Goal: Task Accomplishment & Management: Manage account settings

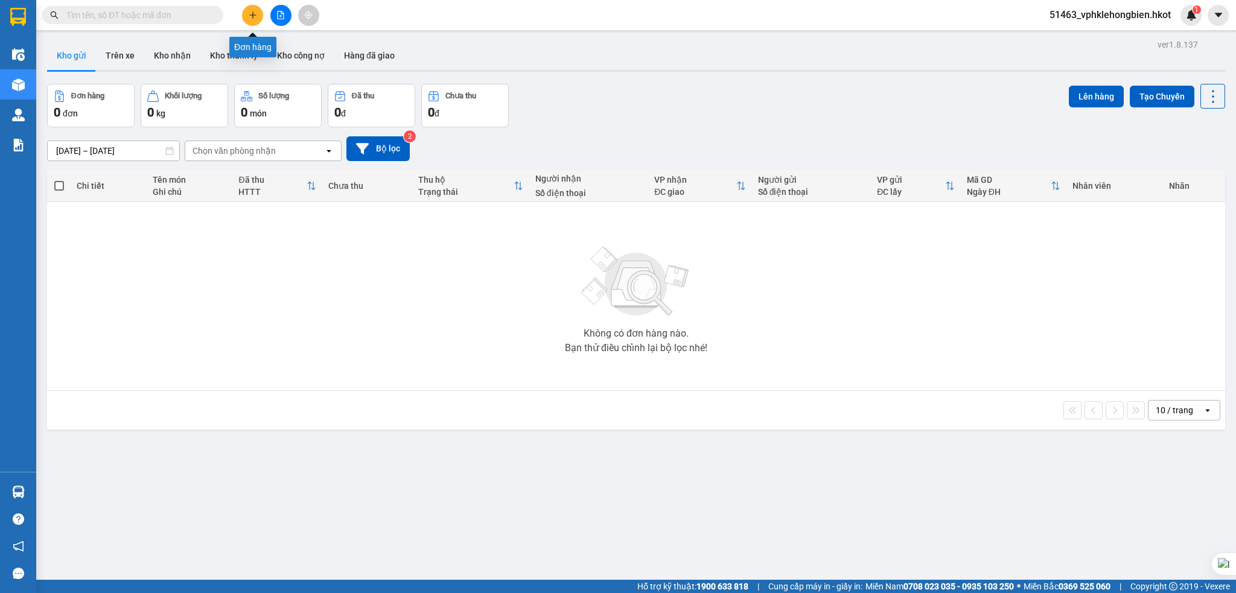
click at [250, 14] on icon "plus" at bounding box center [252, 14] width 7 height 1
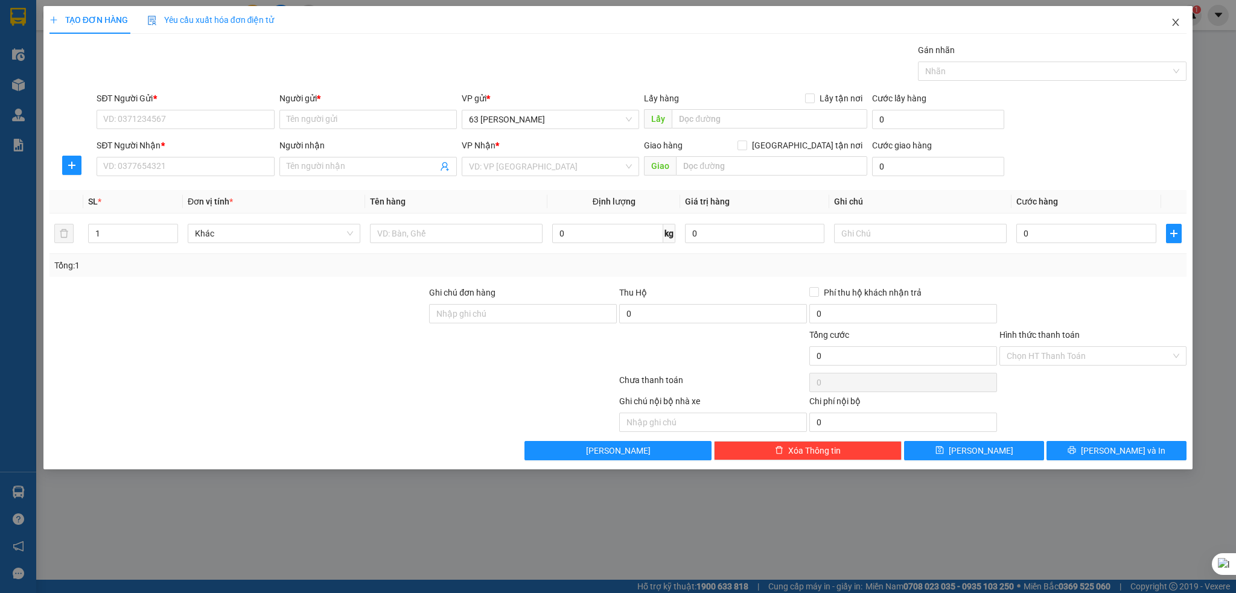
click at [1180, 22] on icon "close" at bounding box center [1176, 23] width 10 height 10
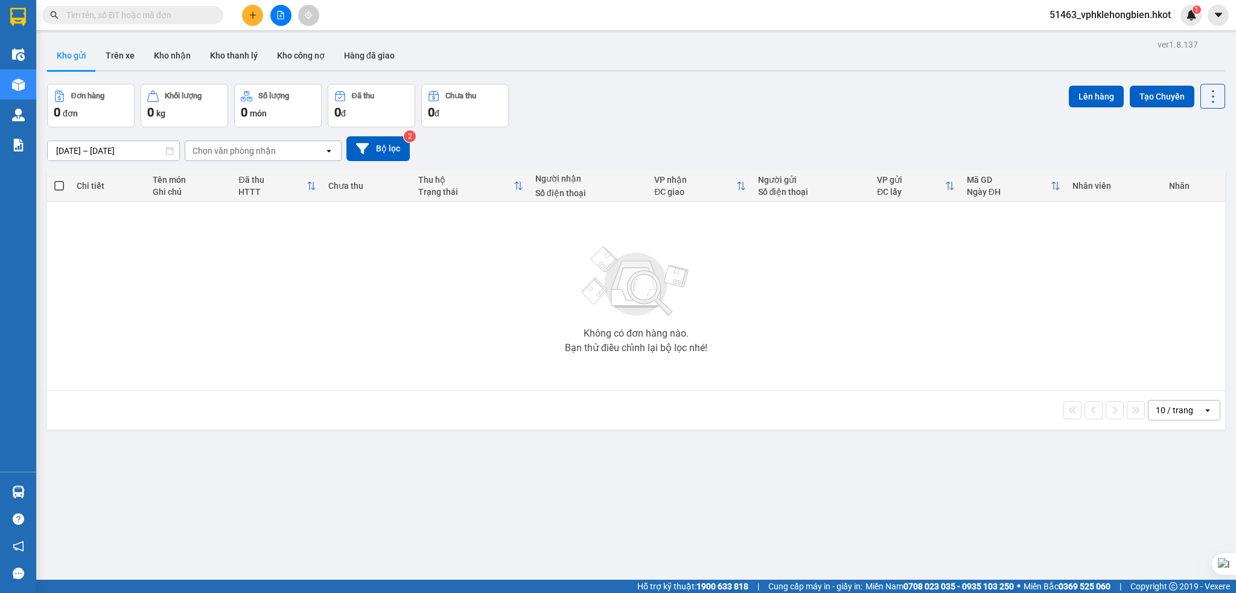
click at [74, 56] on button "Kho gửi" at bounding box center [71, 55] width 49 height 29
click at [1101, 11] on span "51463_vphklehongbien.hkot" at bounding box center [1110, 14] width 141 height 15
click at [1085, 37] on span "Đăng xuất" at bounding box center [1115, 37] width 116 height 13
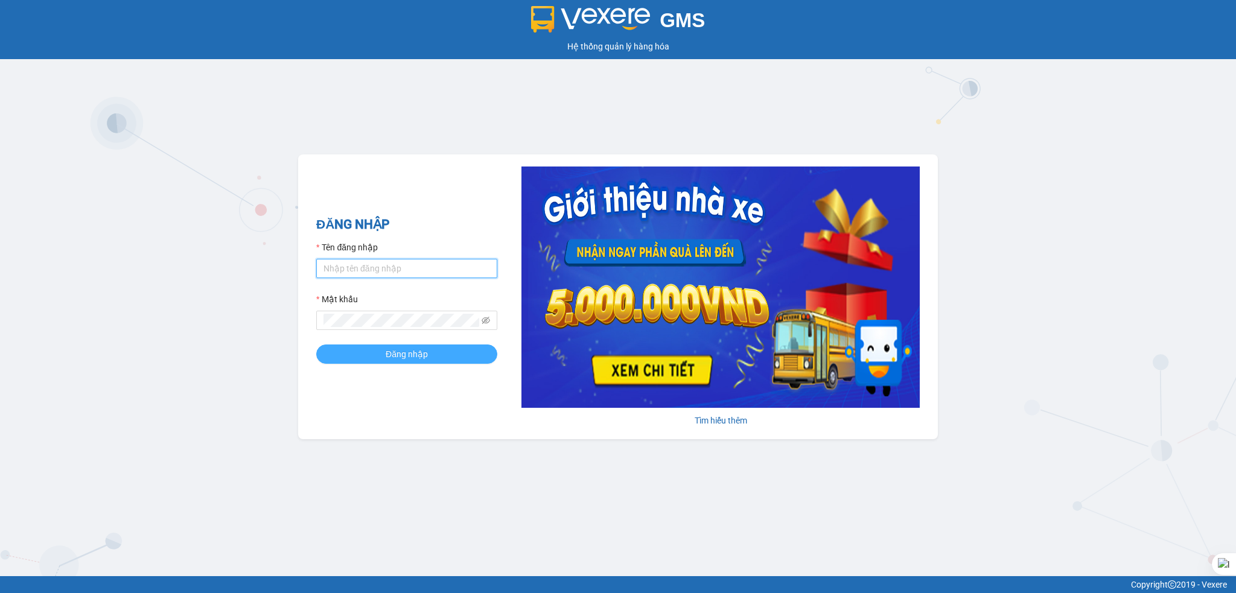
type input "vphklehongbien.hkot"
click at [448, 356] on button "Đăng nhập" at bounding box center [406, 354] width 181 height 19
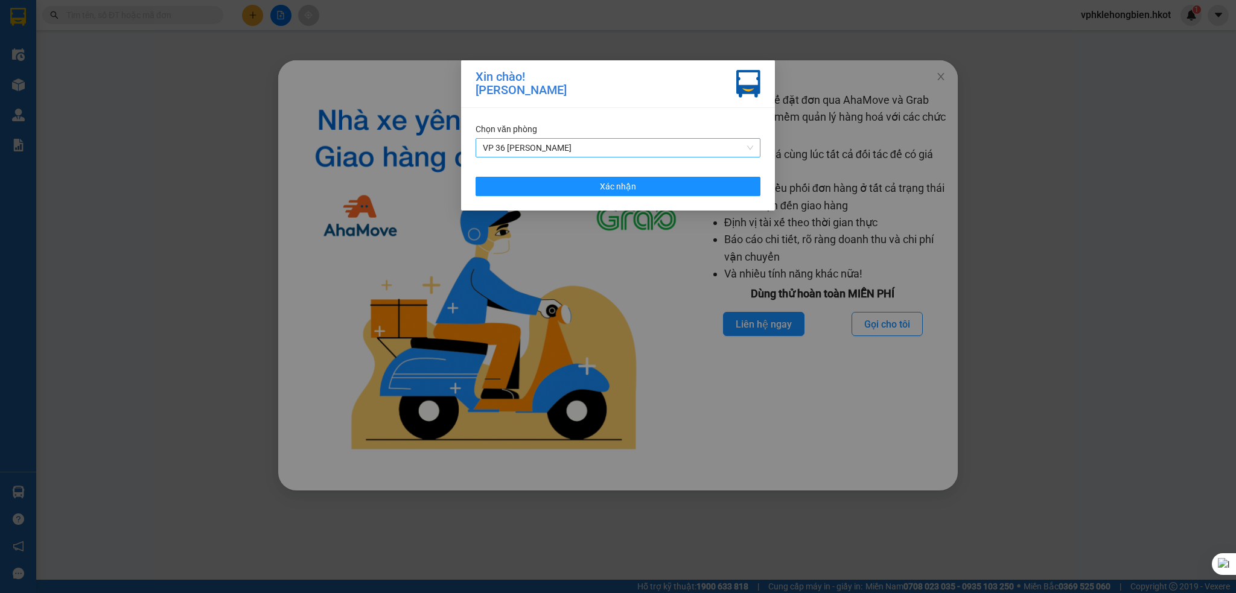
click at [581, 144] on span "VP 36 [PERSON_NAME]" at bounding box center [618, 148] width 270 height 18
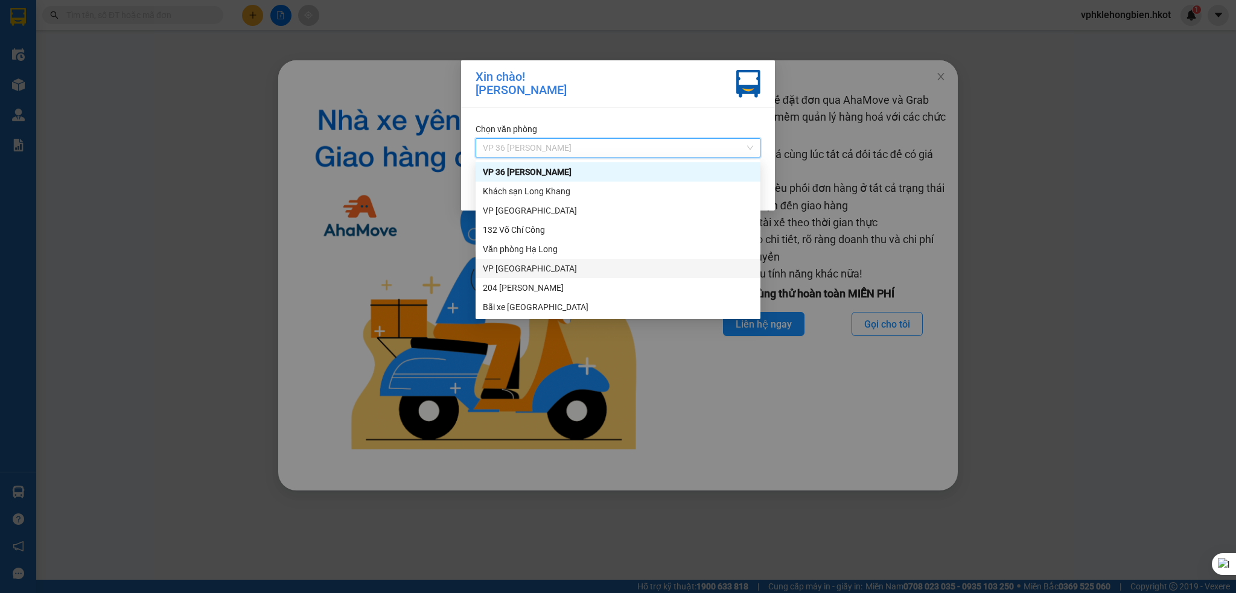
scroll to position [116, 0]
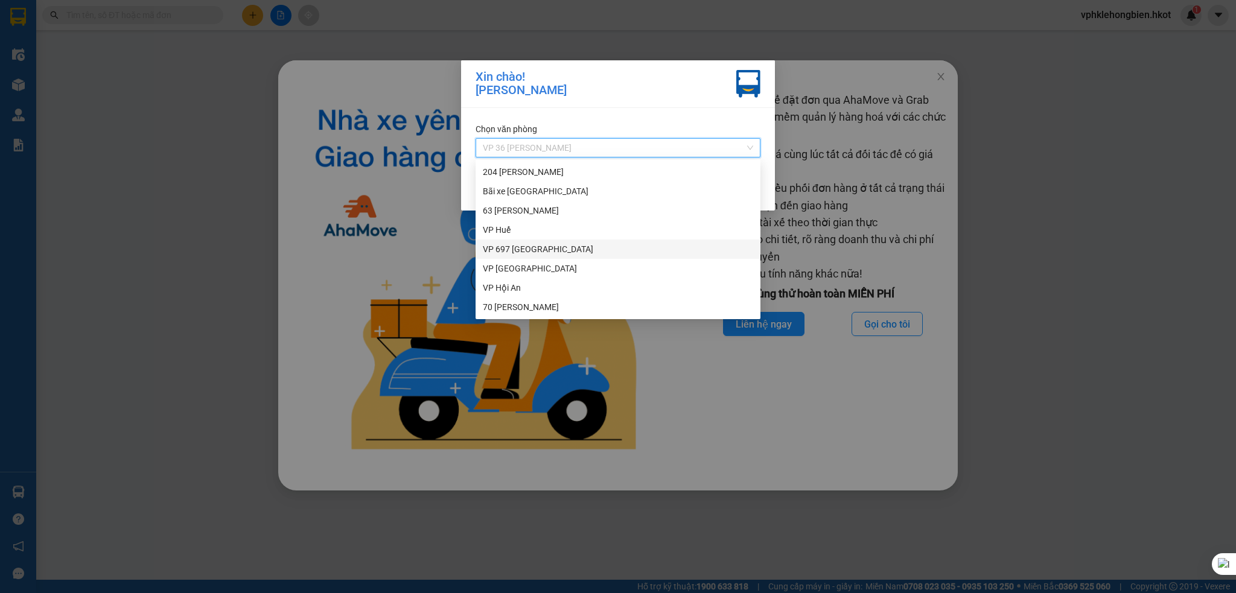
click at [537, 246] on div "VP 697 [GEOGRAPHIC_DATA]" at bounding box center [618, 249] width 270 height 13
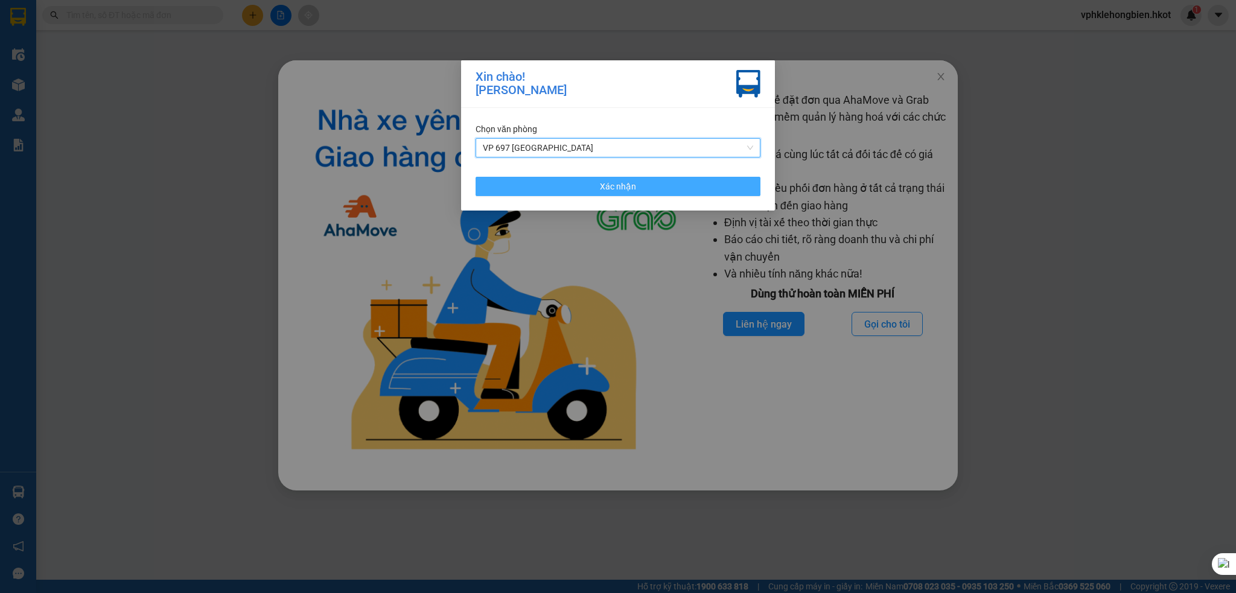
click at [662, 188] on button "Xác nhận" at bounding box center [618, 186] width 285 height 19
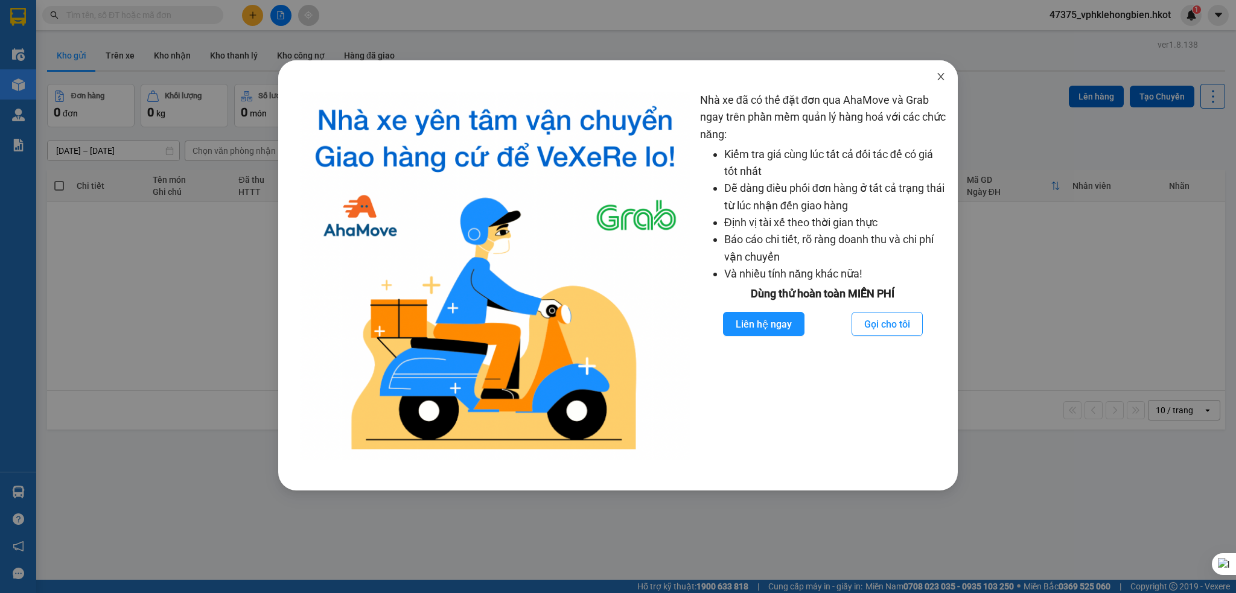
click at [939, 78] on icon "close" at bounding box center [941, 77] width 10 height 10
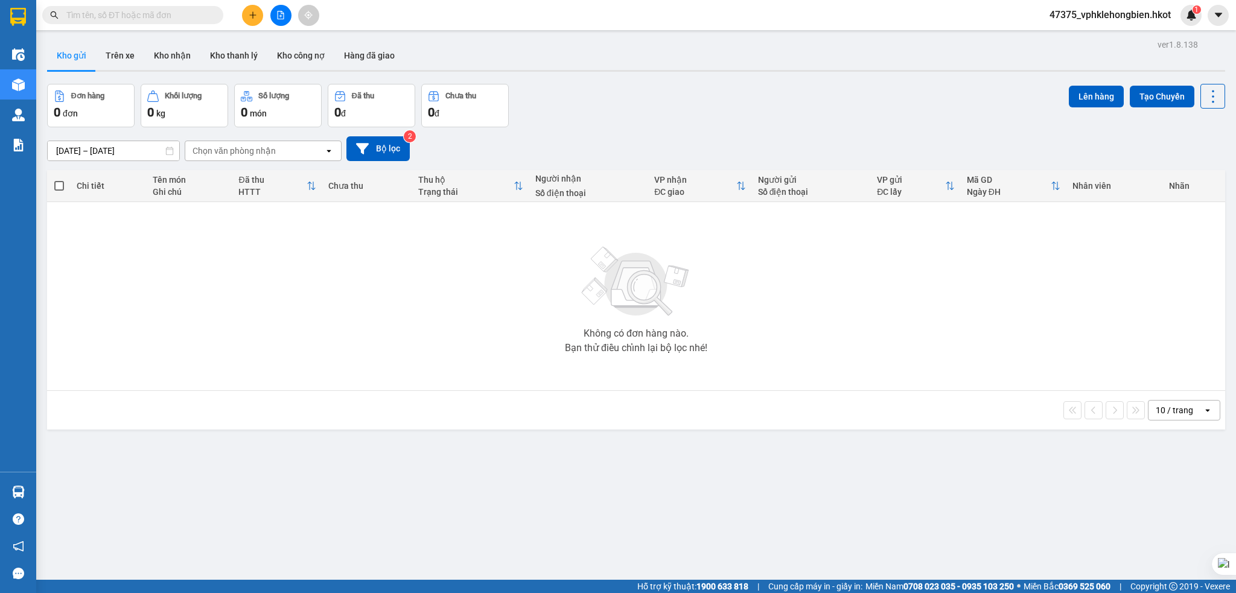
click at [73, 59] on button "Kho gửi" at bounding box center [71, 55] width 49 height 29
click at [121, 56] on button "Trên xe" at bounding box center [120, 55] width 48 height 29
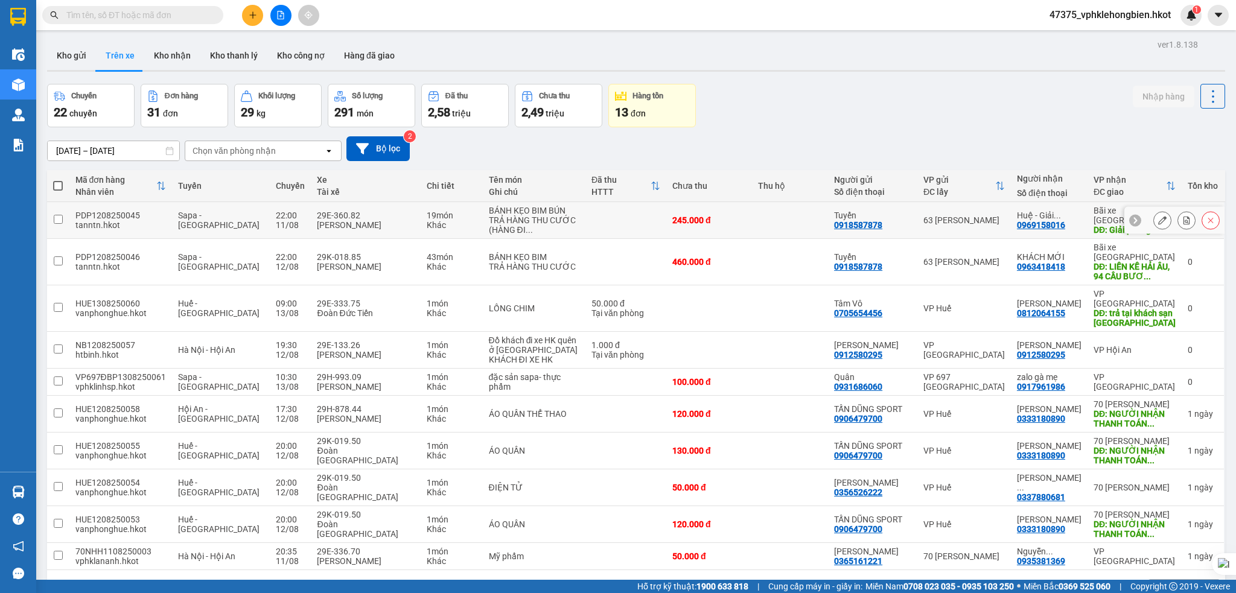
click at [58, 224] on input "checkbox" at bounding box center [58, 219] width 9 height 9
checkbox input "true"
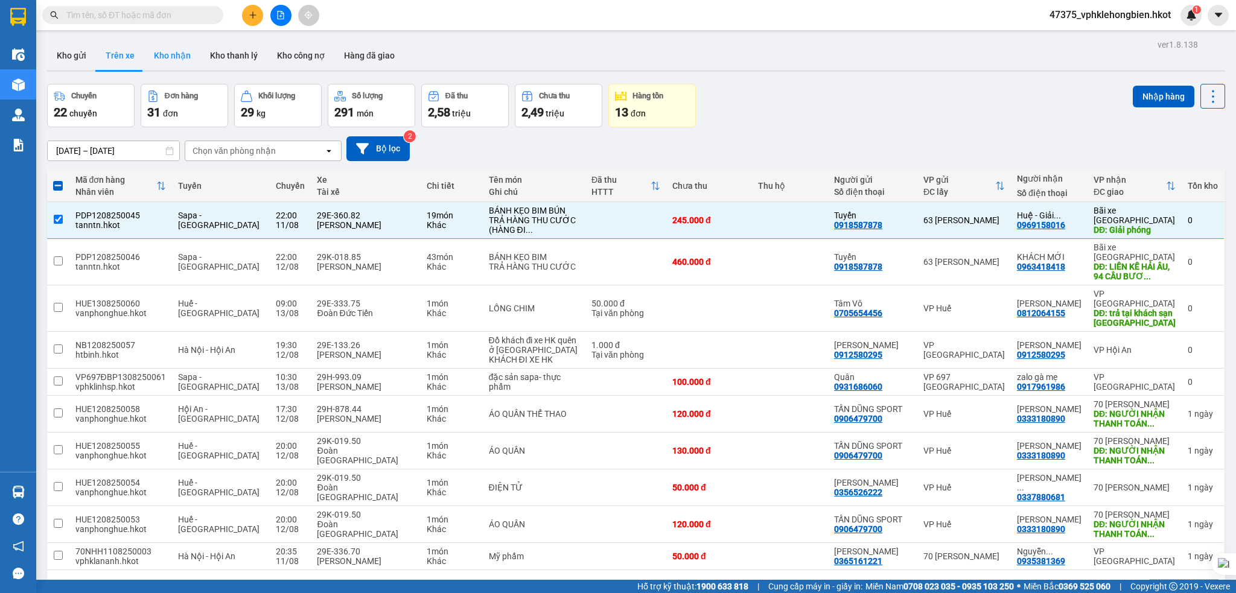
click at [177, 59] on button "Kho nhận" at bounding box center [172, 55] width 56 height 29
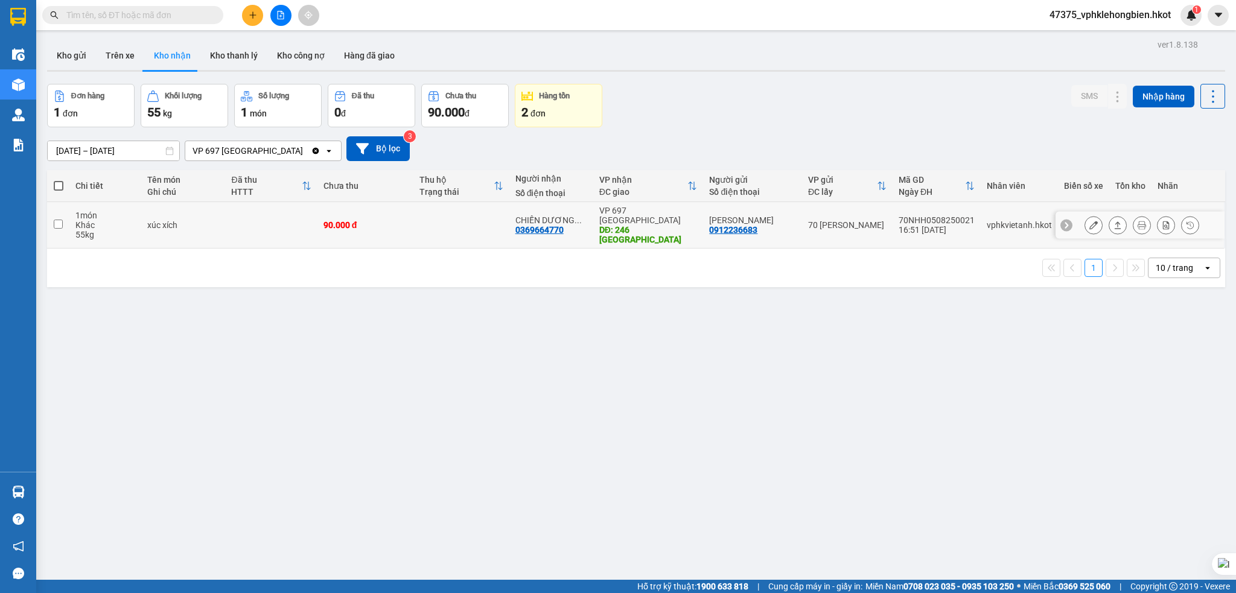
click at [57, 220] on input "checkbox" at bounding box center [58, 224] width 9 height 9
checkbox input "true"
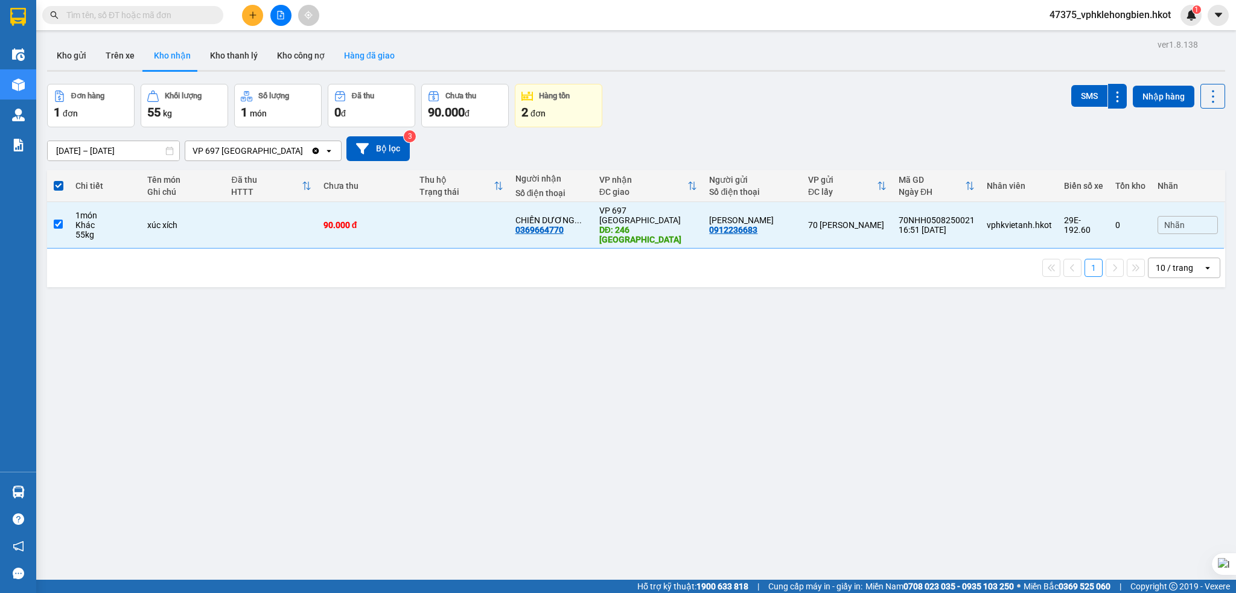
click at [363, 58] on button "Hàng đã giao" at bounding box center [369, 55] width 70 height 29
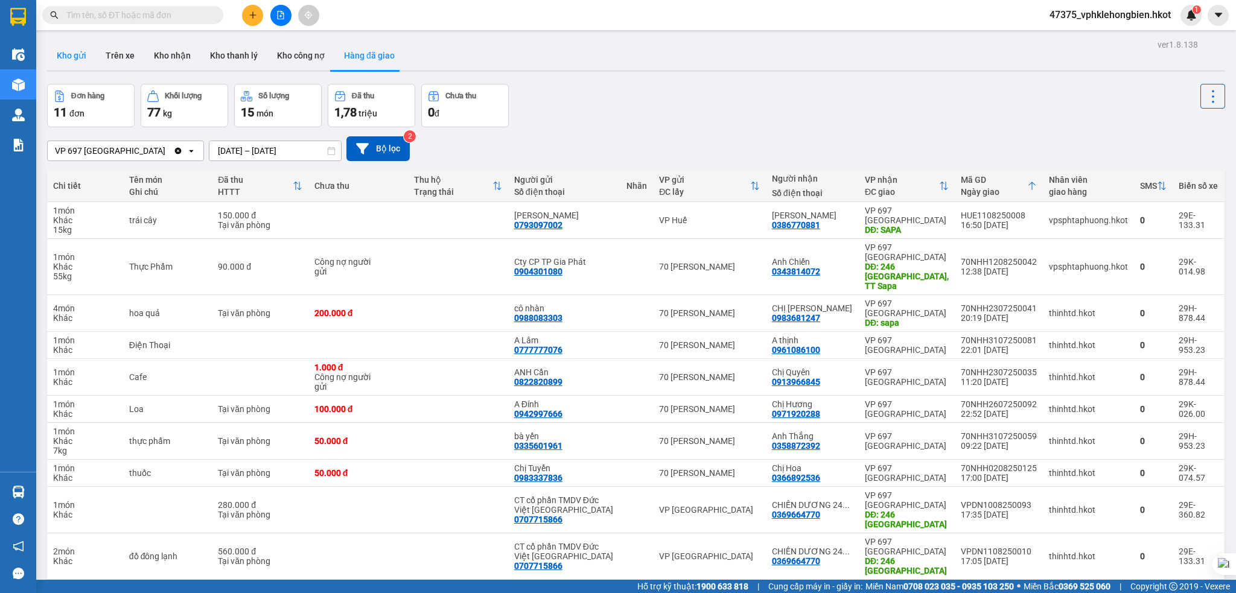
click at [73, 51] on button "Kho gửi" at bounding box center [71, 55] width 49 height 29
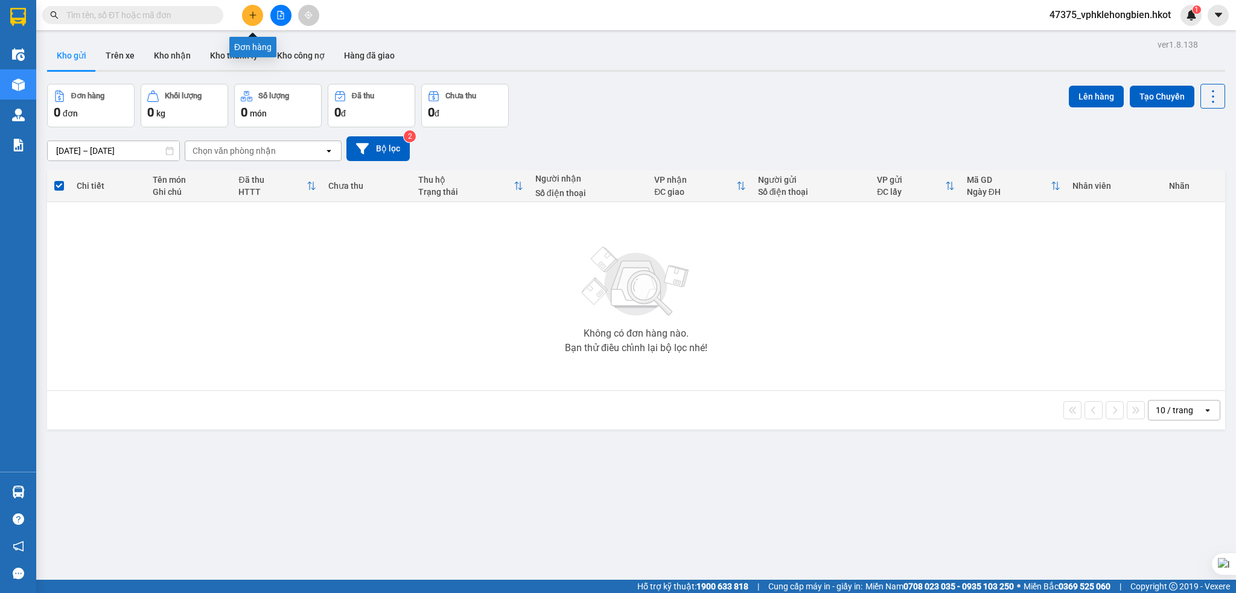
click at [249, 18] on icon "plus" at bounding box center [253, 15] width 8 height 8
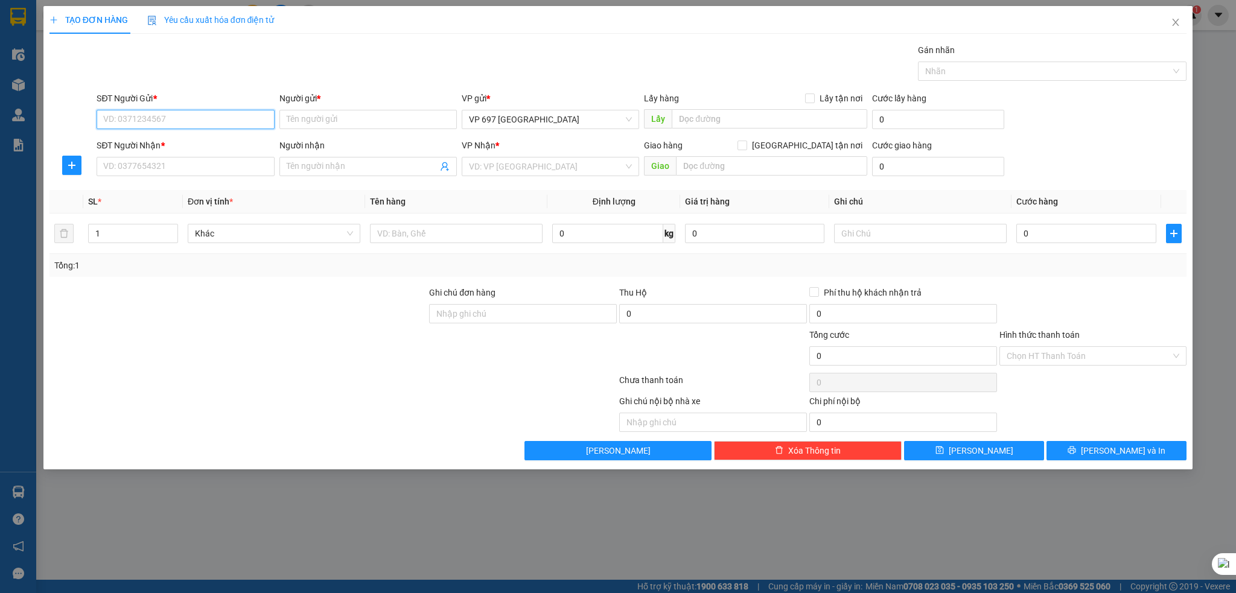
click at [138, 121] on input "SĐT Người Gửi *" at bounding box center [185, 119] width 177 height 19
click at [326, 114] on input "Người gửi *" at bounding box center [367, 119] width 177 height 19
click at [179, 123] on input "SĐT Người Gửi *" at bounding box center [185, 119] width 177 height 19
click at [327, 111] on input "Người gửi *" at bounding box center [367, 119] width 177 height 19
click at [138, 165] on input "SĐT Người Nhận *" at bounding box center [185, 166] width 177 height 19
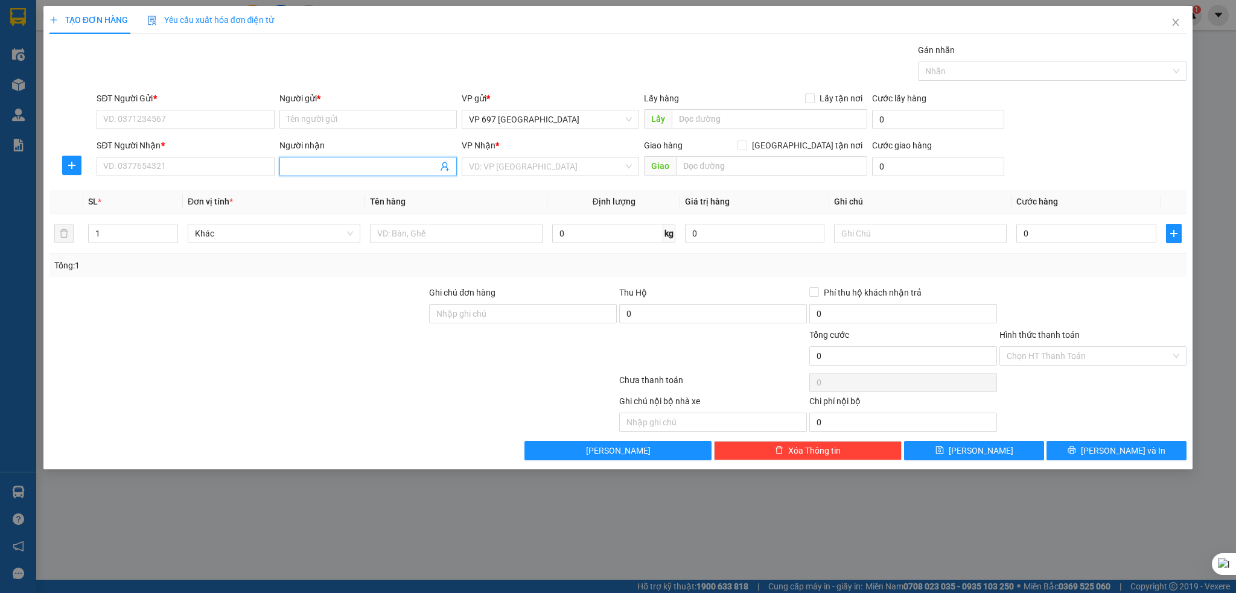
click at [332, 165] on input "Người nhận" at bounding box center [362, 166] width 151 height 13
click at [522, 166] on input "search" at bounding box center [546, 167] width 155 height 18
click at [724, 165] on input "text" at bounding box center [771, 165] width 191 height 19
click at [113, 237] on input "1" at bounding box center [133, 234] width 89 height 18
drag, startPoint x: 113, startPoint y: 233, endPoint x: 92, endPoint y: 236, distance: 20.7
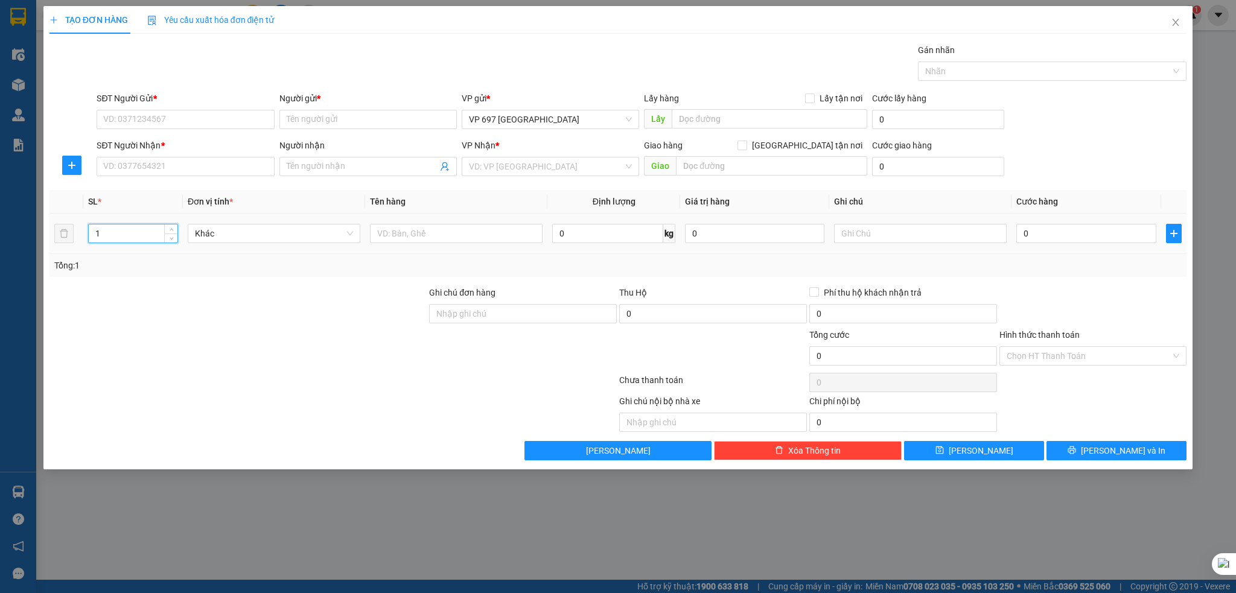
click at [92, 236] on input "1" at bounding box center [133, 234] width 89 height 18
click at [440, 232] on input "text" at bounding box center [456, 233] width 173 height 19
click at [610, 237] on input "0" at bounding box center [607, 233] width 111 height 19
click at [716, 237] on input "0" at bounding box center [754, 233] width 139 height 19
click at [903, 234] on input "text" at bounding box center [920, 233] width 173 height 19
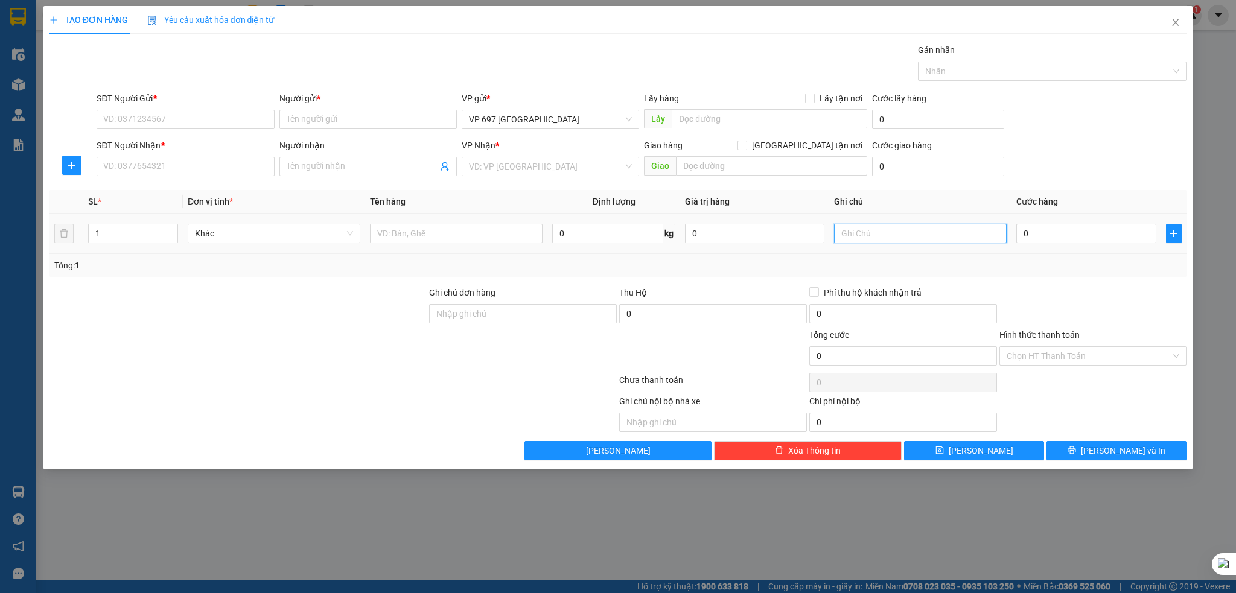
drag, startPoint x: 924, startPoint y: 231, endPoint x: 966, endPoint y: 225, distance: 42.7
click at [966, 225] on input "text" at bounding box center [920, 233] width 173 height 19
click at [956, 241] on input "text" at bounding box center [920, 233] width 173 height 19
click at [979, 65] on div at bounding box center [1046, 71] width 250 height 14
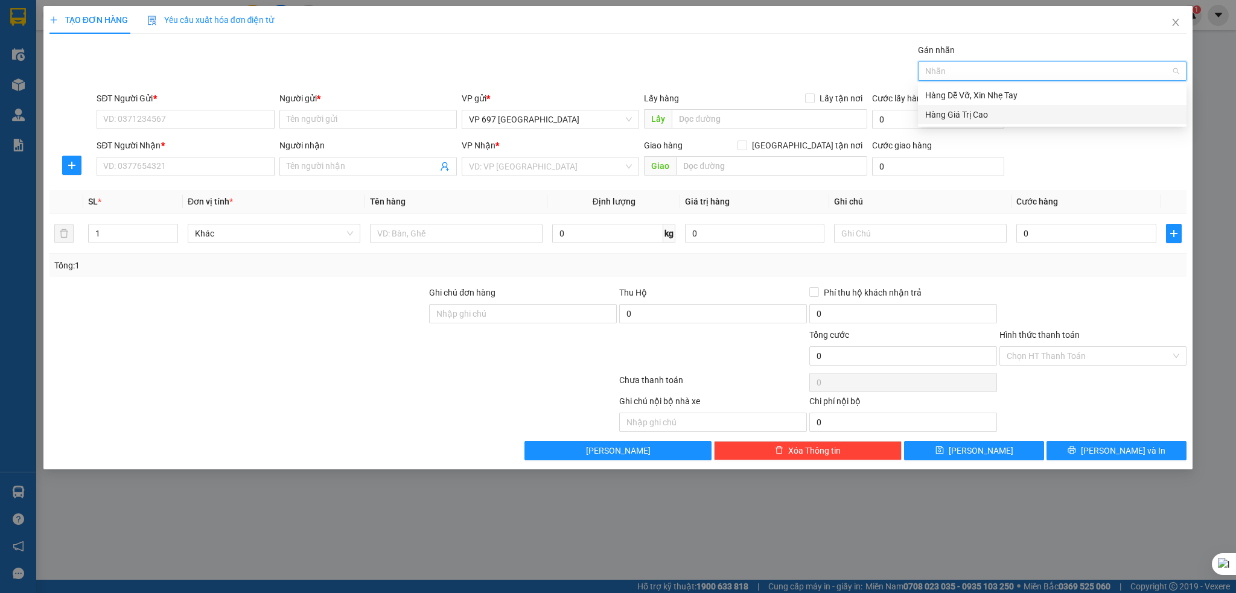
click at [824, 62] on div "Gán nhãn Nhãn" at bounding box center [641, 64] width 1095 height 42
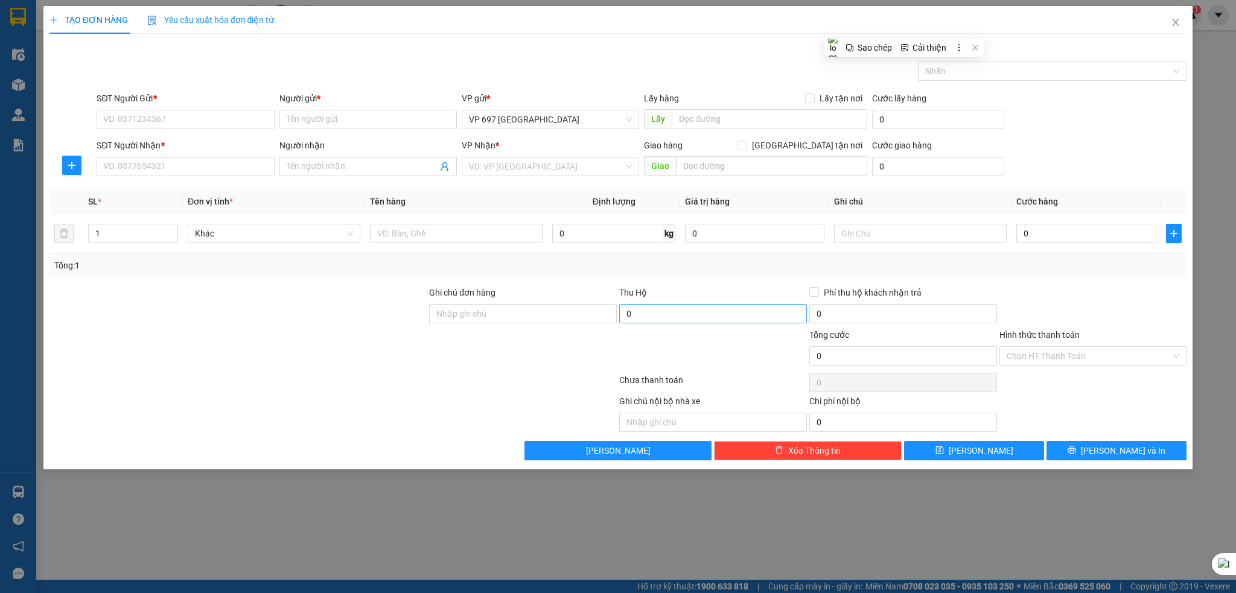
drag, startPoint x: 660, startPoint y: 325, endPoint x: 664, endPoint y: 315, distance: 10.3
click at [663, 321] on div "0" at bounding box center [713, 316] width 188 height 24
click at [664, 311] on input "0" at bounding box center [713, 313] width 188 height 19
click at [681, 286] on div "Thu Hộ" at bounding box center [713, 292] width 188 height 13
click at [733, 313] on input "0" at bounding box center [713, 313] width 188 height 19
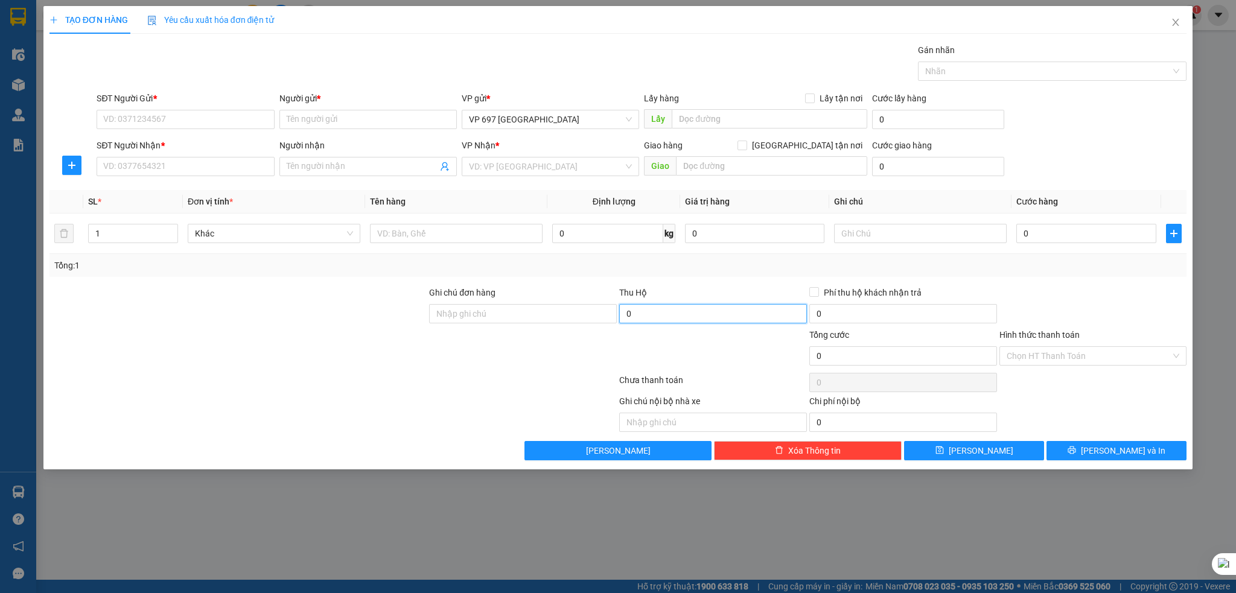
drag, startPoint x: 683, startPoint y: 319, endPoint x: 631, endPoint y: 313, distance: 51.7
click at [612, 319] on div "Ghi chú đơn hàng Thu Hộ 0 Phí thu hộ khách nhận trả 0" at bounding box center [618, 307] width 1140 height 42
click at [742, 339] on div at bounding box center [713, 349] width 190 height 42
click at [747, 312] on input "0" at bounding box center [713, 313] width 188 height 19
click at [745, 311] on input "0" at bounding box center [713, 313] width 188 height 19
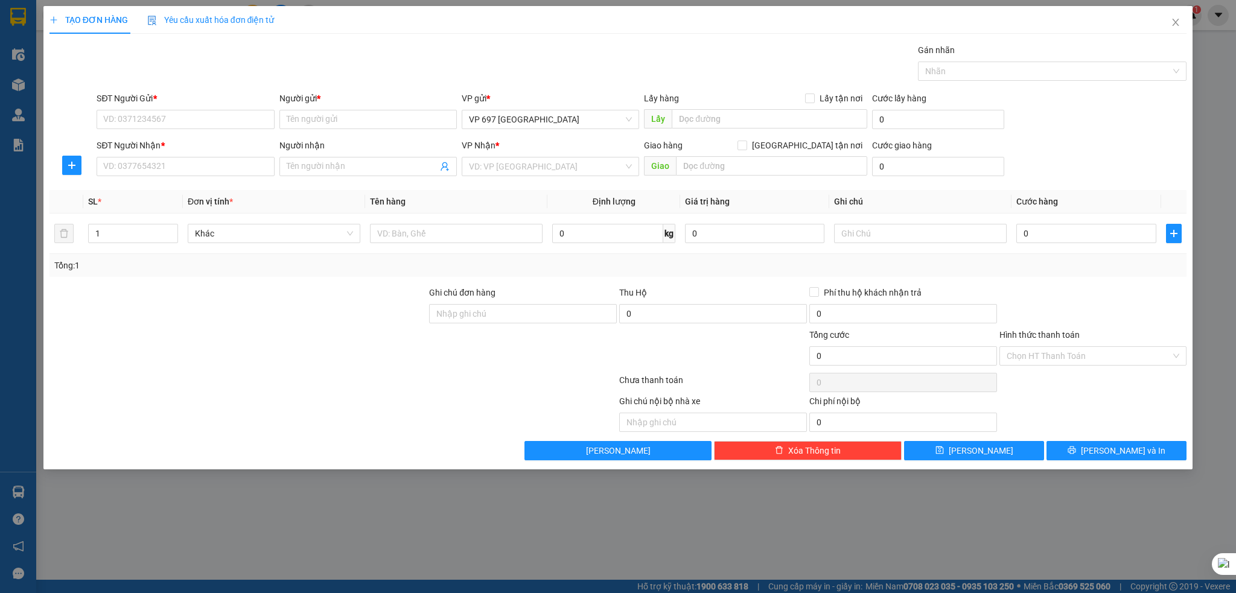
click at [744, 293] on div "Thu Hộ" at bounding box center [713, 292] width 188 height 13
click at [689, 311] on html "Kết quả tìm kiếm ( 0 ) Bộ lọc No Data 47375_vphklehongbien.hkot 1 Điều hành xe …" at bounding box center [618, 296] width 1236 height 593
click at [722, 282] on div "Transit Pickup Surcharge Ids Transit Deliver Surcharge Ids Transit Deliver Surc…" at bounding box center [618, 251] width 1138 height 417
click at [1048, 116] on div "SĐT Người Gửi * VD: 0371234567 Người gửi * Tên người gửi VP gửi * VP 697 Điện B…" at bounding box center [641, 113] width 1095 height 42
click at [639, 310] on input "0" at bounding box center [713, 313] width 188 height 19
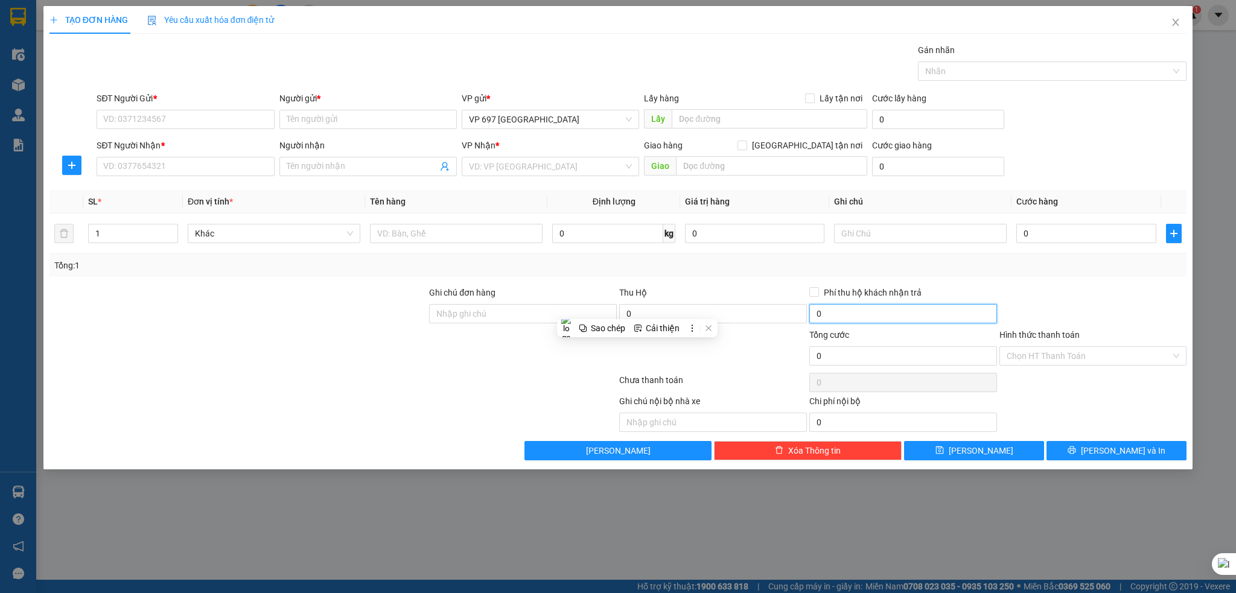
click at [833, 317] on input "0" at bounding box center [903, 313] width 188 height 19
click at [847, 312] on input "0" at bounding box center [903, 313] width 188 height 19
click at [843, 315] on input "0" at bounding box center [903, 313] width 188 height 19
drag, startPoint x: 837, startPoint y: 313, endPoint x: 809, endPoint y: 320, distance: 28.5
click at [809, 320] on input "0" at bounding box center [903, 313] width 188 height 19
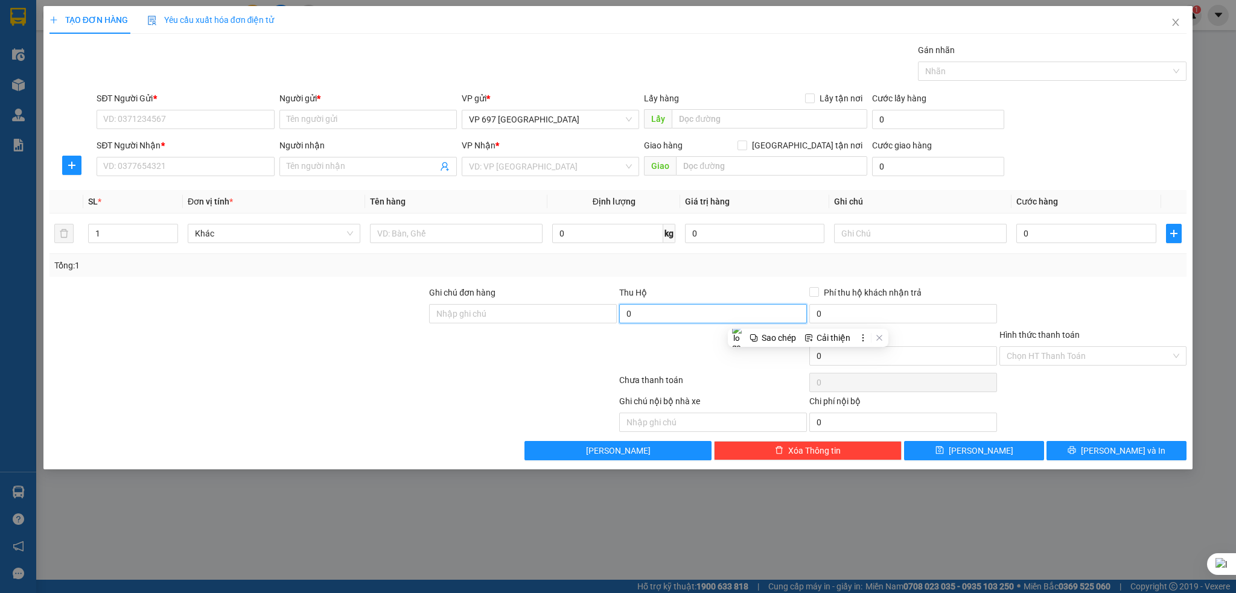
click at [642, 314] on input "0" at bounding box center [713, 313] width 188 height 19
click at [837, 312] on input "0" at bounding box center [903, 313] width 188 height 19
click at [831, 312] on input "0" at bounding box center [903, 313] width 188 height 19
click at [666, 318] on input "0" at bounding box center [713, 313] width 188 height 19
click at [1058, 359] on input "Hình thức thanh toán" at bounding box center [1089, 356] width 165 height 18
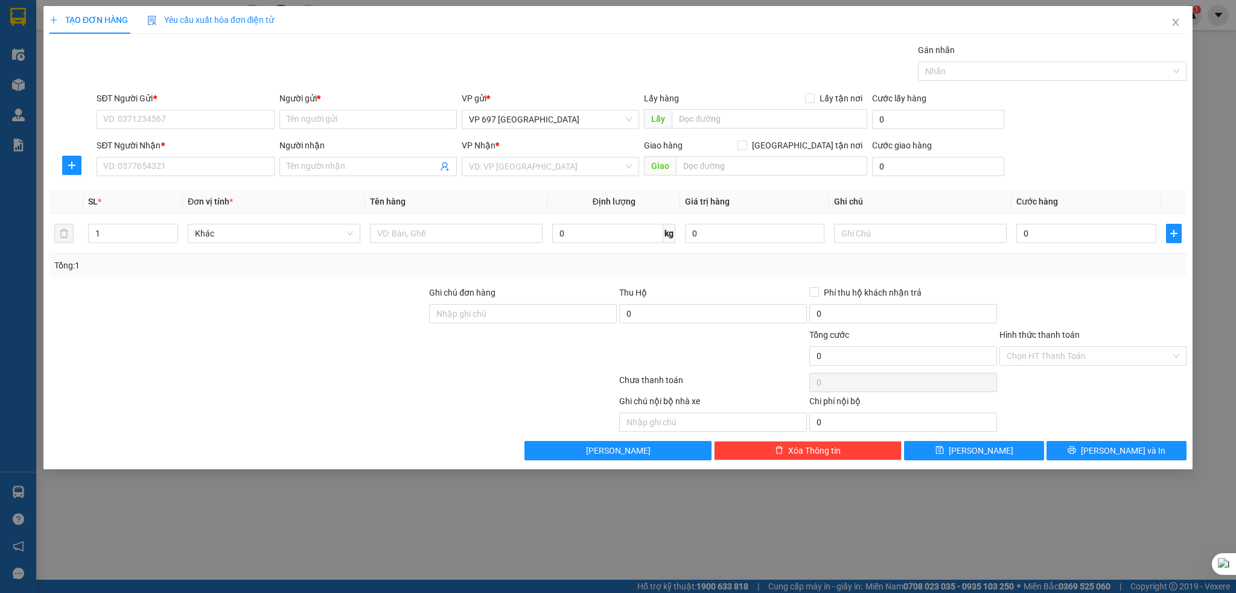
click at [1068, 301] on div at bounding box center [1093, 307] width 190 height 42
click at [1082, 360] on input "Hình thức thanh toán" at bounding box center [1089, 356] width 165 height 18
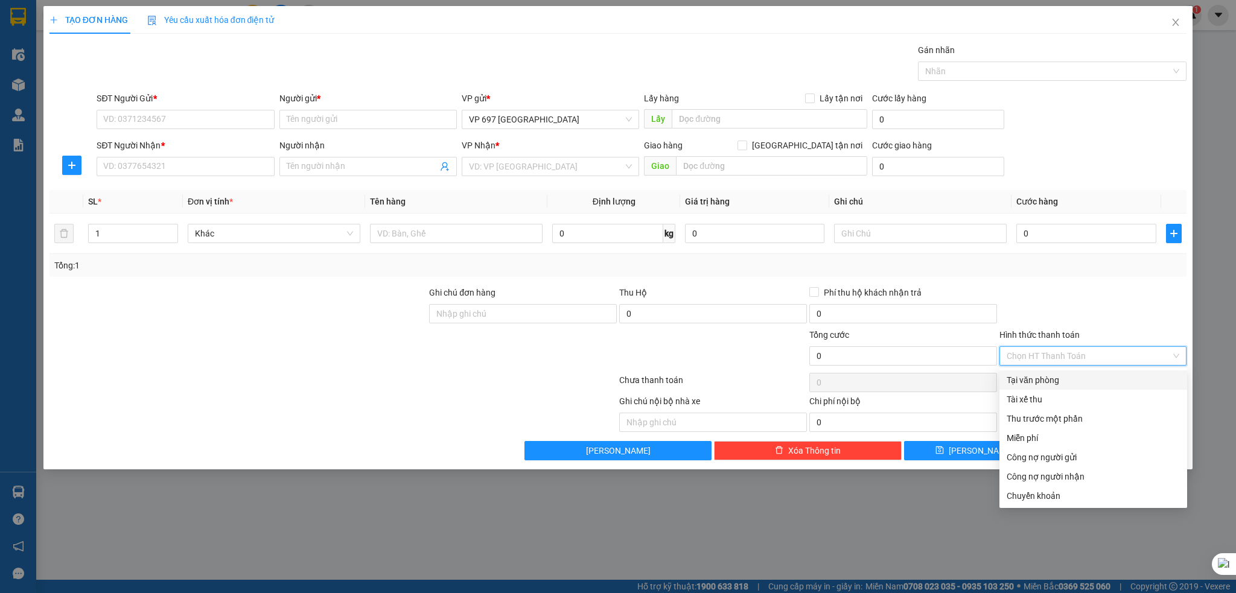
click at [1105, 317] on div at bounding box center [1093, 307] width 190 height 42
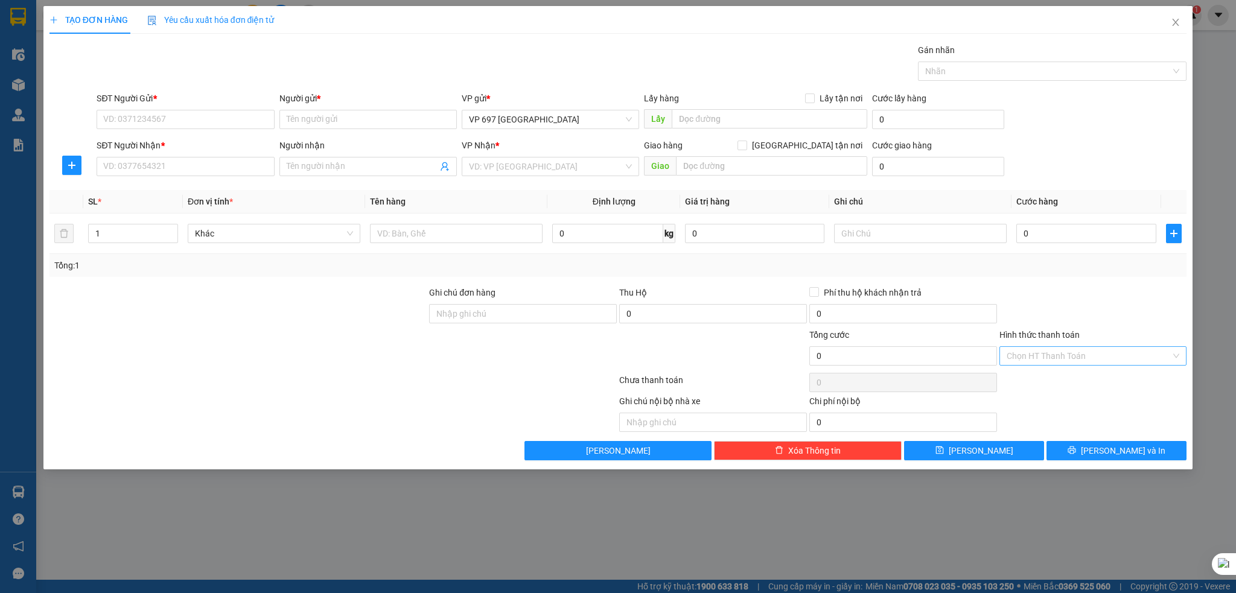
click at [1128, 358] on input "Hình thức thanh toán" at bounding box center [1089, 356] width 165 height 18
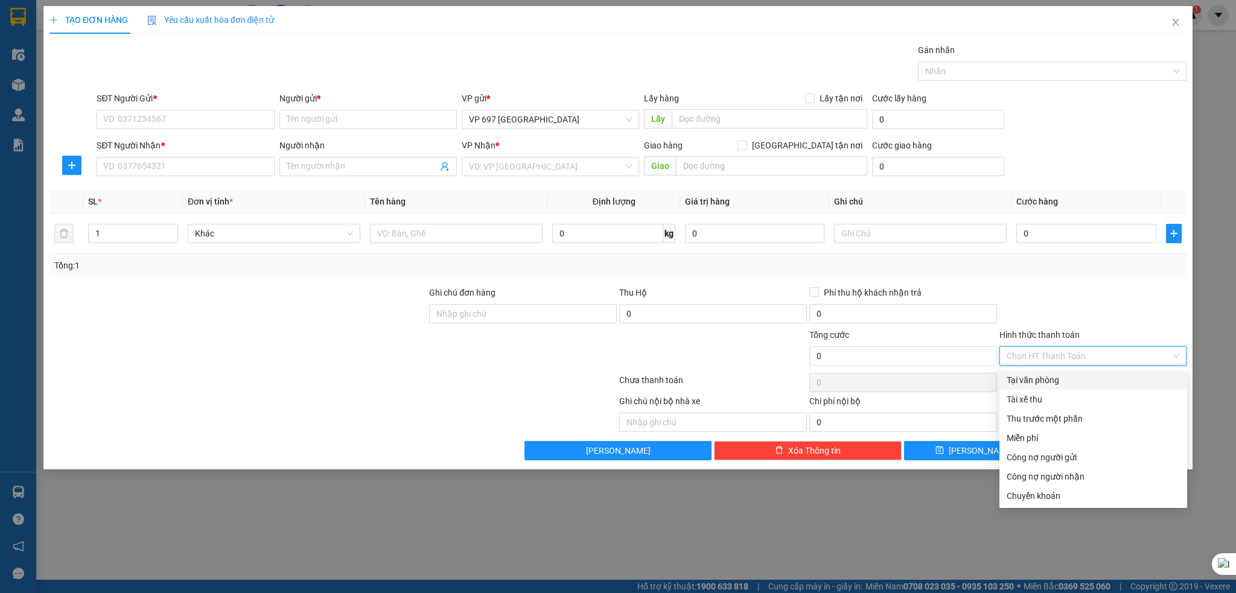
click at [1065, 288] on div at bounding box center [1093, 307] width 190 height 42
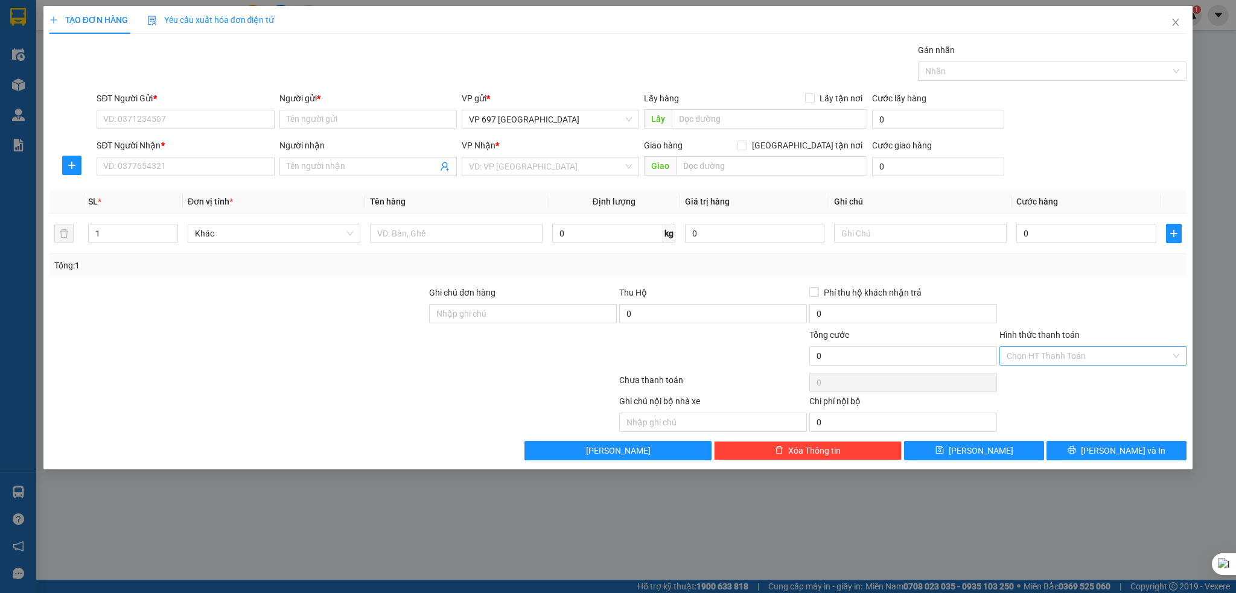
click at [1073, 350] on input "Hình thức thanh toán" at bounding box center [1089, 356] width 165 height 18
click at [1086, 299] on div at bounding box center [1093, 307] width 190 height 42
click at [1094, 362] on input "Hình thức thanh toán" at bounding box center [1089, 356] width 165 height 18
click at [1047, 293] on div at bounding box center [1093, 307] width 190 height 42
click at [1077, 357] on input "Hình thức thanh toán" at bounding box center [1089, 356] width 165 height 18
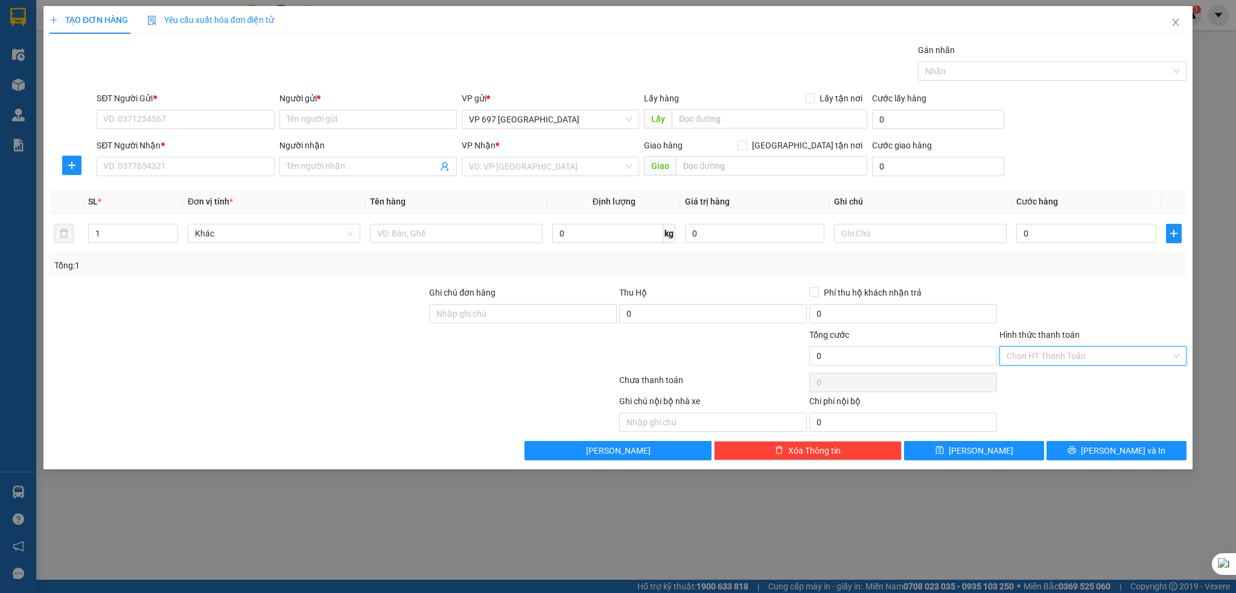
drag, startPoint x: 1057, startPoint y: 353, endPoint x: 1074, endPoint y: 366, distance: 21.5
click at [1057, 352] on input "Hình thức thanh toán" at bounding box center [1089, 356] width 165 height 18
click at [1073, 304] on div at bounding box center [1093, 307] width 190 height 42
click at [1089, 354] on input "Hình thức thanh toán" at bounding box center [1089, 356] width 165 height 18
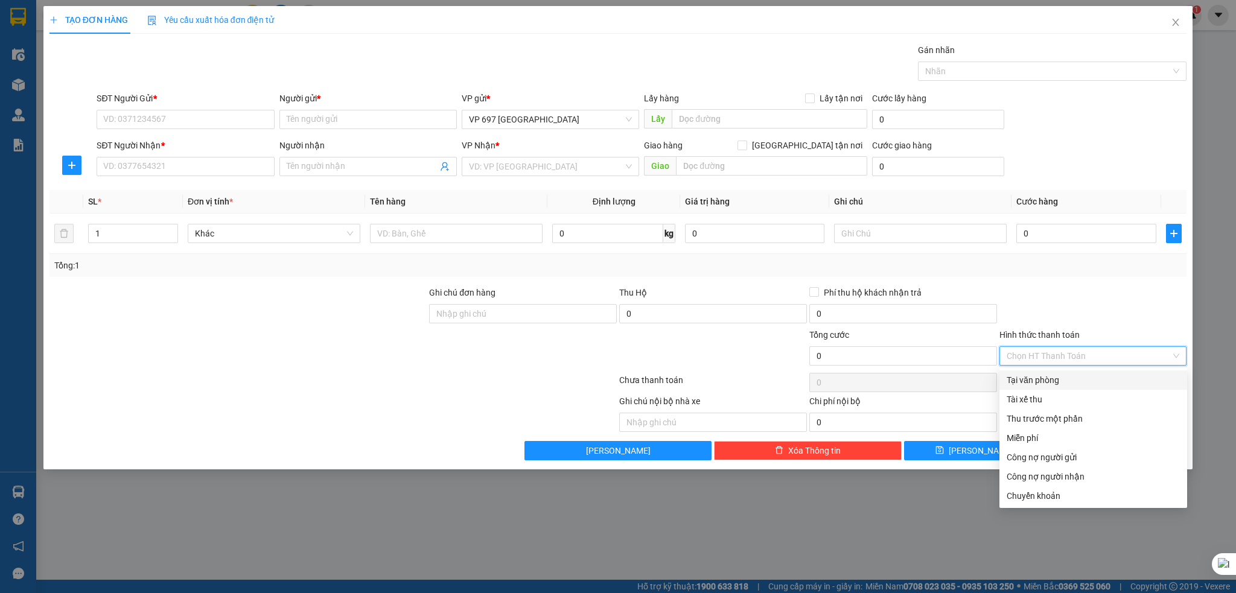
click at [1068, 313] on div at bounding box center [1093, 307] width 190 height 42
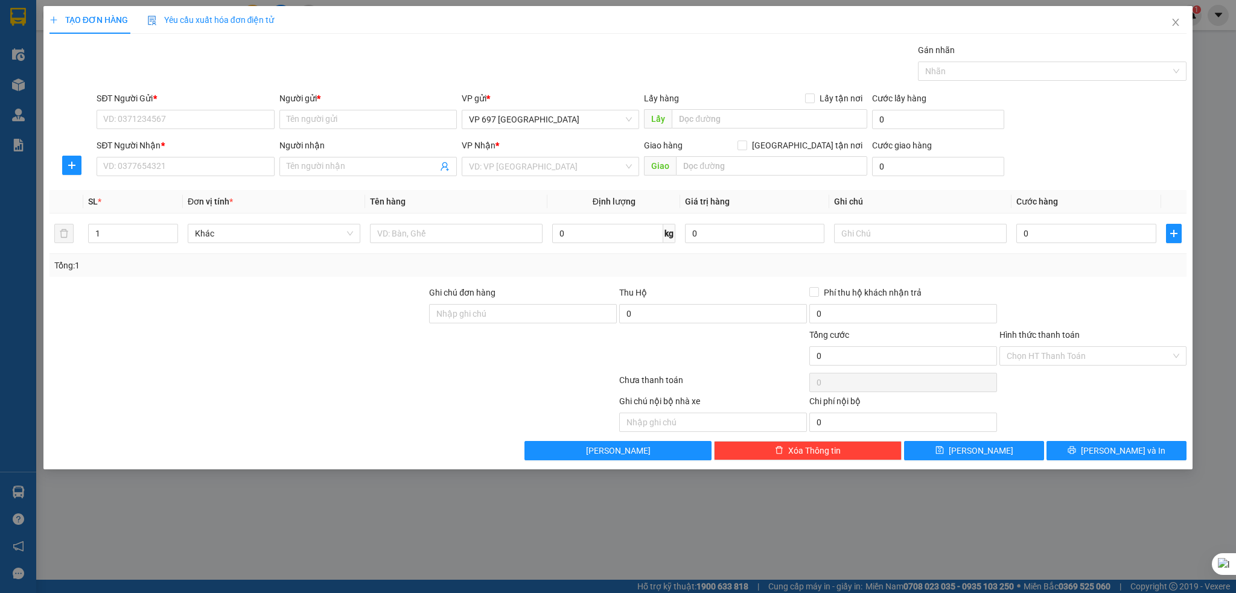
click at [1137, 540] on div "TẠO ĐƠN HÀNG Yêu cầu xuất hóa đơn điện tử Transit Pickup Surcharge Ids Transit …" at bounding box center [618, 296] width 1236 height 593
click at [1176, 18] on icon "close" at bounding box center [1176, 23] width 10 height 10
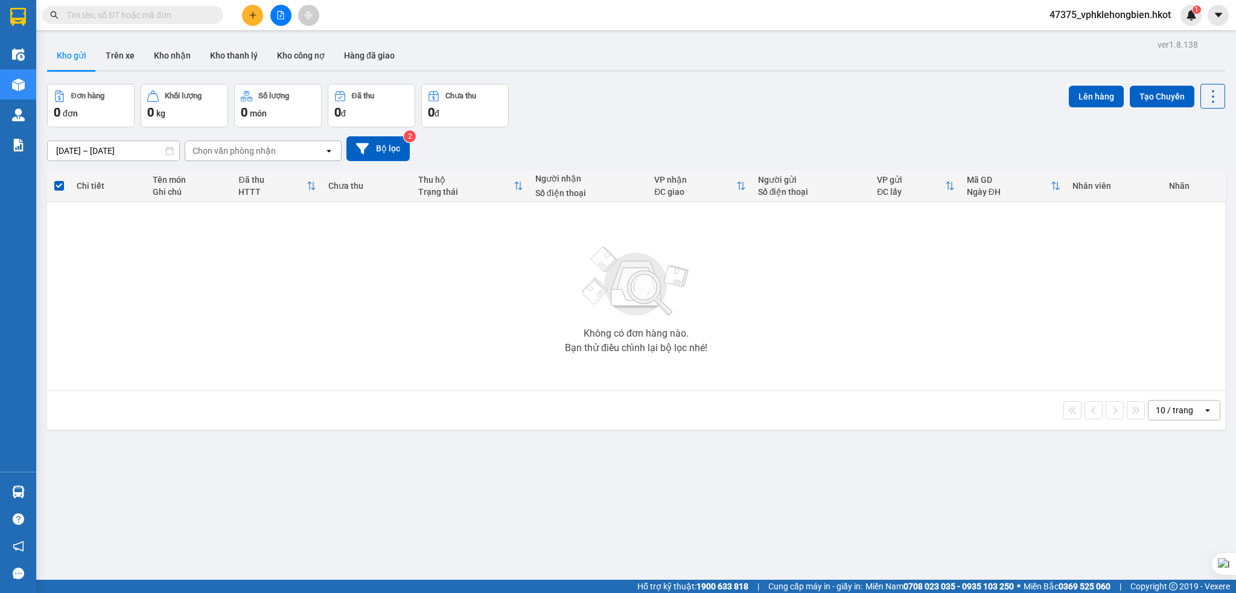
click at [1126, 14] on span "47375_vphklehongbien.hkot" at bounding box center [1110, 14] width 141 height 15
click at [88, 149] on input "[DATE] – [DATE]" at bounding box center [114, 150] width 132 height 19
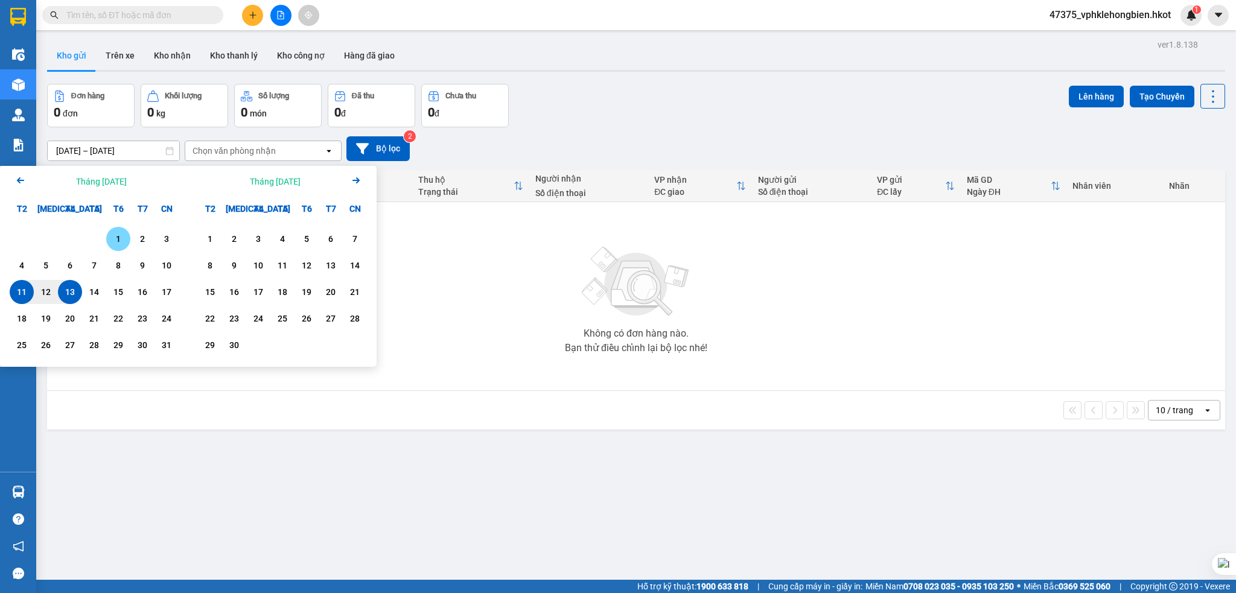
click at [110, 234] on div "1" at bounding box center [118, 239] width 17 height 14
click at [63, 291] on div "13" at bounding box center [70, 292] width 17 height 14
type input "[DATE] – [DATE]"
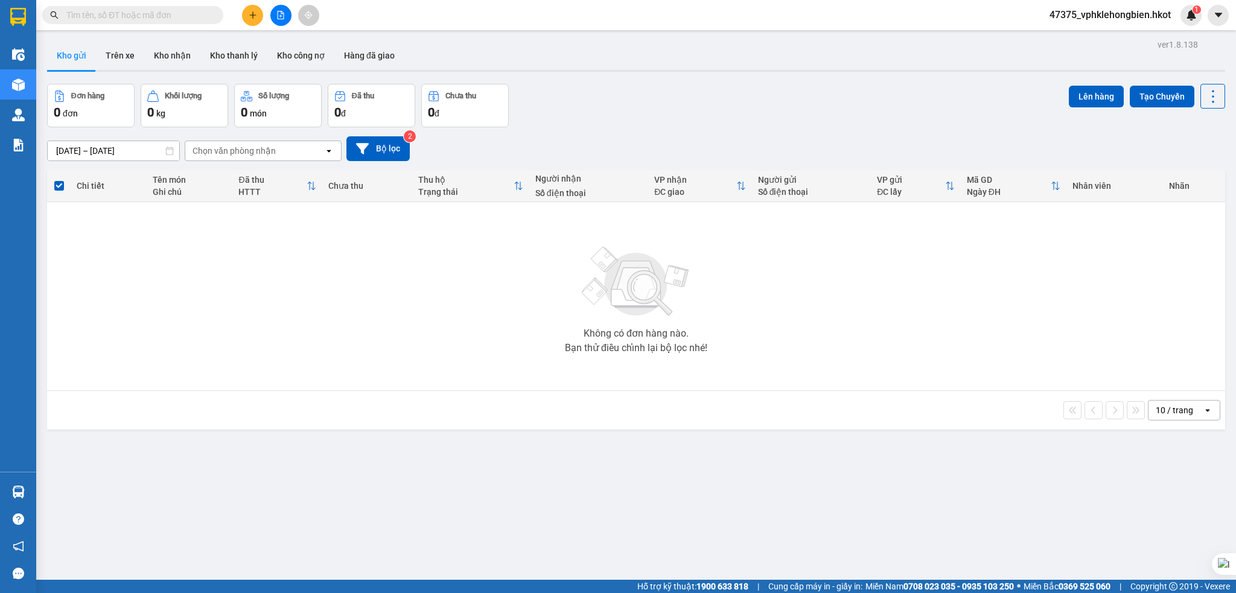
click at [328, 154] on icon "open" at bounding box center [329, 151] width 10 height 10
click at [391, 150] on button "Bộ lọc" at bounding box center [377, 148] width 63 height 25
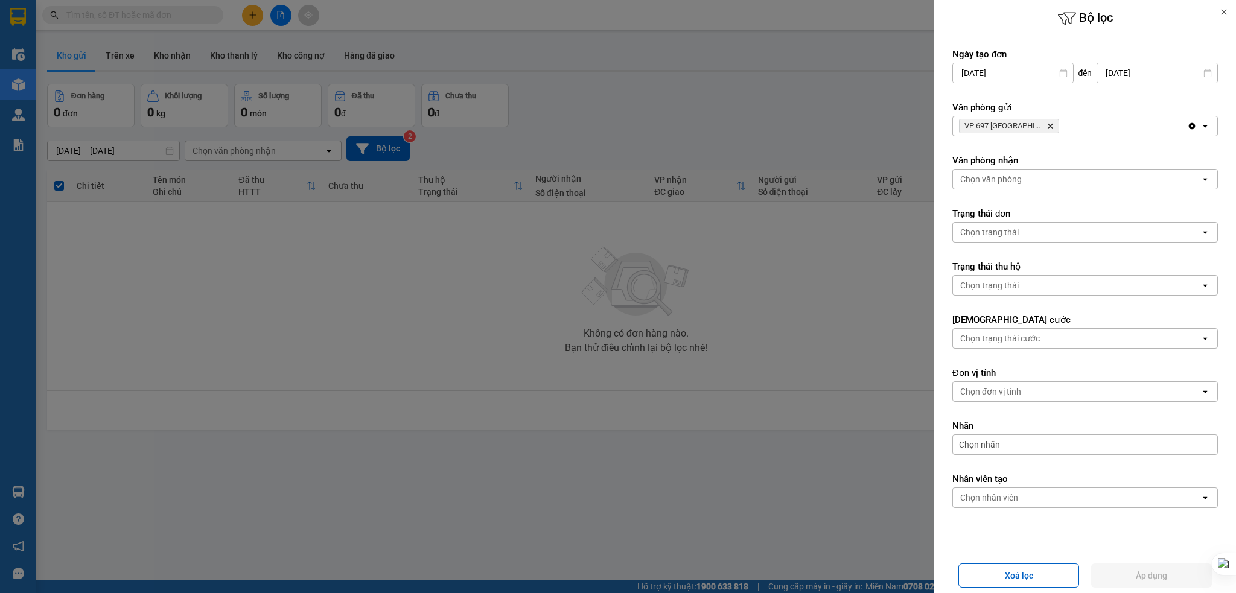
click at [1050, 127] on icon "Delete" at bounding box center [1050, 126] width 7 height 7
click at [1185, 573] on button "Áp dụng" at bounding box center [1151, 576] width 121 height 24
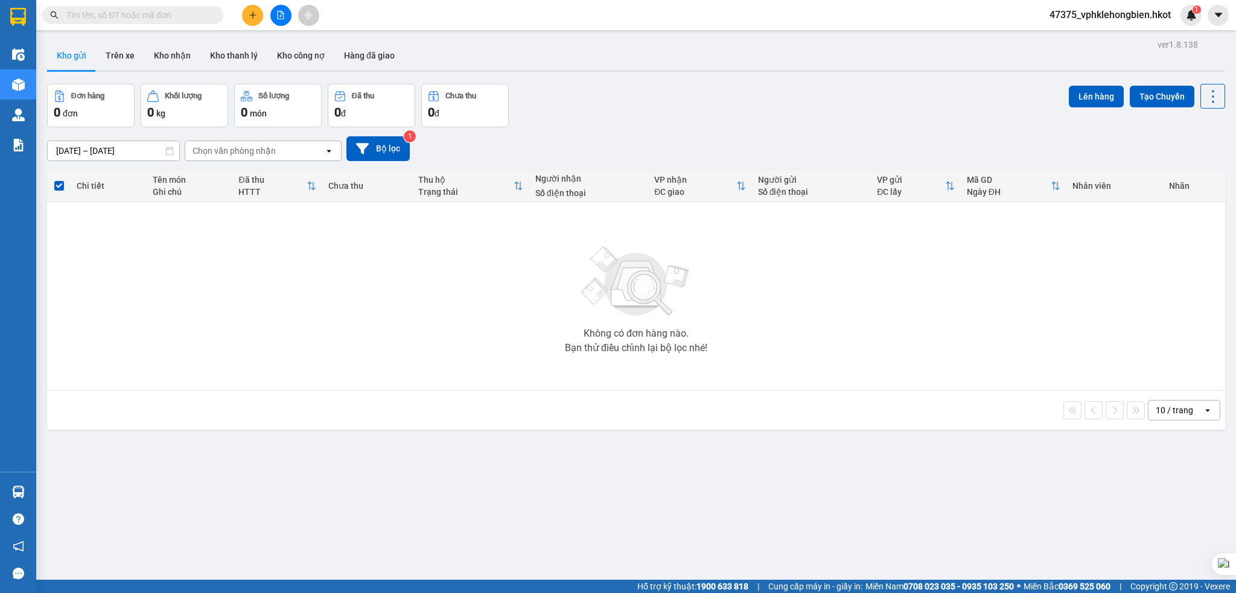
click at [1118, 15] on span "47375_vphklehongbien.hkot" at bounding box center [1110, 14] width 141 height 15
click at [1079, 35] on span "Đăng xuất" at bounding box center [1115, 37] width 116 height 13
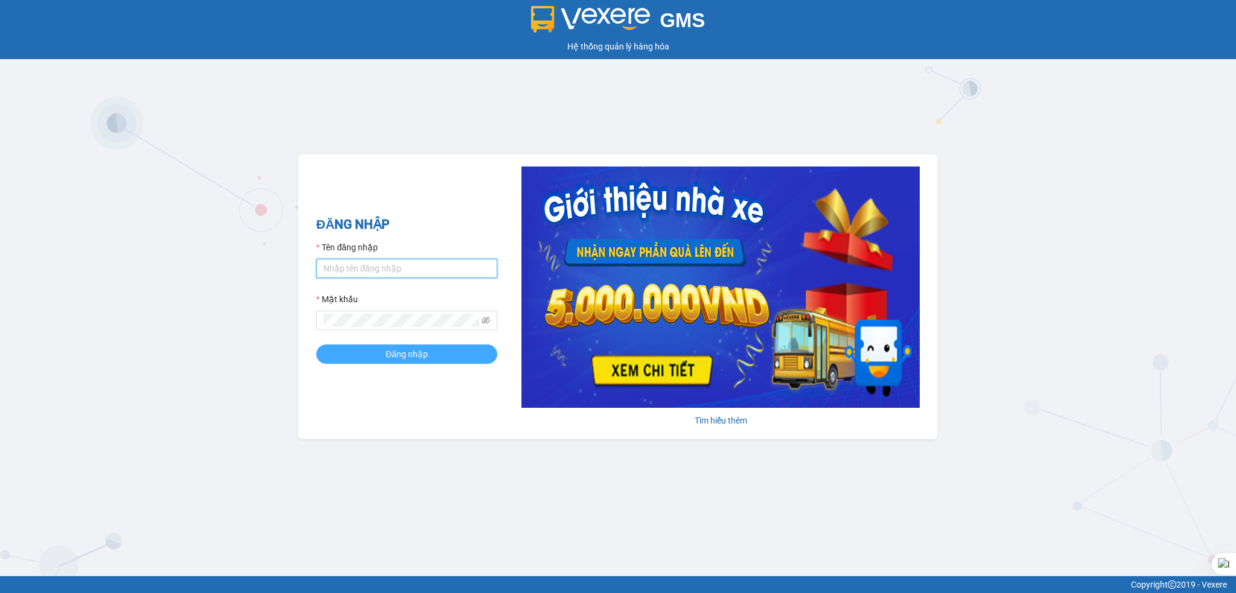
type input "vphklehongbien.hkot"
click at [479, 352] on button "Đăng nhập" at bounding box center [406, 354] width 181 height 19
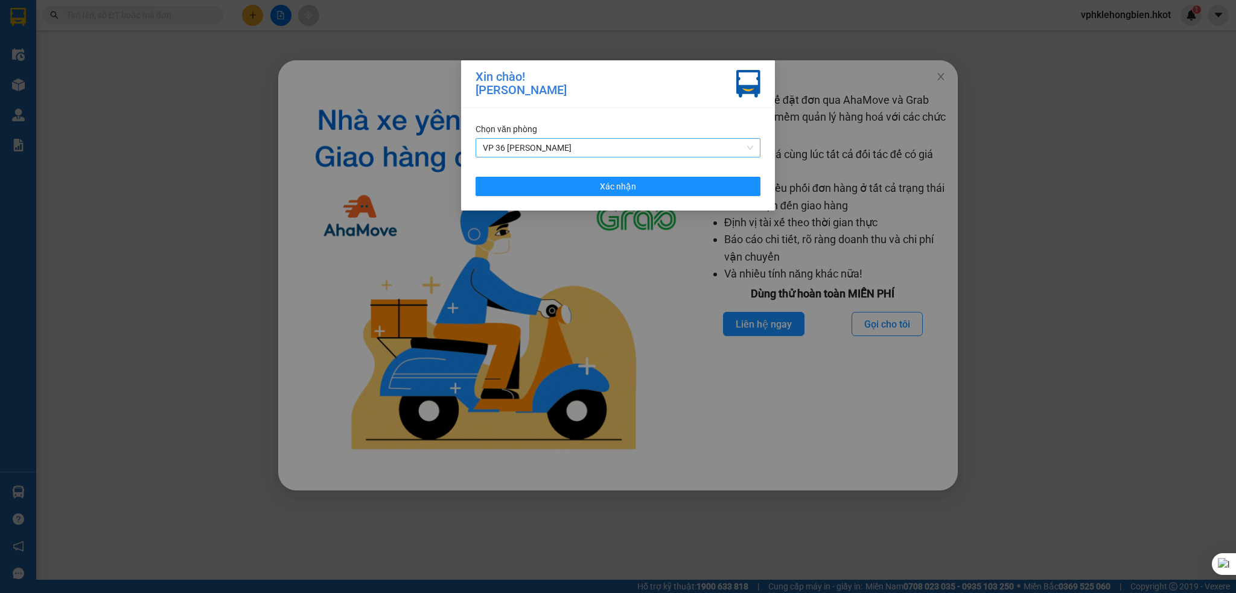
click at [557, 148] on span "VP 36 Hồng Tiến" at bounding box center [618, 148] width 270 height 18
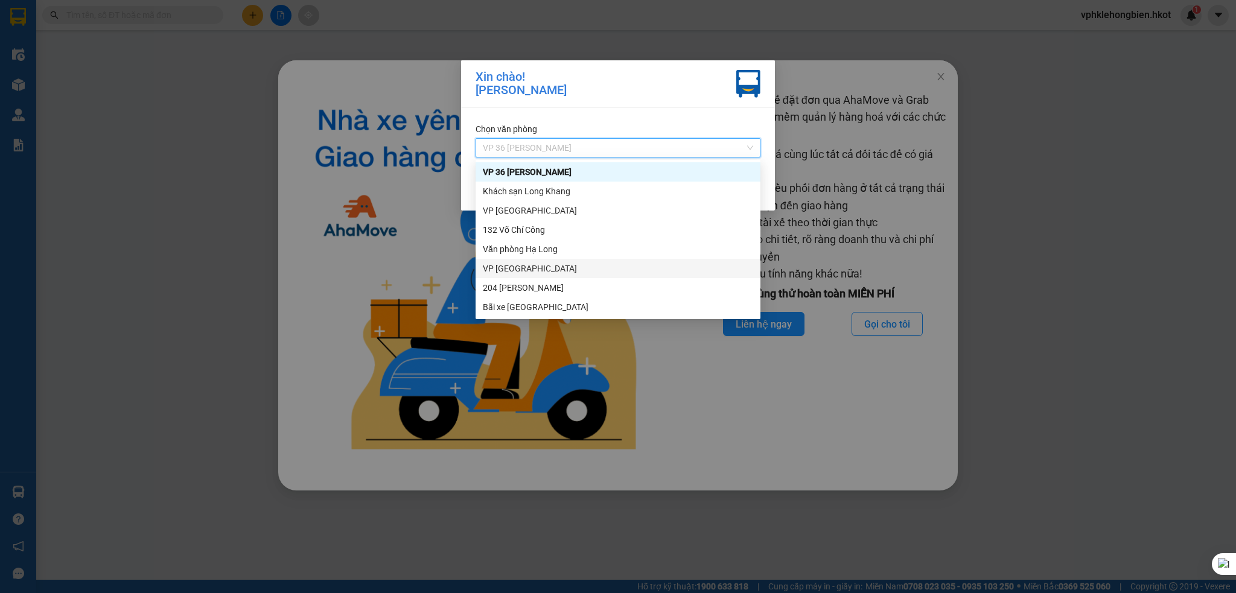
scroll to position [116, 0]
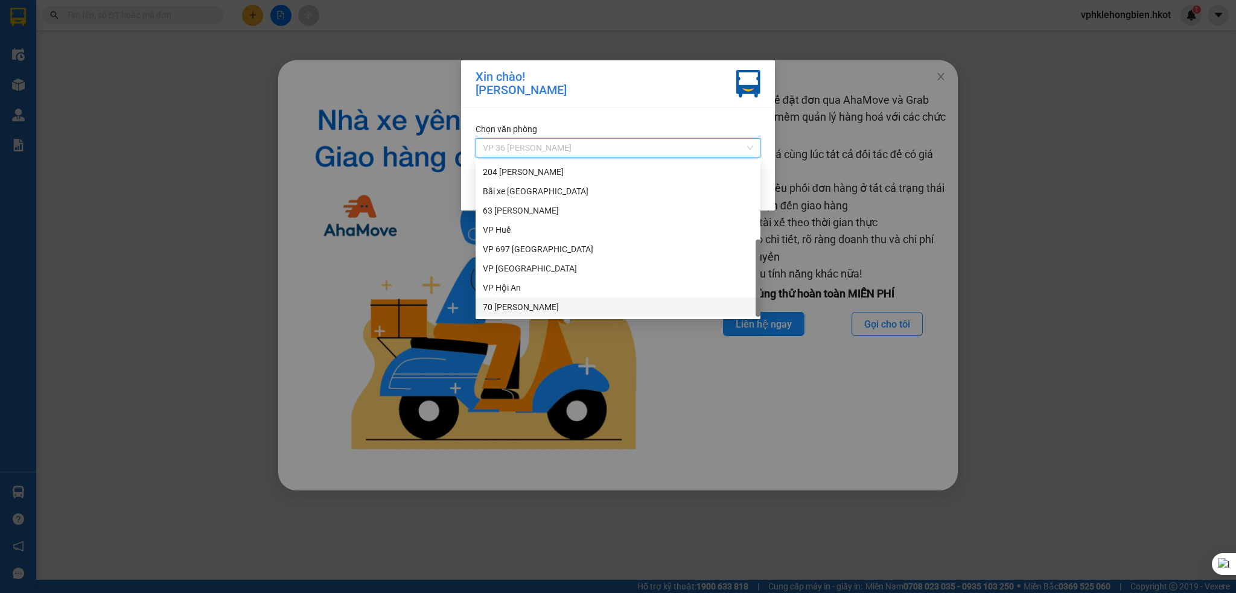
click at [534, 305] on div "70 [PERSON_NAME]" at bounding box center [618, 307] width 270 height 13
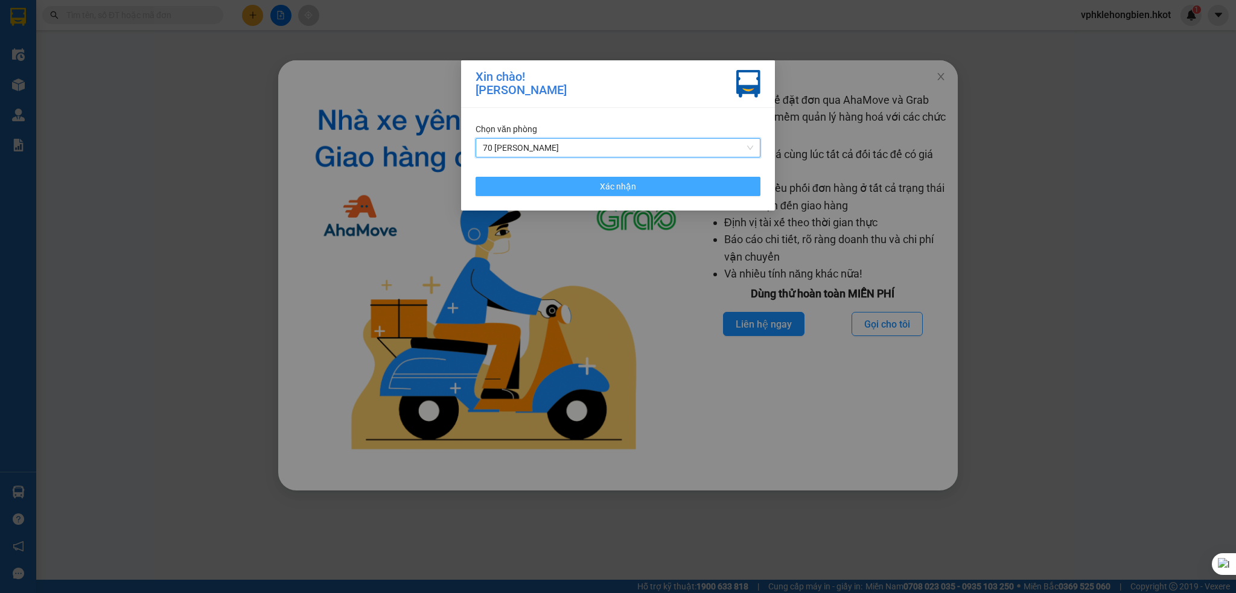
click at [614, 187] on span "Xác nhận" at bounding box center [618, 186] width 36 height 13
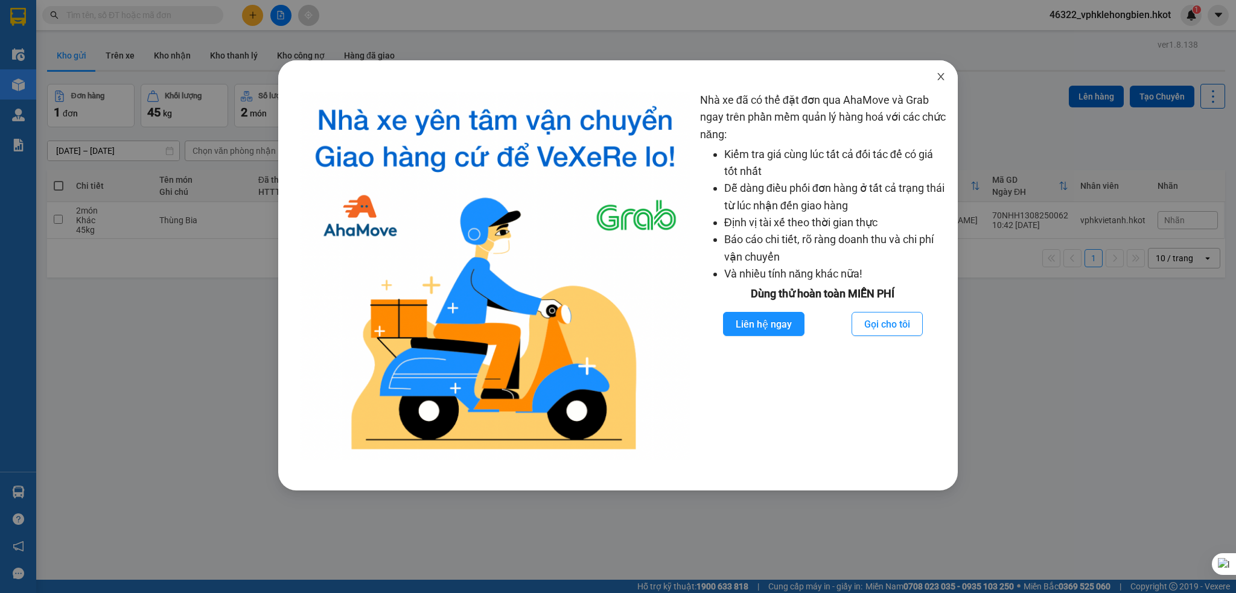
click at [940, 80] on icon "close" at bounding box center [941, 77] width 10 height 10
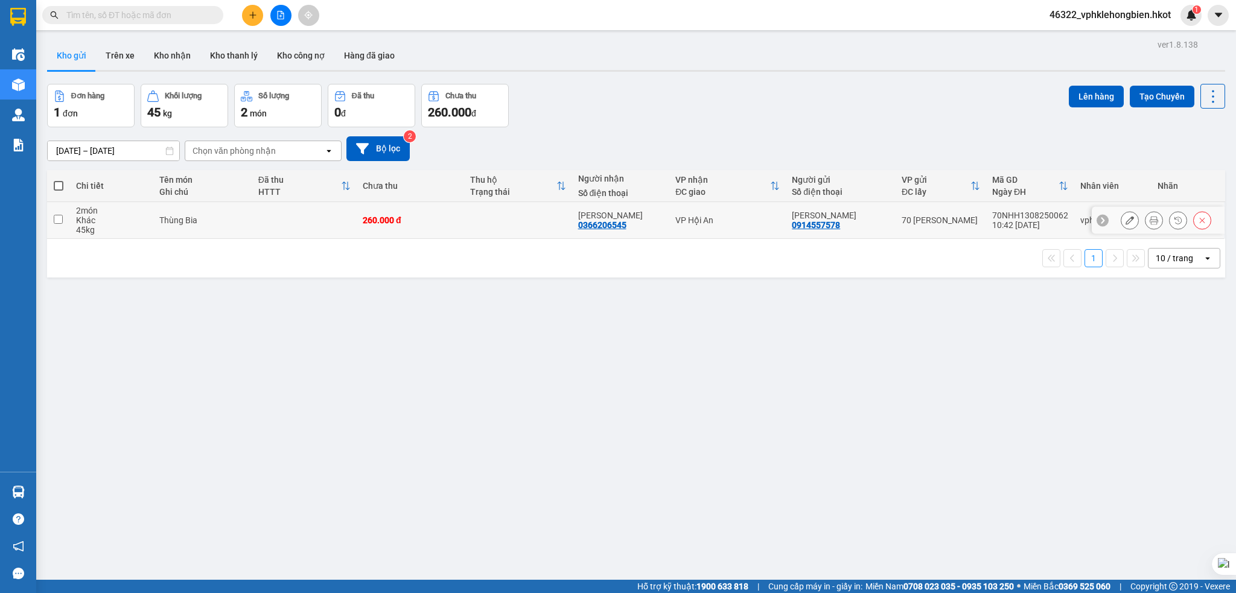
click at [57, 224] on input "checkbox" at bounding box center [58, 219] width 9 height 9
checkbox input "true"
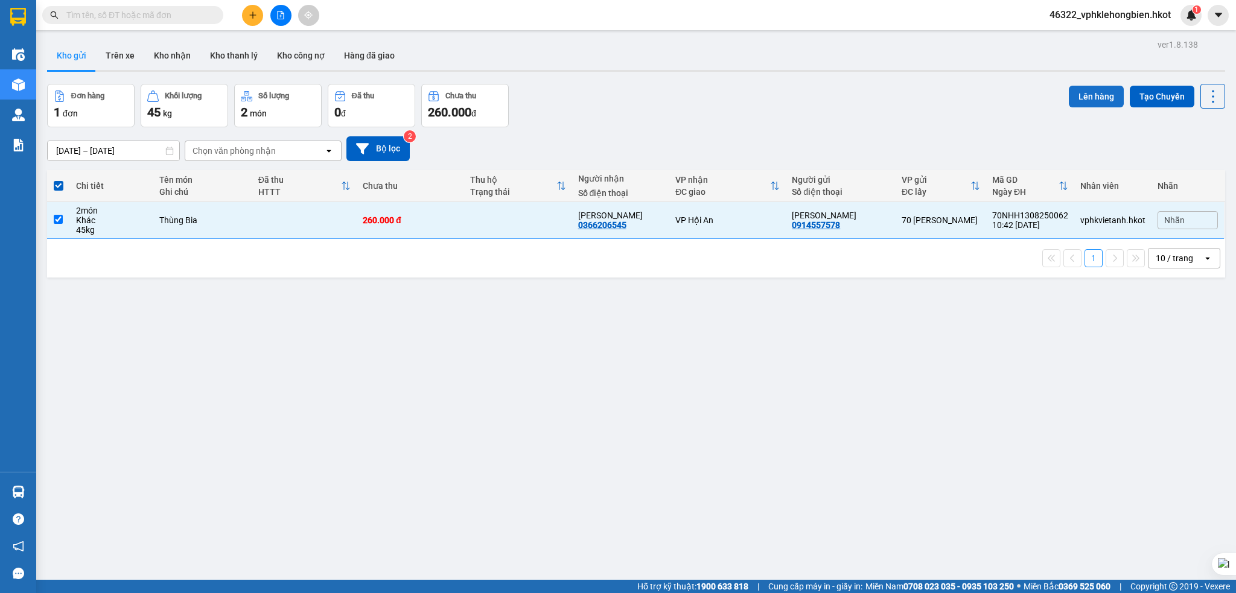
click at [1083, 95] on button "Lên hàng" at bounding box center [1096, 97] width 55 height 22
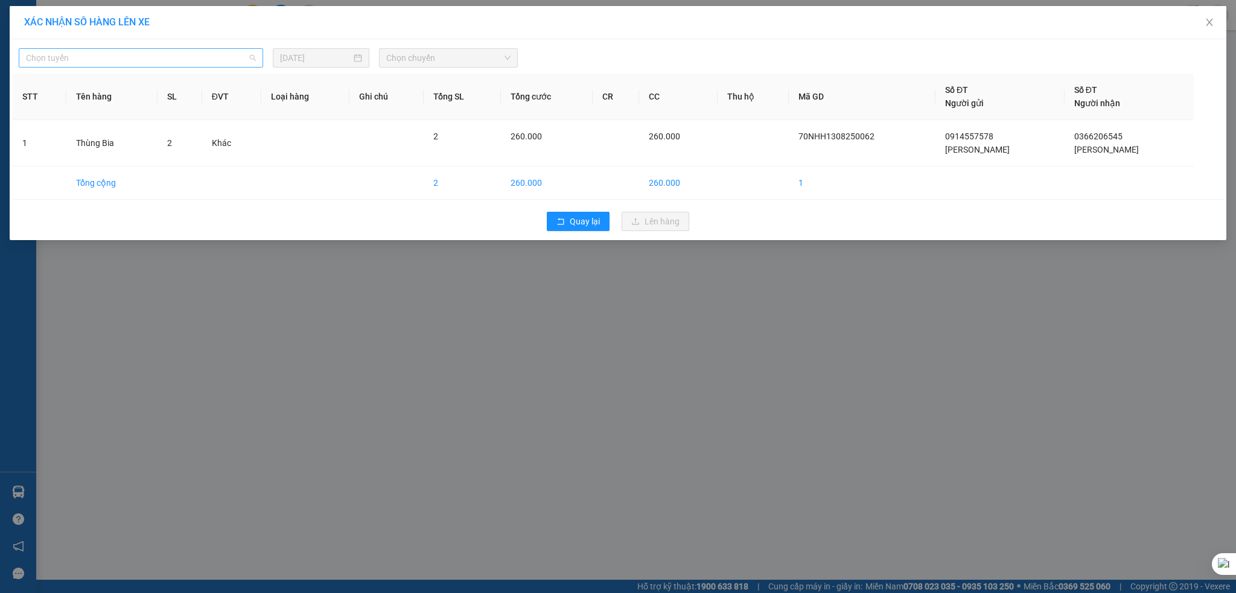
click at [109, 56] on span "Chọn tuyến" at bounding box center [141, 58] width 230 height 18
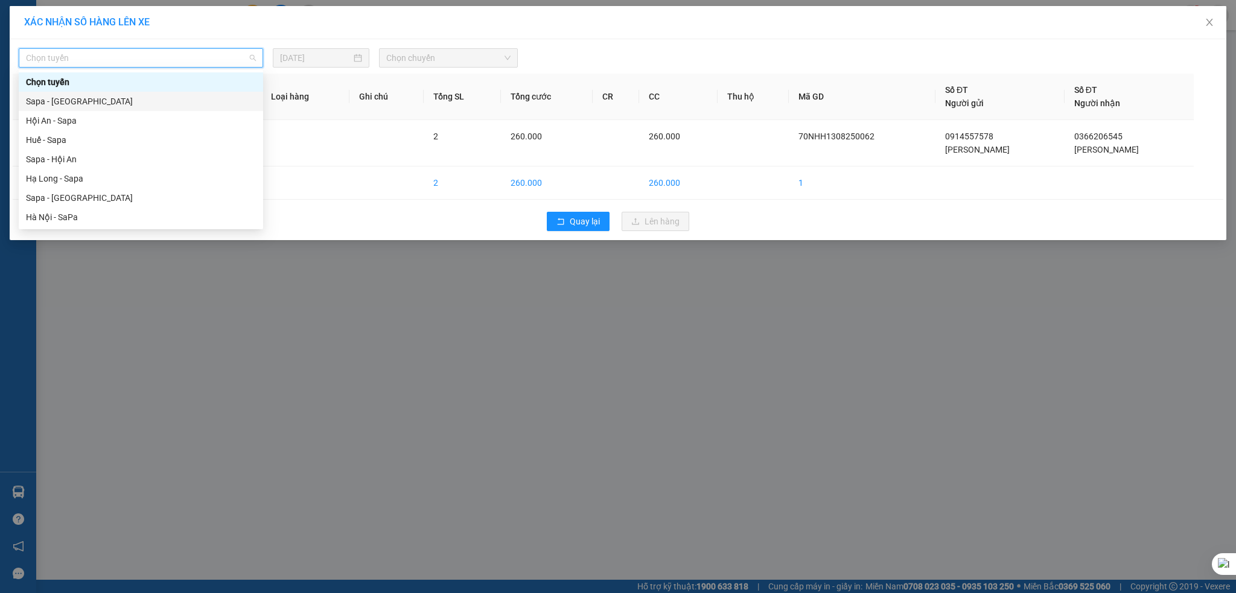
click at [83, 104] on div "Sapa - Hà Nội" at bounding box center [141, 101] width 230 height 13
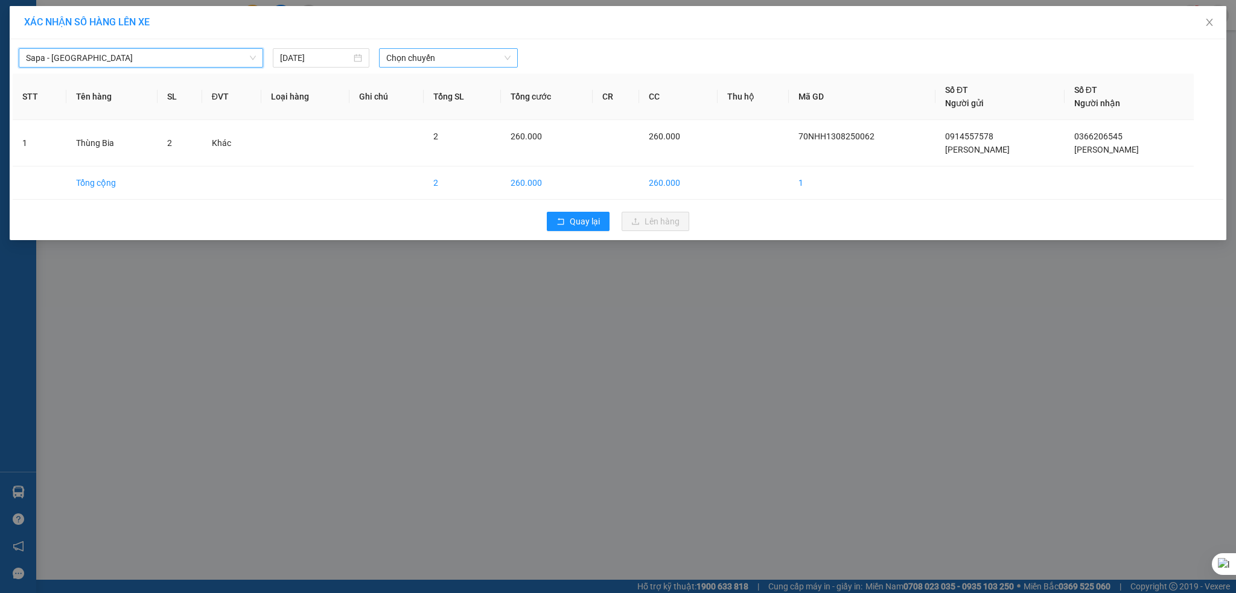
click at [433, 51] on span "Chọn chuyến" at bounding box center [448, 58] width 124 height 18
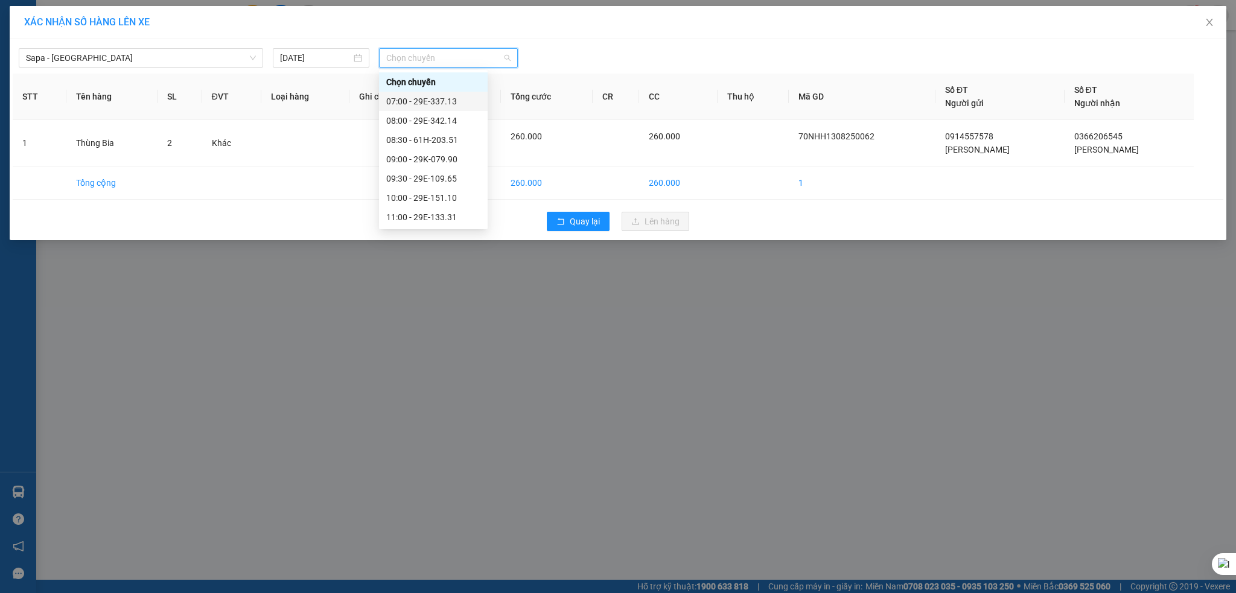
click at [427, 101] on div "07:00 - 29E-337.13" at bounding box center [433, 101] width 94 height 13
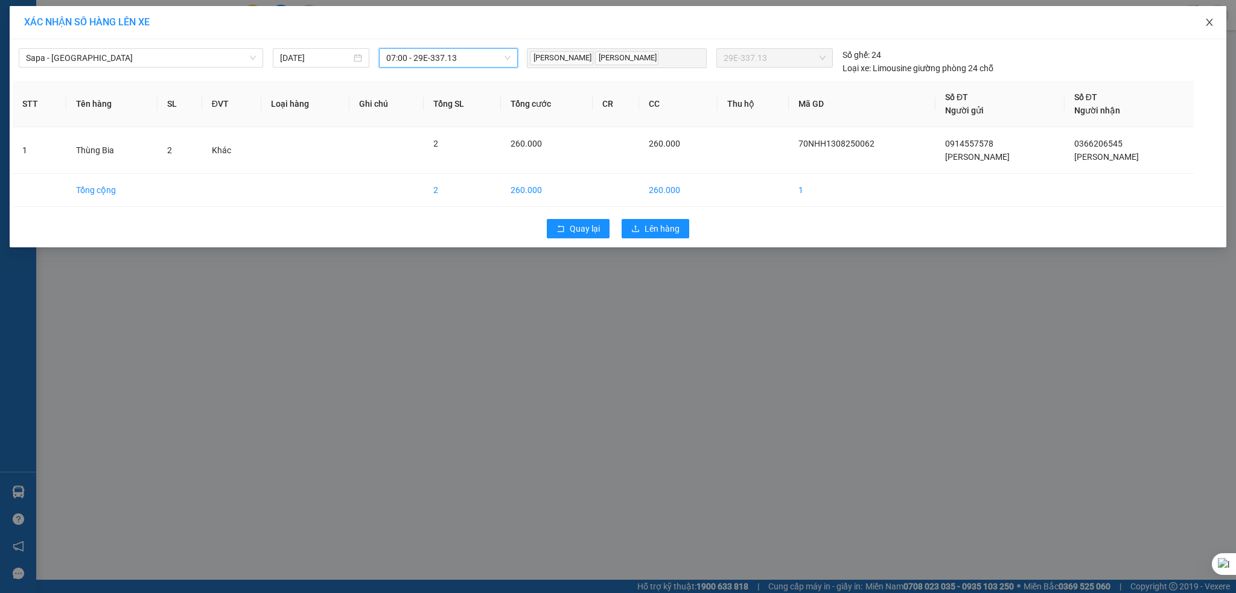
click at [1208, 19] on icon "close" at bounding box center [1210, 23] width 10 height 10
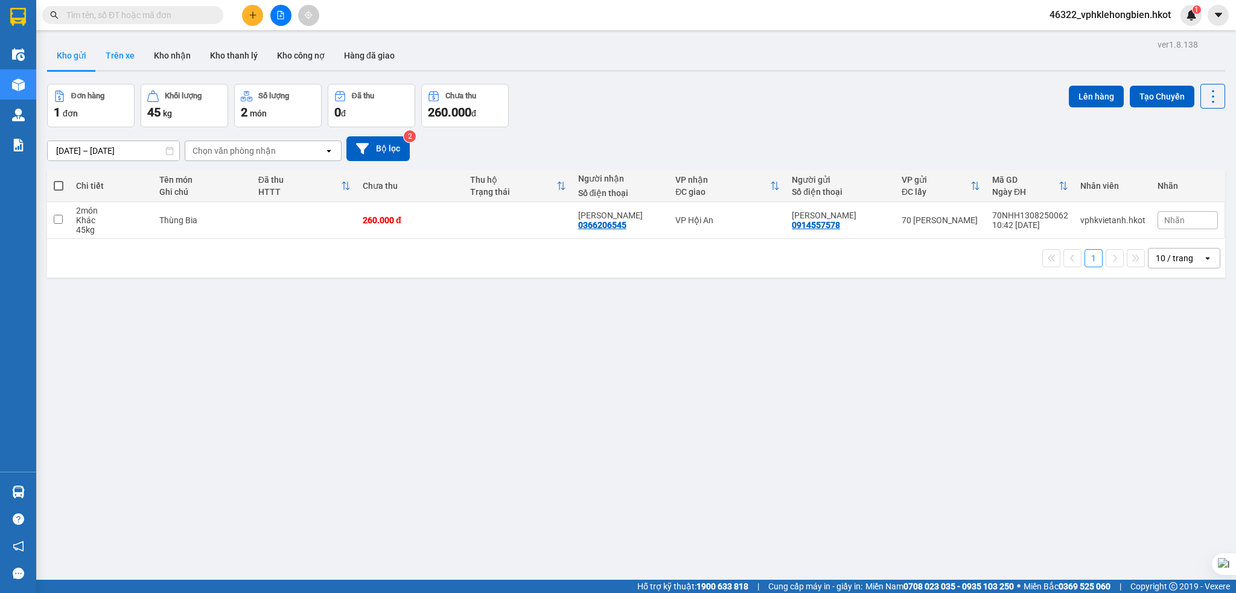
click at [133, 60] on button "Trên xe" at bounding box center [120, 55] width 48 height 29
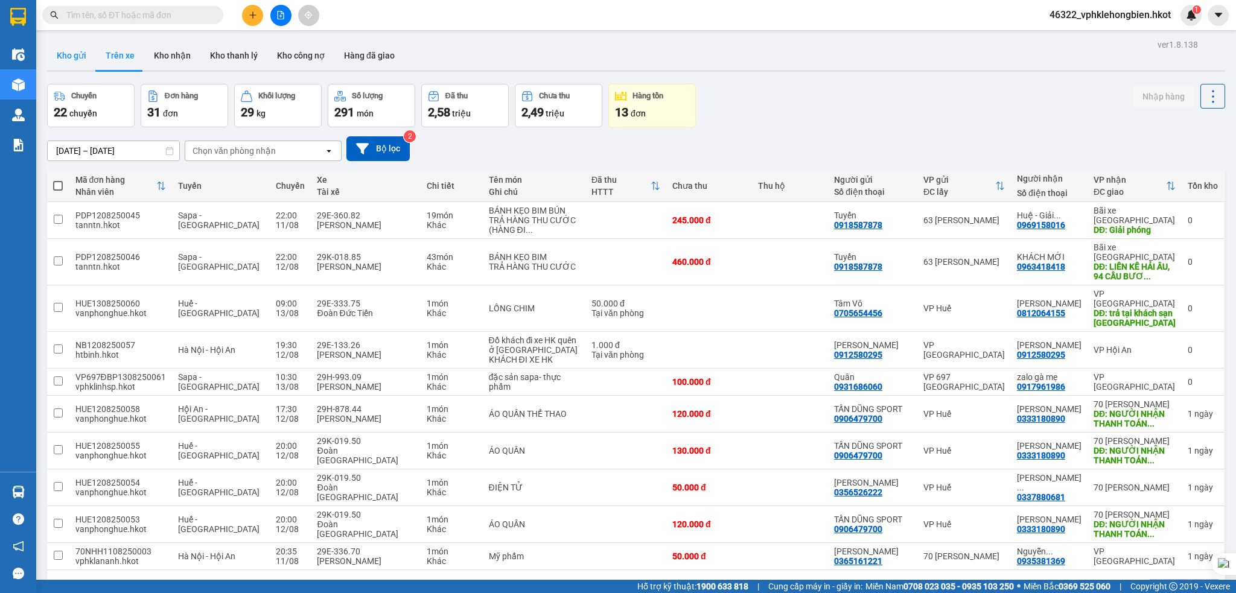
drag, startPoint x: 74, startPoint y: 56, endPoint x: 85, endPoint y: 68, distance: 15.8
click at [75, 56] on button "Kho gửi" at bounding box center [71, 55] width 49 height 29
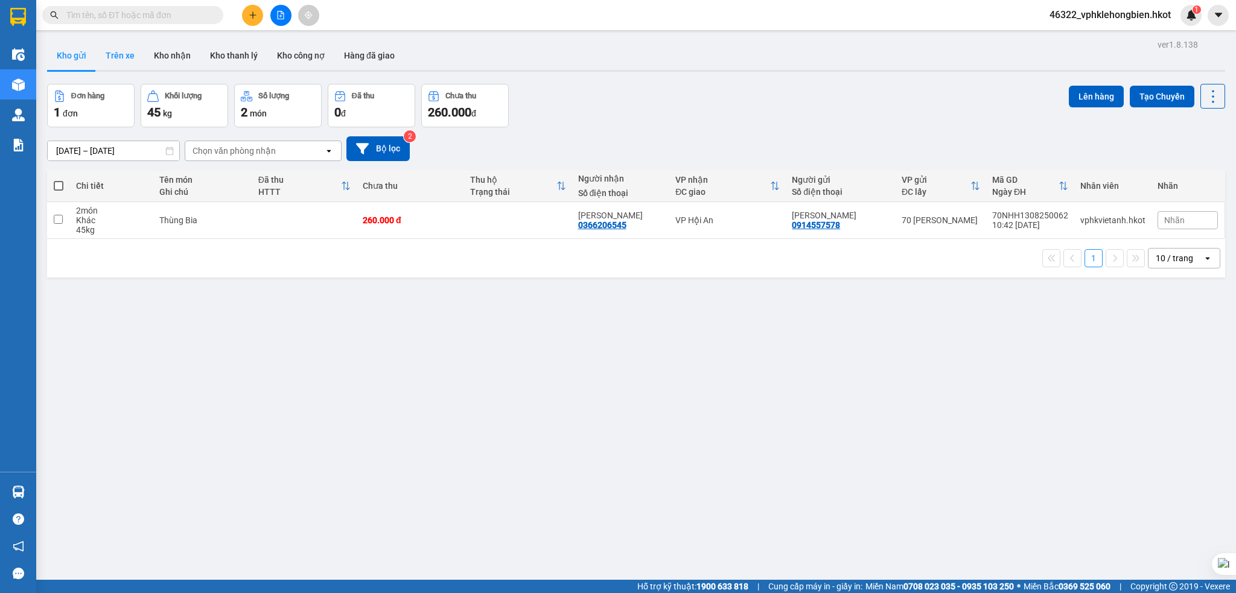
click at [116, 58] on button "Trên xe" at bounding box center [120, 55] width 48 height 29
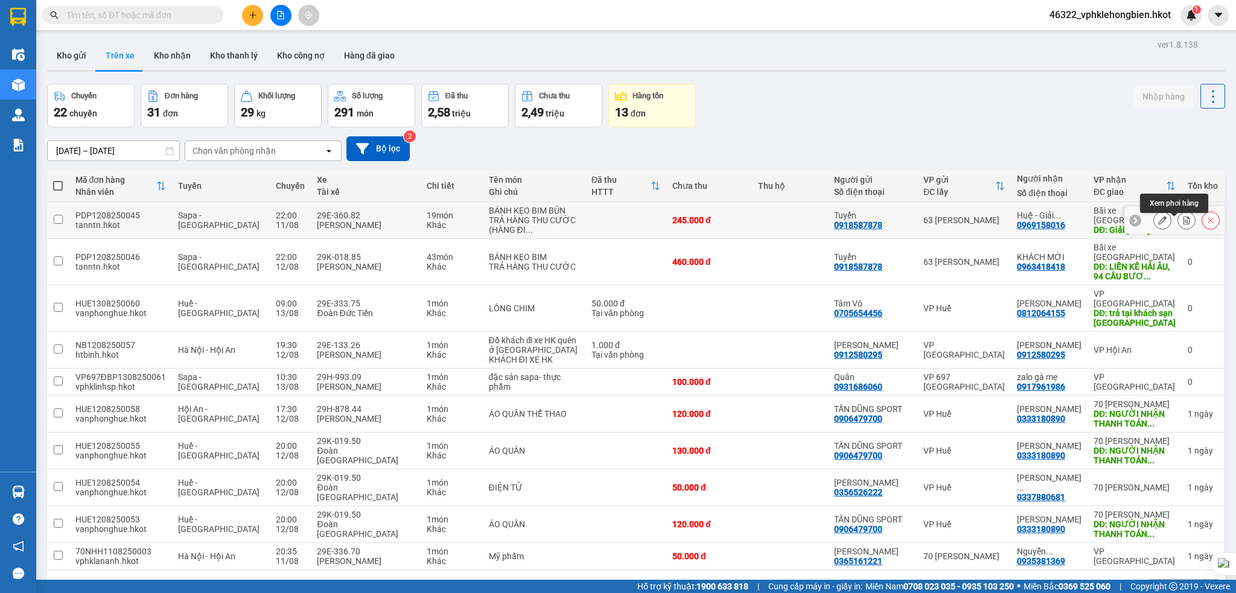
click at [1178, 219] on button at bounding box center [1186, 220] width 17 height 21
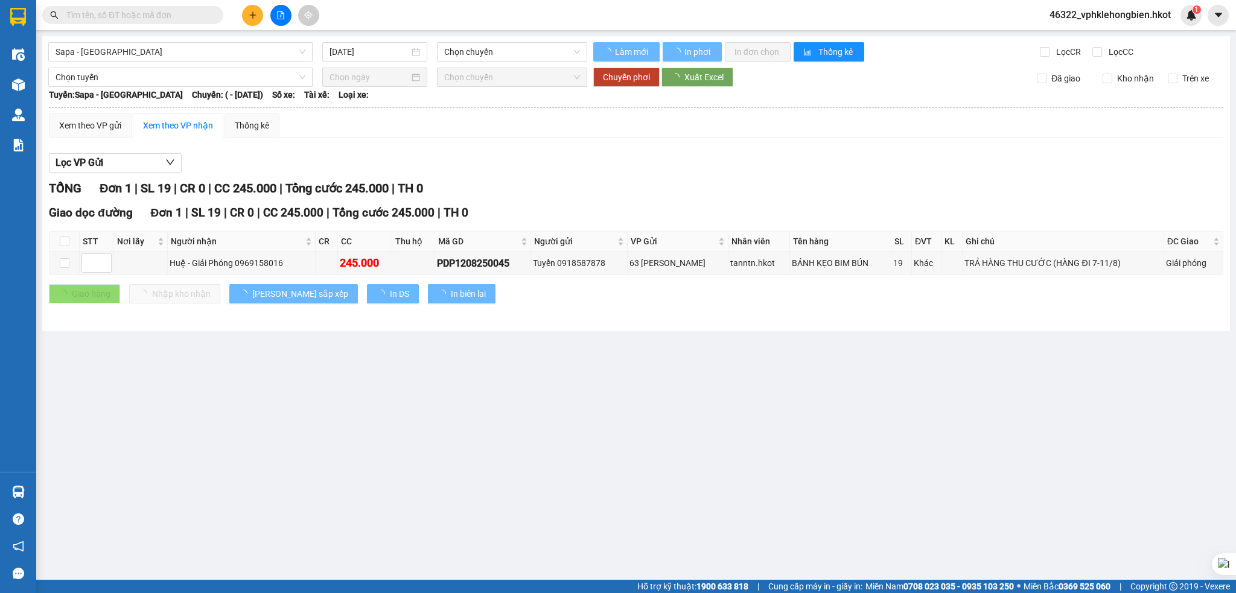
type input "11/08/2025"
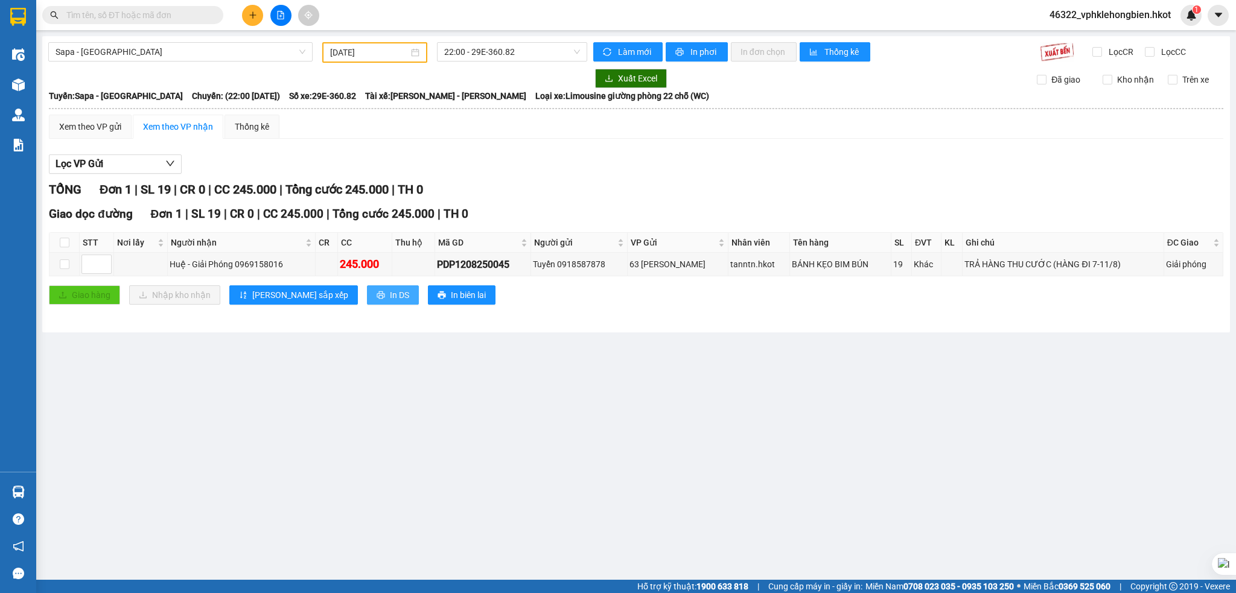
click at [390, 297] on span "In DS" at bounding box center [399, 295] width 19 height 13
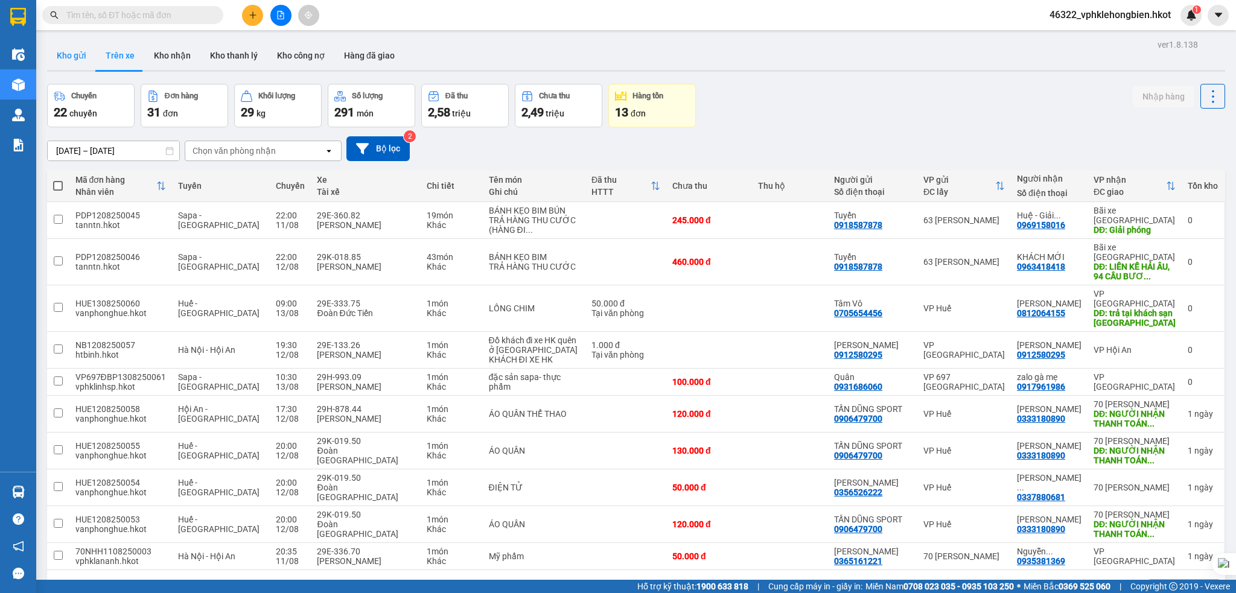
click at [74, 53] on button "Kho gửi" at bounding box center [71, 55] width 49 height 29
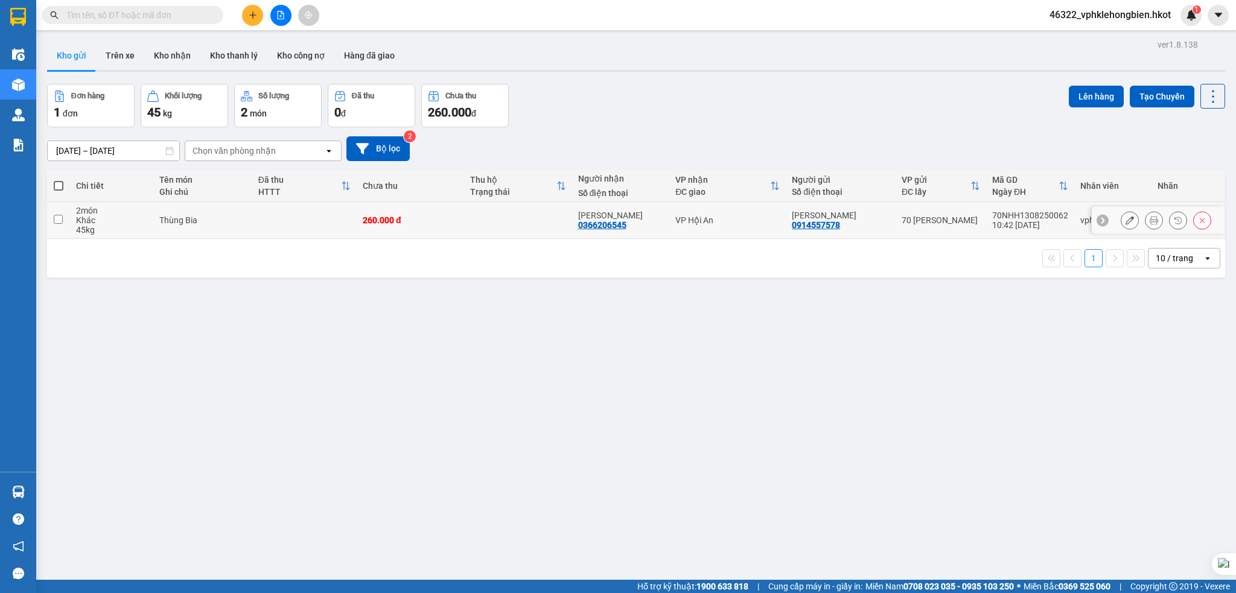
click at [60, 222] on input "checkbox" at bounding box center [58, 219] width 9 height 9
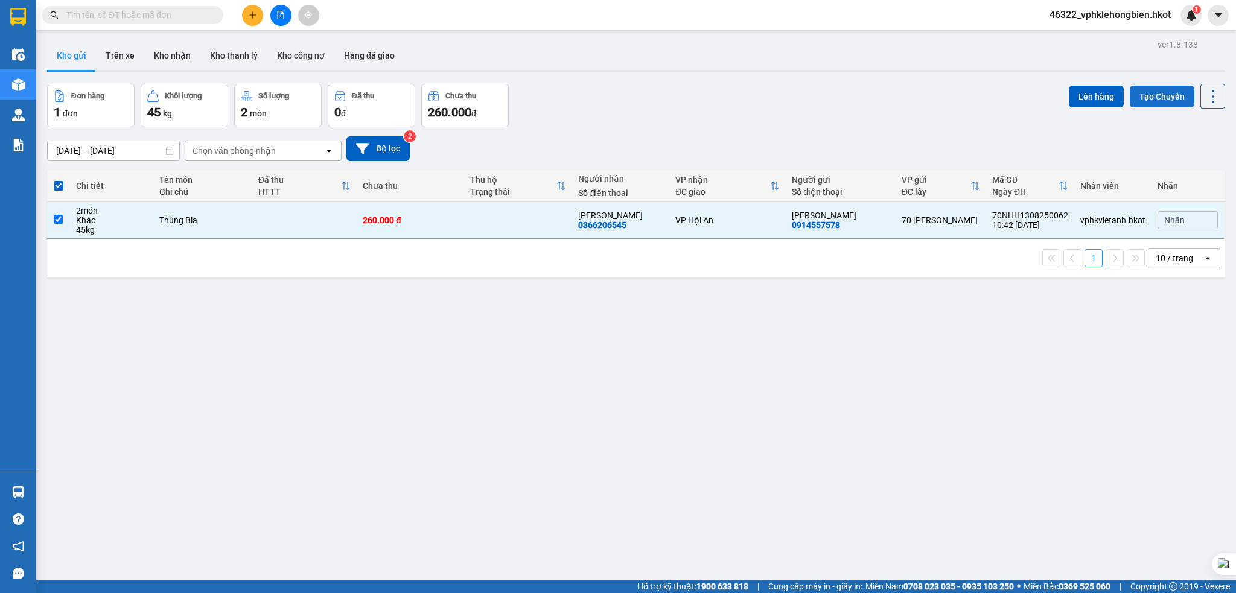
click at [1156, 97] on button "Tạo Chuyến" at bounding box center [1162, 97] width 65 height 22
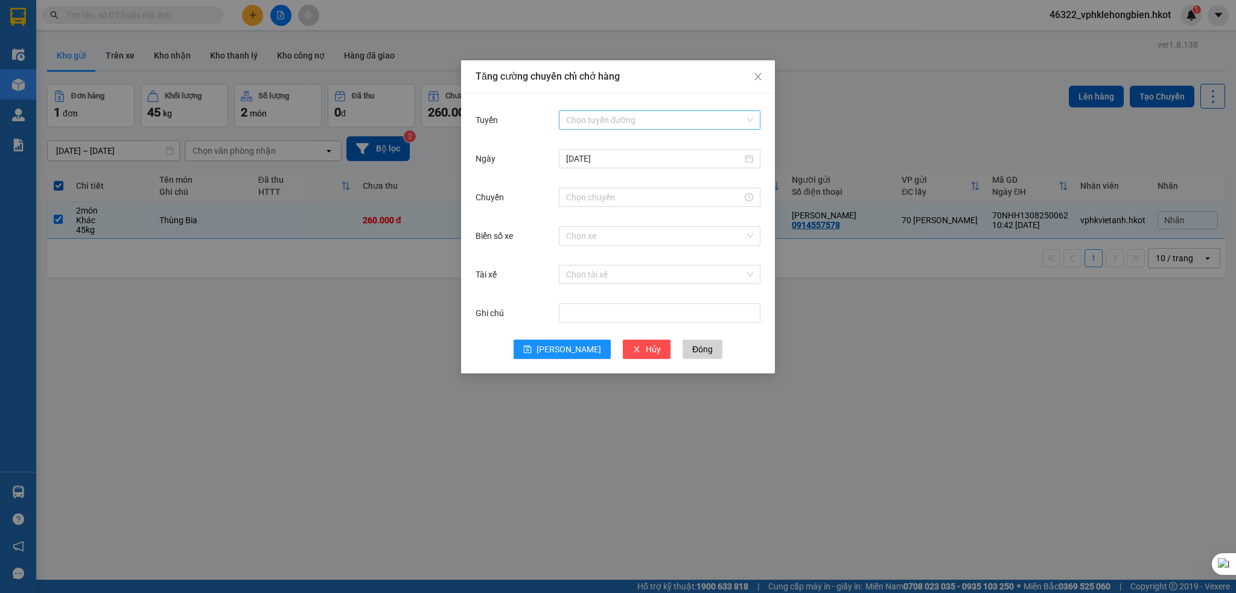
click at [623, 119] on input "Tuyến" at bounding box center [655, 120] width 179 height 18
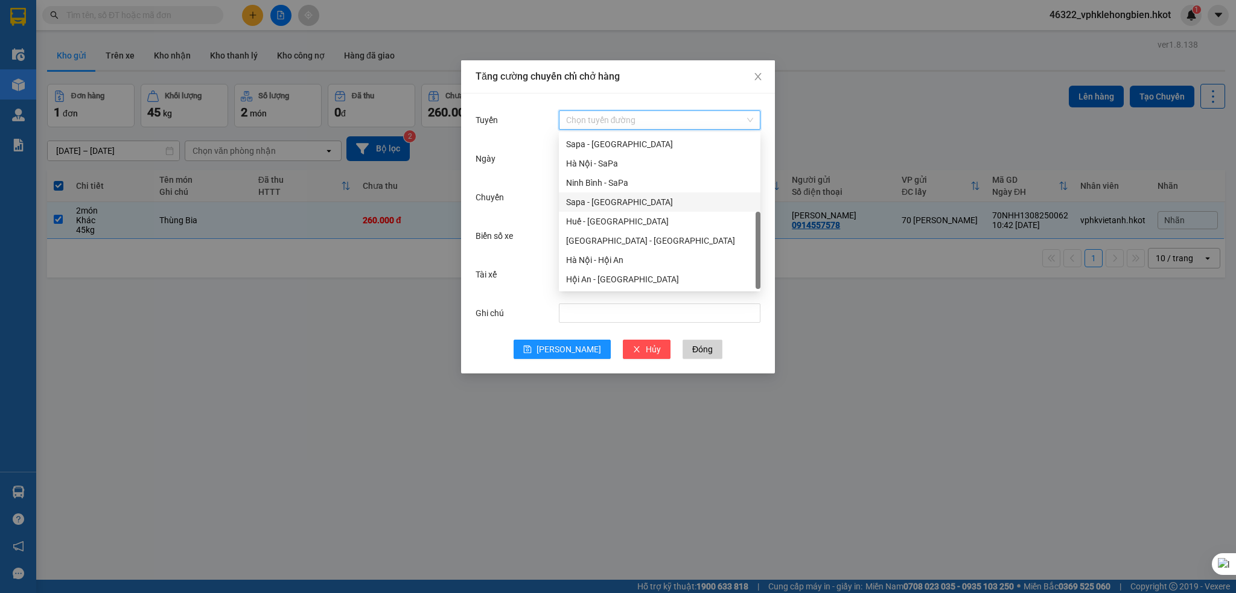
click at [524, 132] on div "Tuyến" at bounding box center [517, 120] width 83 height 24
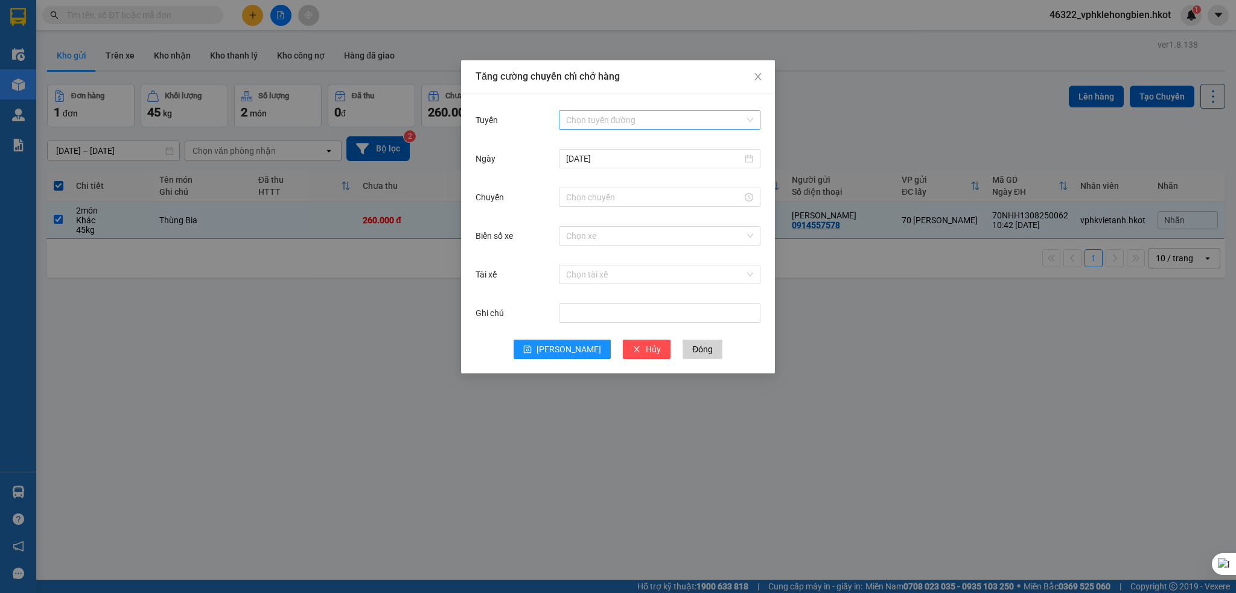
click at [604, 120] on input "Tuyến" at bounding box center [655, 120] width 179 height 18
click at [759, 78] on icon "close" at bounding box center [757, 76] width 7 height 7
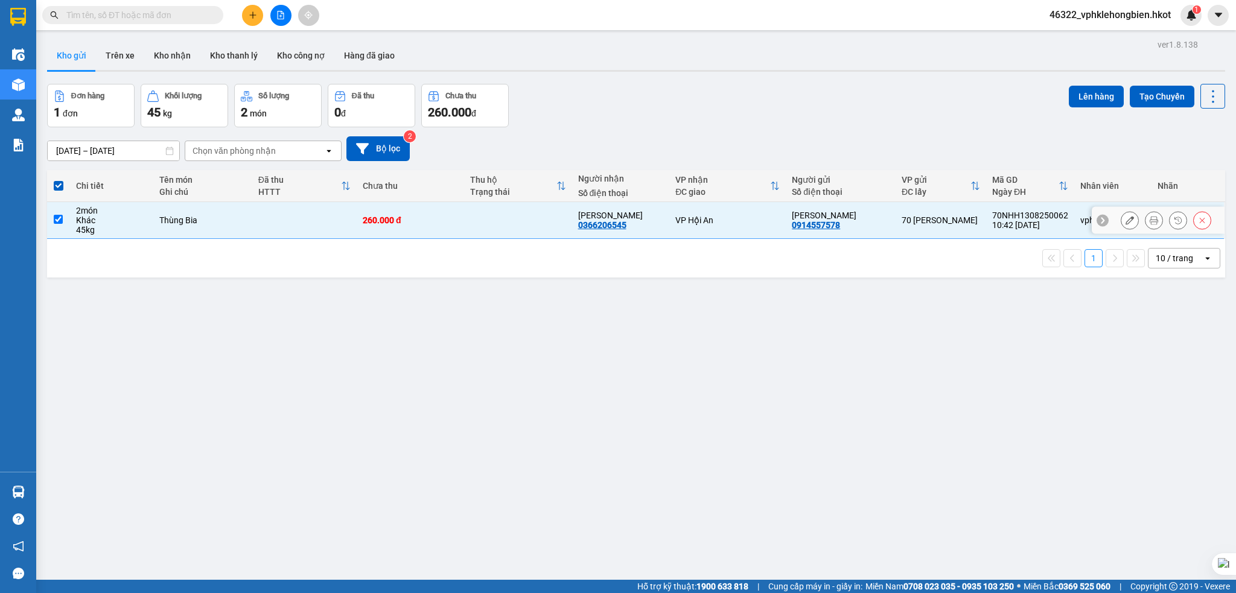
click at [59, 224] on input "checkbox" at bounding box center [58, 219] width 9 height 9
checkbox input "false"
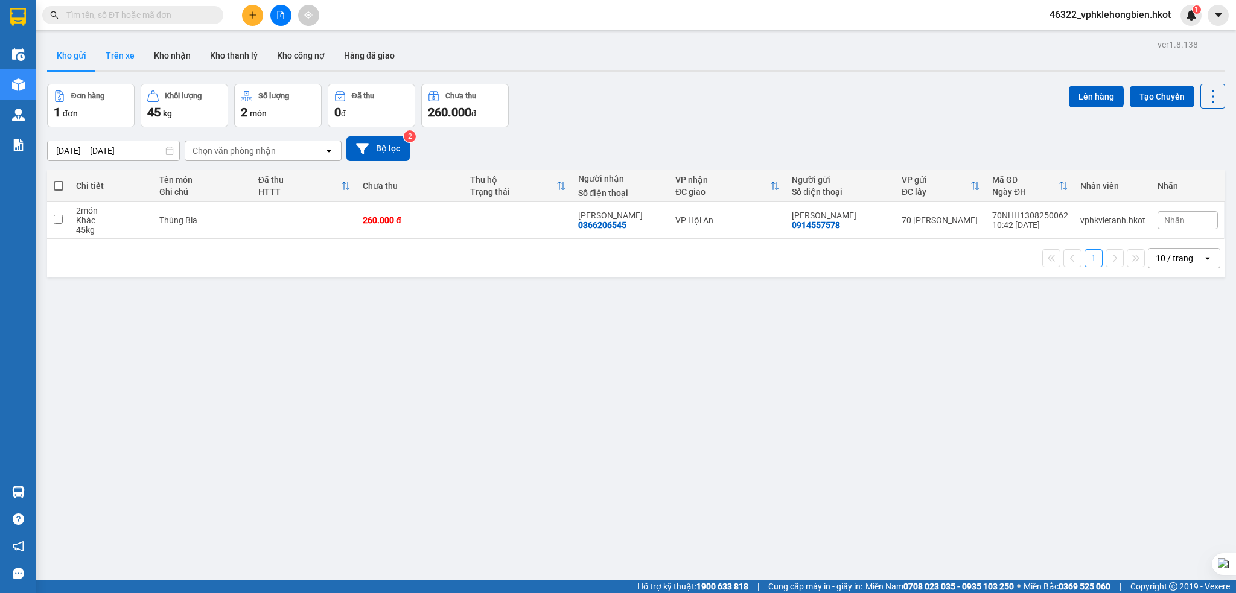
click at [129, 61] on button "Trên xe" at bounding box center [120, 55] width 48 height 29
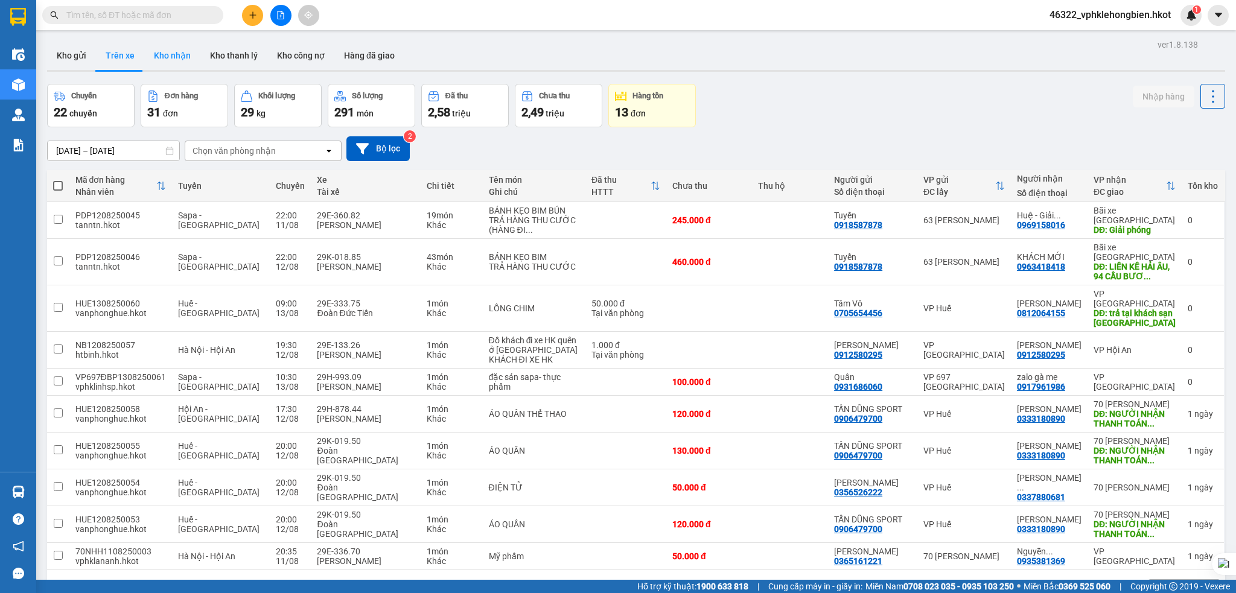
click at [177, 52] on button "Kho nhận" at bounding box center [172, 55] width 56 height 29
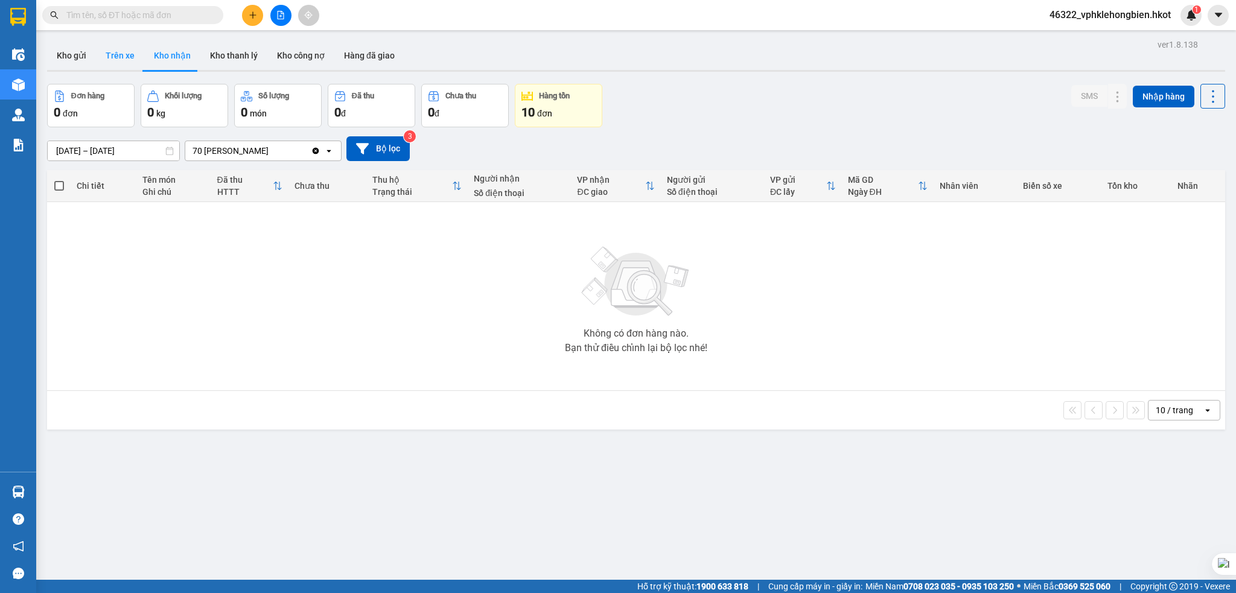
click at [120, 56] on button "Trên xe" at bounding box center [120, 55] width 48 height 29
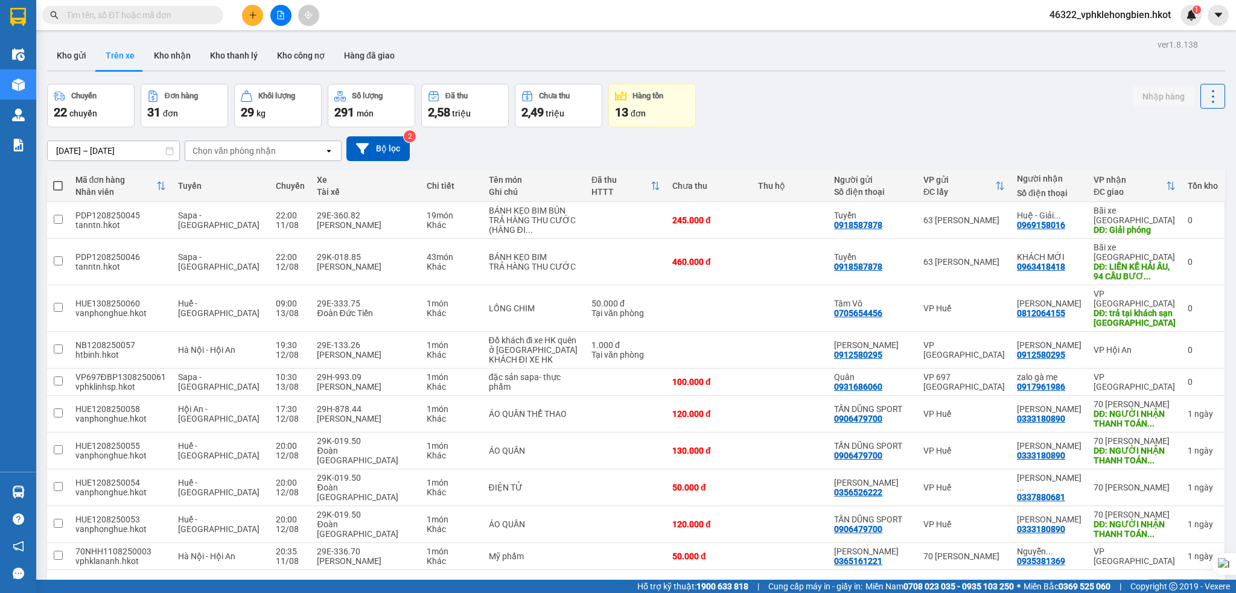
click at [231, 151] on div "Chọn văn phòng nhận" at bounding box center [234, 151] width 83 height 12
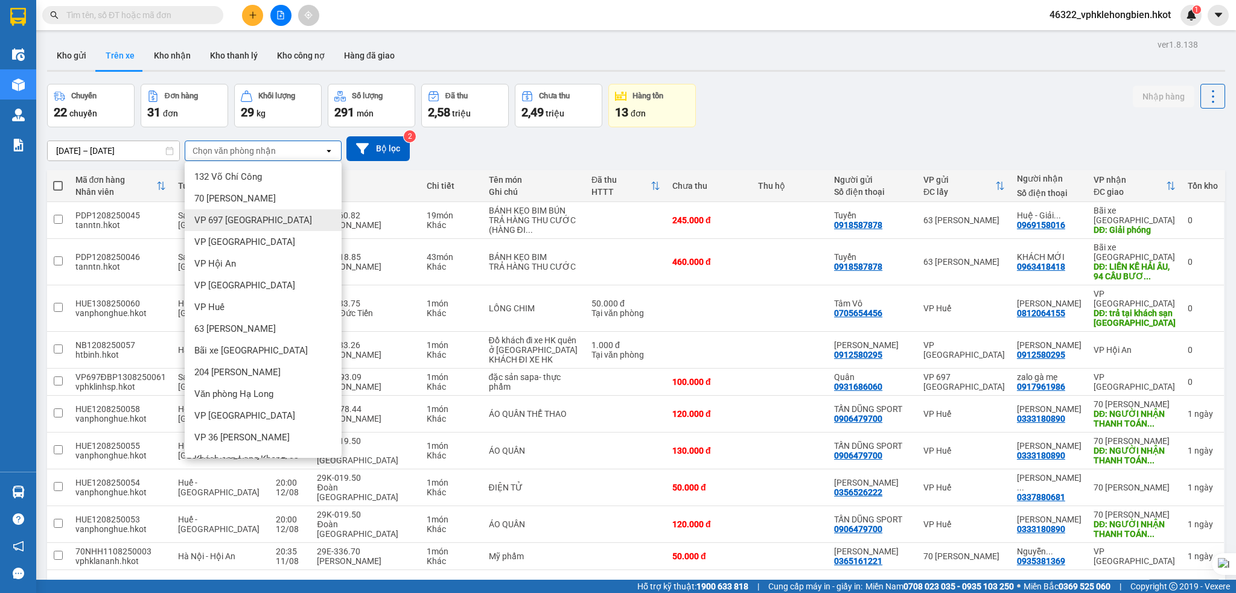
click at [232, 223] on span "VP 697 [GEOGRAPHIC_DATA]" at bounding box center [253, 220] width 118 height 12
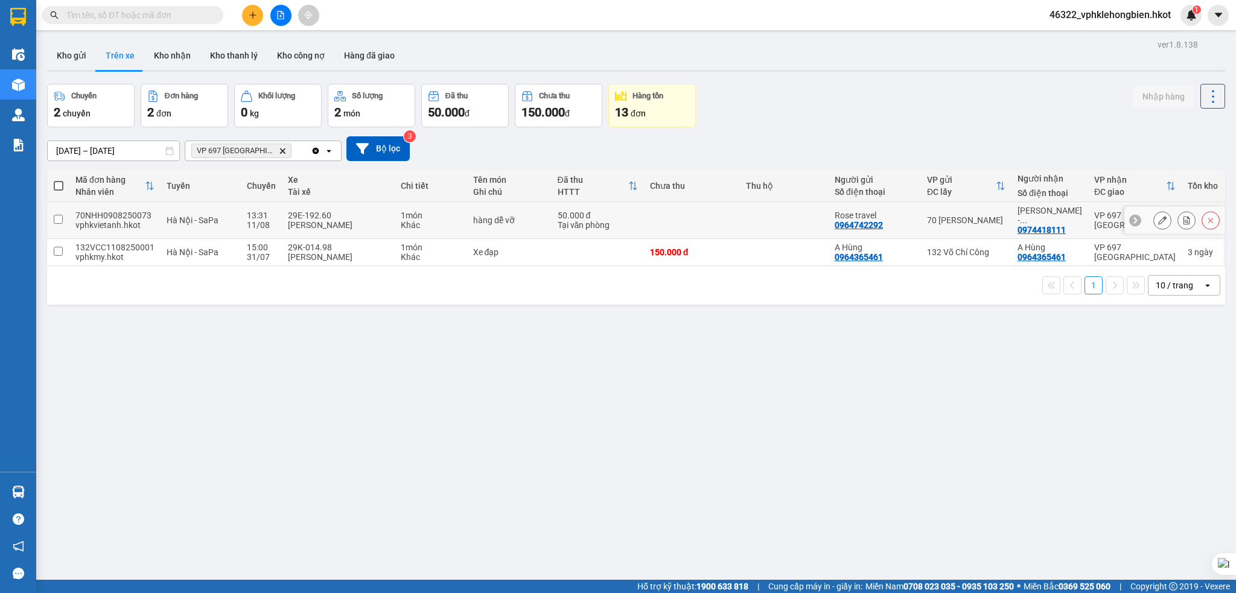
click at [56, 215] on input "checkbox" at bounding box center [58, 219] width 9 height 9
checkbox input "true"
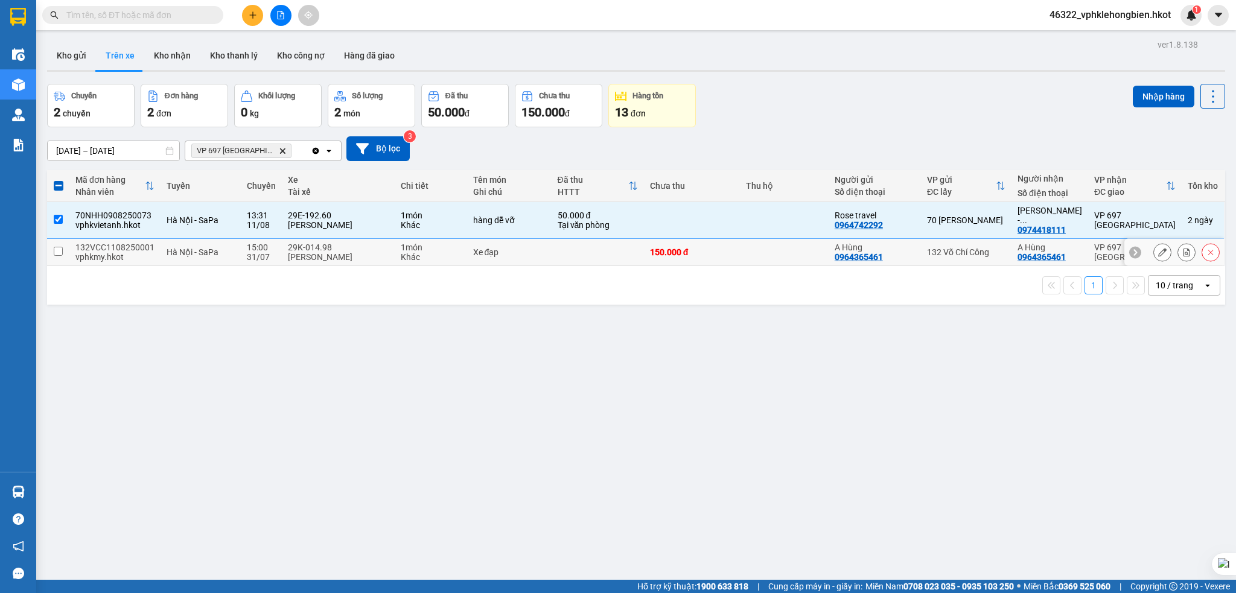
click at [62, 247] on input "checkbox" at bounding box center [58, 251] width 9 height 9
checkbox input "true"
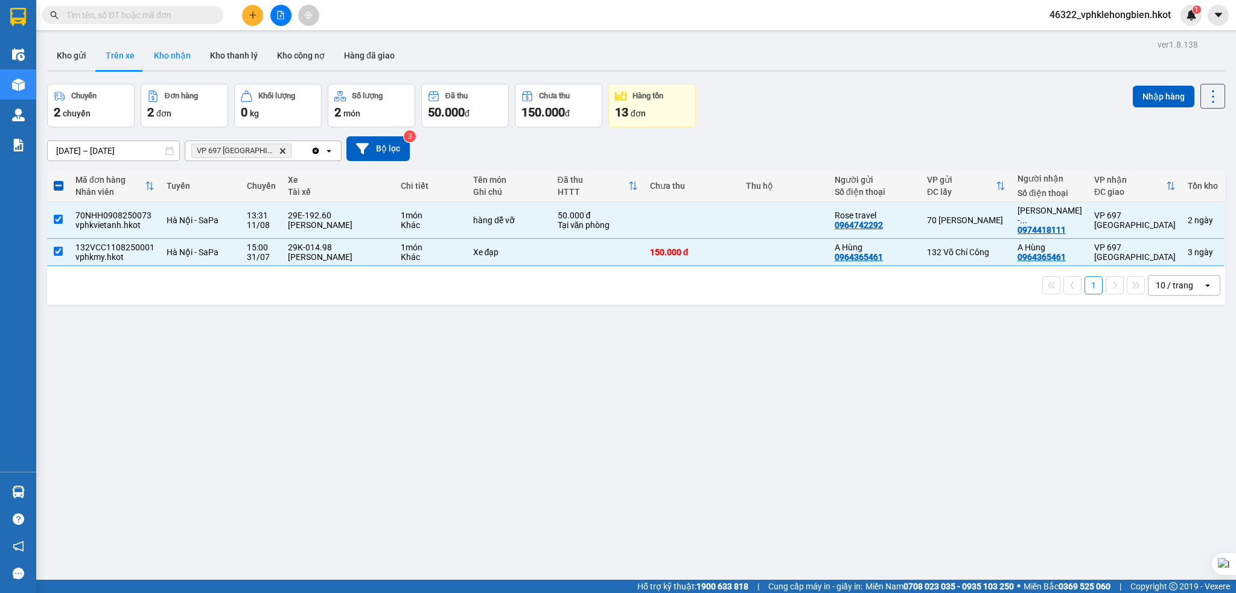
click at [178, 56] on button "Kho nhận" at bounding box center [172, 55] width 56 height 29
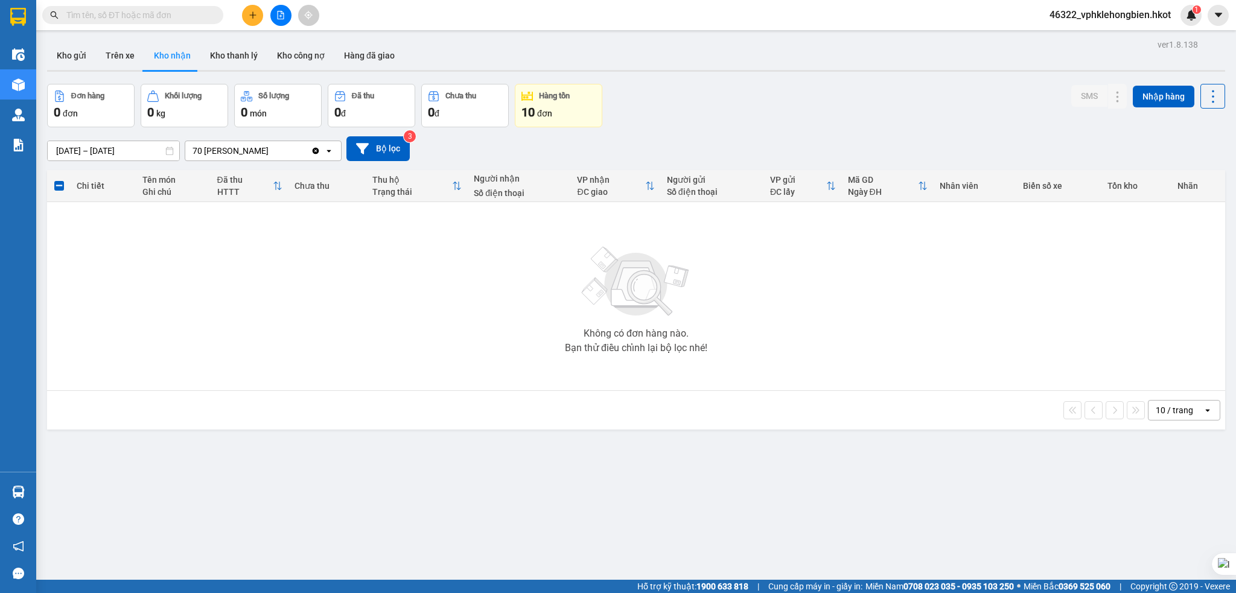
click at [314, 155] on icon "Clear value" at bounding box center [316, 151] width 10 height 10
click at [381, 144] on button "Bộ lọc" at bounding box center [377, 148] width 63 height 25
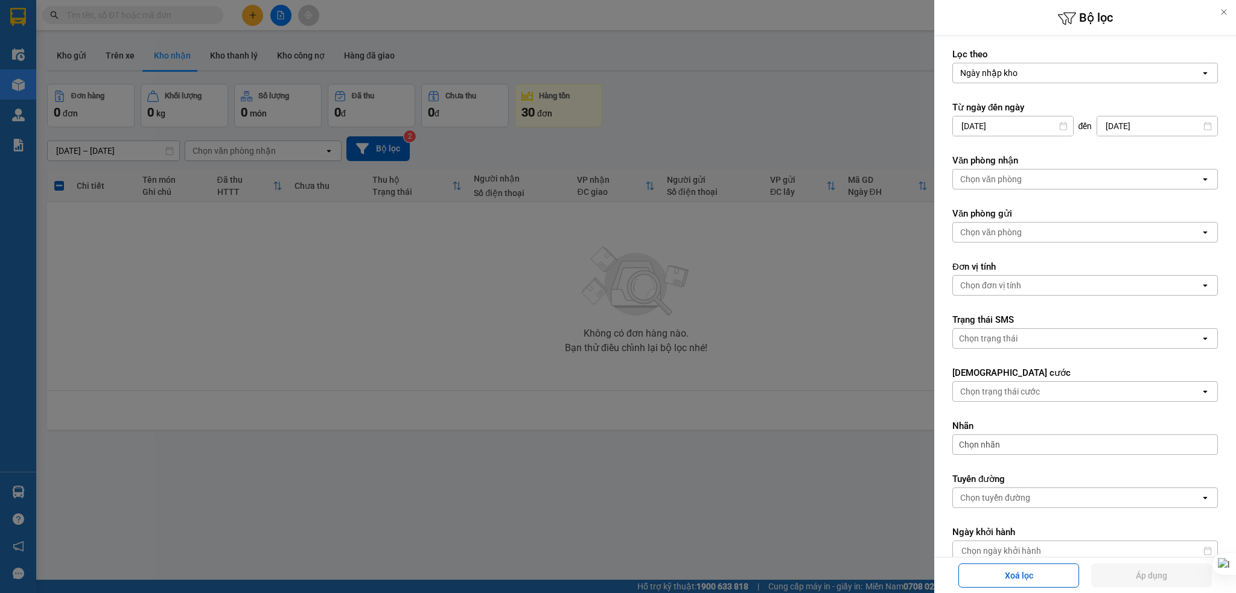
click at [1225, 12] on icon at bounding box center [1224, 12] width 8 height 8
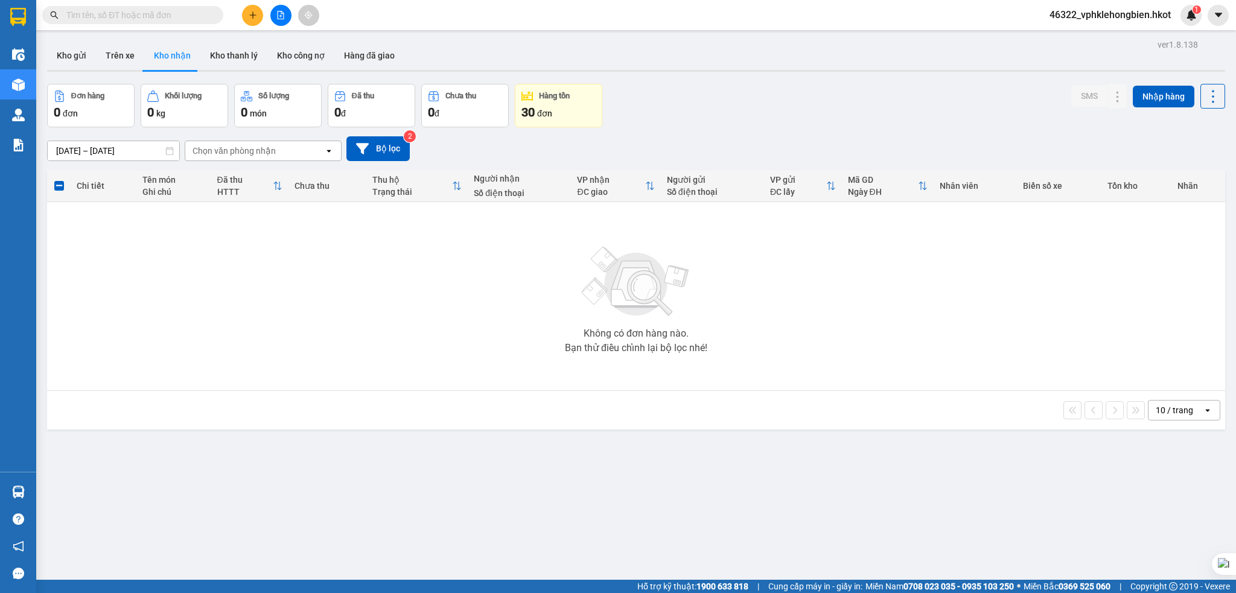
click at [169, 153] on icon at bounding box center [169, 151] width 8 height 8
click at [378, 144] on button "Bộ lọc" at bounding box center [377, 148] width 63 height 25
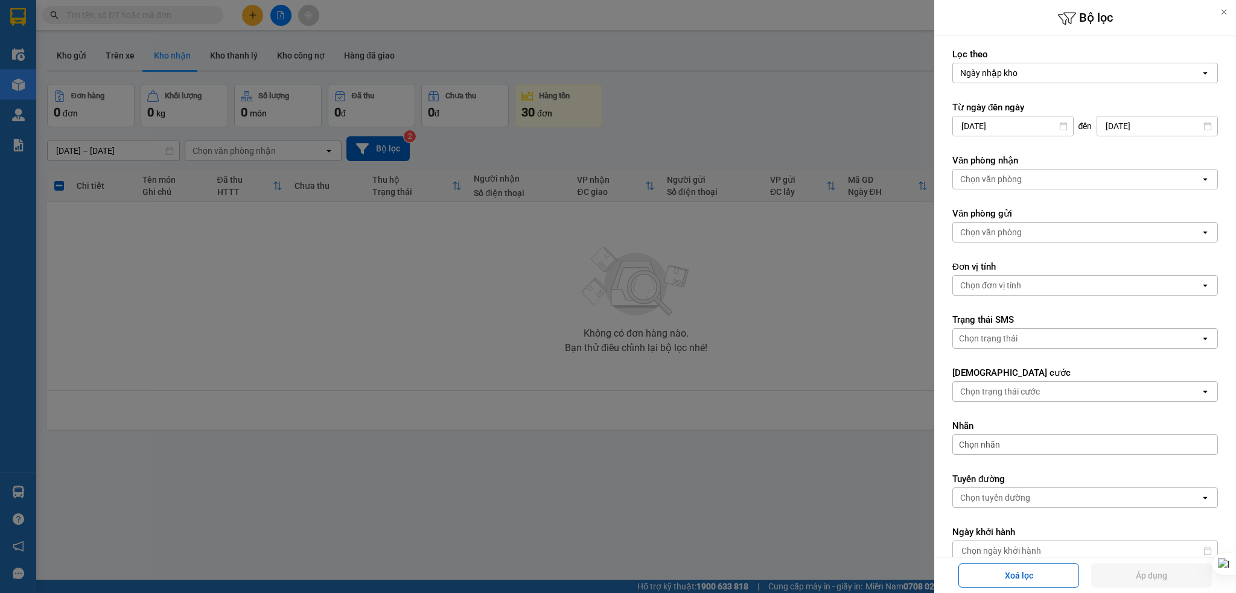
drag, startPoint x: 1194, startPoint y: 128, endPoint x: 1111, endPoint y: 133, distance: 82.9
click at [1204, 128] on icon at bounding box center [1208, 126] width 8 height 8
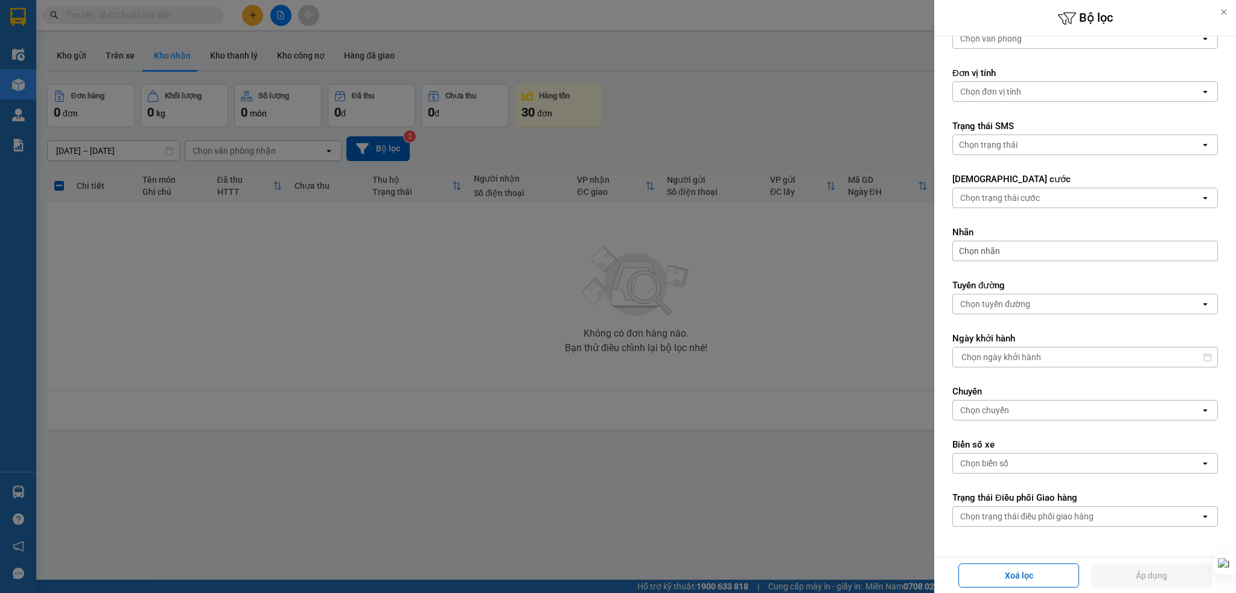
click at [767, 531] on div at bounding box center [618, 296] width 1236 height 593
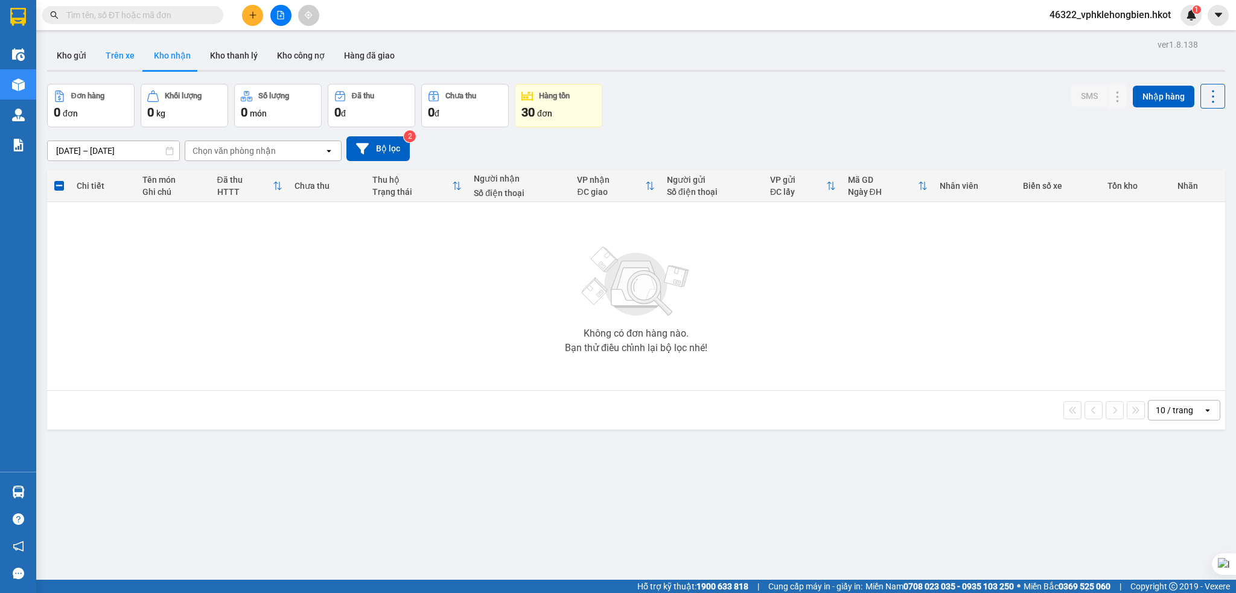
click at [121, 54] on button "Trên xe" at bounding box center [120, 55] width 48 height 29
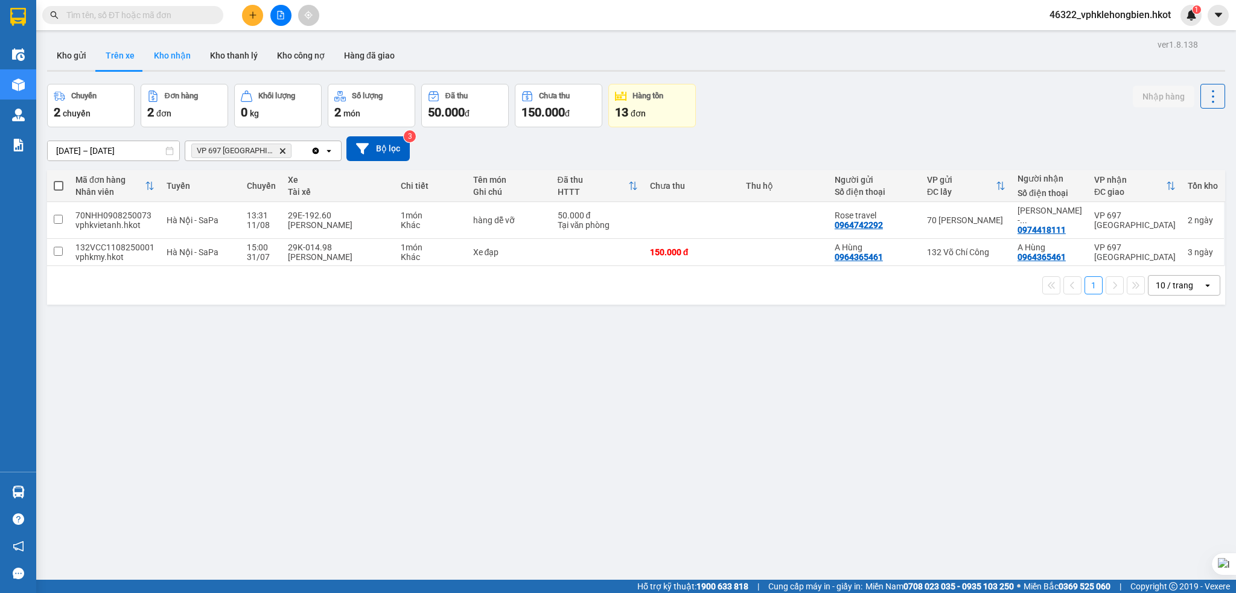
drag, startPoint x: 173, startPoint y: 57, endPoint x: 223, endPoint y: 81, distance: 55.9
click at [173, 57] on button "Kho nhận" at bounding box center [172, 55] width 56 height 29
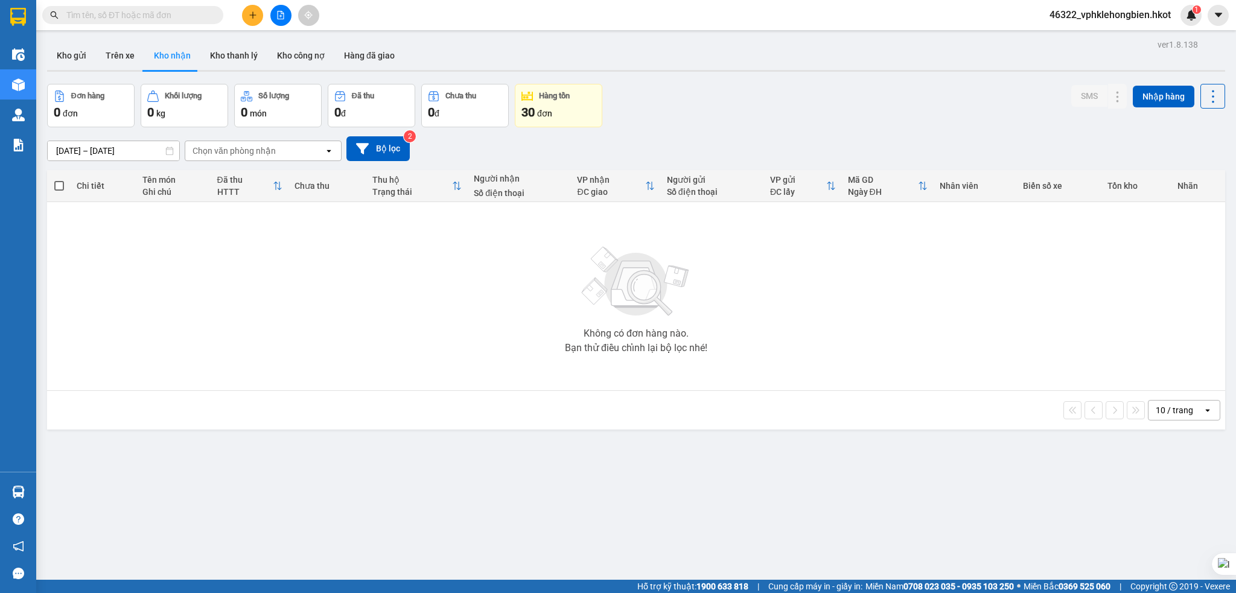
click at [69, 153] on input "[DATE] – [DATE]" at bounding box center [114, 150] width 132 height 19
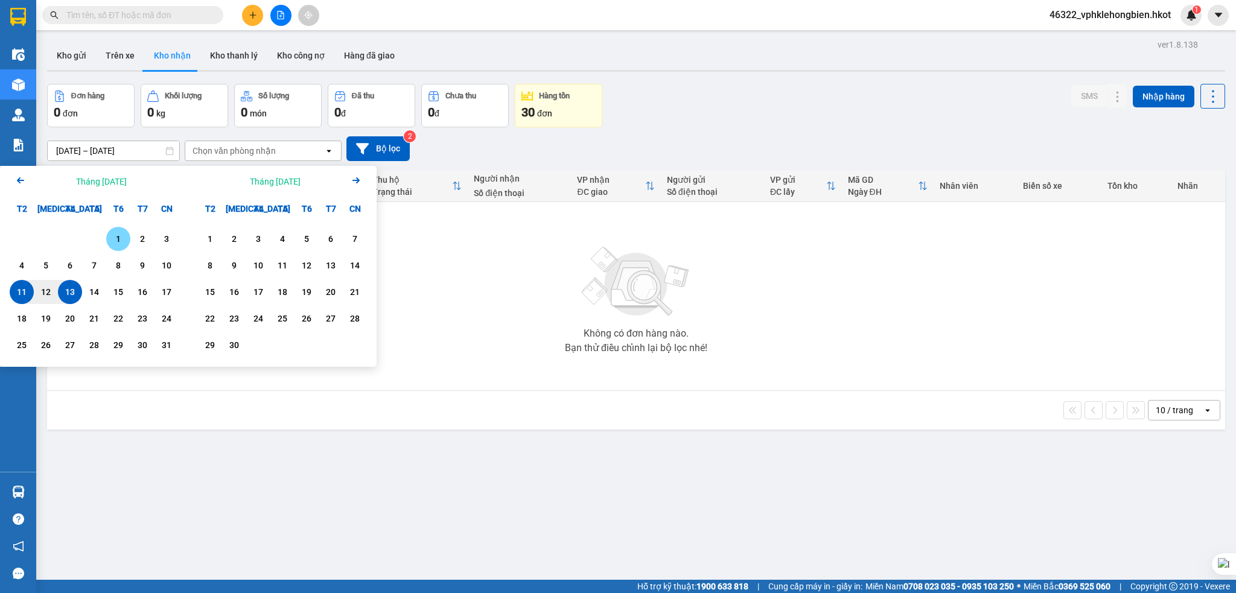
click at [112, 232] on div "1" at bounding box center [118, 239] width 17 height 14
click at [64, 292] on div "13" at bounding box center [70, 292] width 17 height 14
type input "[DATE] – [DATE]"
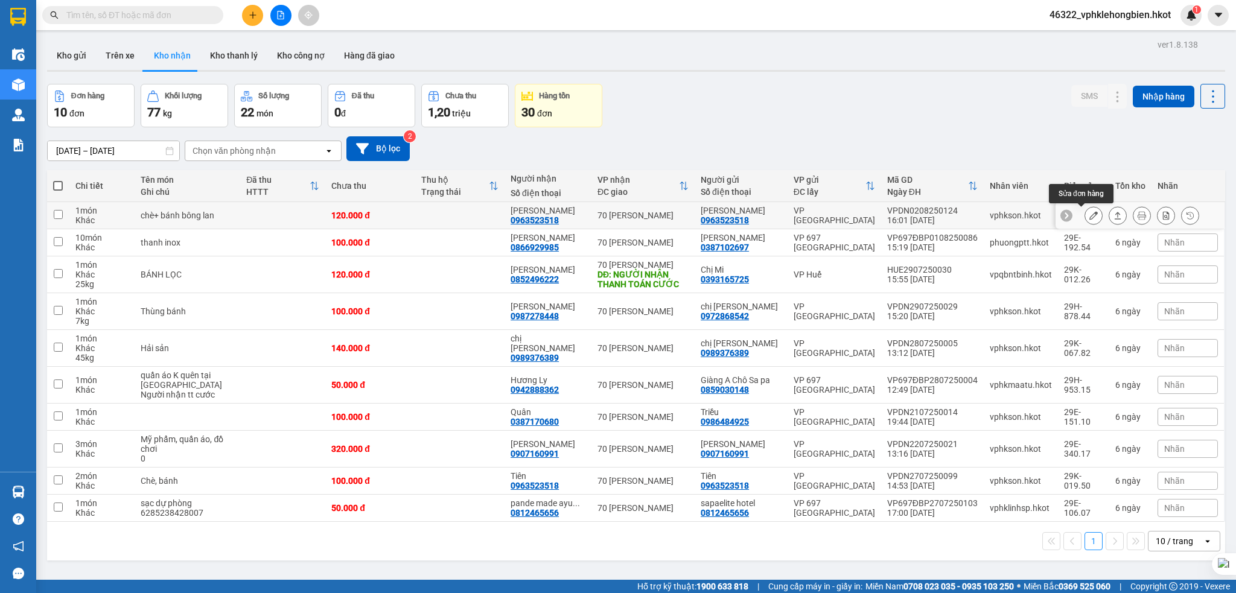
click at [1089, 215] on icon at bounding box center [1093, 215] width 8 height 8
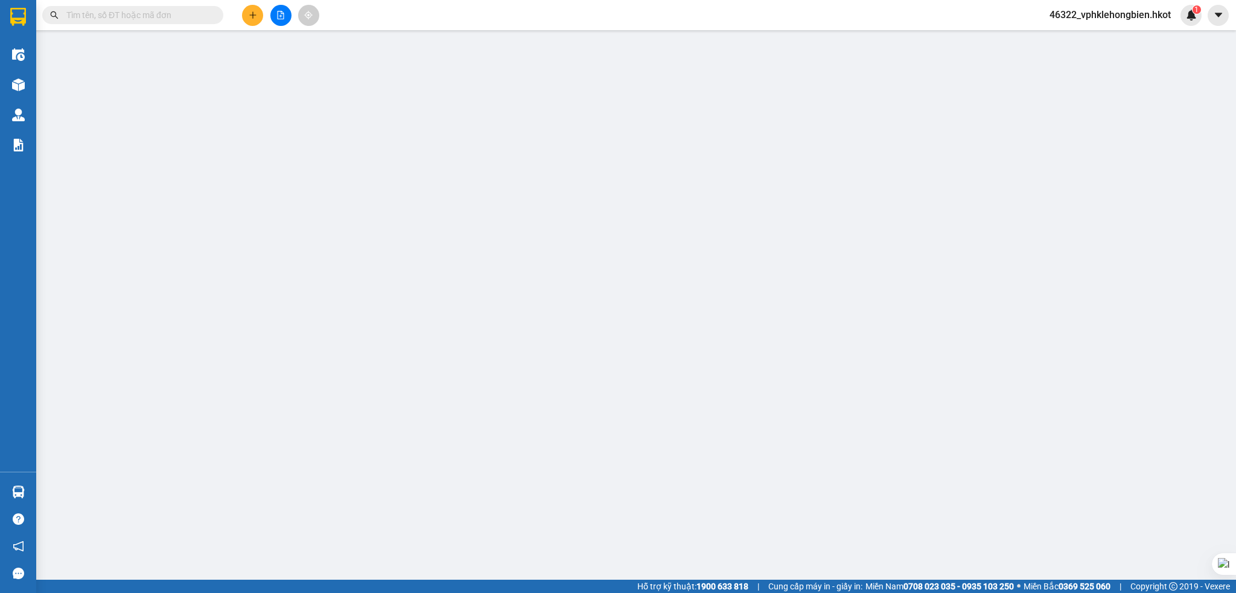
type input "0963523518"
type input "[PERSON_NAME]"
type input "0963523518"
type input "[PERSON_NAME]"
type input "120.000"
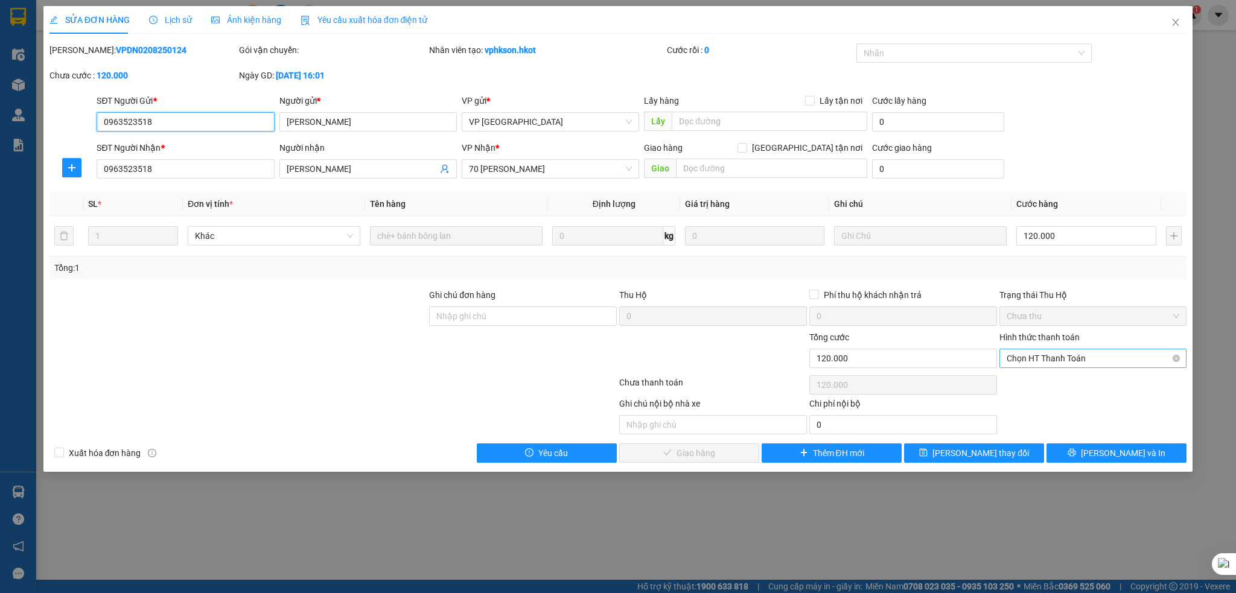
click at [1073, 357] on span "Chọn HT Thanh Toán" at bounding box center [1093, 358] width 173 height 18
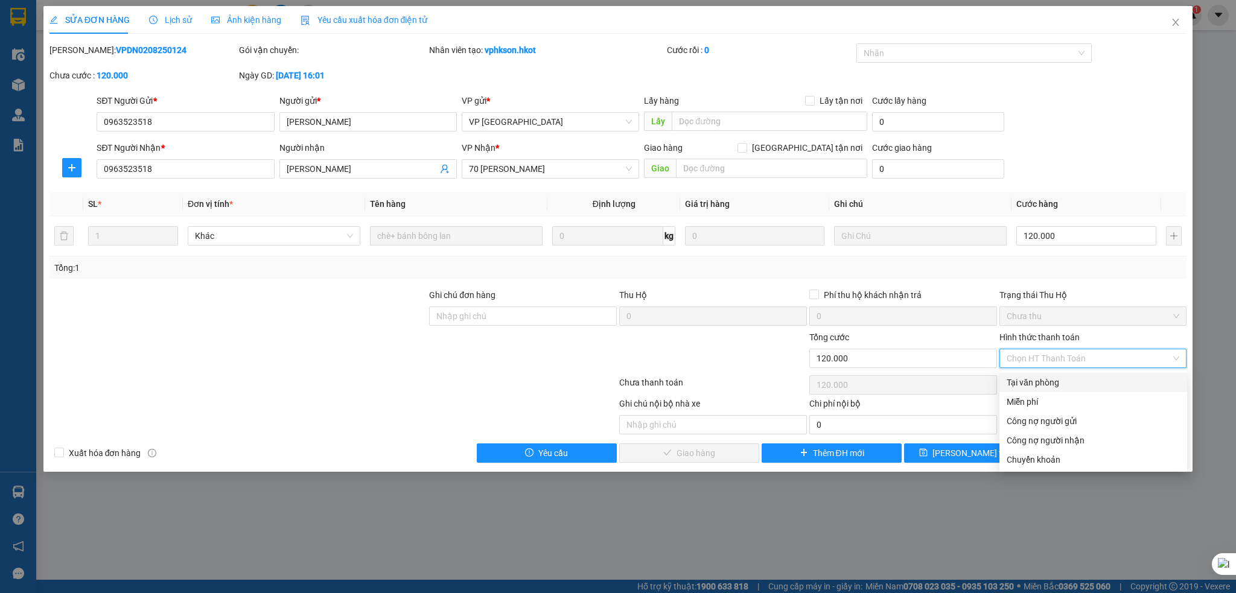
click at [1138, 279] on div "Total Paid Fee 0 Total UnPaid Fee 120.000 Cash Collection Total Fee Mã ĐH: VPDN…" at bounding box center [618, 252] width 1138 height 419
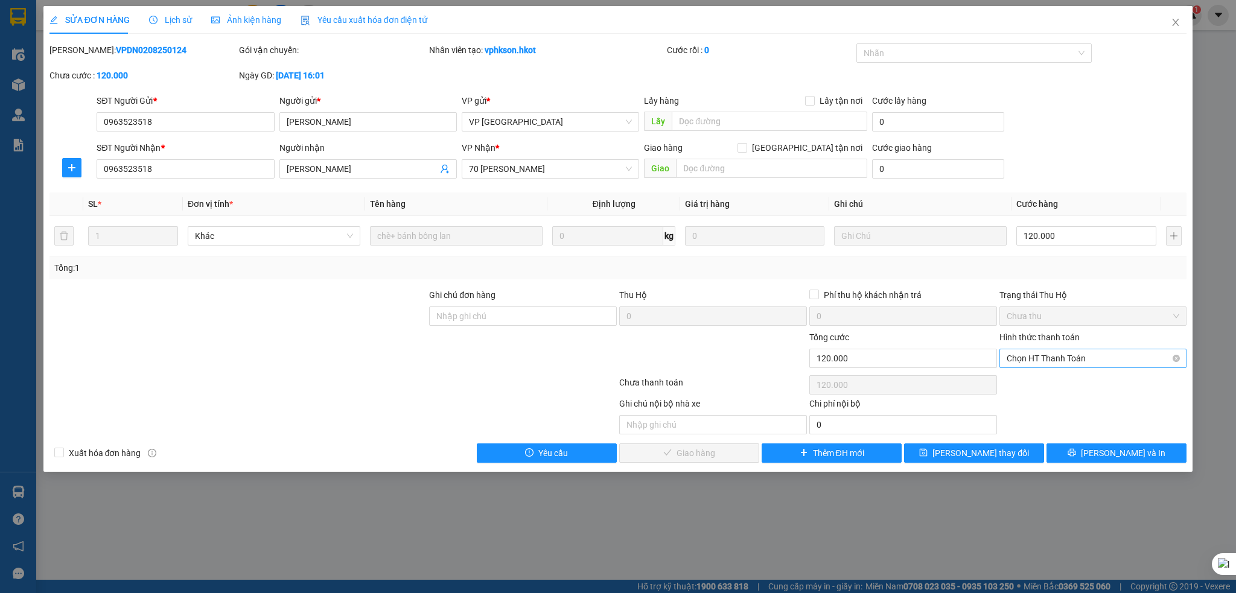
click at [1067, 358] on span "Chọn HT Thanh Toán" at bounding box center [1093, 358] width 173 height 18
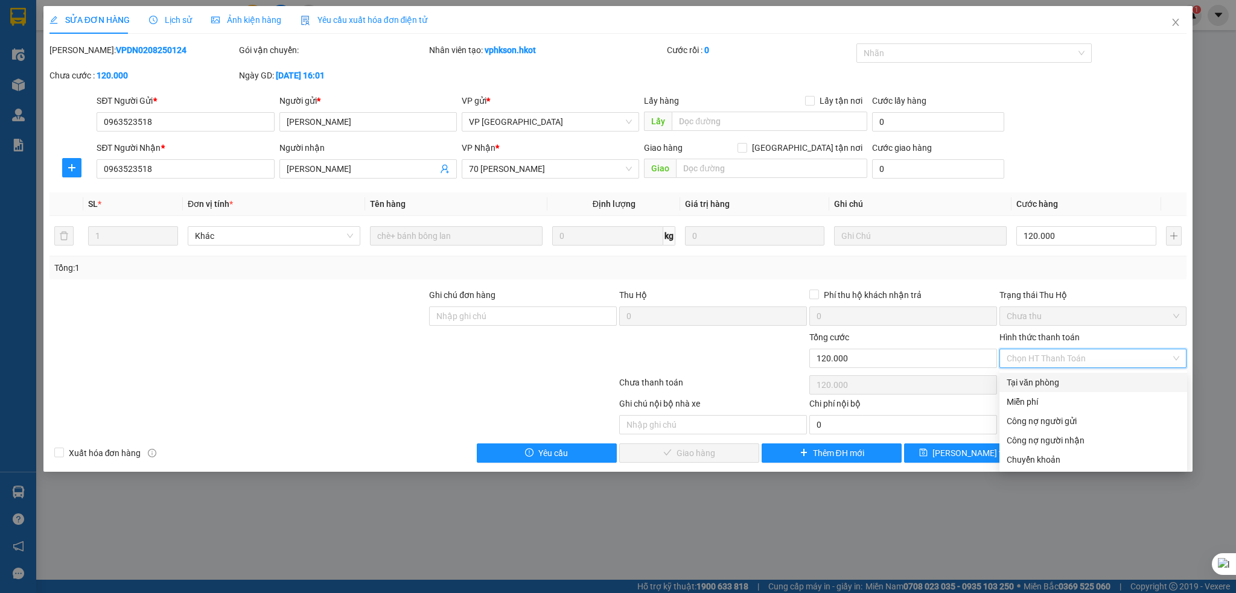
click at [1041, 380] on div "Tại văn phòng" at bounding box center [1093, 382] width 173 height 13
type input "0"
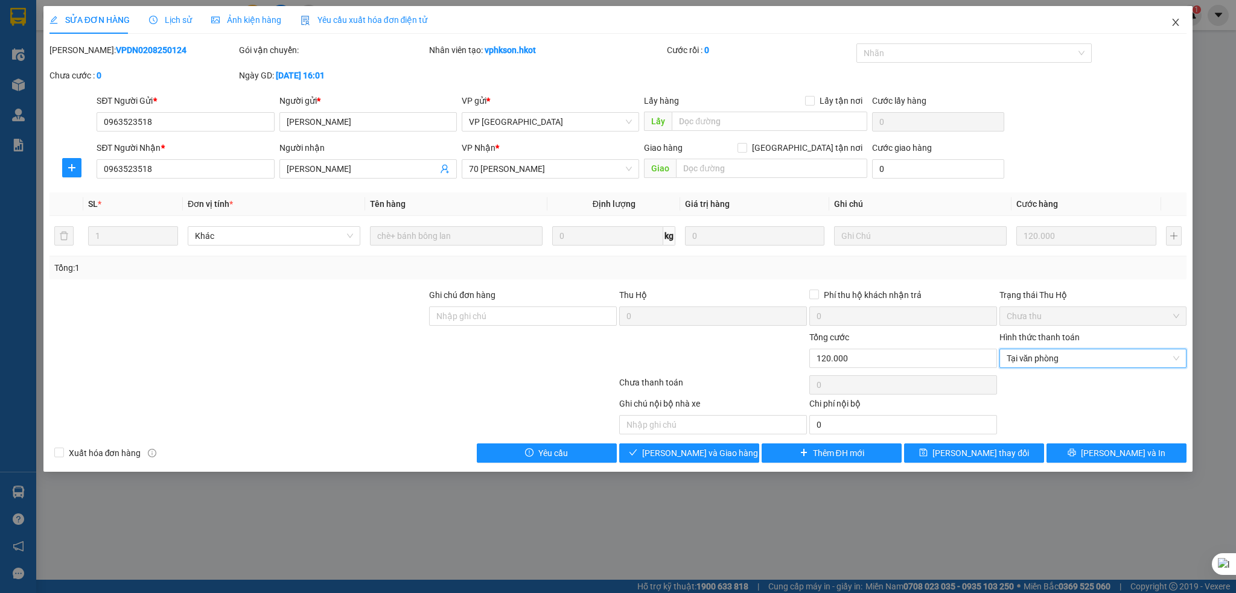
click at [1173, 18] on icon "close" at bounding box center [1176, 23] width 10 height 10
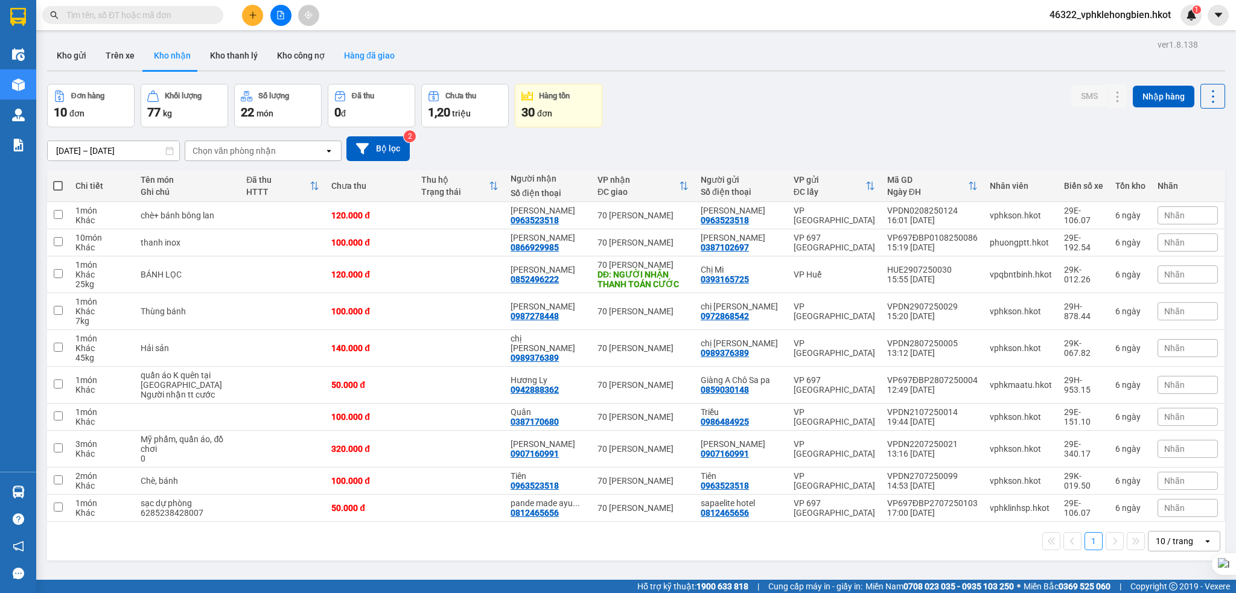
click at [363, 57] on button "Hàng đã giao" at bounding box center [369, 55] width 70 height 29
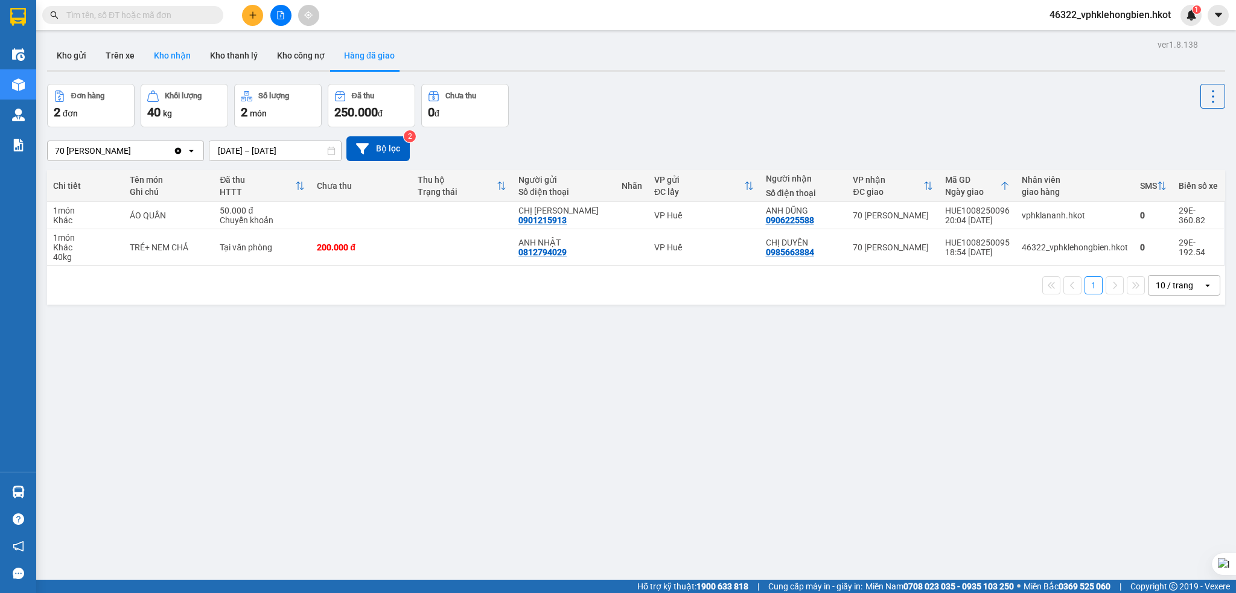
click at [176, 60] on button "Kho nhận" at bounding box center [172, 55] width 56 height 29
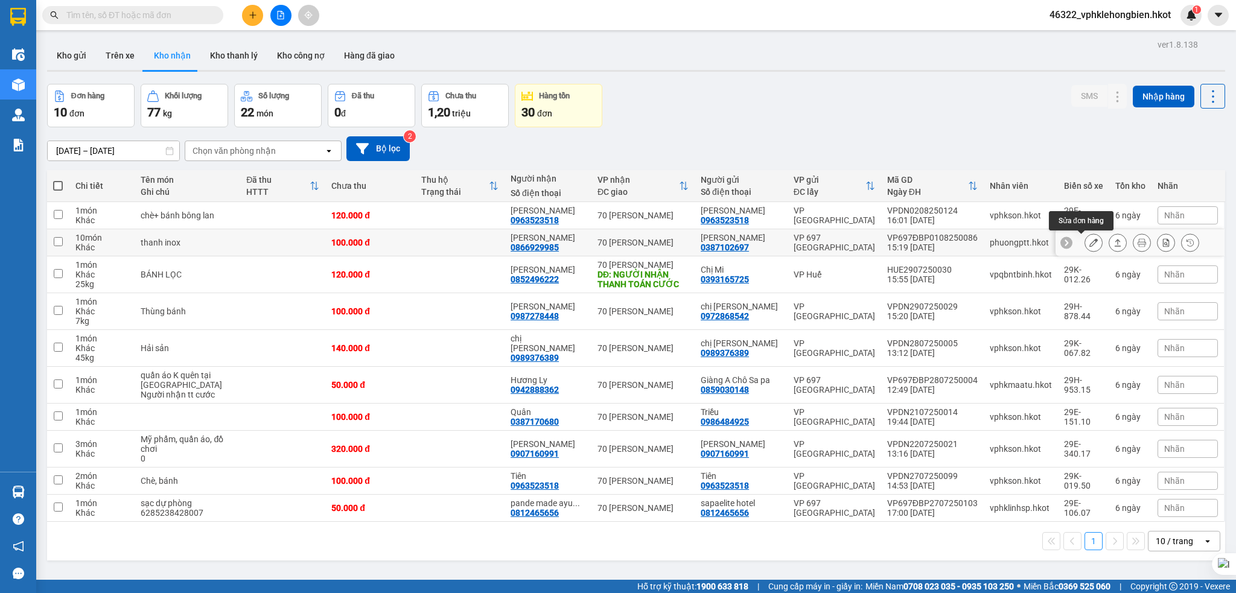
click at [1089, 247] on icon at bounding box center [1093, 242] width 8 height 8
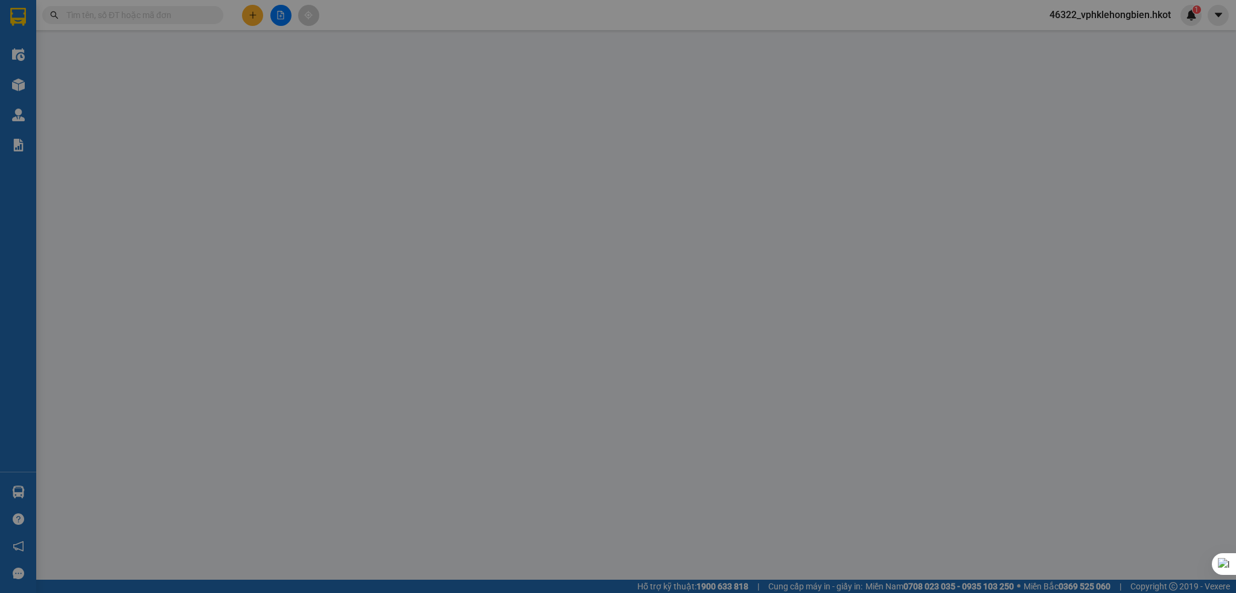
type input "0387102697"
type input "[PERSON_NAME]"
type input "0866929985"
type input "[PERSON_NAME]"
type input "10 thanh inox"
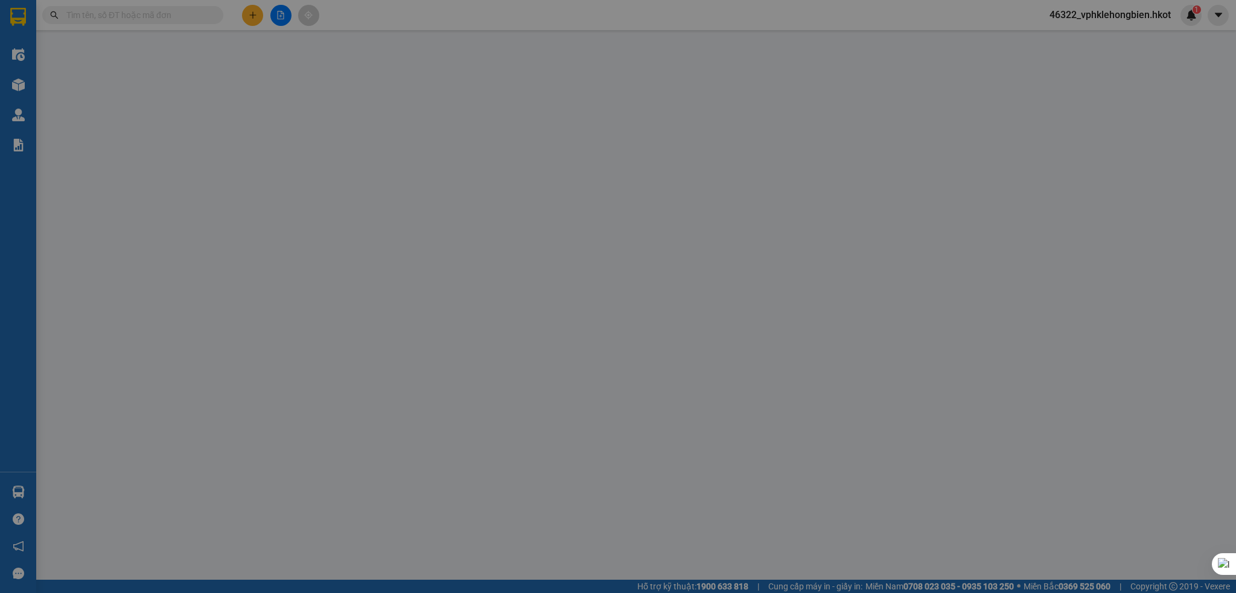
type input "100.000"
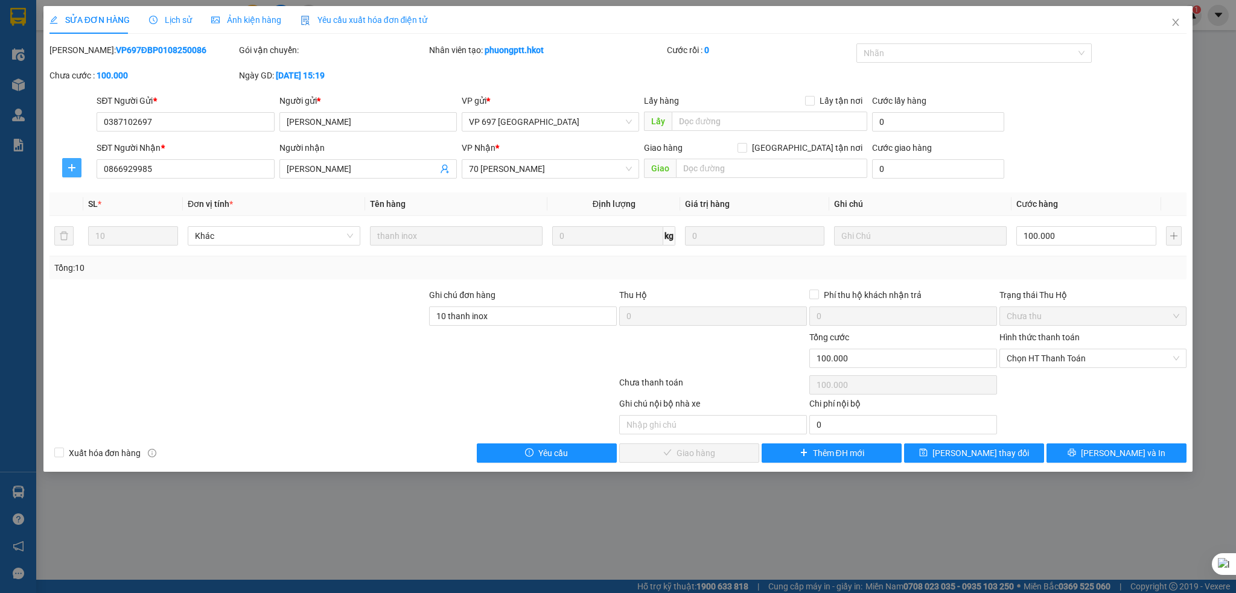
click at [69, 172] on icon "plus" at bounding box center [72, 168] width 10 height 10
click at [92, 211] on span "Chuyển hoàn" at bounding box center [93, 211] width 49 height 13
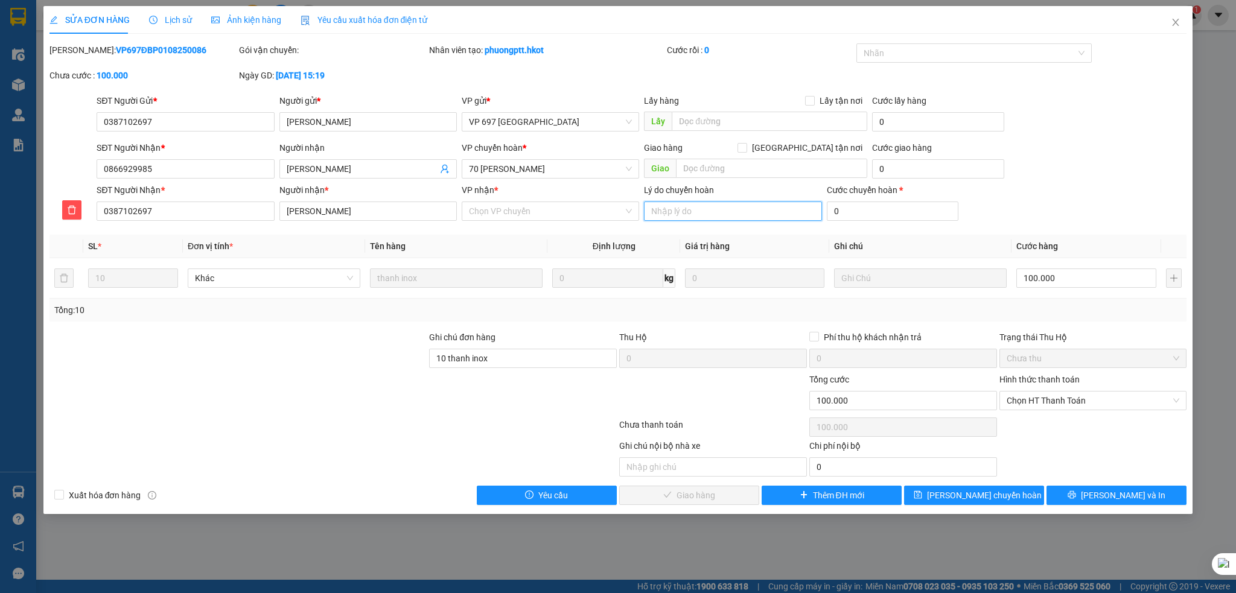
click at [709, 208] on input "Lý do chuyển hoàn" at bounding box center [732, 211] width 177 height 19
click at [863, 207] on input "0" at bounding box center [893, 211] width 132 height 19
drag, startPoint x: 861, startPoint y: 211, endPoint x: 831, endPoint y: 221, distance: 31.3
click at [831, 221] on input "0" at bounding box center [893, 211] width 132 height 19
click at [1047, 397] on span "Chọn HT Thanh Toán" at bounding box center [1093, 401] width 173 height 18
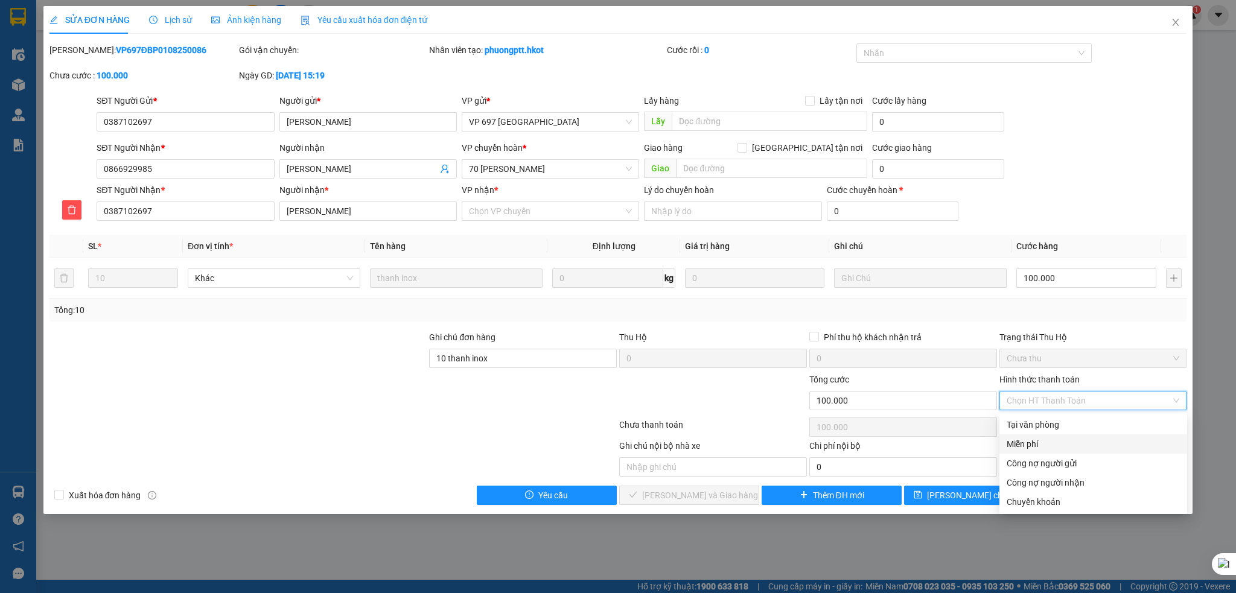
click at [911, 314] on div "Tổng: 10" at bounding box center [618, 310] width 1128 height 13
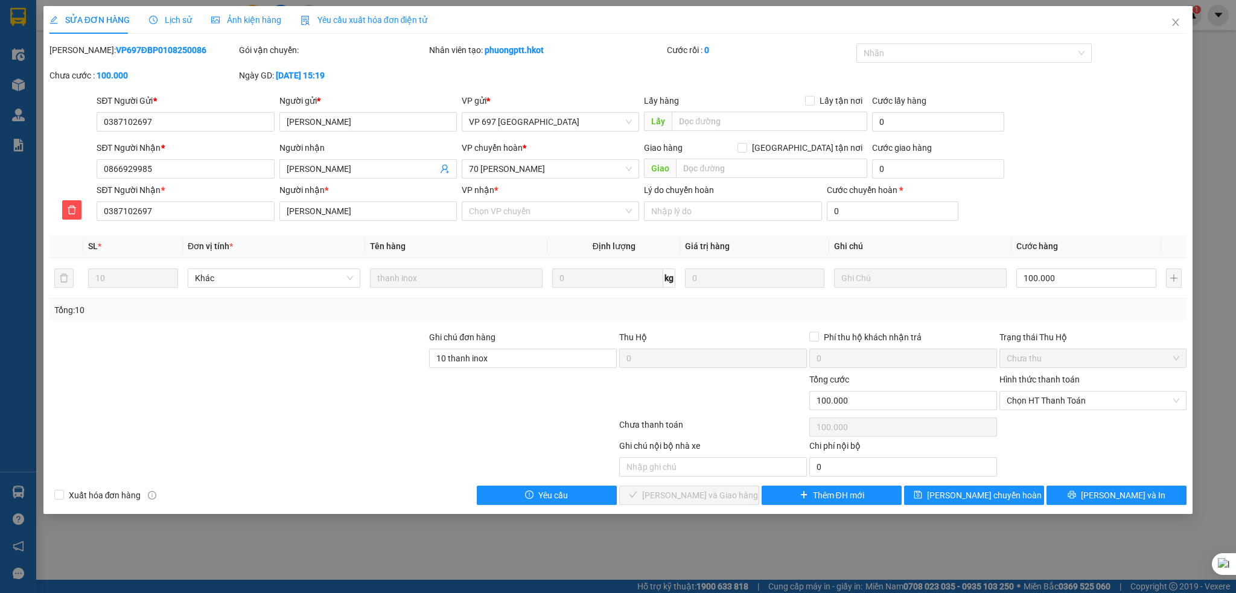
click at [1090, 450] on div "Ghi chú nội bộ nhà xe Chi phí nội bộ 0" at bounding box center [618, 457] width 1140 height 37
click at [1176, 21] on icon "close" at bounding box center [1176, 22] width 7 height 7
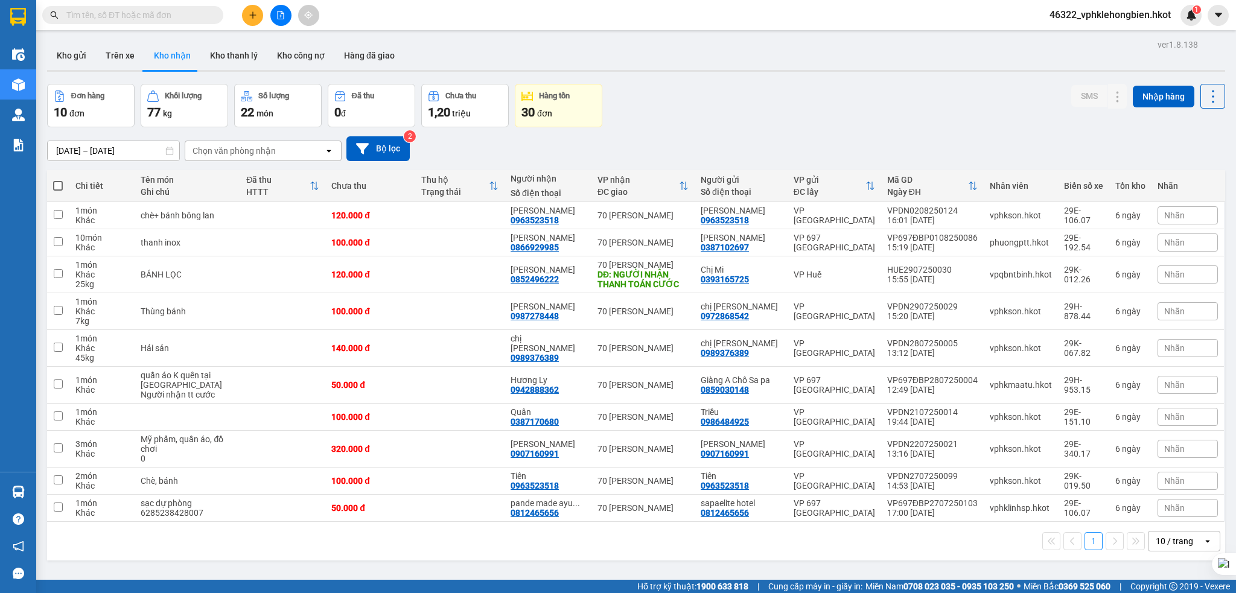
click at [1109, 18] on span "46322_vphklehongbien.hkot" at bounding box center [1110, 14] width 141 height 15
click at [1077, 41] on span "Đăng xuất" at bounding box center [1115, 37] width 116 height 13
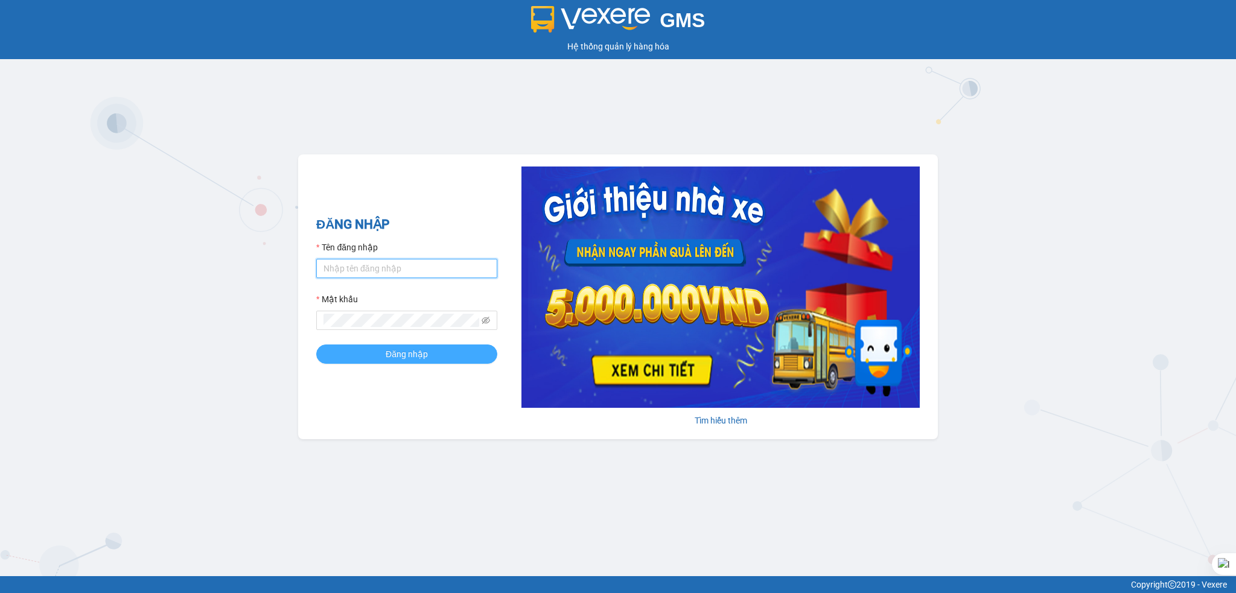
type input "vphklehongbien.hkot"
click at [422, 346] on button "Đăng nhập" at bounding box center [406, 354] width 181 height 19
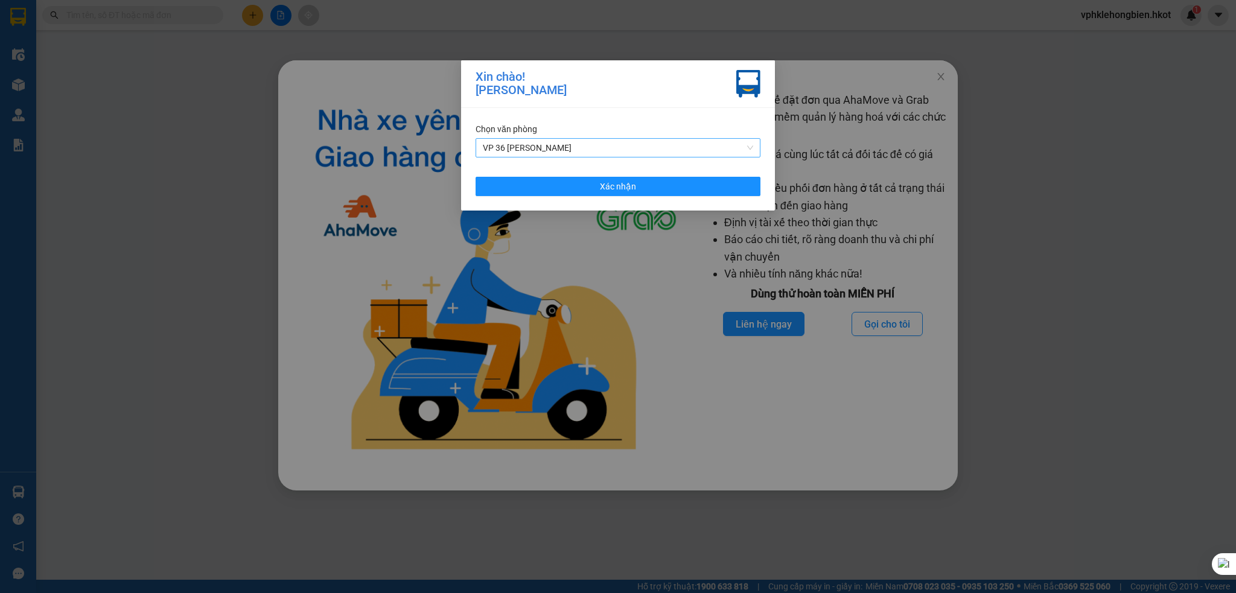
click at [538, 145] on span "VP 36 [PERSON_NAME]" at bounding box center [618, 148] width 270 height 18
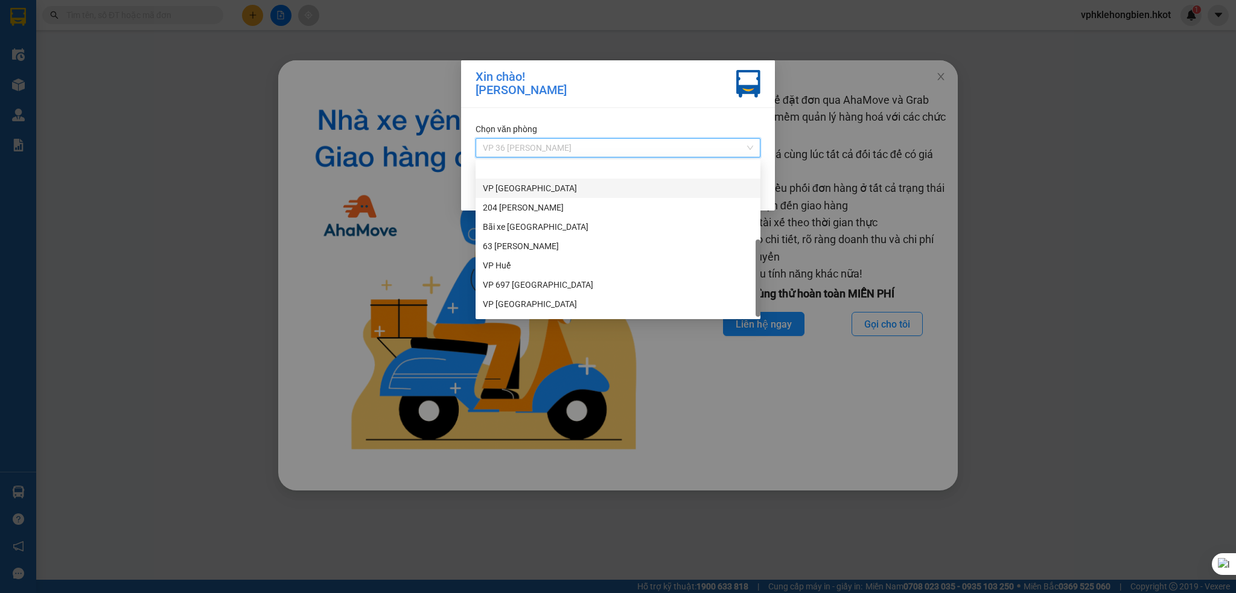
scroll to position [116, 0]
click at [523, 252] on div "VP 697 [GEOGRAPHIC_DATA]" at bounding box center [618, 249] width 270 height 13
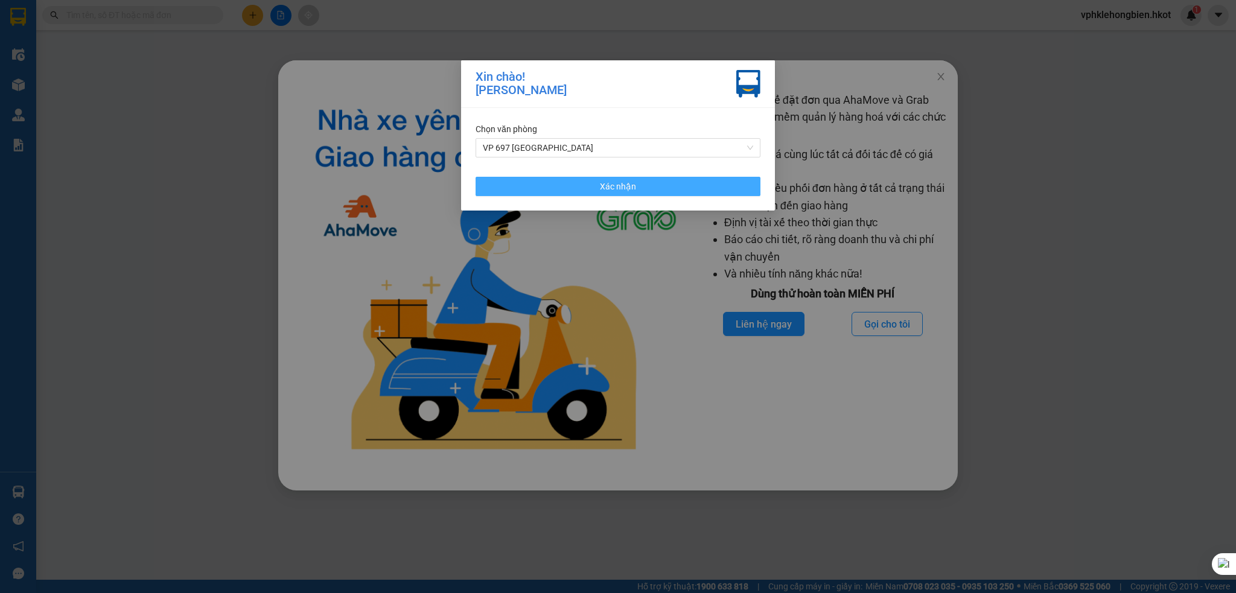
click at [609, 194] on button "Xác nhận" at bounding box center [618, 186] width 285 height 19
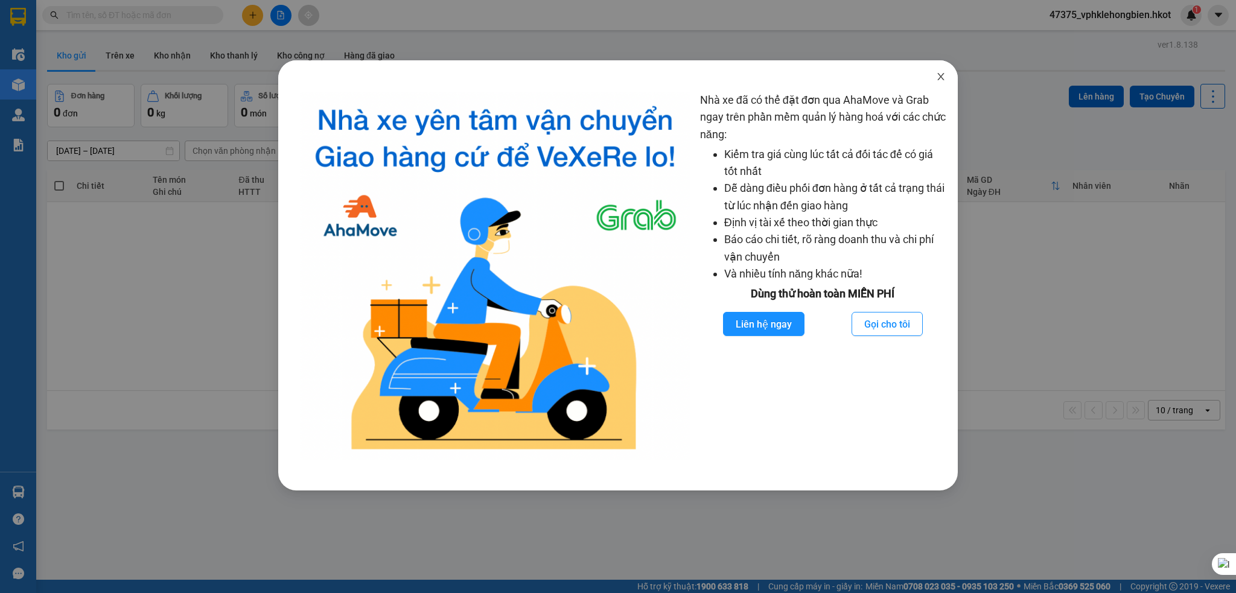
click at [939, 73] on icon "close" at bounding box center [941, 77] width 10 height 10
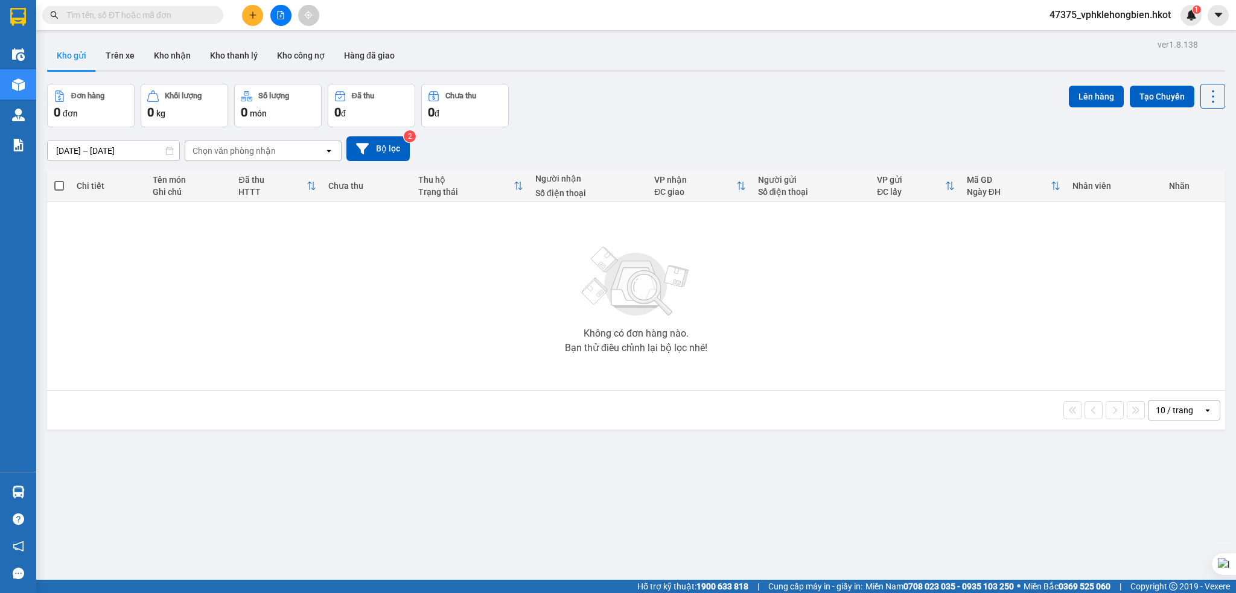
click at [73, 57] on button "Kho gửi" at bounding box center [71, 55] width 49 height 29
click at [75, 152] on input "[DATE] – [DATE]" at bounding box center [114, 150] width 132 height 19
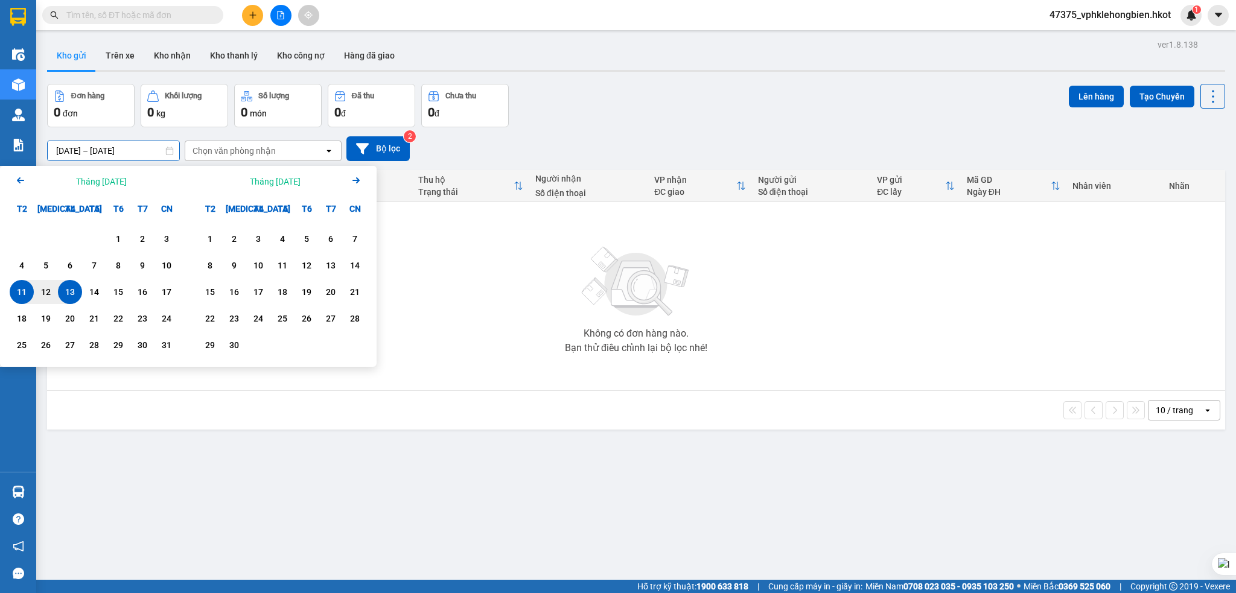
click at [75, 291] on div "13" at bounding box center [70, 292] width 17 height 14
type input "[DATE] – [DATE]"
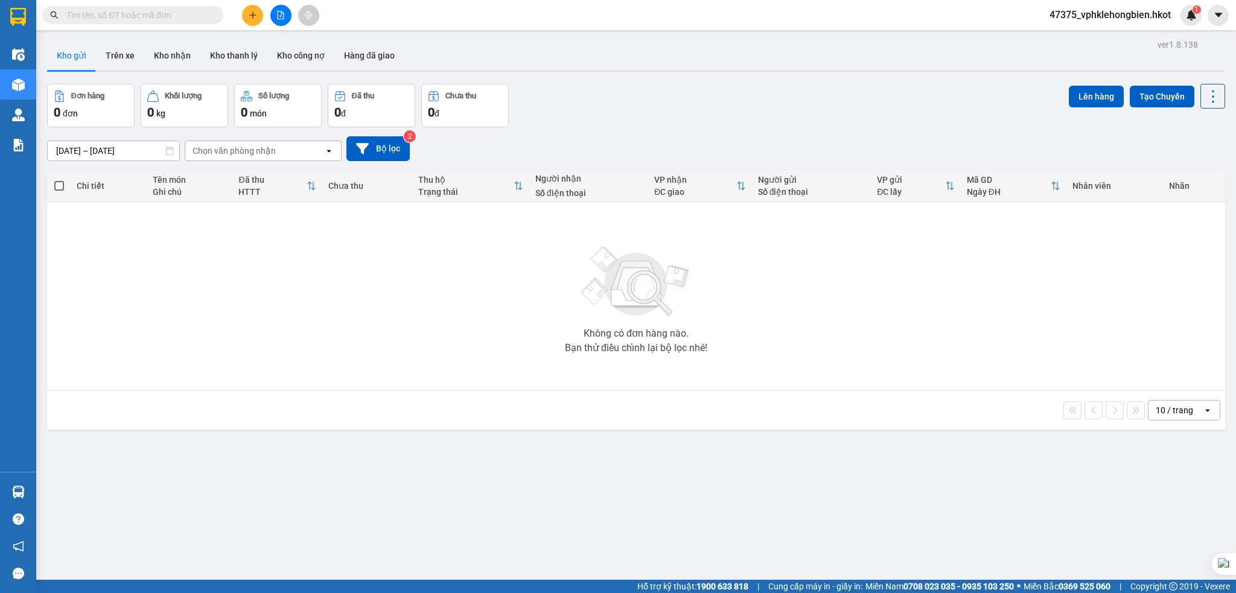
click at [271, 153] on div "Chọn văn phòng nhận" at bounding box center [234, 151] width 83 height 12
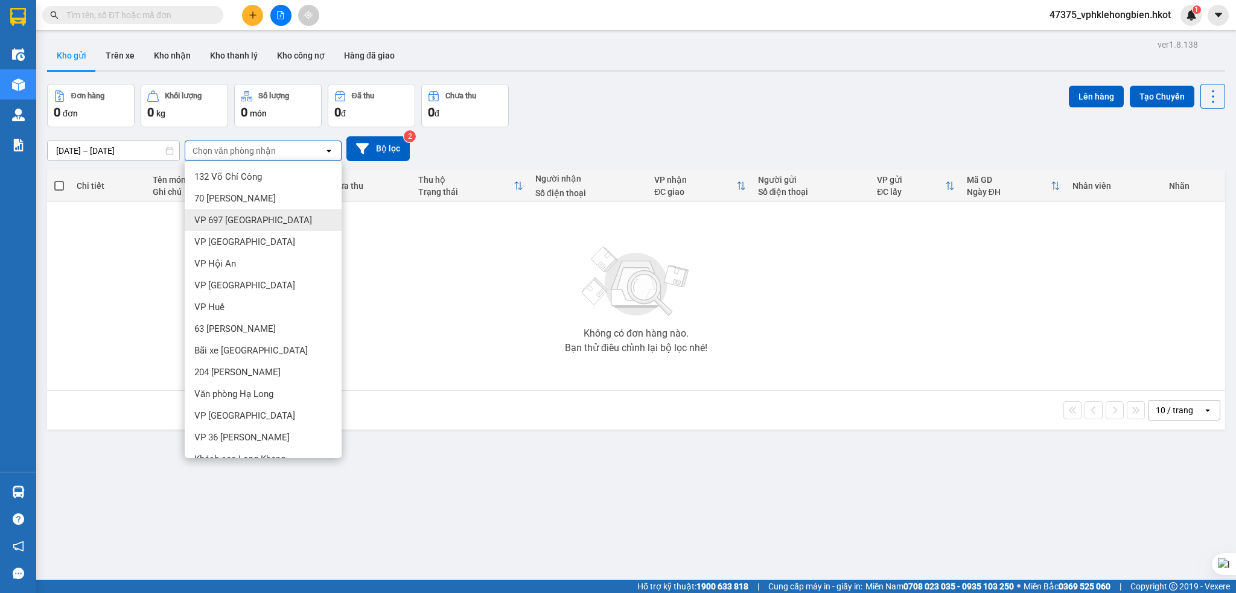
click at [239, 217] on span "VP 697 [GEOGRAPHIC_DATA]" at bounding box center [253, 220] width 118 height 12
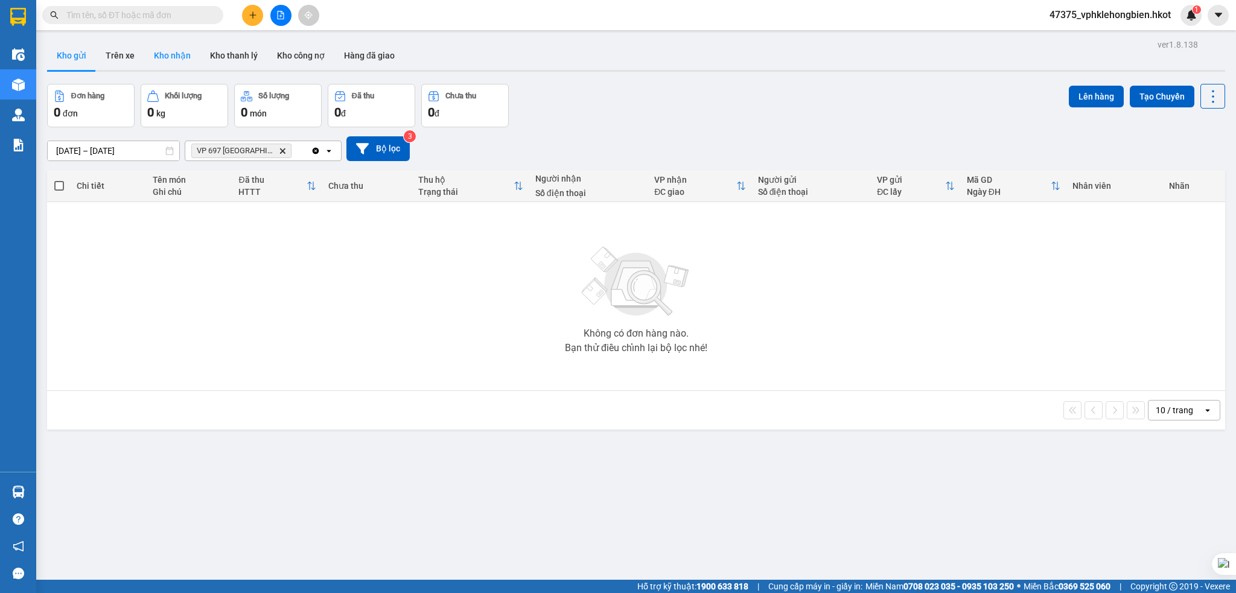
click at [162, 60] on button "Kho nhận" at bounding box center [172, 55] width 56 height 29
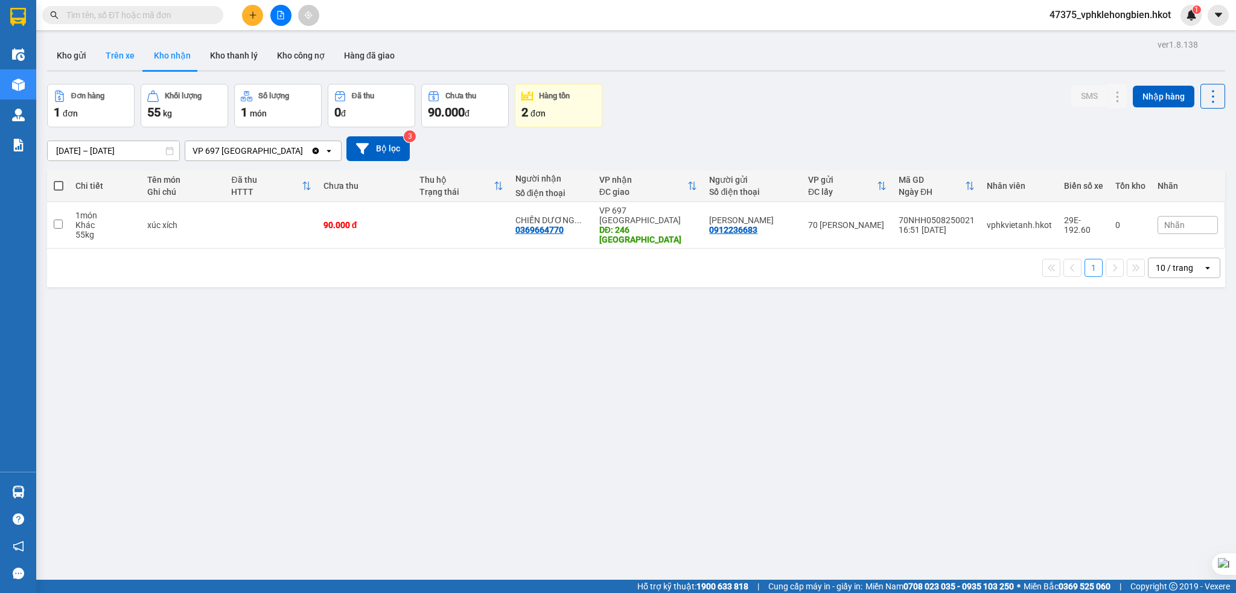
click at [115, 60] on button "Trên xe" at bounding box center [120, 55] width 48 height 29
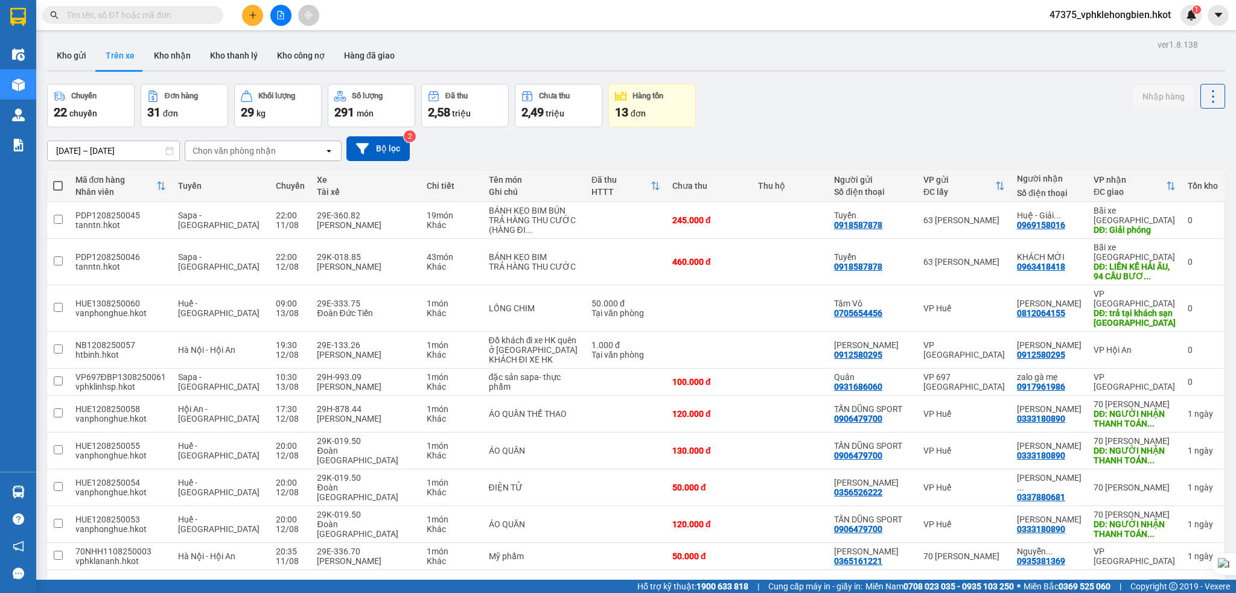
click at [263, 148] on div "Chọn văn phòng nhận" at bounding box center [234, 151] width 83 height 12
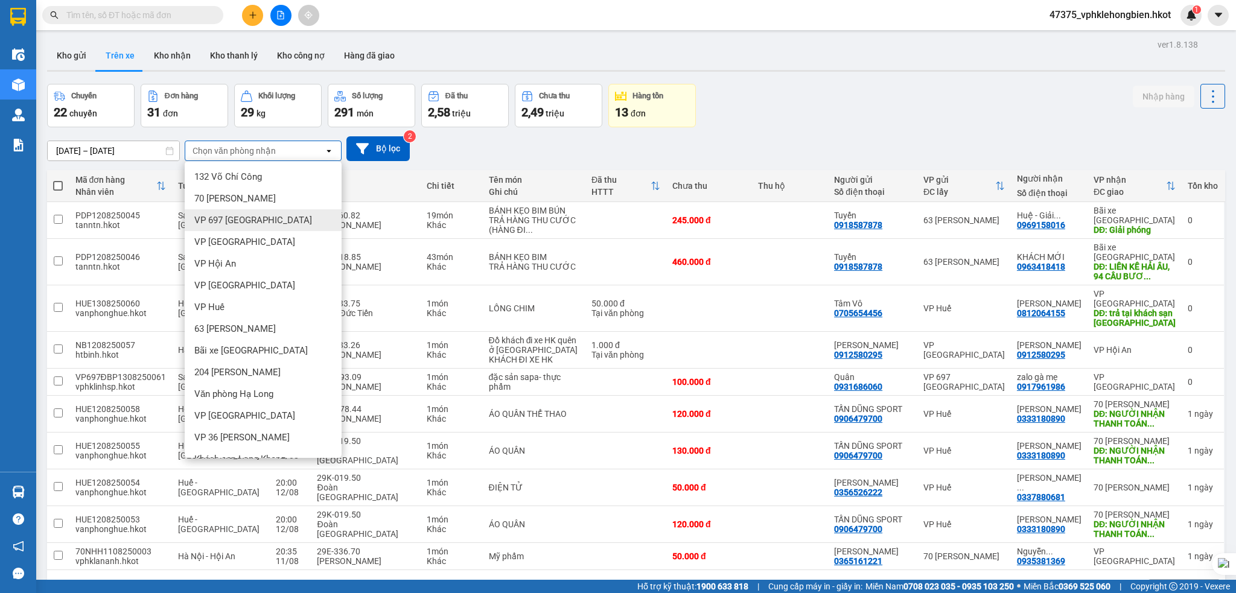
click at [243, 211] on div "VP 697 [GEOGRAPHIC_DATA]" at bounding box center [263, 220] width 157 height 22
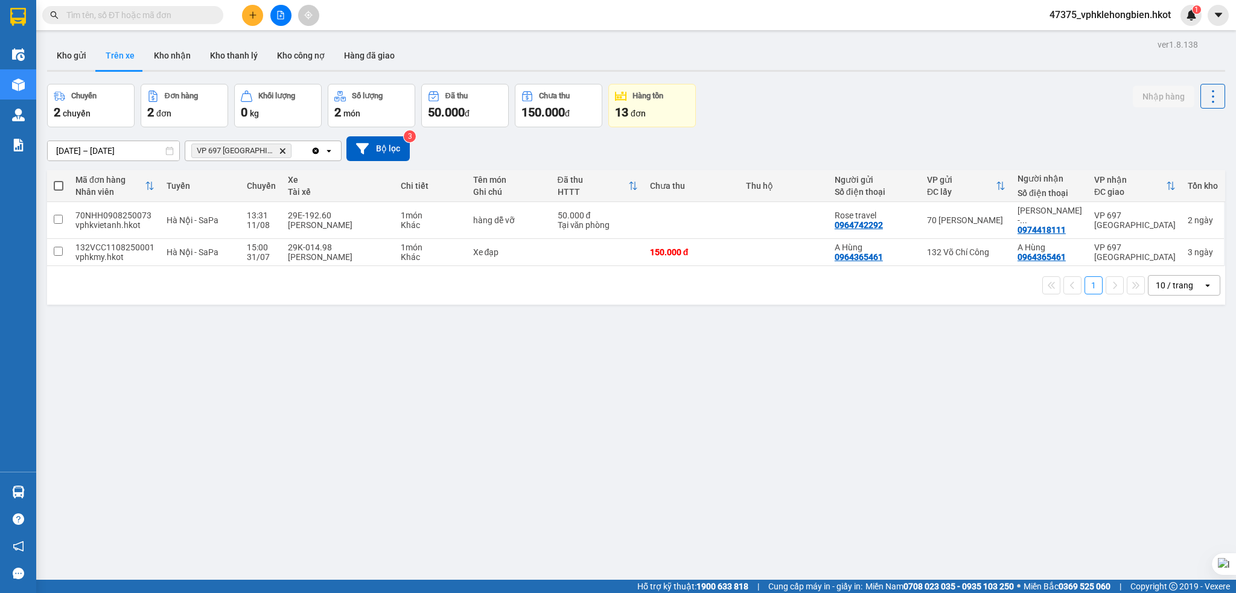
click at [76, 152] on input "[DATE] – [DATE]" at bounding box center [114, 150] width 132 height 19
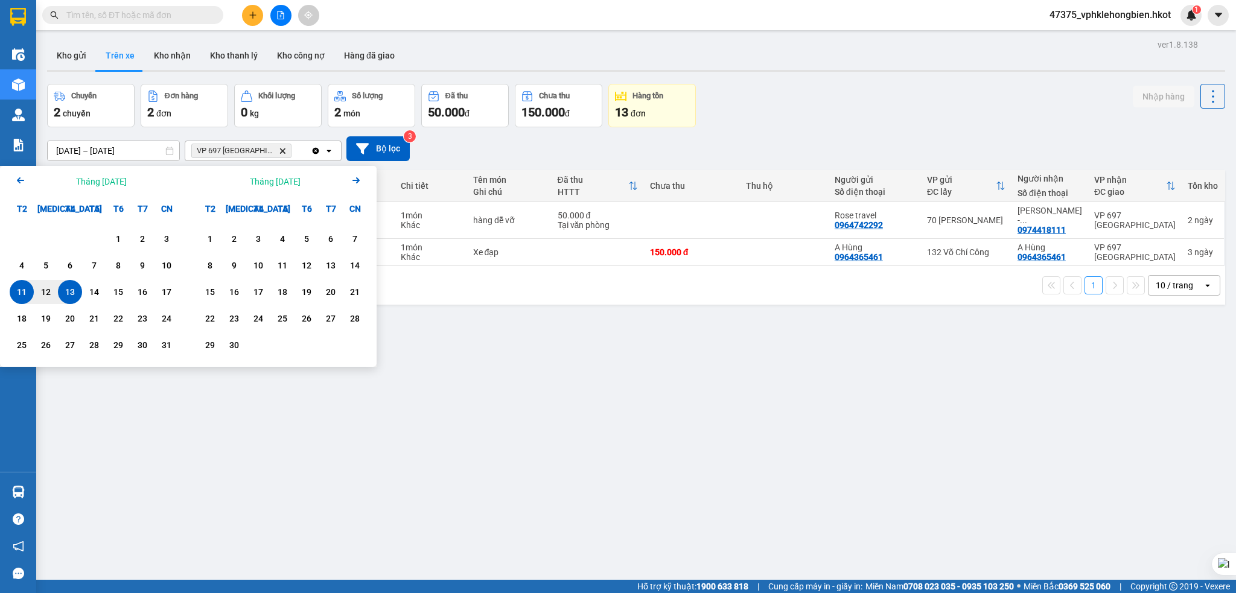
click at [74, 292] on div "13" at bounding box center [70, 292] width 17 height 14
drag, startPoint x: 77, startPoint y: 301, endPoint x: 73, endPoint y: 295, distance: 7.4
click at [77, 301] on div "13" at bounding box center [70, 292] width 24 height 24
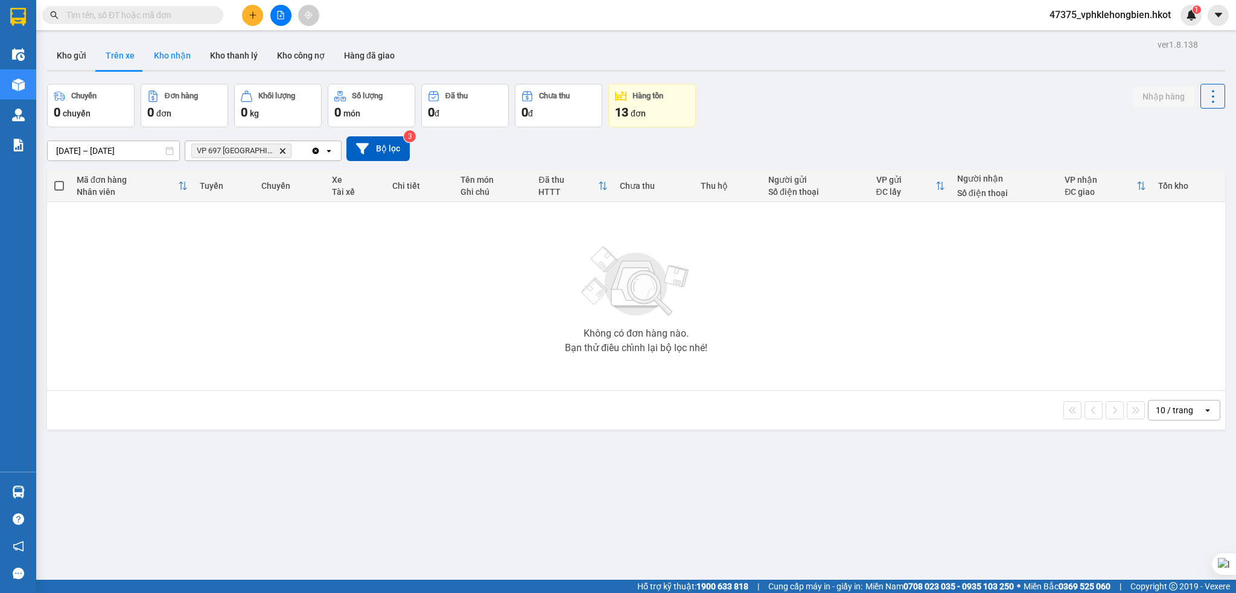
click at [175, 60] on button "Kho nhận" at bounding box center [172, 55] width 56 height 29
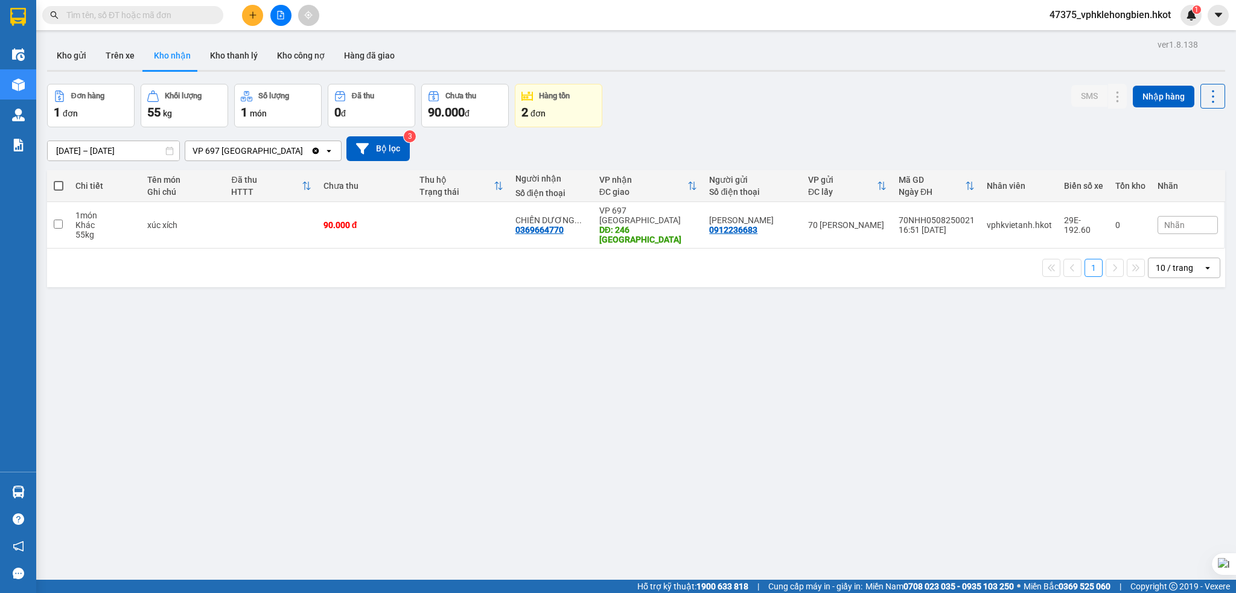
click at [71, 152] on input "[DATE] – [DATE]" at bounding box center [114, 150] width 132 height 19
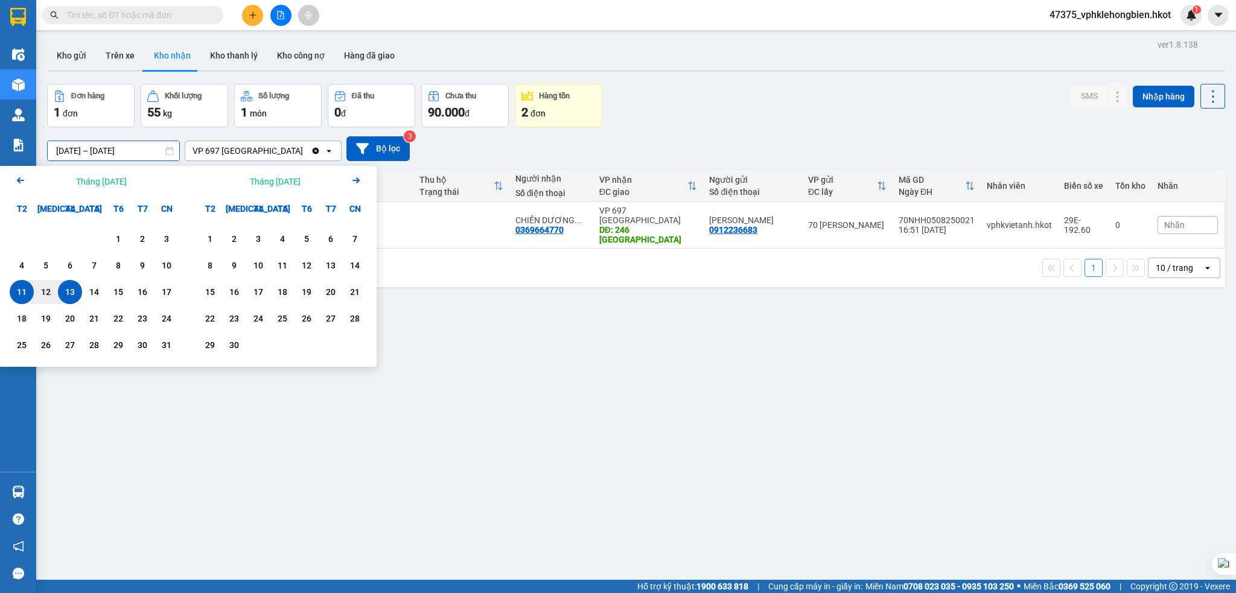
click at [71, 292] on div "13" at bounding box center [70, 292] width 17 height 14
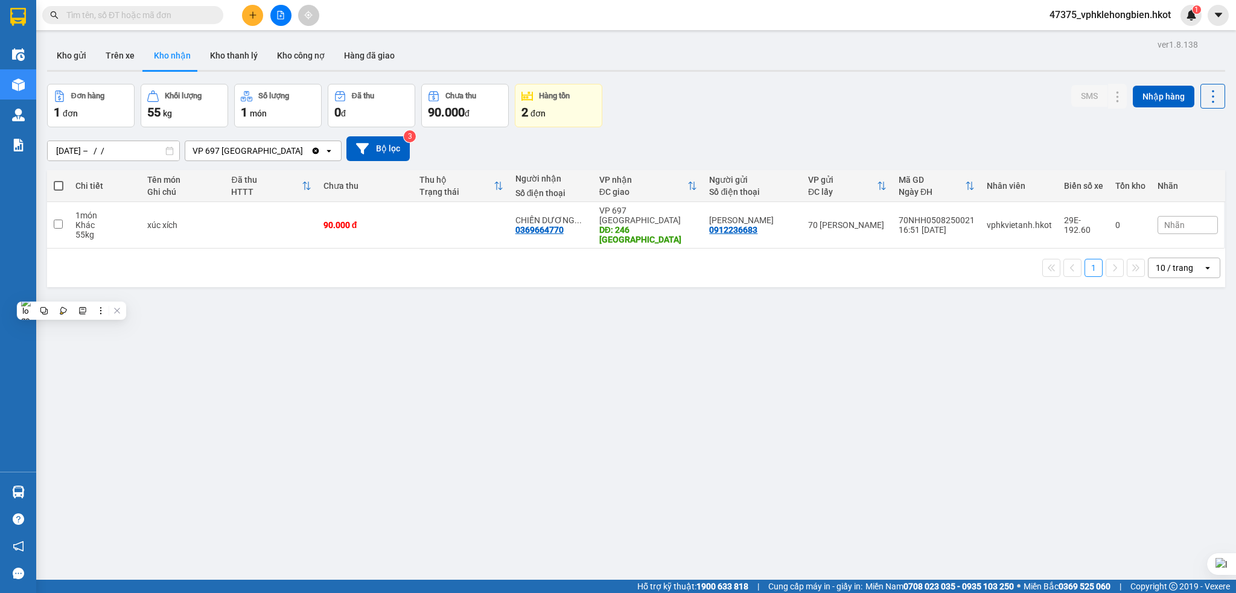
type input "[DATE] – [DATE]"
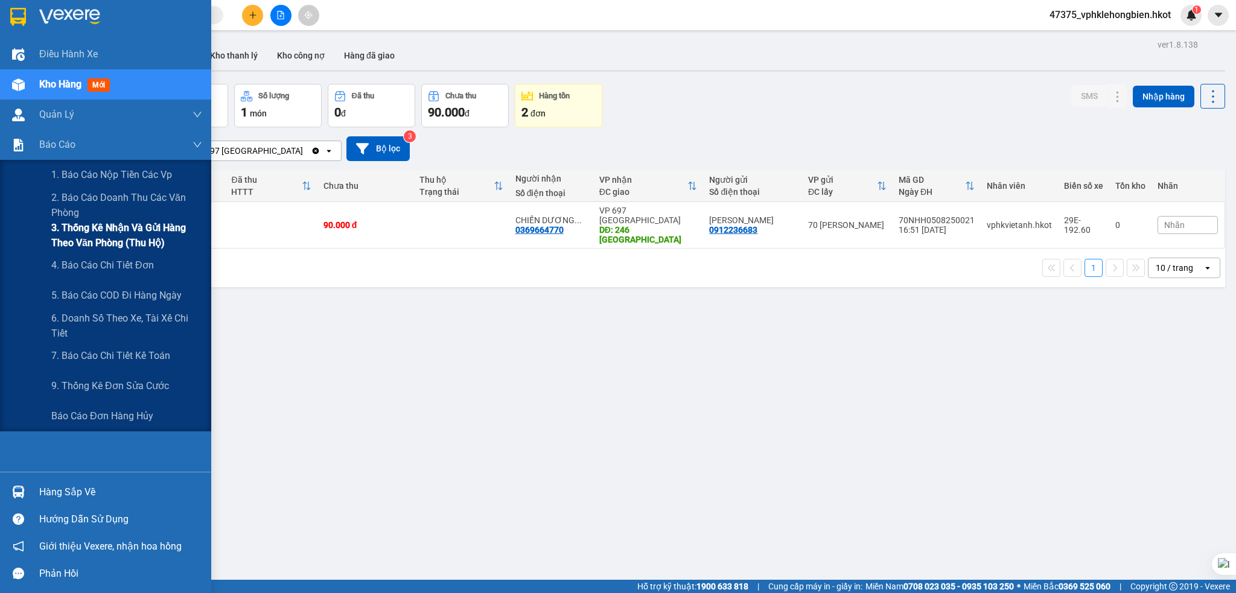
click at [101, 234] on span "3. Thống kê nhận và gửi hàng theo văn phòng (thu hộ)" at bounding box center [126, 235] width 151 height 30
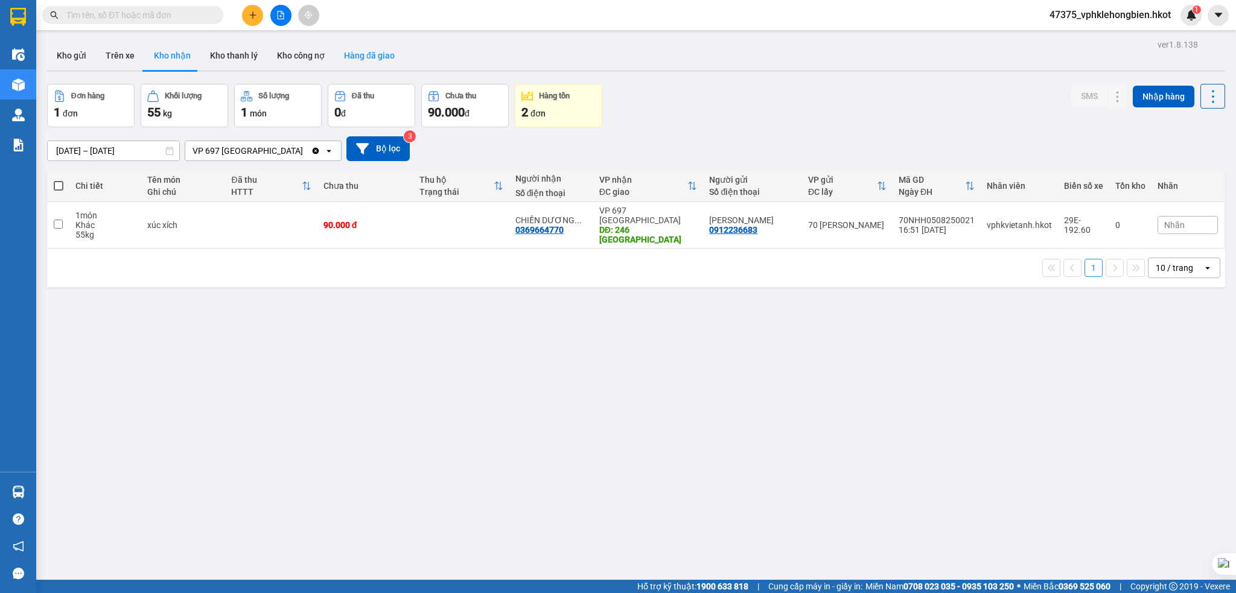
click at [371, 59] on button "Hàng đã giao" at bounding box center [369, 55] width 70 height 29
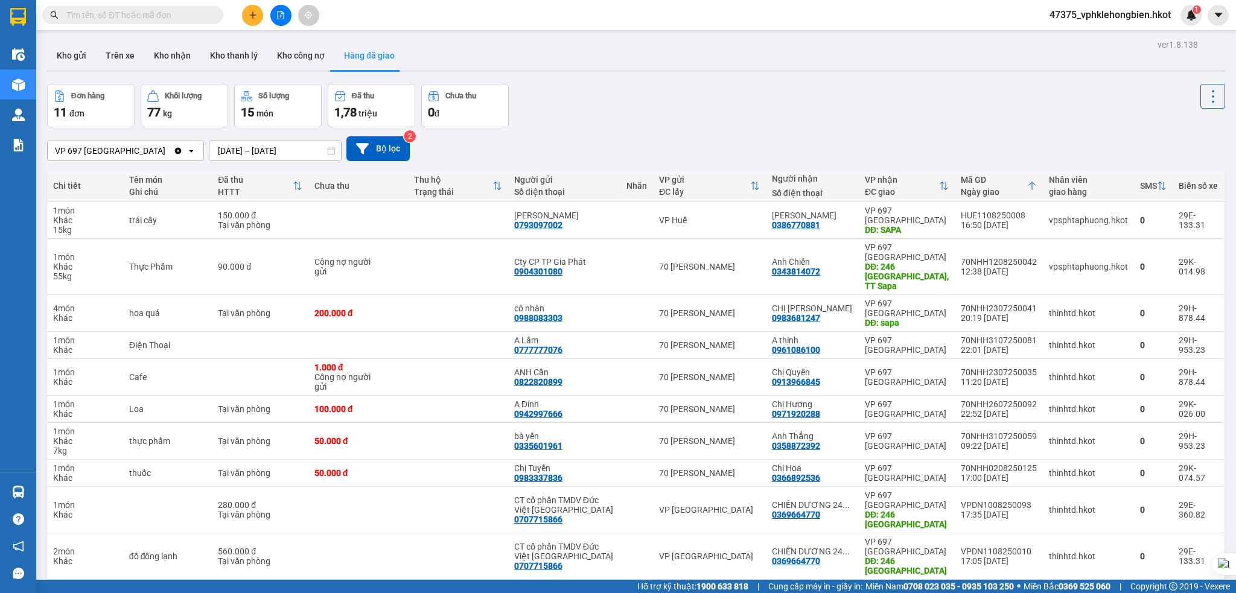
click at [179, 155] on icon "Clear value" at bounding box center [178, 151] width 10 height 10
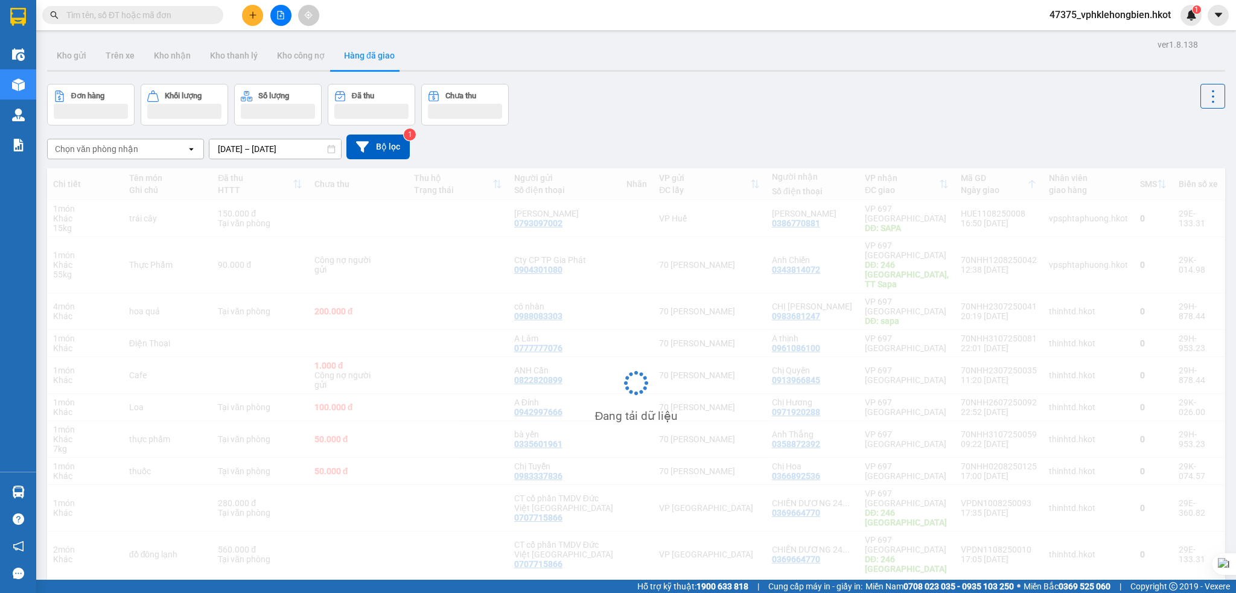
click at [145, 153] on div "Chọn văn phòng nhận" at bounding box center [117, 148] width 139 height 19
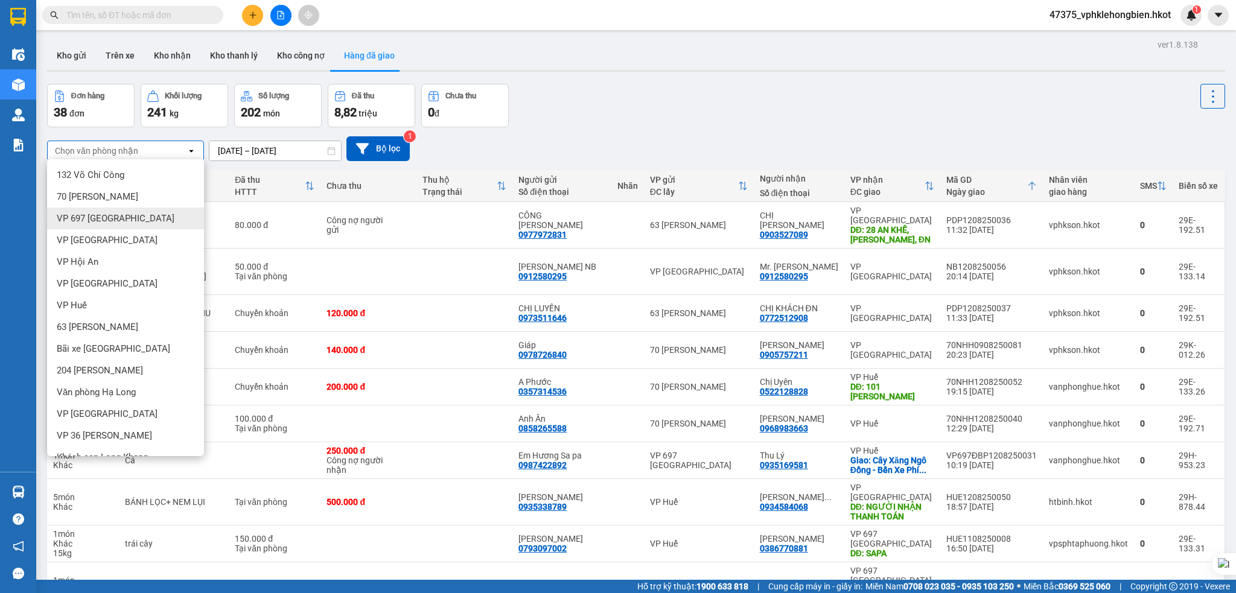
click at [95, 221] on span "VP 697 [GEOGRAPHIC_DATA]" at bounding box center [116, 218] width 118 height 12
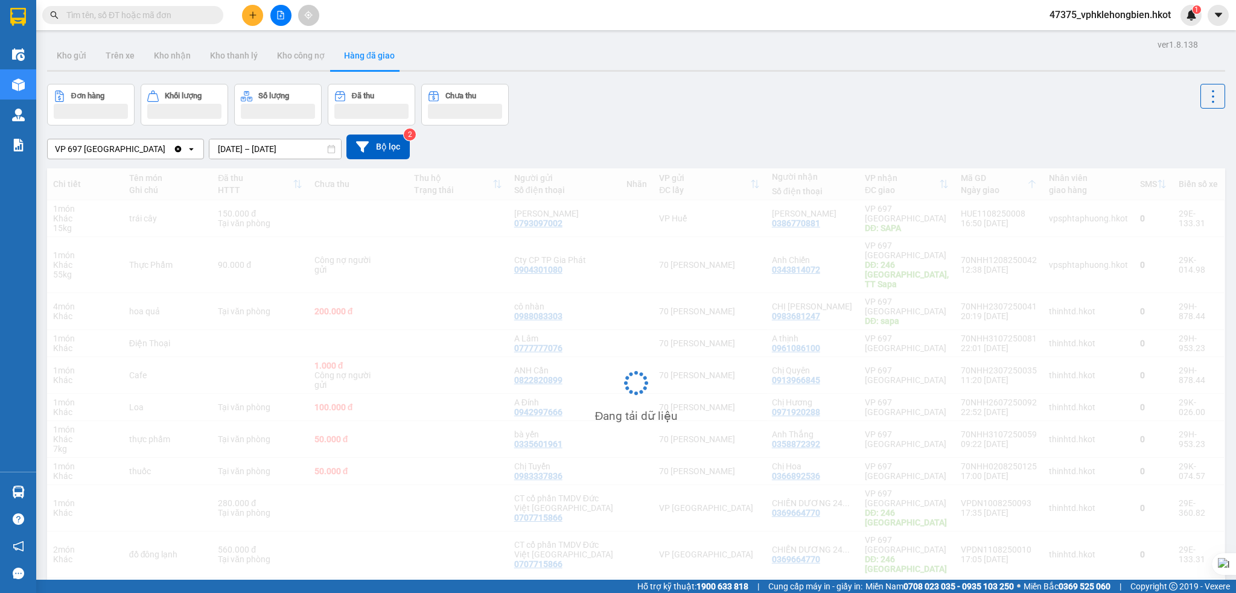
click at [231, 141] on input "[DATE] – [DATE]" at bounding box center [275, 148] width 132 height 19
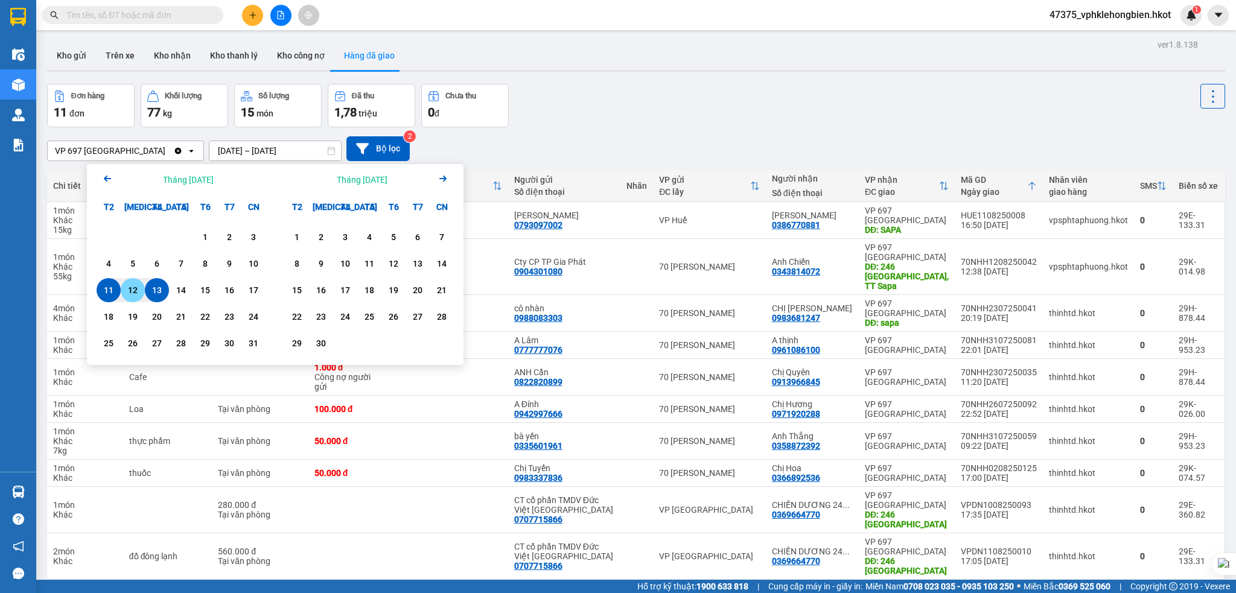
click at [128, 292] on div "12" at bounding box center [132, 290] width 17 height 14
click at [127, 292] on div "12" at bounding box center [132, 290] width 17 height 14
type input "[DATE] – [DATE]"
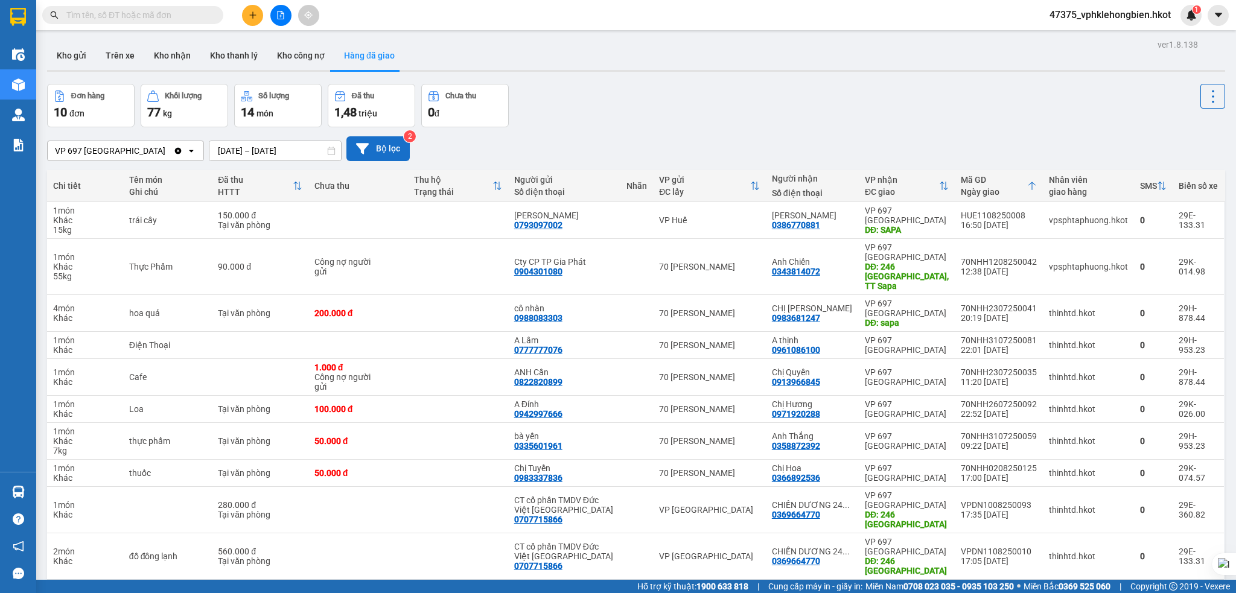
click at [383, 148] on button "Bộ lọc" at bounding box center [377, 148] width 63 height 25
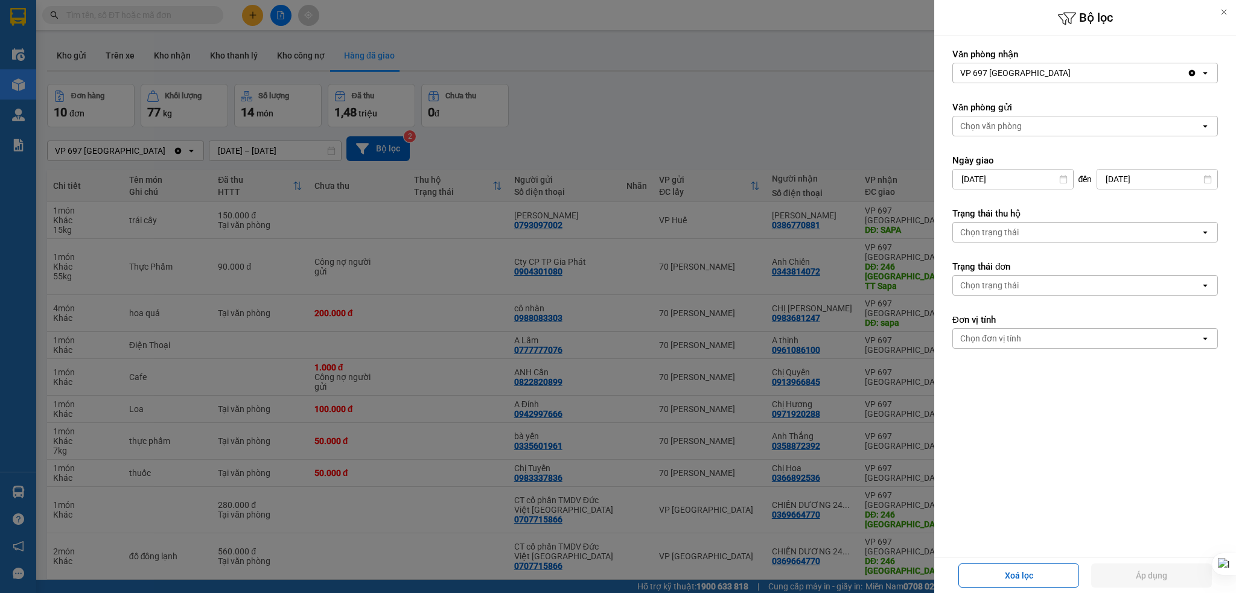
drag, startPoint x: 522, startPoint y: 130, endPoint x: 529, endPoint y: 130, distance: 7.8
click at [524, 130] on div at bounding box center [618, 296] width 1236 height 593
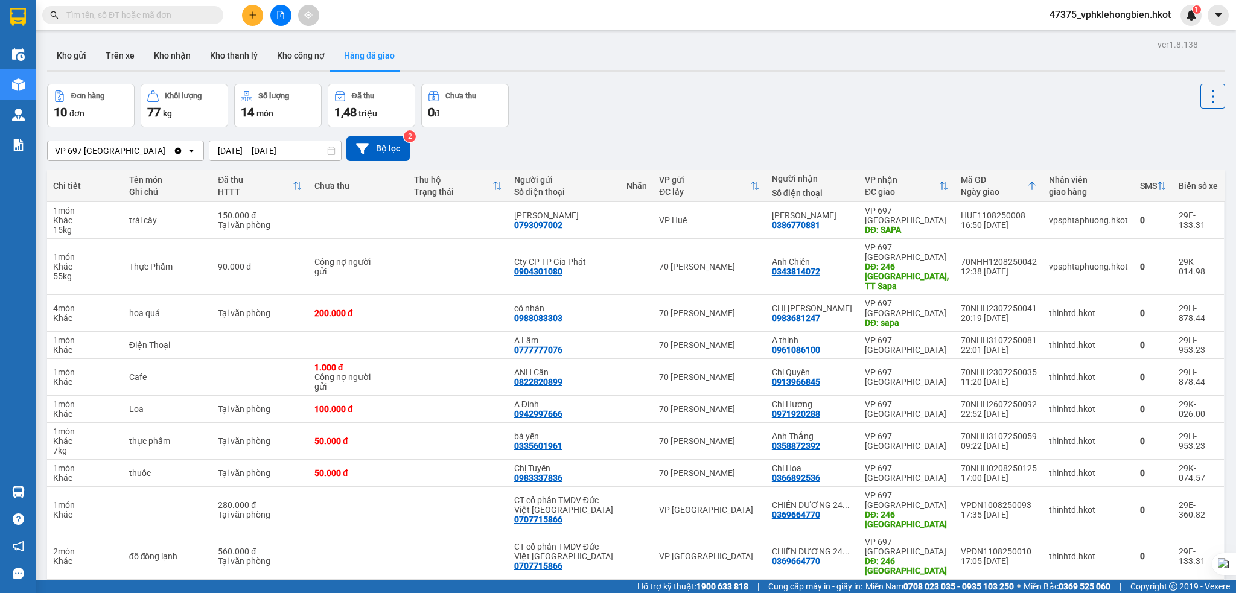
scroll to position [56, 0]
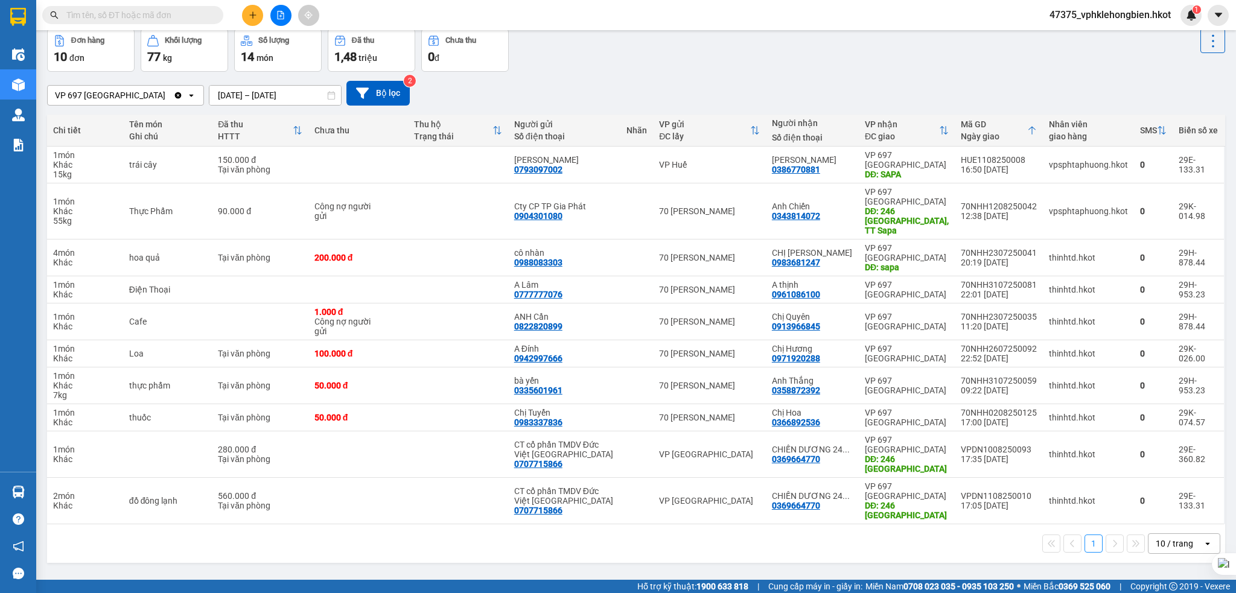
click at [1182, 538] on div "10 / trang" at bounding box center [1176, 543] width 54 height 19
click at [1153, 511] on span "100 / trang" at bounding box center [1166, 509] width 43 height 12
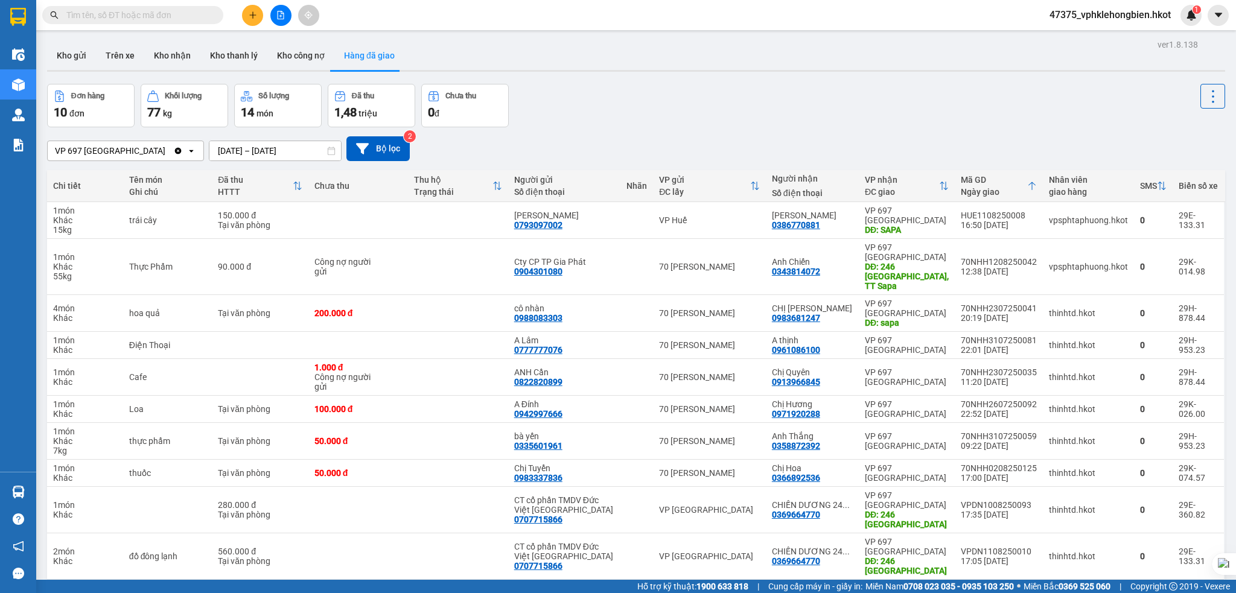
drag, startPoint x: 69, startPoint y: 57, endPoint x: 172, endPoint y: 126, distance: 123.5
click at [69, 57] on button "Kho gửi" at bounding box center [71, 55] width 49 height 29
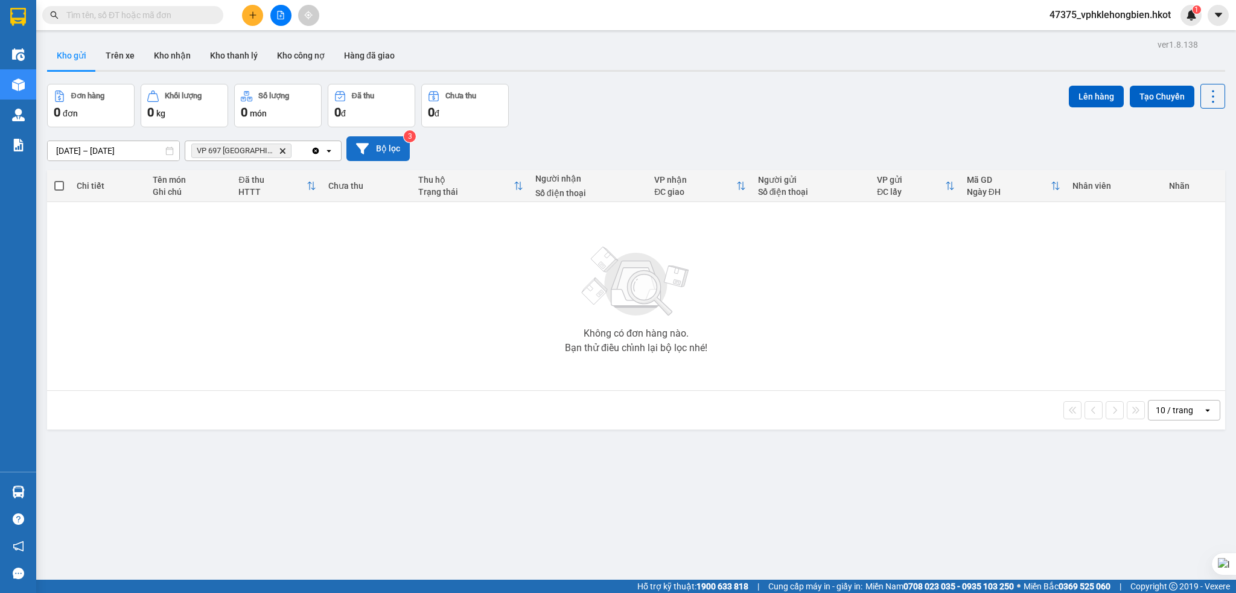
click at [391, 150] on button "Bộ lọc" at bounding box center [377, 148] width 63 height 25
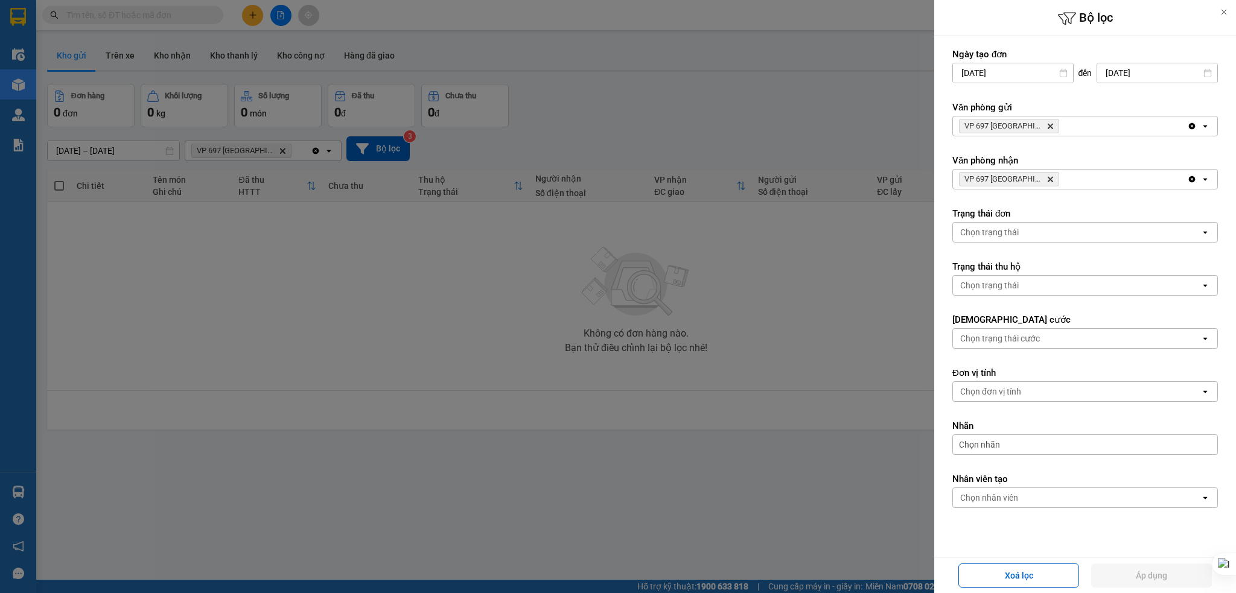
click at [1220, 9] on icon at bounding box center [1224, 12] width 8 height 8
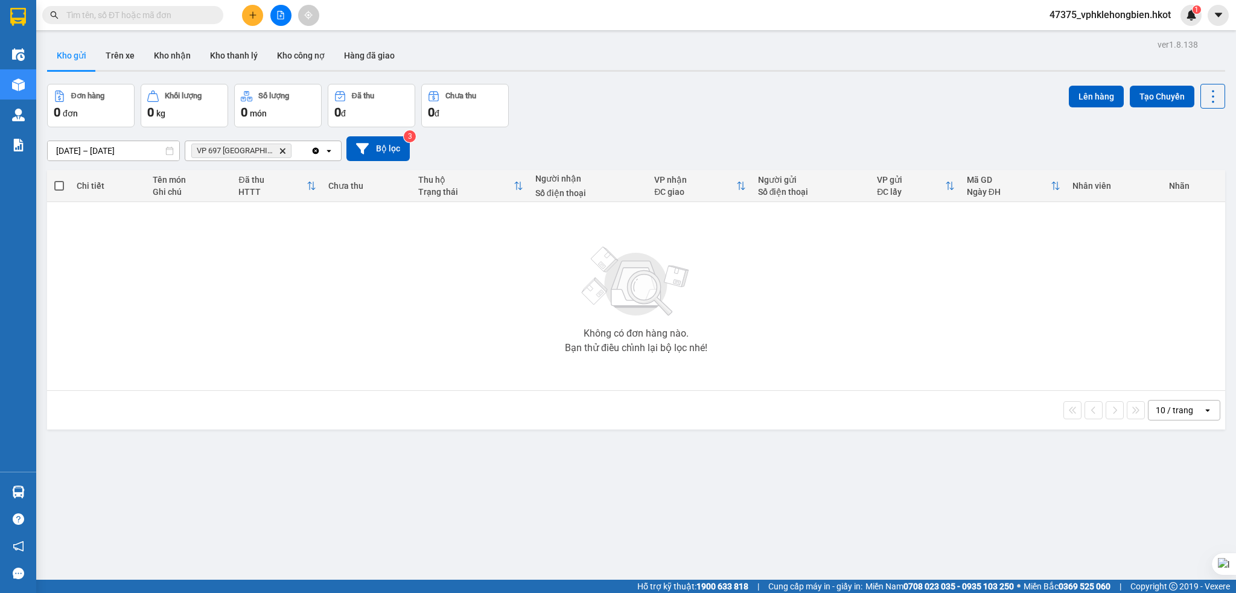
click at [66, 147] on input "[DATE] – [DATE]" at bounding box center [114, 150] width 132 height 19
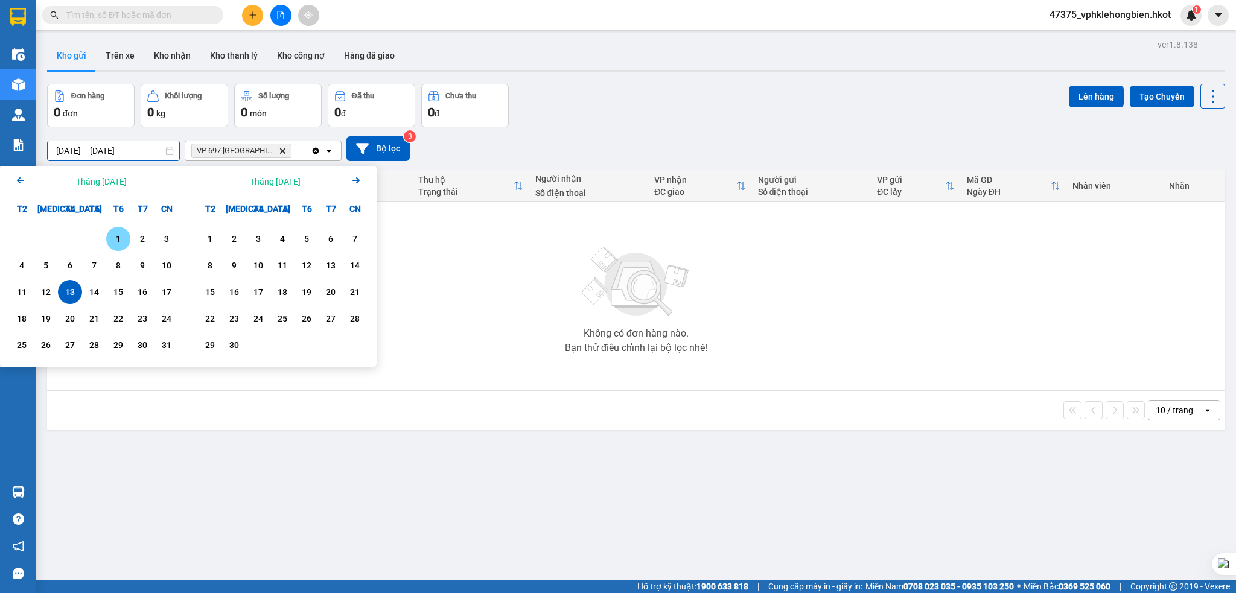
click at [120, 237] on div "1" at bounding box center [118, 239] width 17 height 14
click at [69, 291] on div "13" at bounding box center [70, 292] width 17 height 14
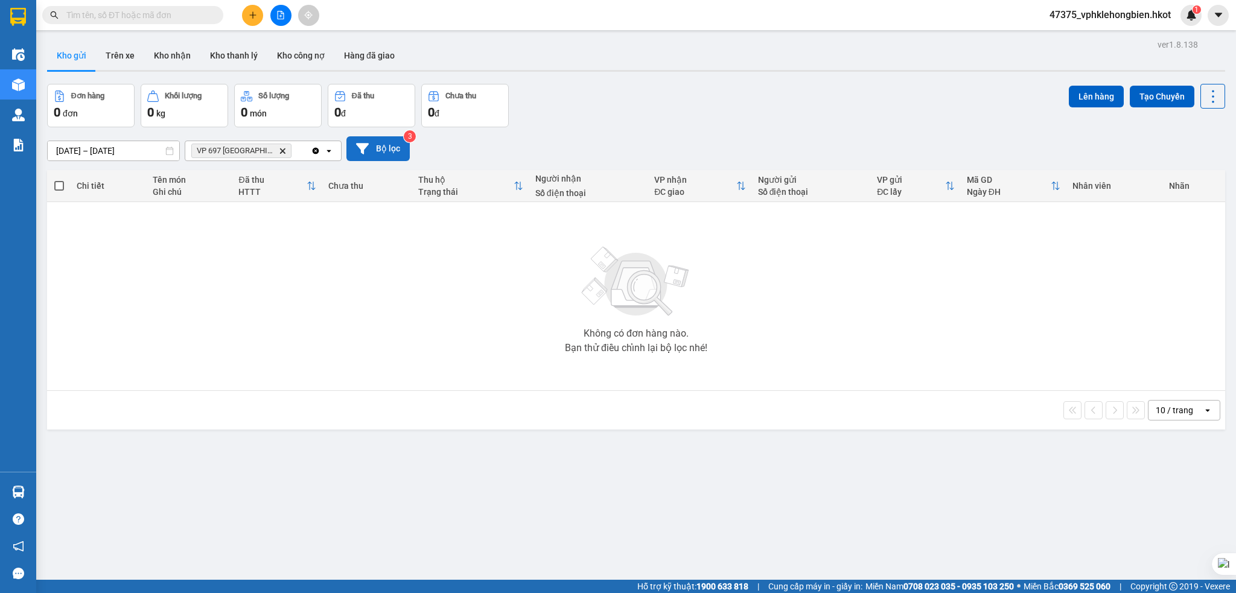
click at [387, 144] on button "Bộ lọc" at bounding box center [377, 148] width 63 height 25
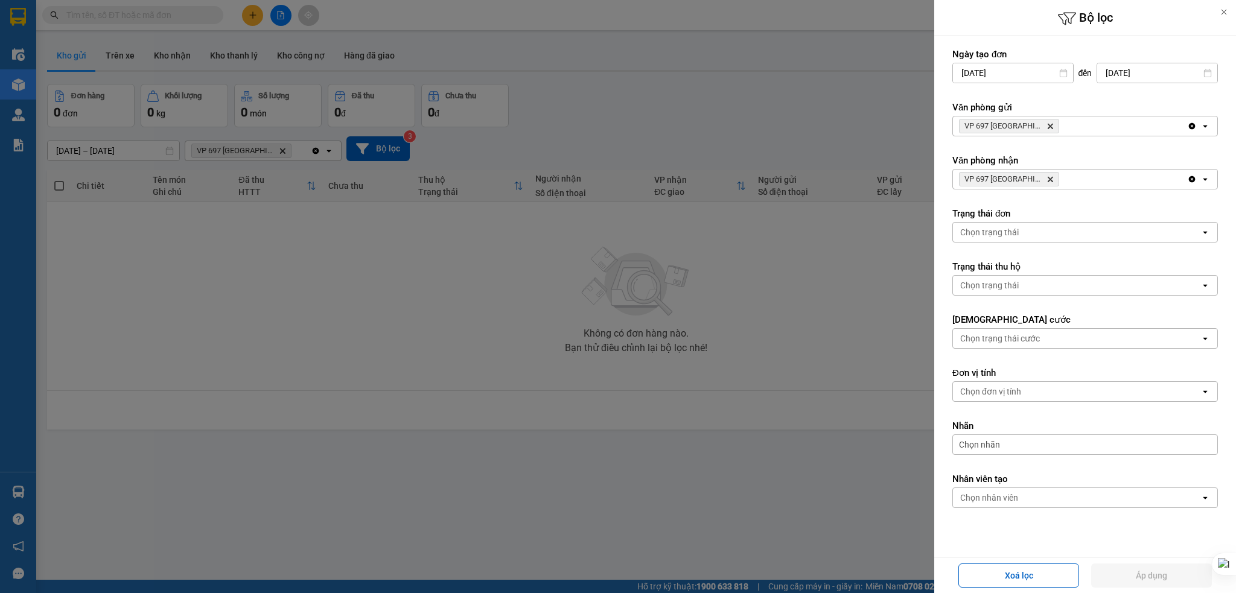
click at [786, 275] on div at bounding box center [618, 296] width 1236 height 593
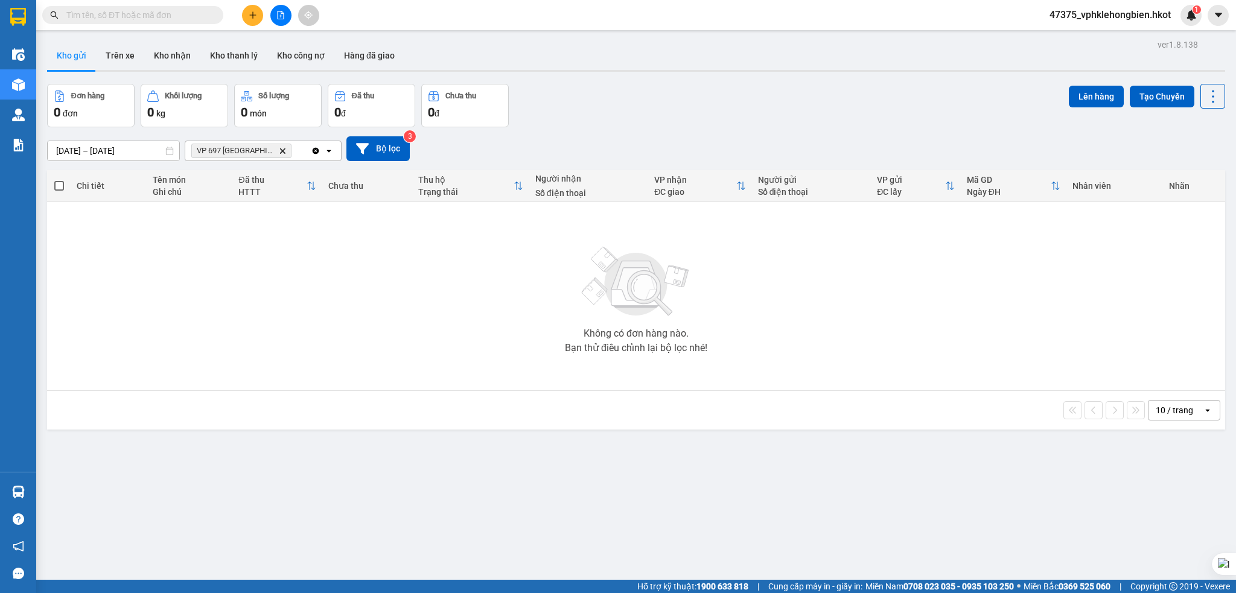
drag, startPoint x: 604, startPoint y: 103, endPoint x: 566, endPoint y: 109, distance: 38.0
click at [566, 109] on div "Đơn hàng 0 đơn Khối lượng 0 kg Số lượng 0 món Đã thu 0 đ Chưa thu 0 đ Lên hàng …" at bounding box center [636, 105] width 1178 height 43
click at [292, 284] on div "Không có đơn hàng nào. Bạn thử điều chỉnh lại bộ lọc nhé!" at bounding box center [636, 296] width 1166 height 181
click at [63, 156] on div "ver 1.8.138 Kho gửi Trên xe Kho nhận Kho thanh lý Kho công nợ Hàng đã giao Đơn …" at bounding box center [636, 332] width 1188 height 593
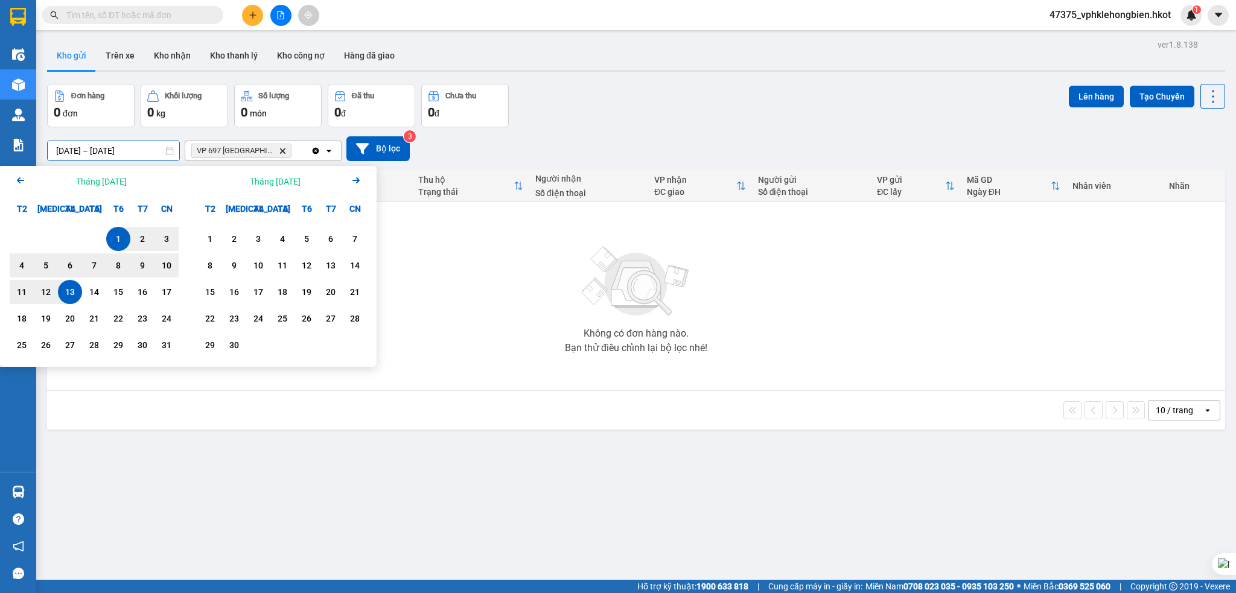
click at [20, 183] on icon "Arrow Left" at bounding box center [20, 180] width 14 height 14
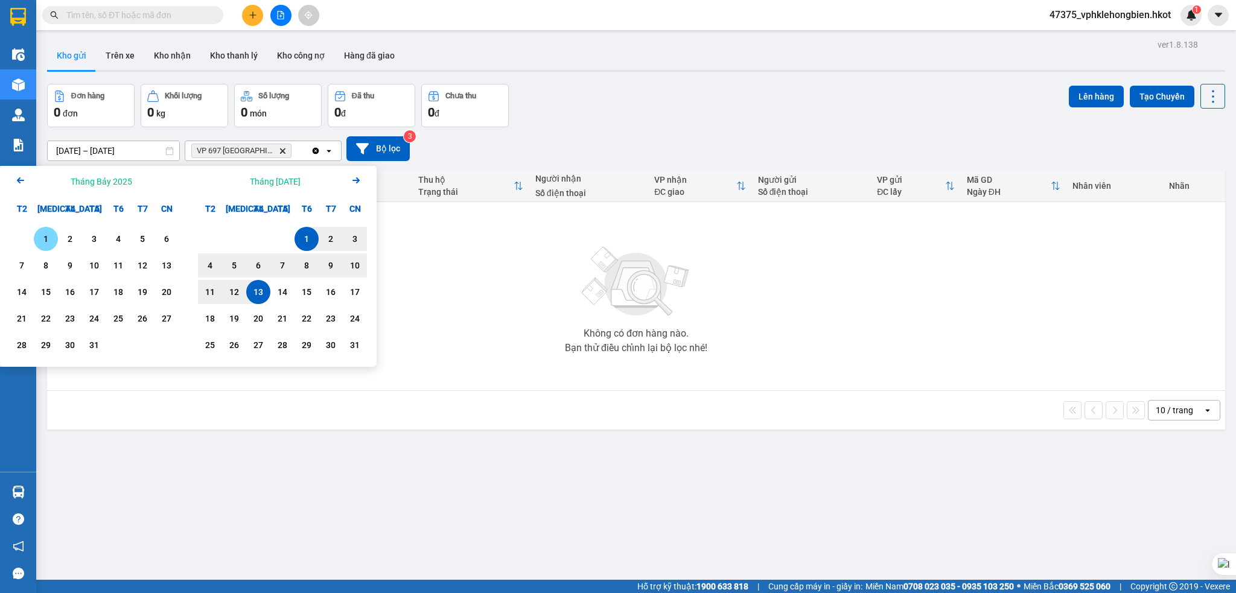
click at [20, 183] on icon "Arrow Left" at bounding box center [20, 180] width 14 height 14
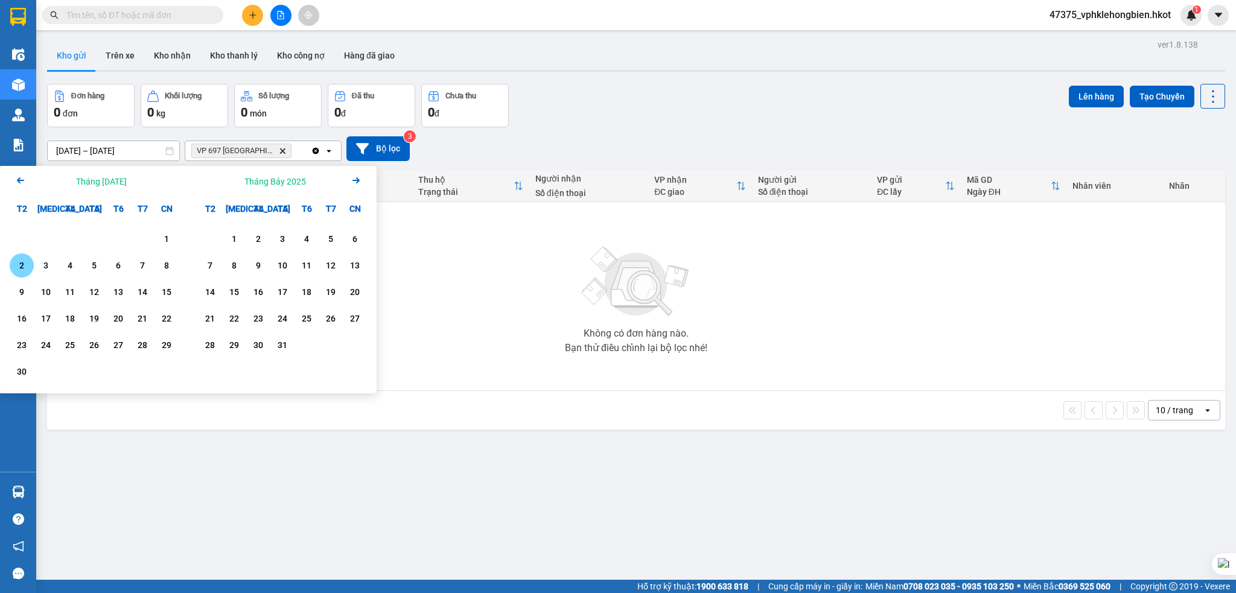
click at [18, 265] on div "2" at bounding box center [21, 265] width 17 height 14
click at [459, 245] on div "Không có đơn hàng nào. Bạn thử điều chỉnh lại bộ lọc nhé!" at bounding box center [636, 296] width 1166 height 181
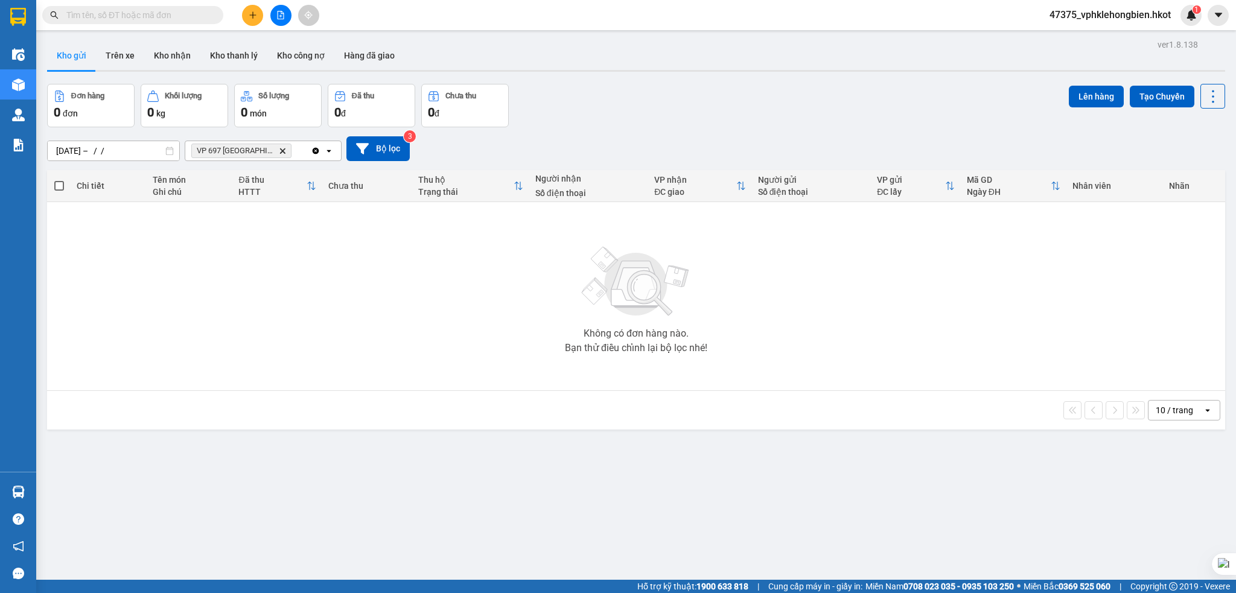
click at [76, 152] on input "[DATE] – / /" at bounding box center [114, 150] width 132 height 19
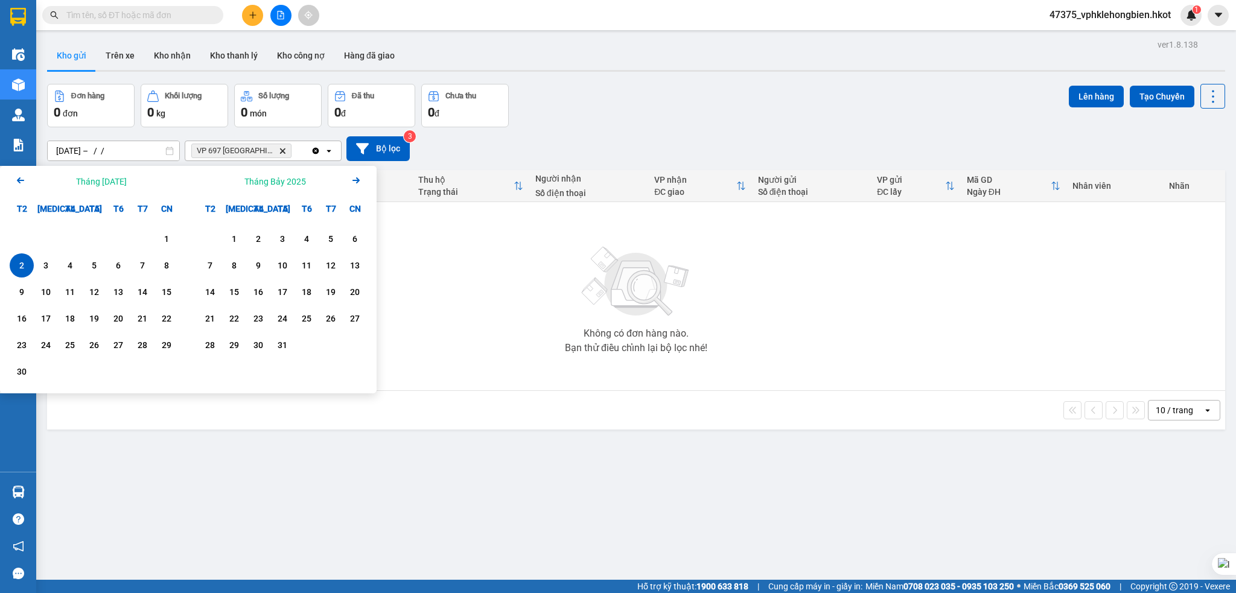
click at [359, 178] on icon "Arrow Right" at bounding box center [356, 180] width 14 height 14
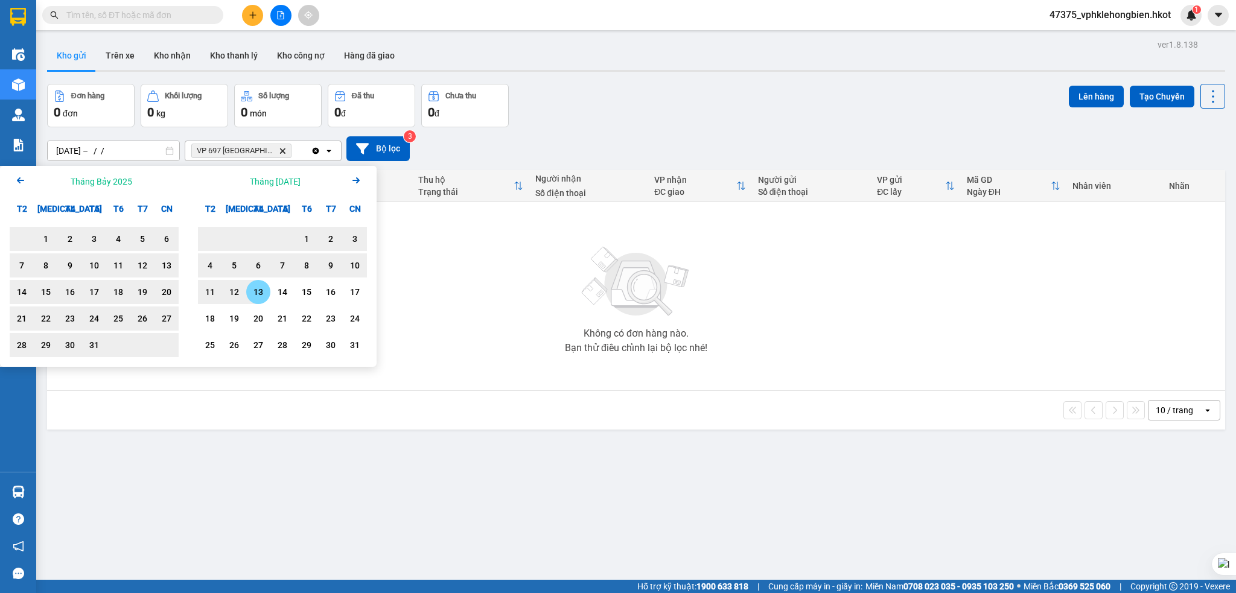
click at [263, 293] on div "13" at bounding box center [258, 292] width 17 height 14
type input "[DATE] – [DATE]"
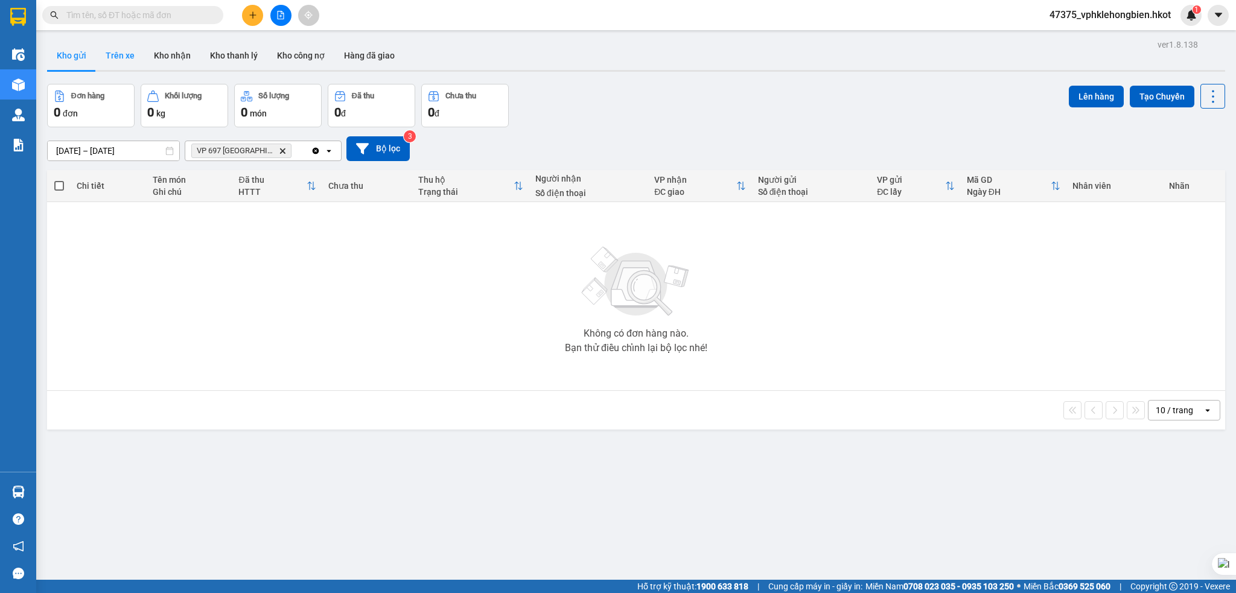
click at [121, 56] on button "Trên xe" at bounding box center [120, 55] width 48 height 29
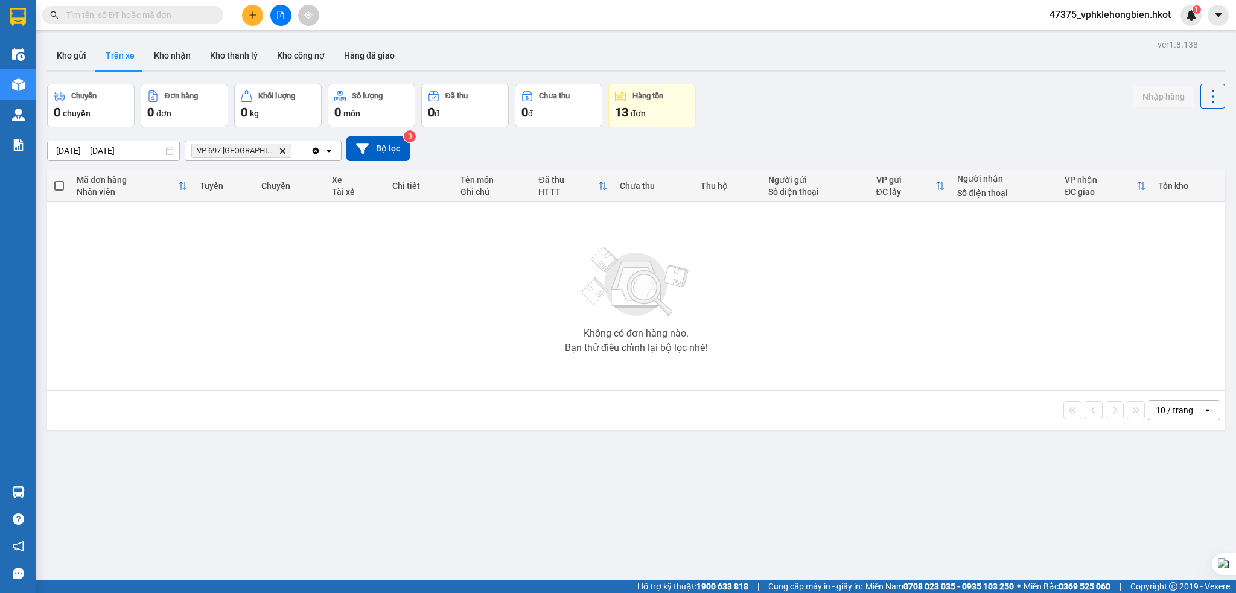
click at [72, 154] on input "[DATE] – [DATE]" at bounding box center [114, 150] width 132 height 19
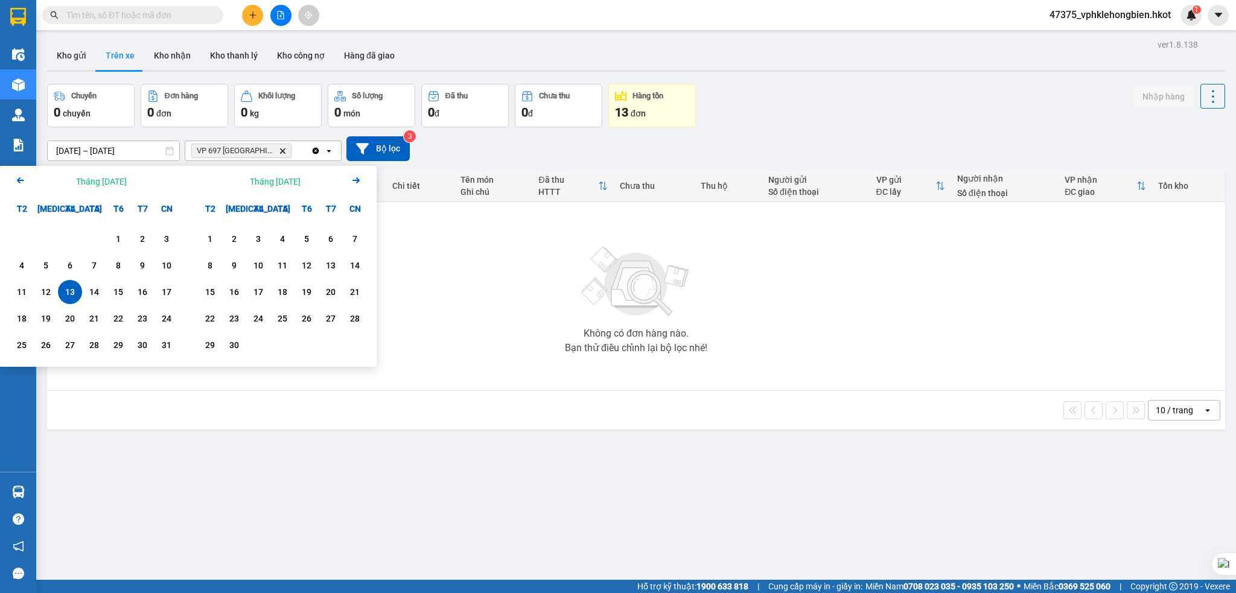
click at [19, 182] on icon "Previous month." at bounding box center [20, 180] width 7 height 6
drag, startPoint x: 22, startPoint y: 262, endPoint x: 34, endPoint y: 244, distance: 20.9
click at [22, 261] on div "2" at bounding box center [21, 265] width 17 height 14
click at [358, 181] on icon "Next month." at bounding box center [355, 180] width 7 height 6
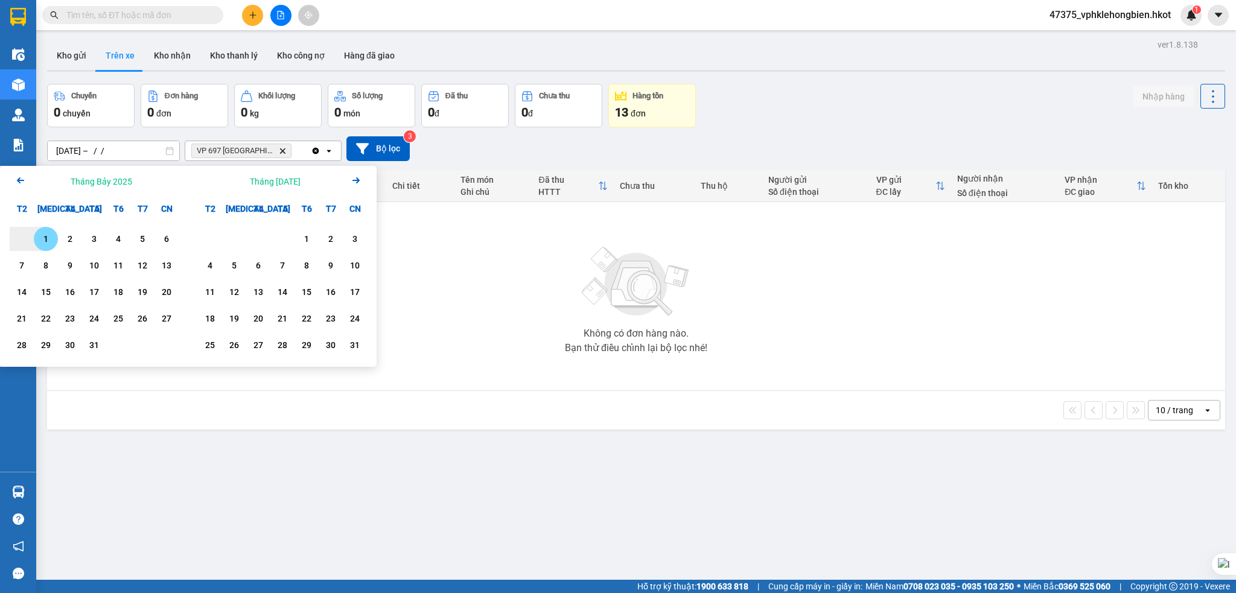
click at [358, 181] on icon "Next month." at bounding box center [355, 180] width 7 height 6
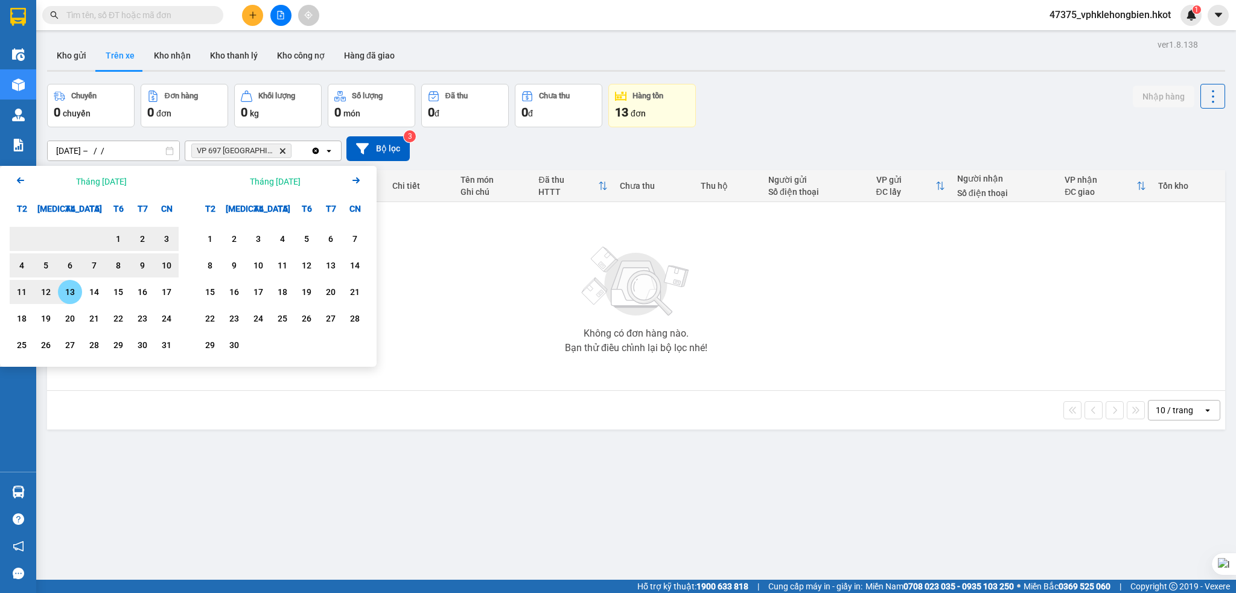
drag, startPoint x: 75, startPoint y: 289, endPoint x: 75, endPoint y: 282, distance: 6.7
click at [75, 289] on div "13" at bounding box center [70, 292] width 17 height 14
type input "[DATE] – [DATE]"
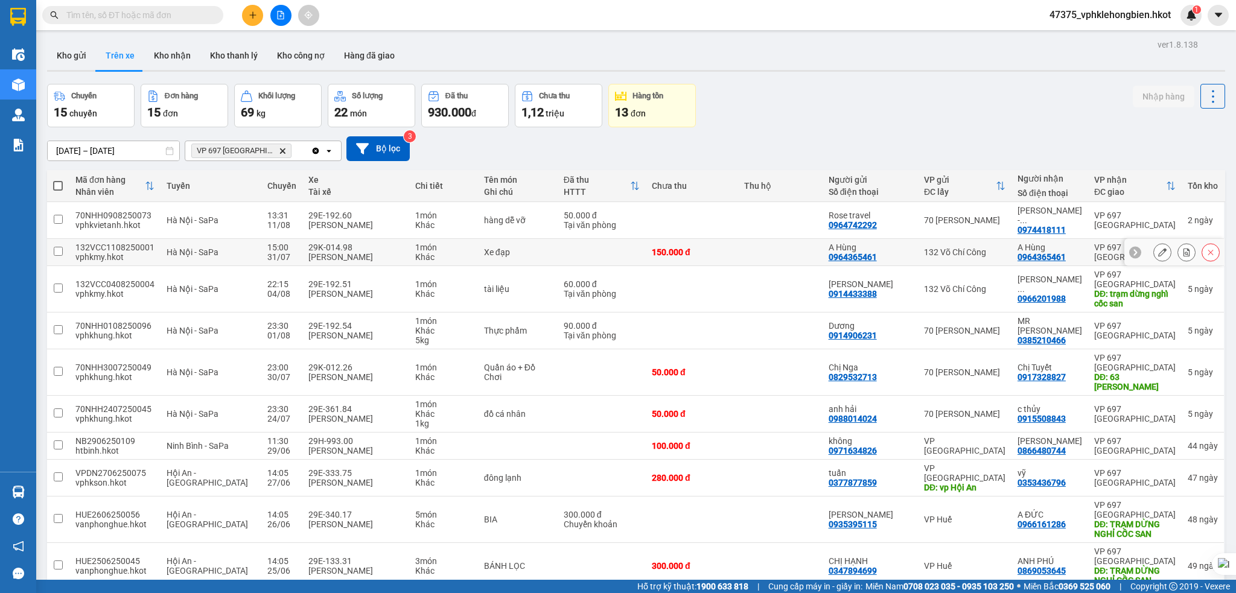
scroll to position [56, 0]
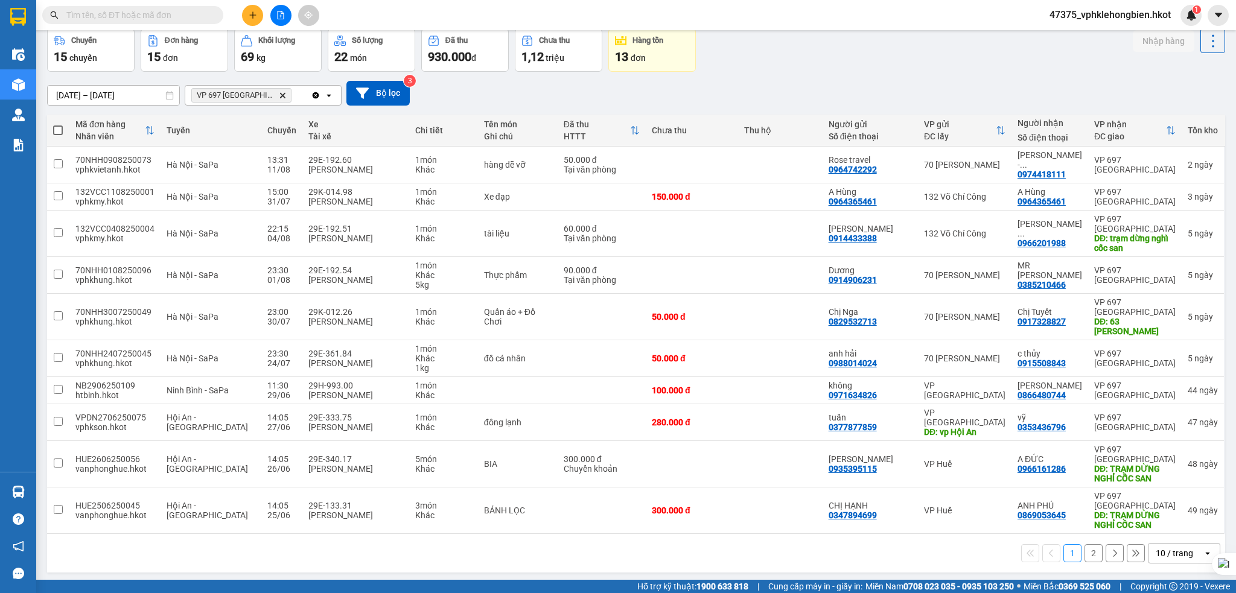
click at [1176, 547] on div "10 / trang" at bounding box center [1174, 553] width 37 height 12
click at [1158, 506] on span "100 / trang" at bounding box center [1166, 509] width 43 height 12
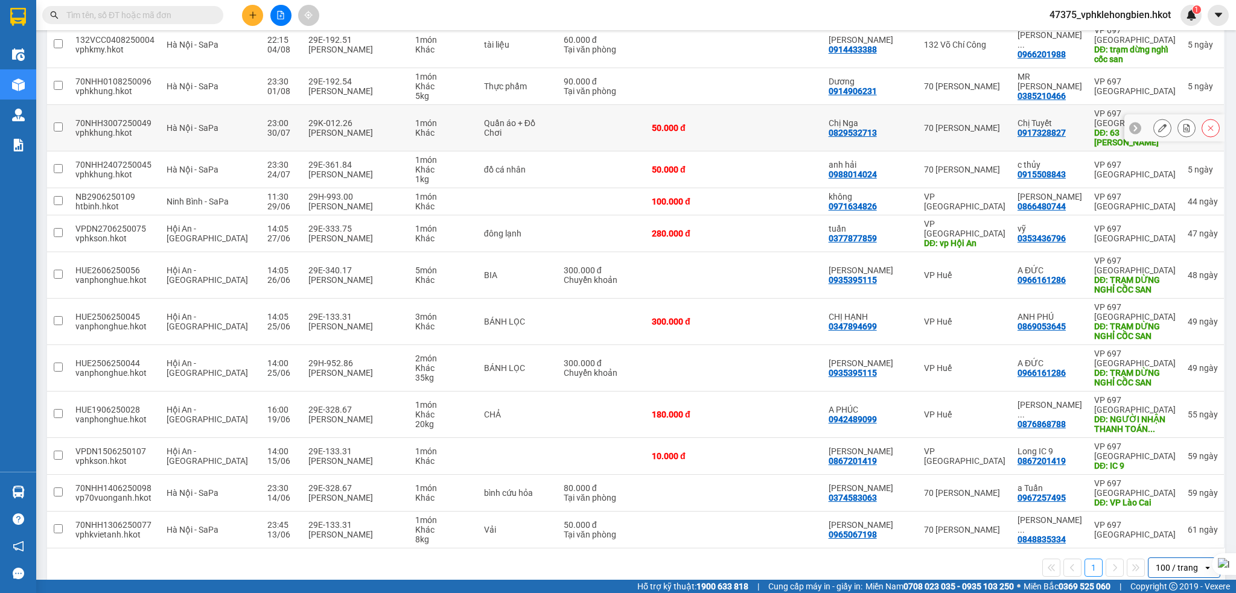
scroll to position [0, 0]
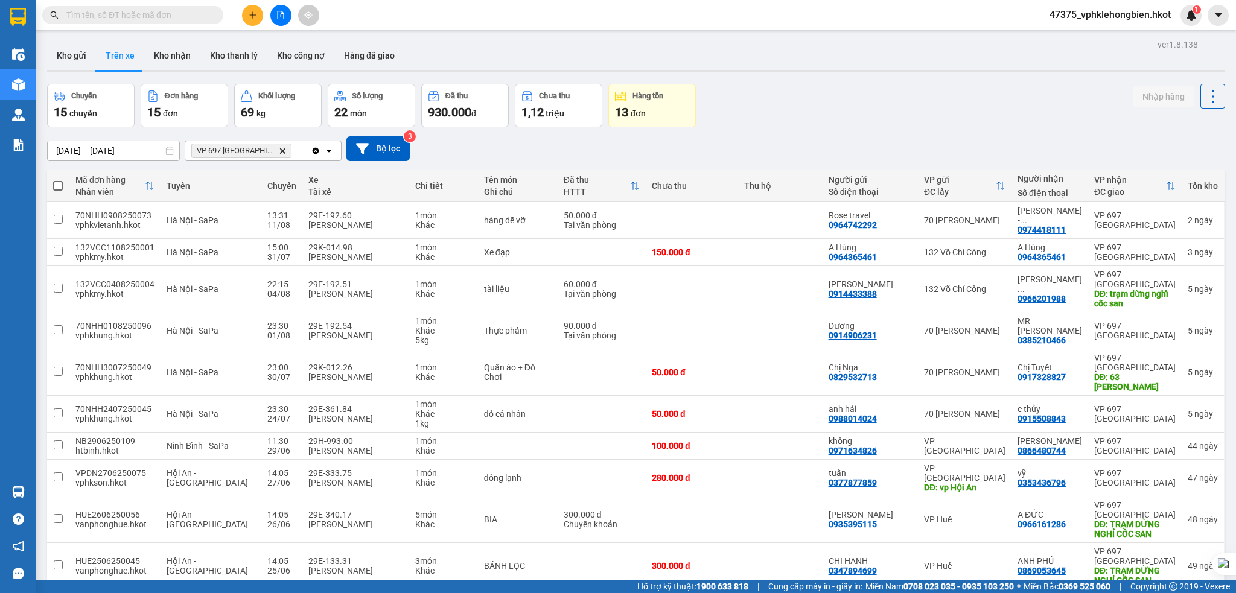
click at [652, 113] on div "13 đơn" at bounding box center [652, 112] width 74 height 17
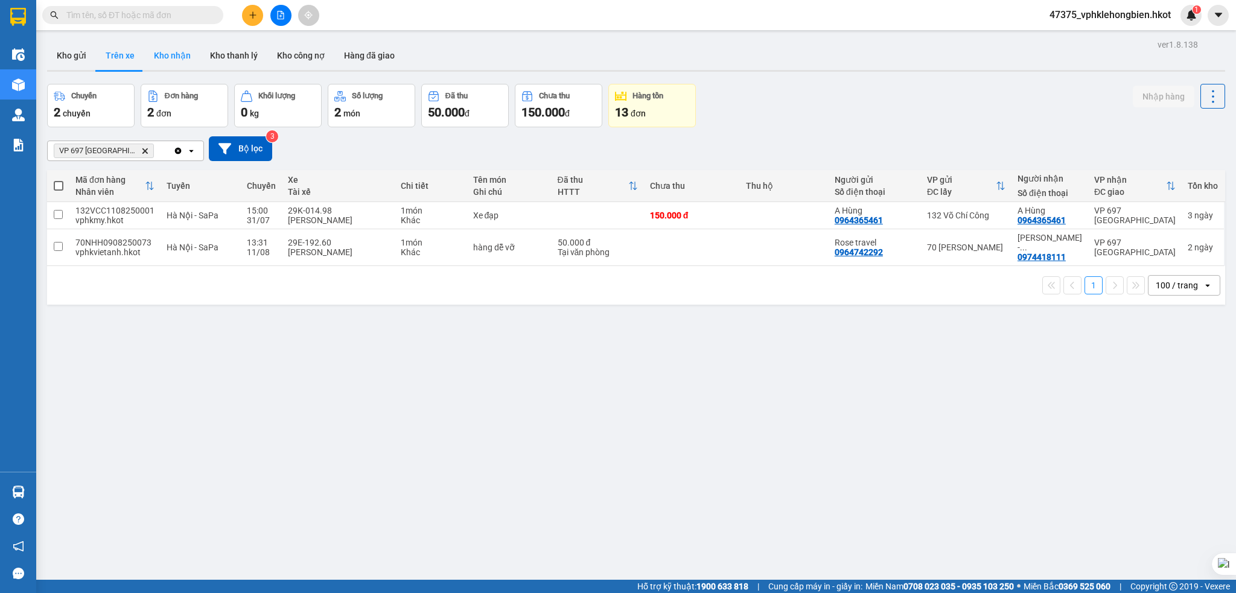
click at [187, 58] on button "Kho nhận" at bounding box center [172, 55] width 56 height 29
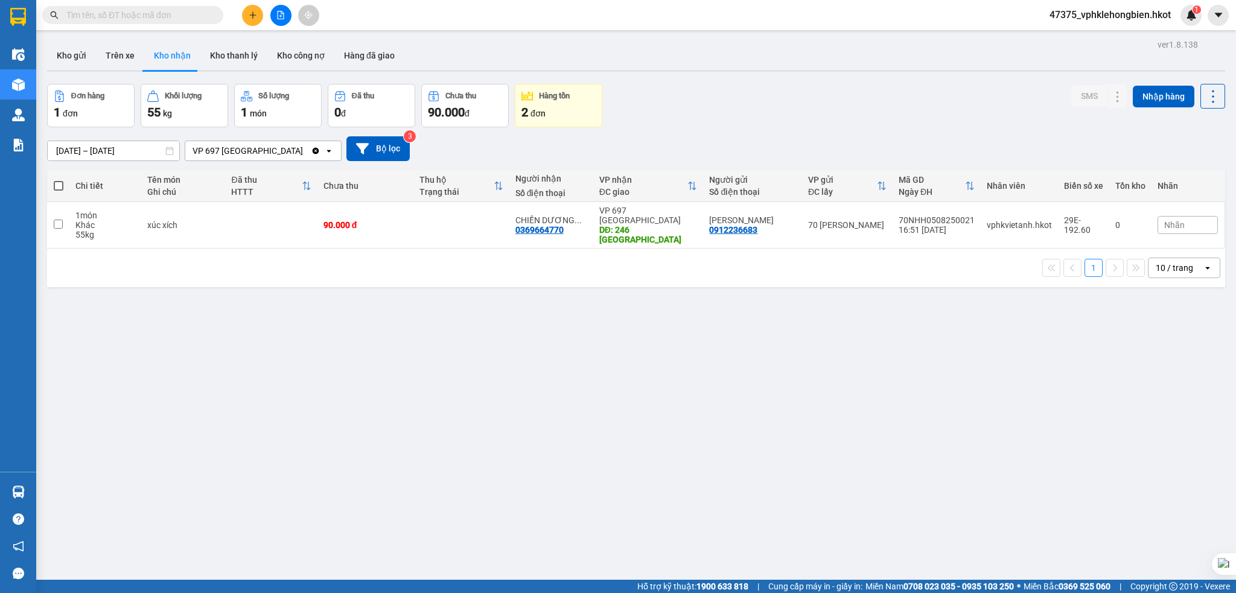
click at [72, 153] on input "[DATE] – [DATE]" at bounding box center [114, 150] width 132 height 19
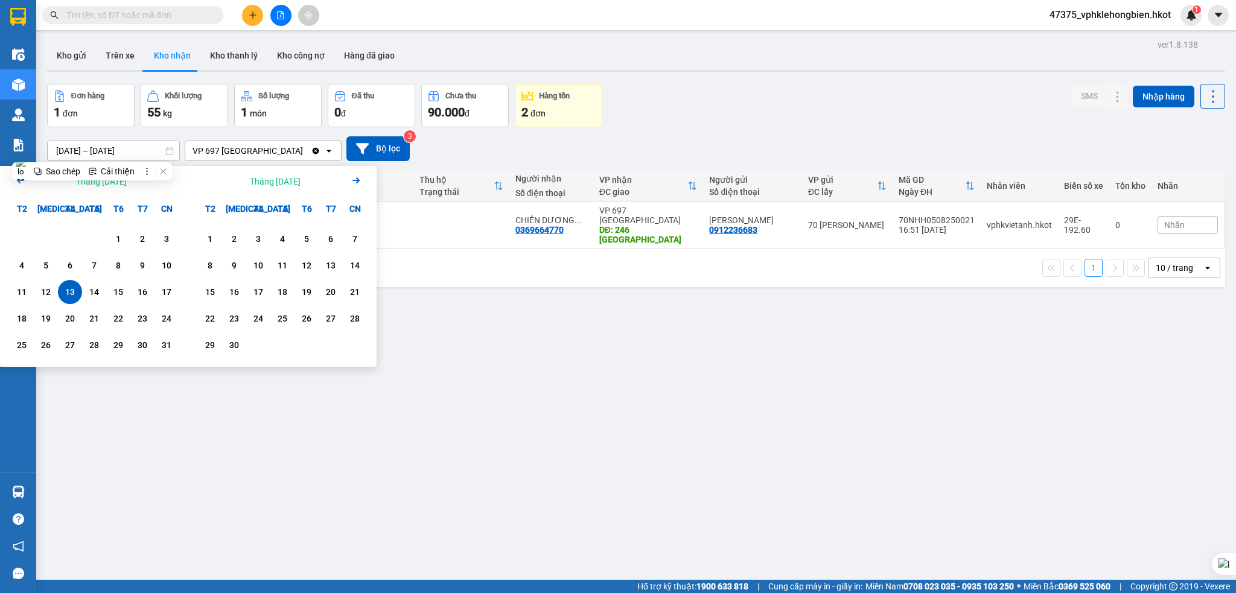
click at [16, 185] on icon "Arrow Left" at bounding box center [20, 180] width 14 height 14
click at [16, 183] on icon "Arrow Left" at bounding box center [20, 180] width 14 height 14
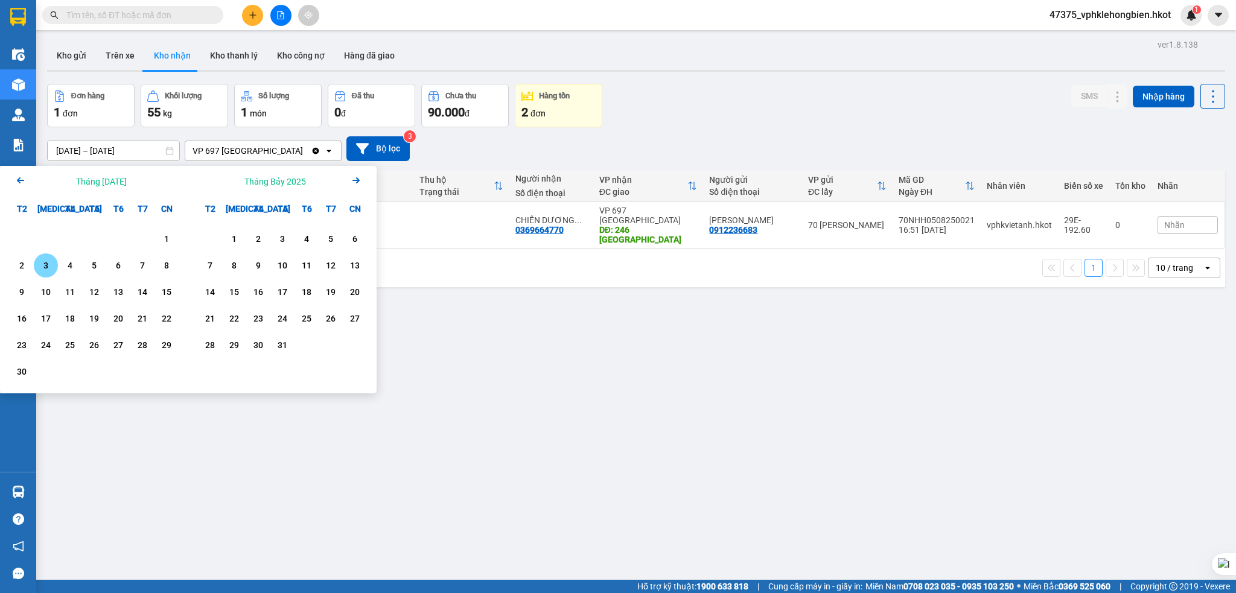
click at [45, 268] on div "3" at bounding box center [45, 265] width 17 height 14
click at [352, 178] on icon "Arrow Right" at bounding box center [356, 180] width 14 height 14
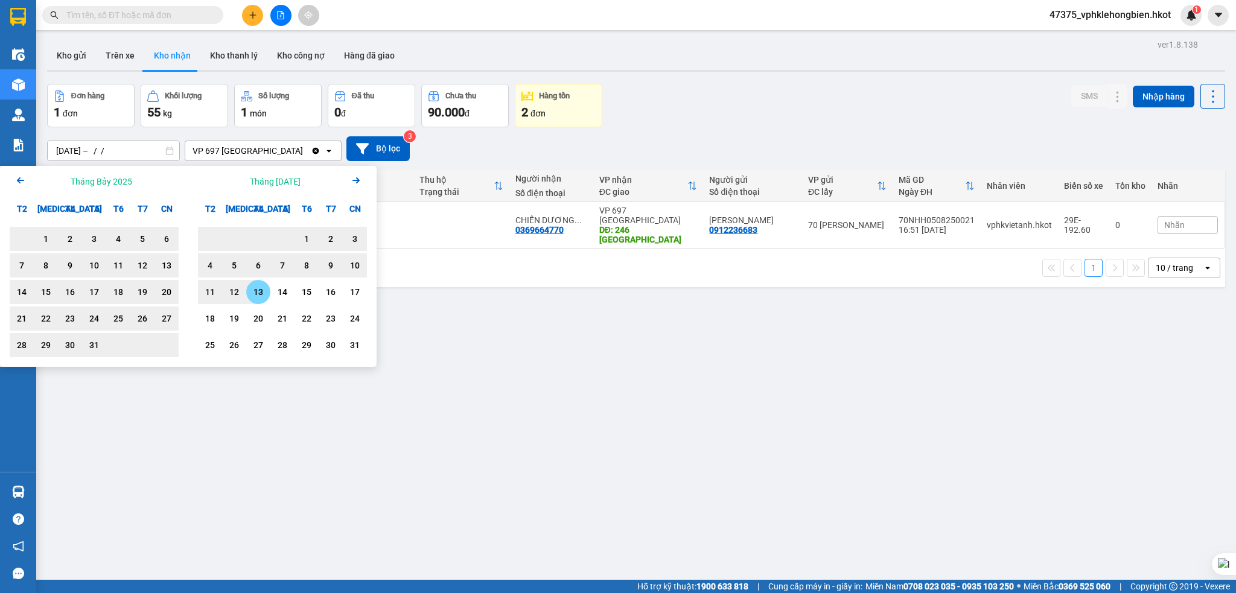
click at [257, 295] on div "13" at bounding box center [258, 292] width 17 height 14
type input "[DATE] – [DATE]"
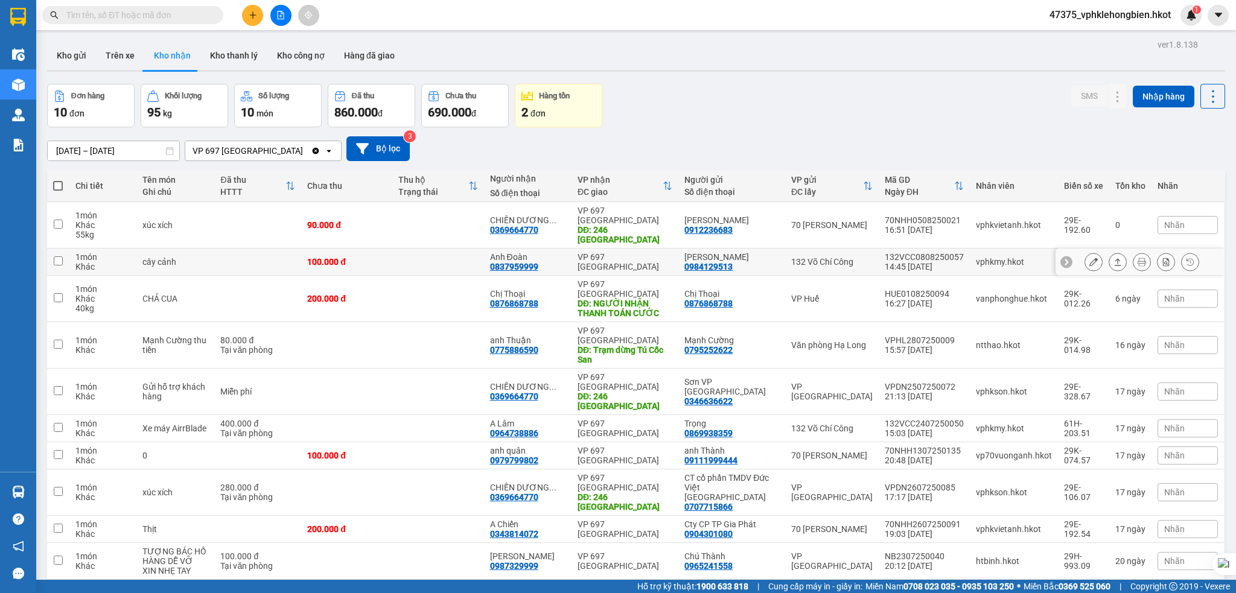
scroll to position [56, 0]
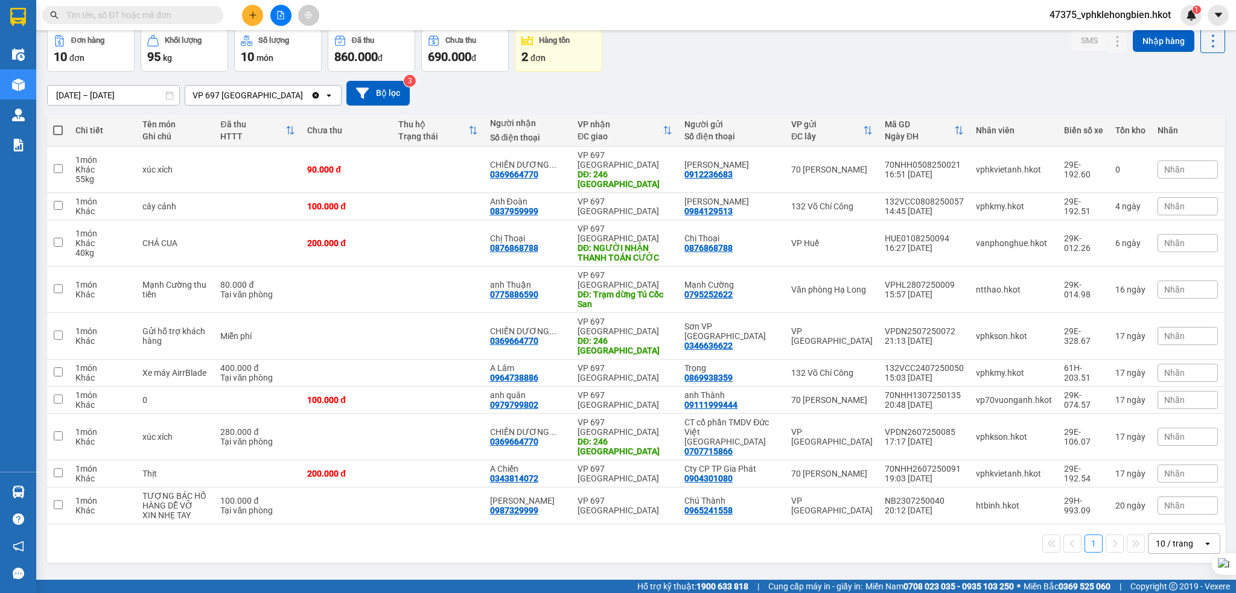
click at [1175, 538] on div "10 / trang" at bounding box center [1174, 544] width 37 height 12
click at [1163, 462] on span "100 / trang" at bounding box center [1166, 461] width 43 height 12
click at [1115, 333] on icon at bounding box center [1118, 336] width 7 height 7
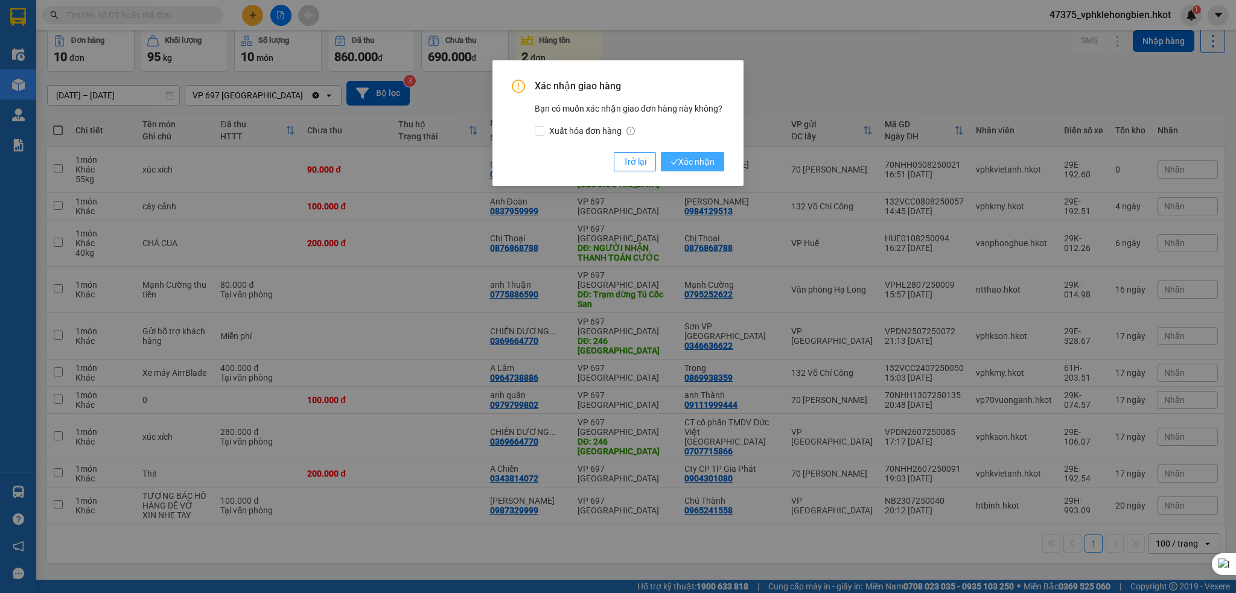
click at [694, 156] on span "Xác nhận" at bounding box center [693, 161] width 44 height 13
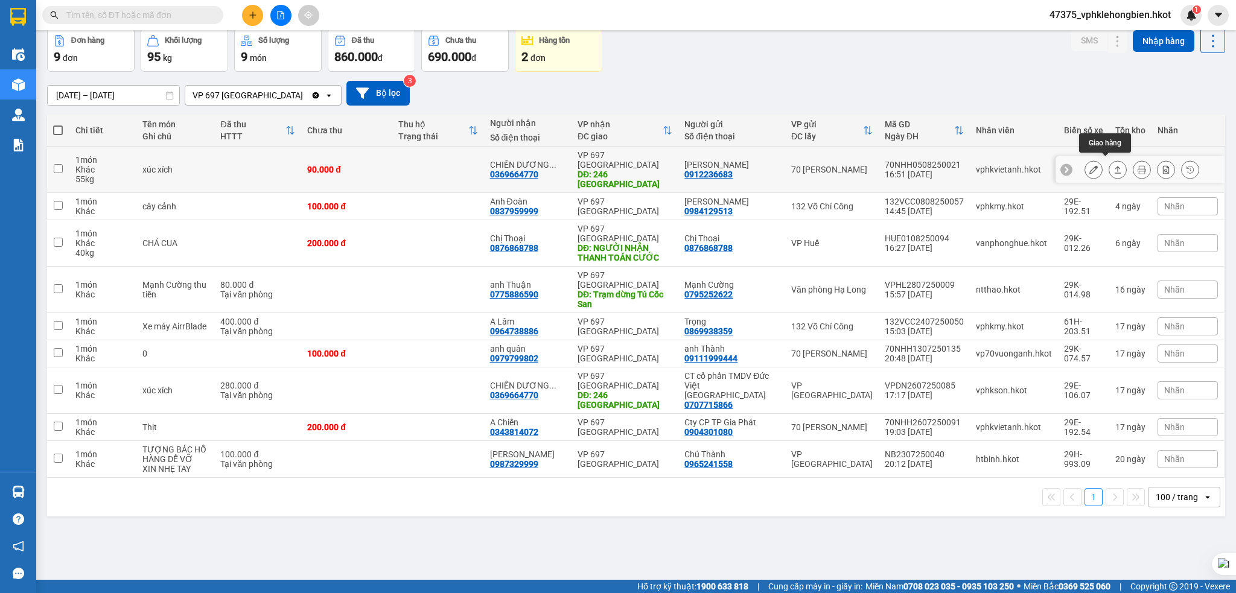
click at [1114, 167] on icon at bounding box center [1118, 169] width 8 height 8
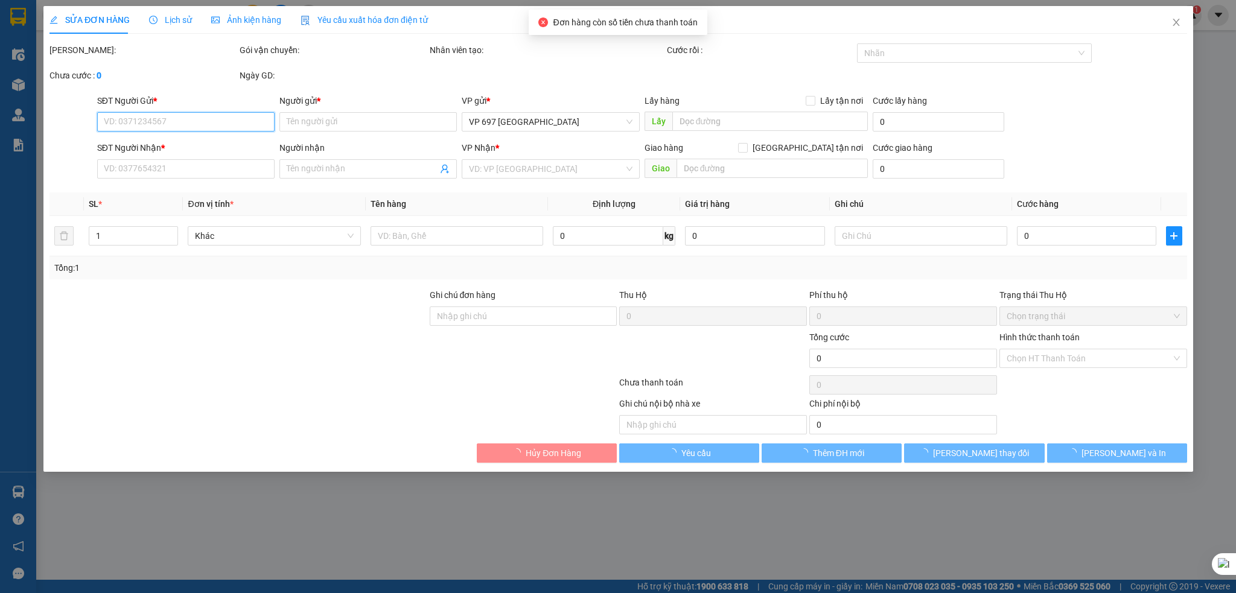
type input "0912236683"
type input "[PERSON_NAME]"
type input "0369664770"
type input "CHIẾN DƯƠNG 246 ĐBP SA [GEOGRAPHIC_DATA]"
type input "246 [GEOGRAPHIC_DATA]"
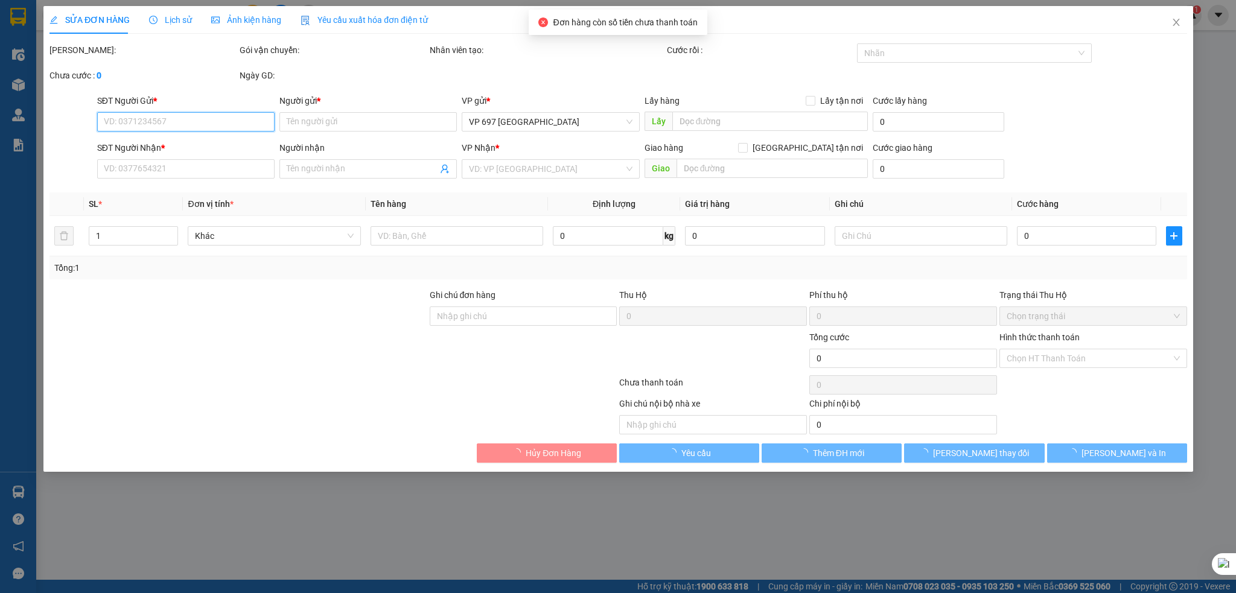
type input "90.000"
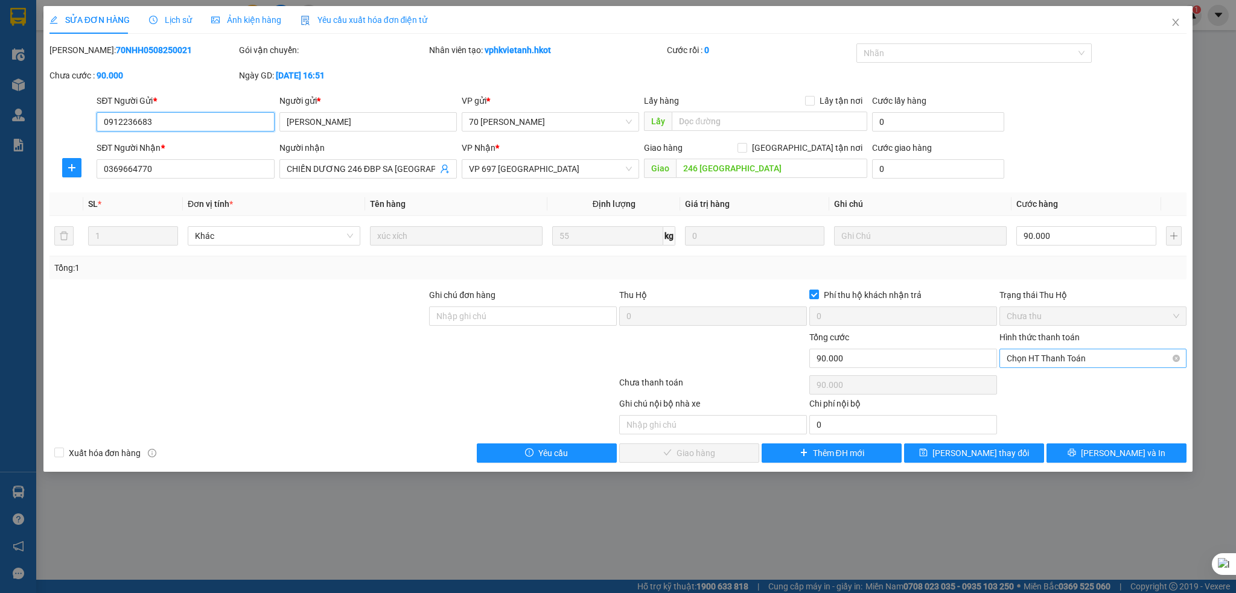
click at [1054, 354] on span "Chọn HT Thanh Toán" at bounding box center [1093, 358] width 173 height 18
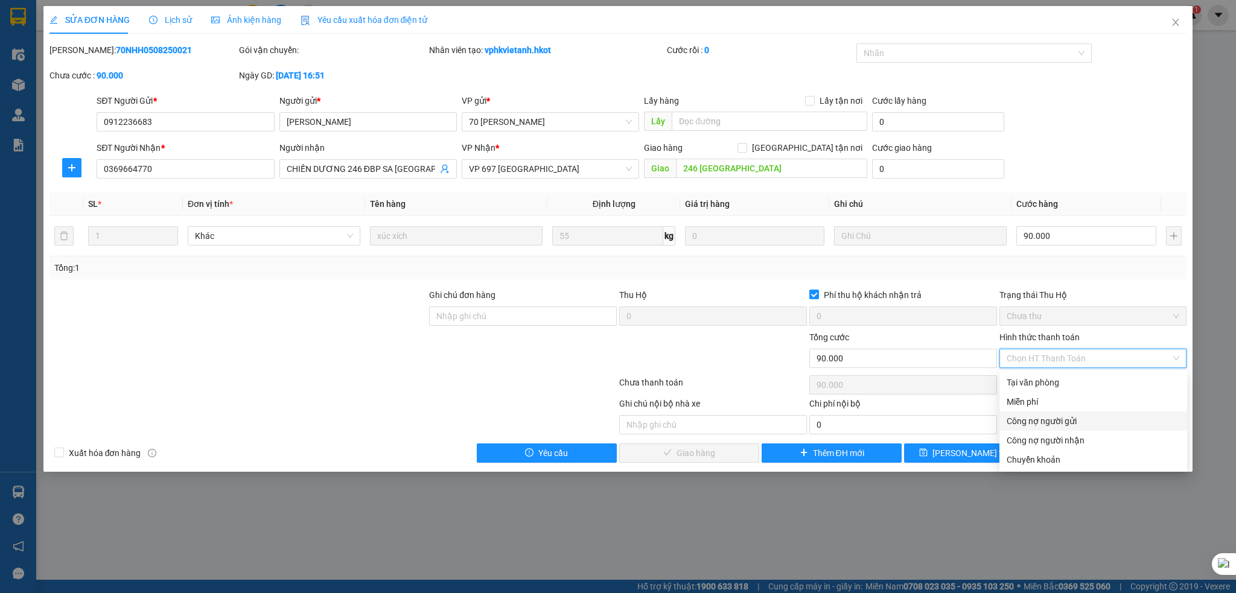
click at [1059, 424] on div "Công nợ người gửi" at bounding box center [1093, 421] width 173 height 13
type input "0"
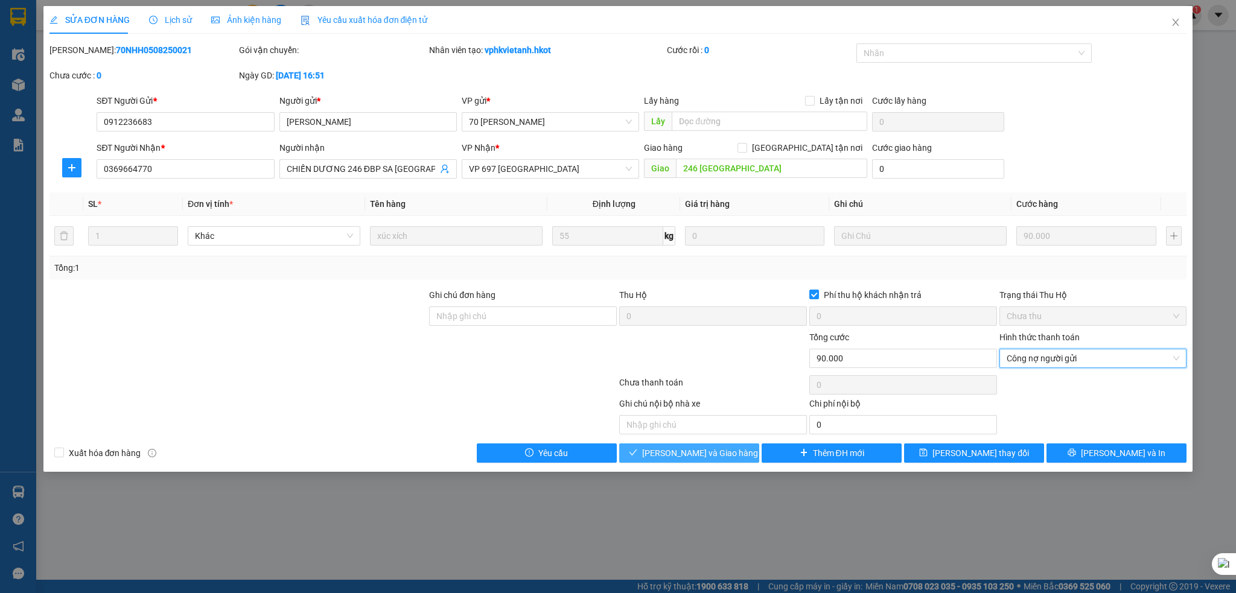
click at [706, 455] on span "[PERSON_NAME] và Giao hàng" at bounding box center [700, 453] width 116 height 13
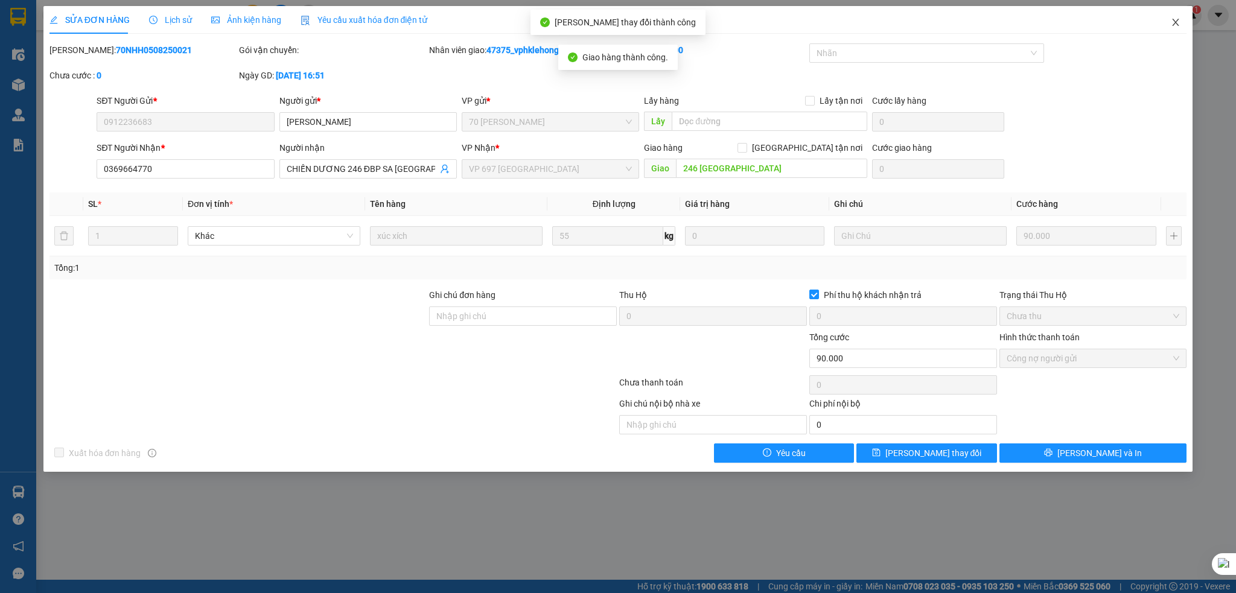
click at [1173, 21] on icon "close" at bounding box center [1176, 23] width 10 height 10
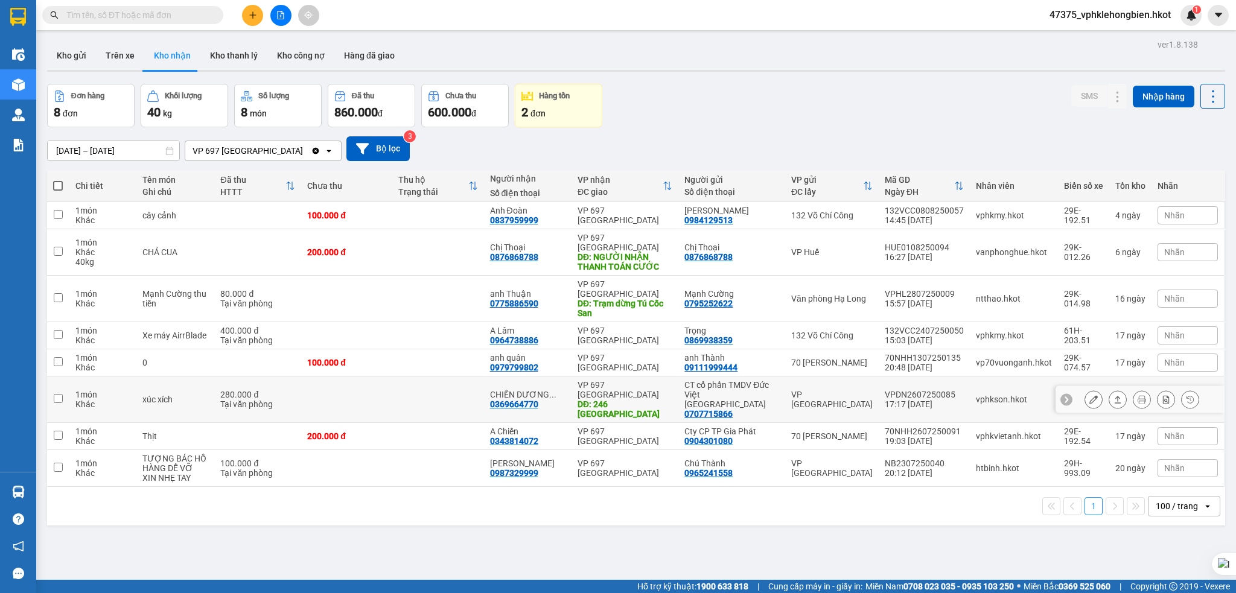
scroll to position [56, 0]
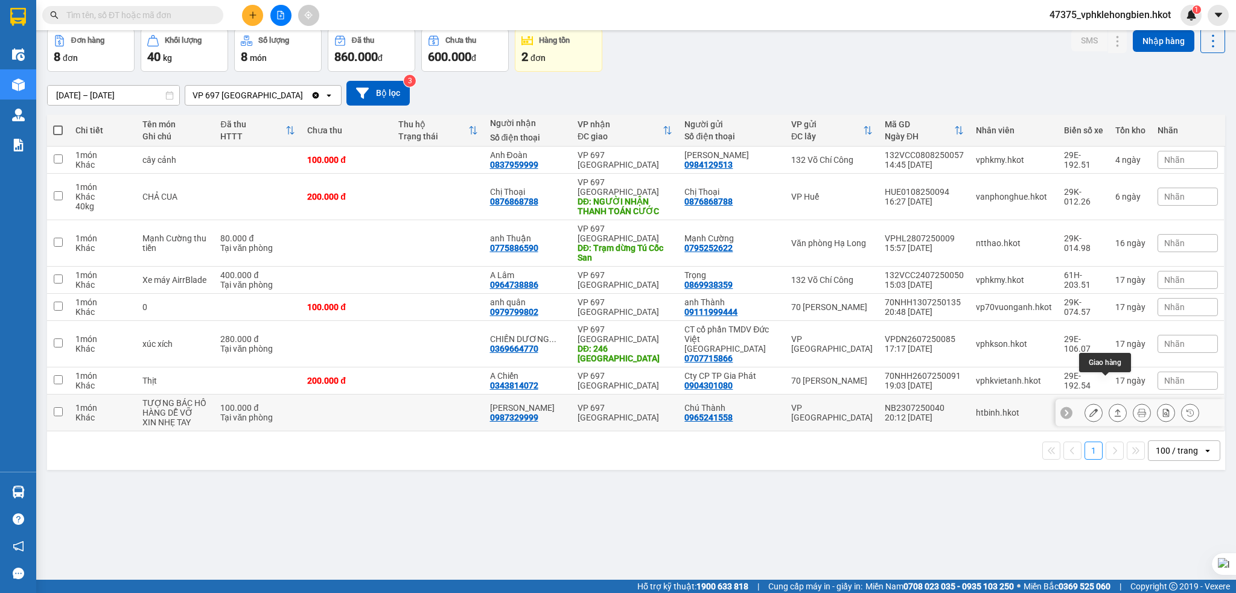
click at [1114, 409] on icon at bounding box center [1118, 413] width 8 height 8
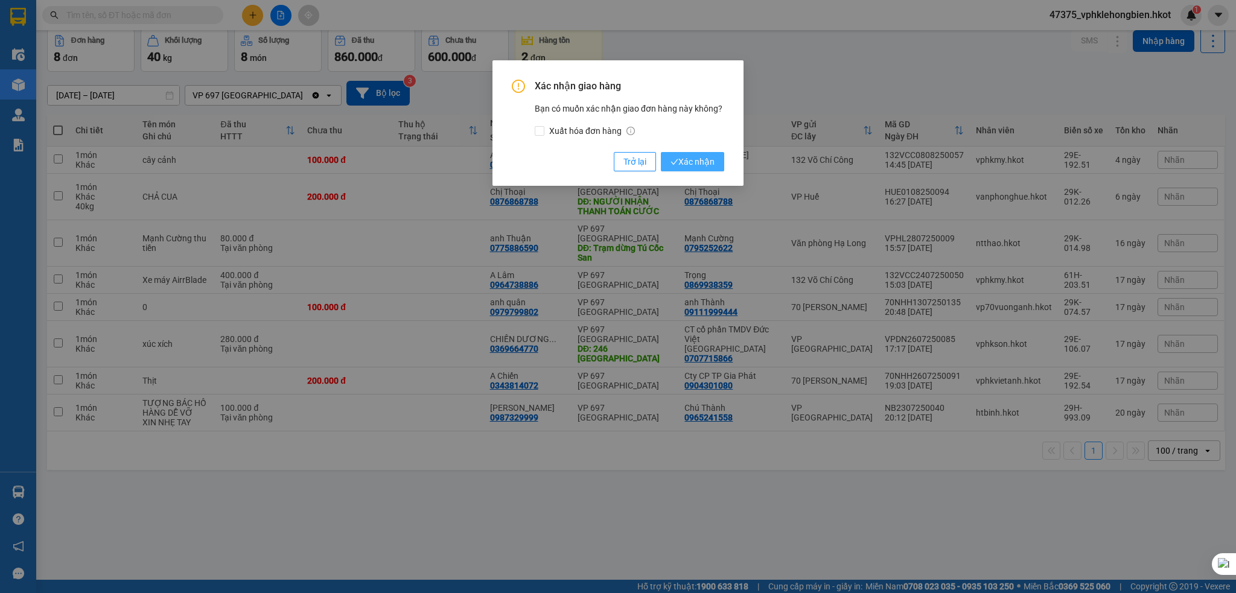
click at [698, 166] on span "Xác nhận" at bounding box center [693, 161] width 44 height 13
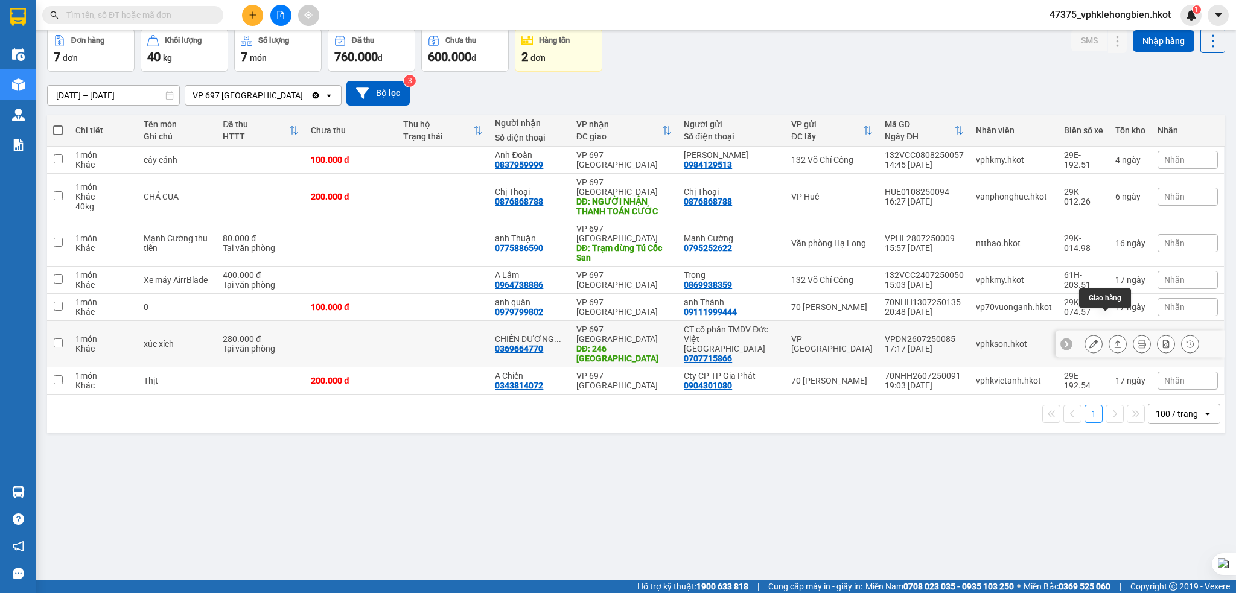
click at [1113, 334] on button at bounding box center [1117, 344] width 17 height 21
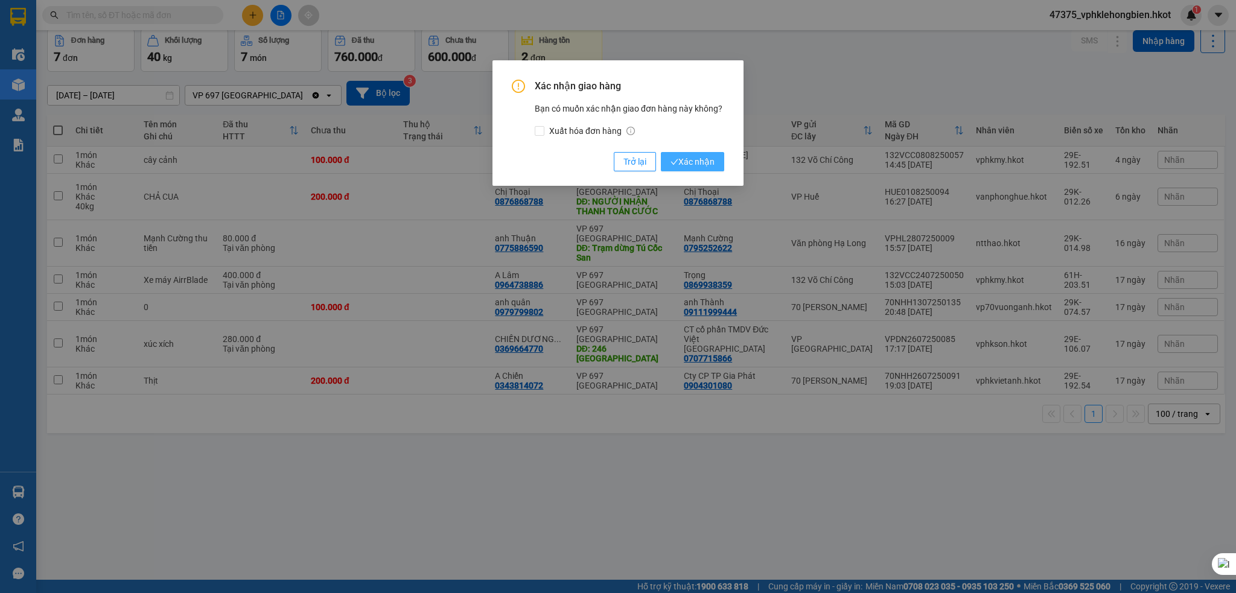
click at [700, 164] on span "Xác nhận" at bounding box center [693, 161] width 44 height 13
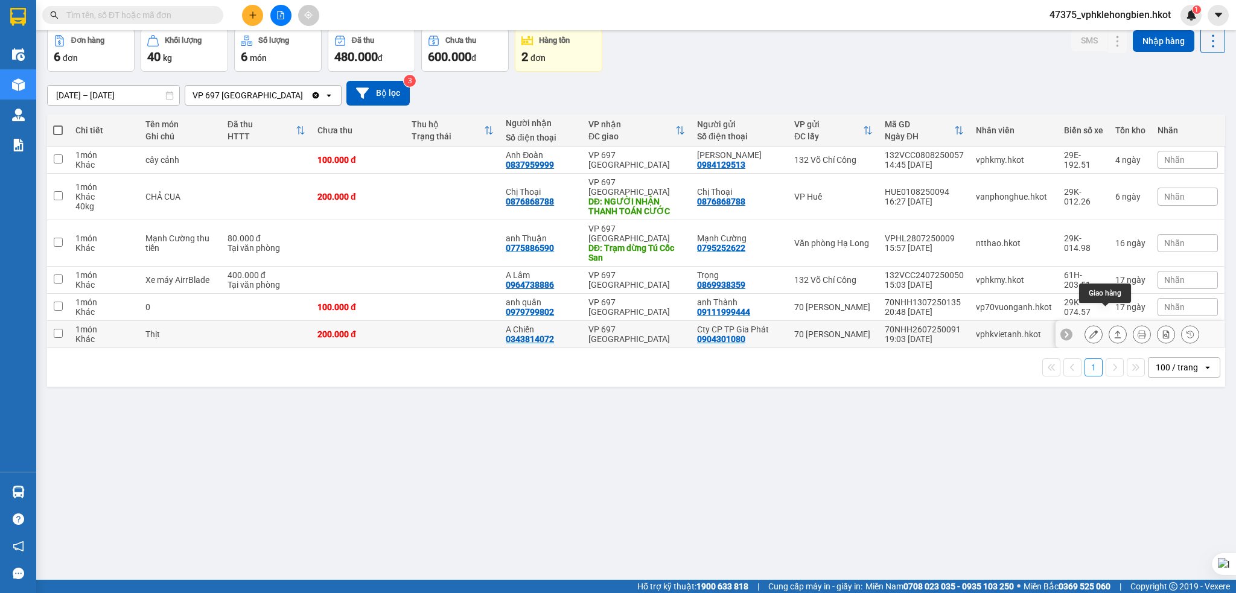
click at [1115, 331] on icon at bounding box center [1118, 334] width 7 height 7
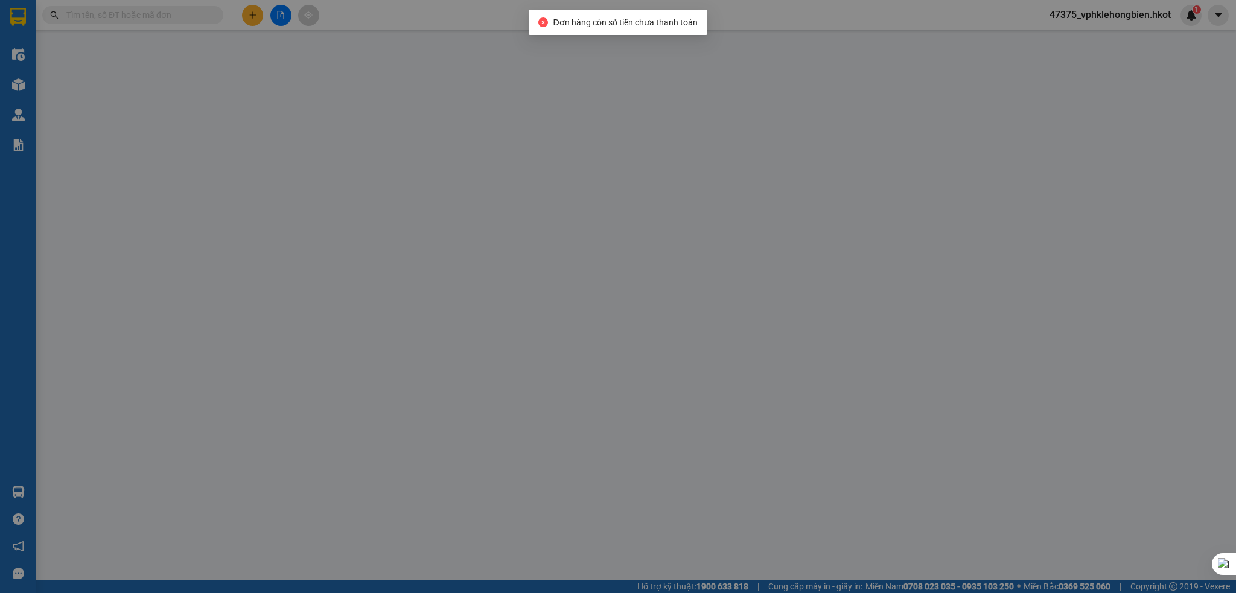
type input "0904301080"
type input "Cty CP TP Gia Phát"
type input "0343814072"
type input "A Chiến"
type input "200.000"
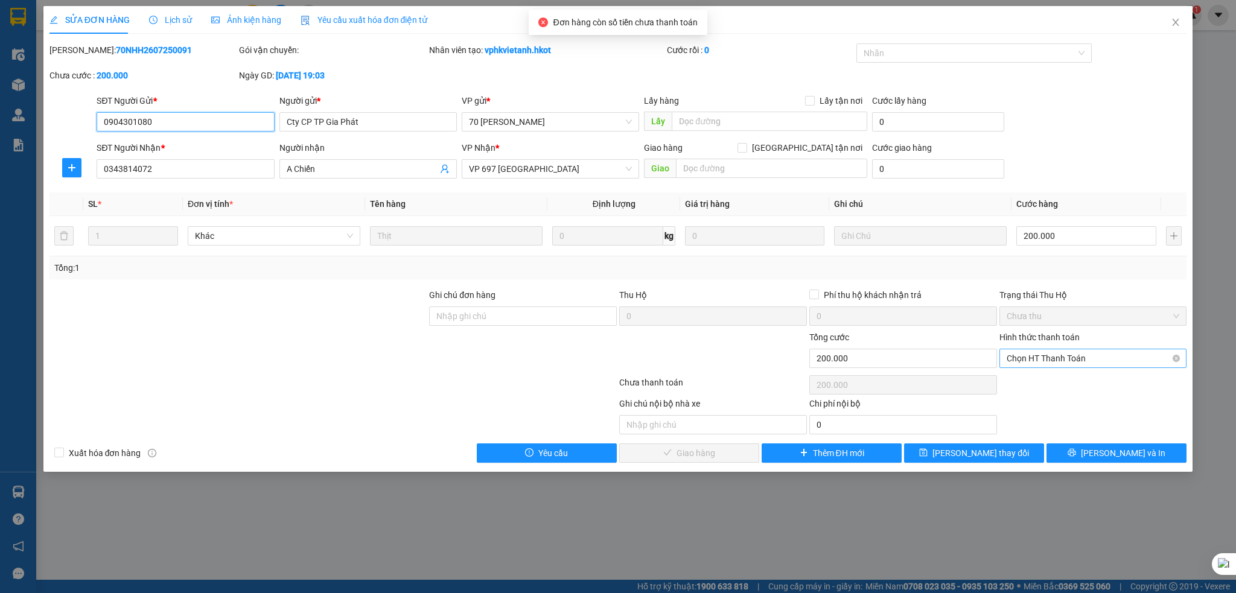
click at [1062, 357] on span "Chọn HT Thanh Toán" at bounding box center [1093, 358] width 173 height 18
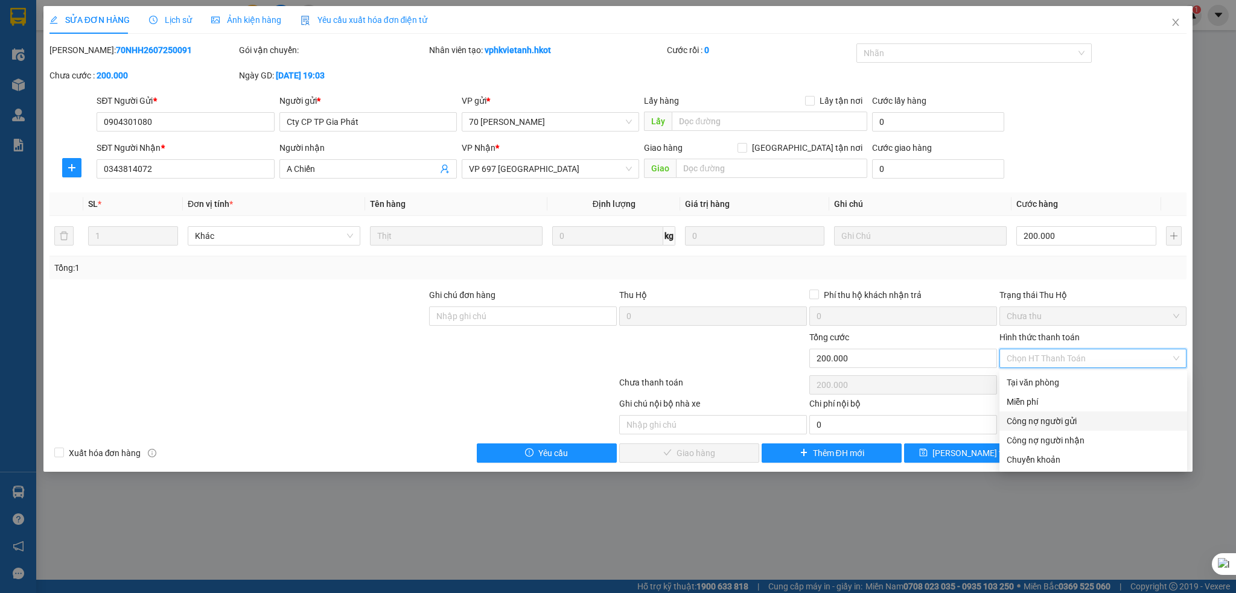
click at [1056, 416] on div "Công nợ người gửi" at bounding box center [1093, 421] width 173 height 13
type input "0"
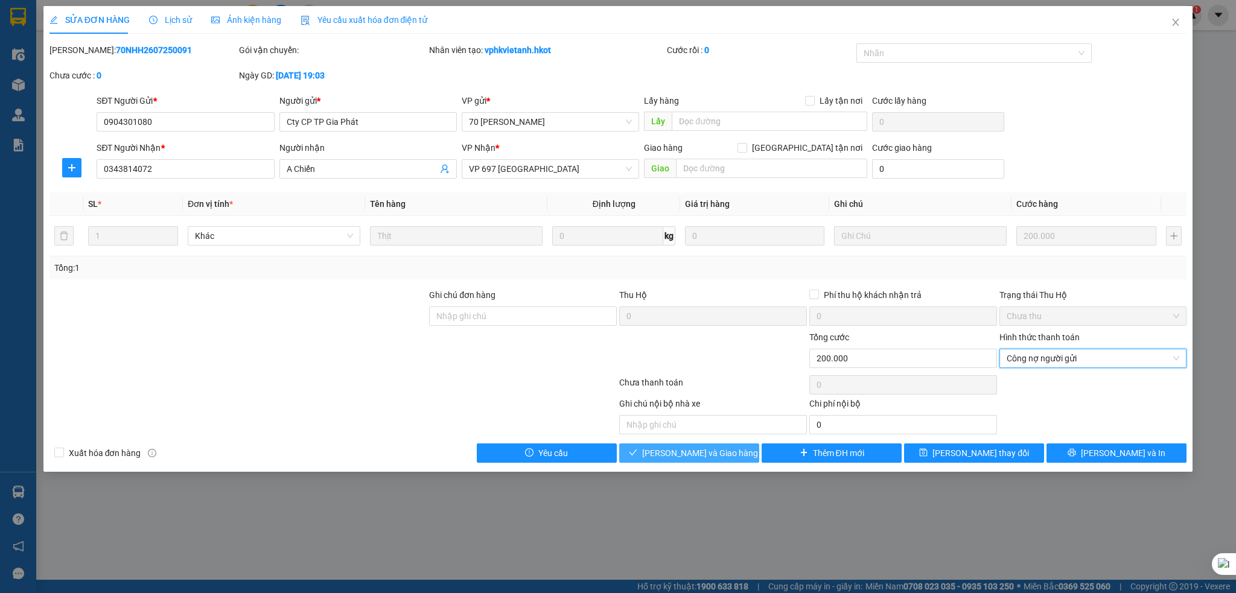
click at [716, 453] on span "[PERSON_NAME] và Giao hàng" at bounding box center [700, 453] width 116 height 13
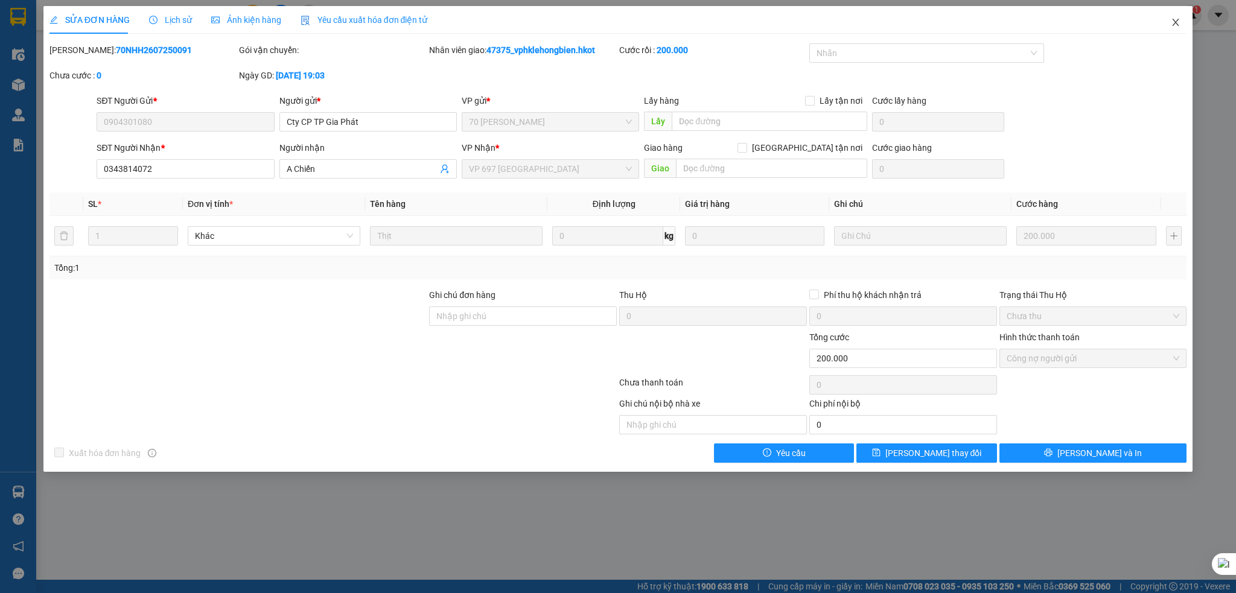
click at [1175, 22] on icon "close" at bounding box center [1176, 22] width 7 height 7
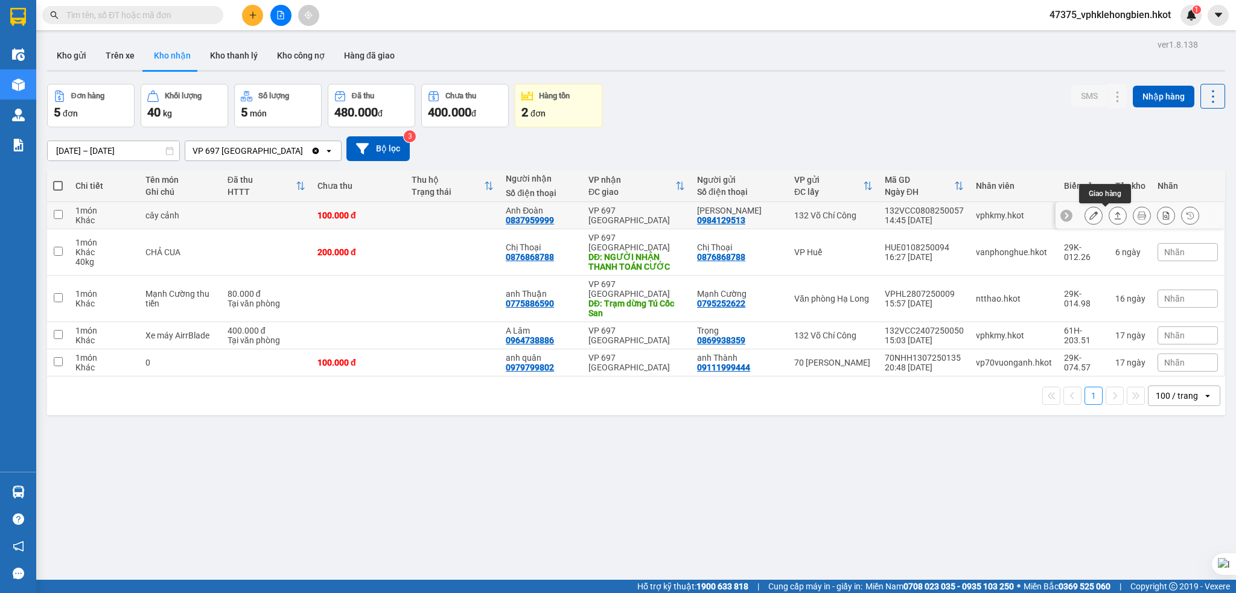
click at [1114, 213] on icon at bounding box center [1118, 215] width 8 height 8
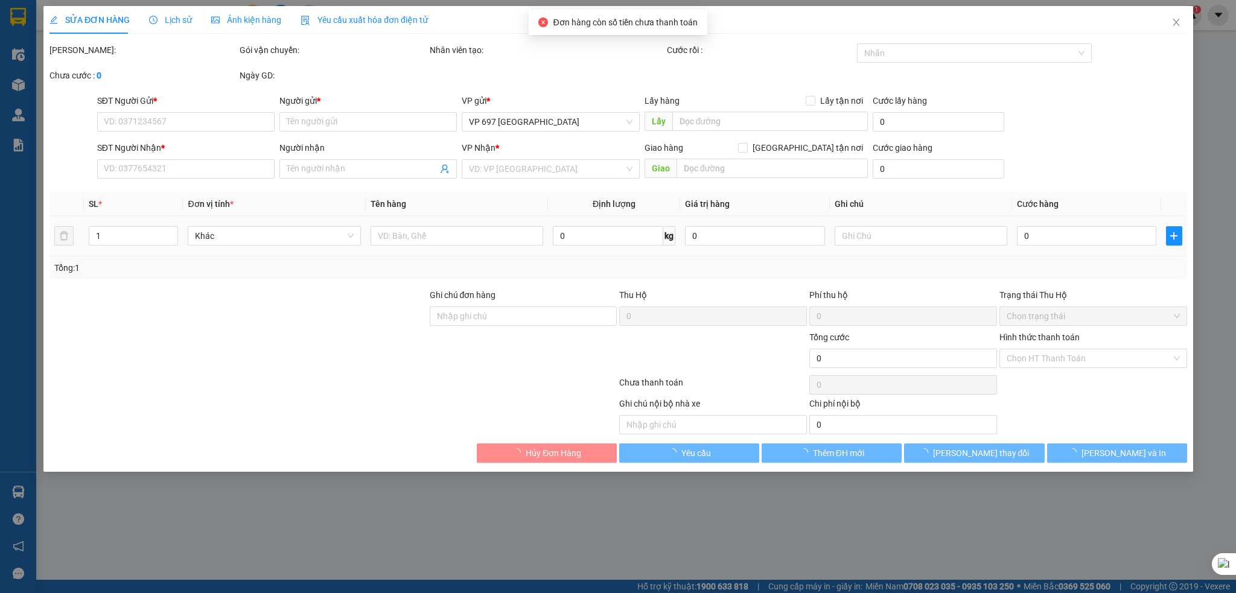
type input "0984129513"
type input "[PERSON_NAME]"
type input "0837959999"
type input "Anh Đoàn"
type input "100.000"
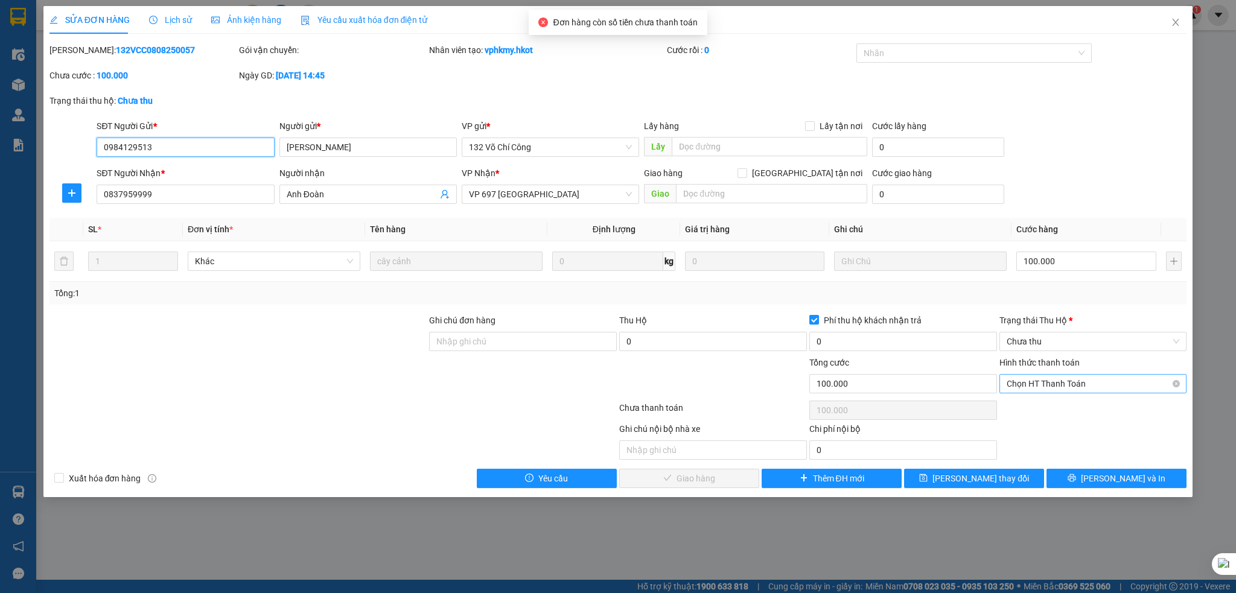
click at [1062, 385] on span "Chọn HT Thanh Toán" at bounding box center [1093, 384] width 173 height 18
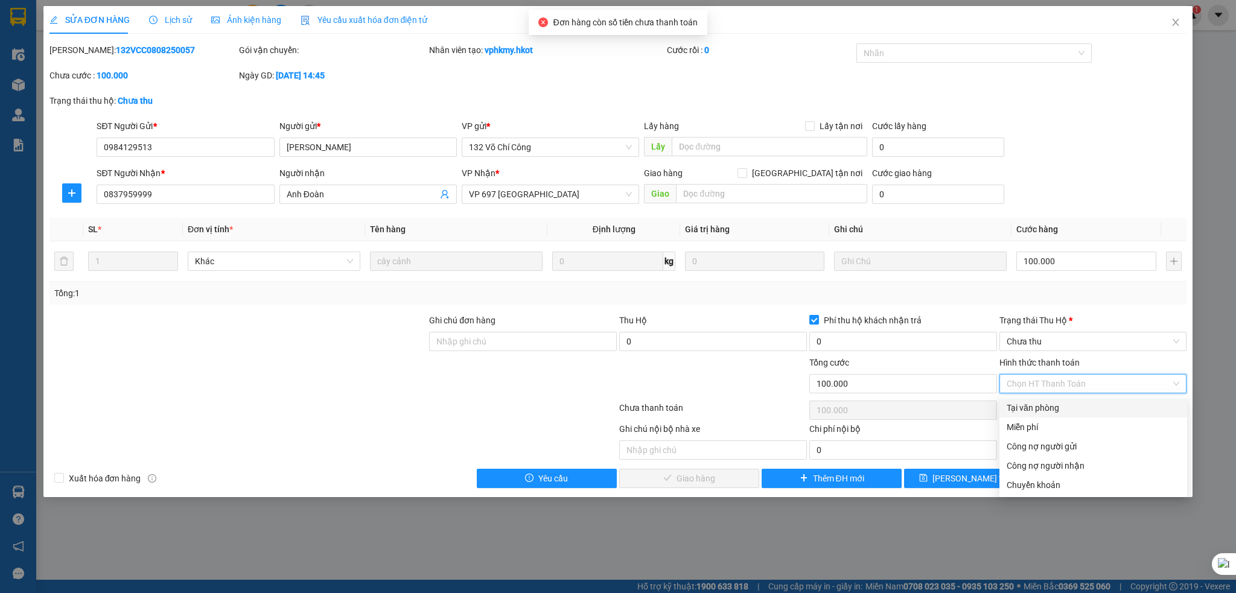
click at [1045, 410] on div "Tại văn phòng" at bounding box center [1093, 407] width 173 height 13
type input "0"
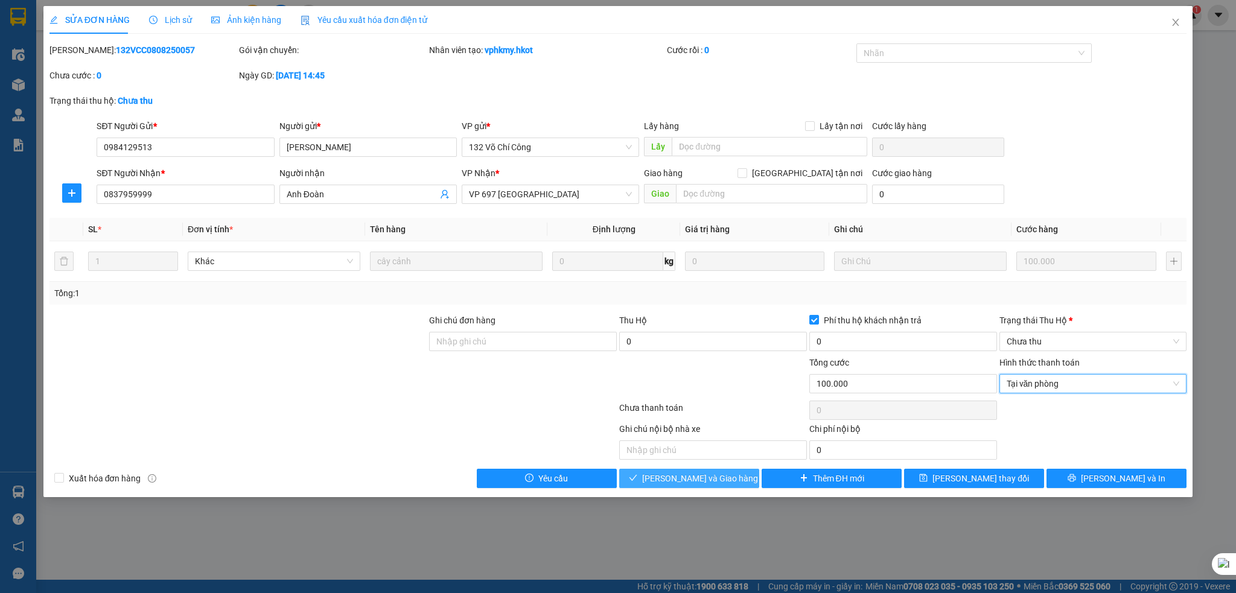
click at [703, 481] on span "[PERSON_NAME] và Giao hàng" at bounding box center [700, 478] width 116 height 13
click at [702, 475] on span "[PERSON_NAME] và Giao hàng" at bounding box center [700, 478] width 116 height 13
click at [706, 486] on button "[PERSON_NAME] và Giao hàng" at bounding box center [689, 478] width 140 height 19
click at [1067, 337] on span "Chưa thu" at bounding box center [1093, 342] width 173 height 18
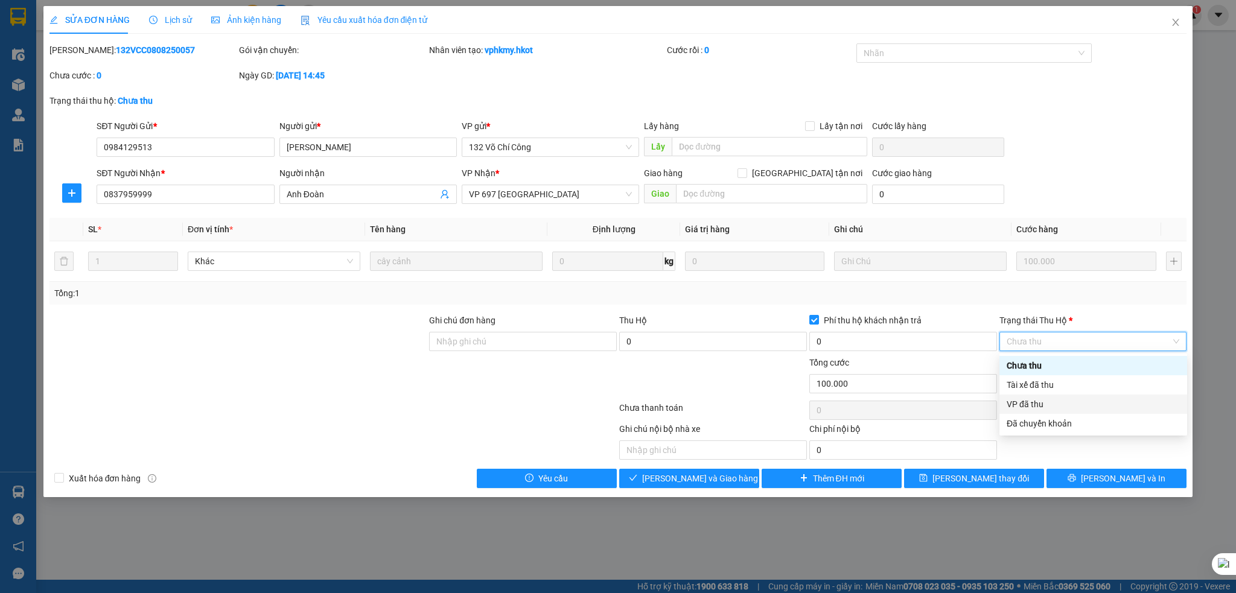
click at [1030, 406] on div "VP đã thu" at bounding box center [1093, 404] width 173 height 13
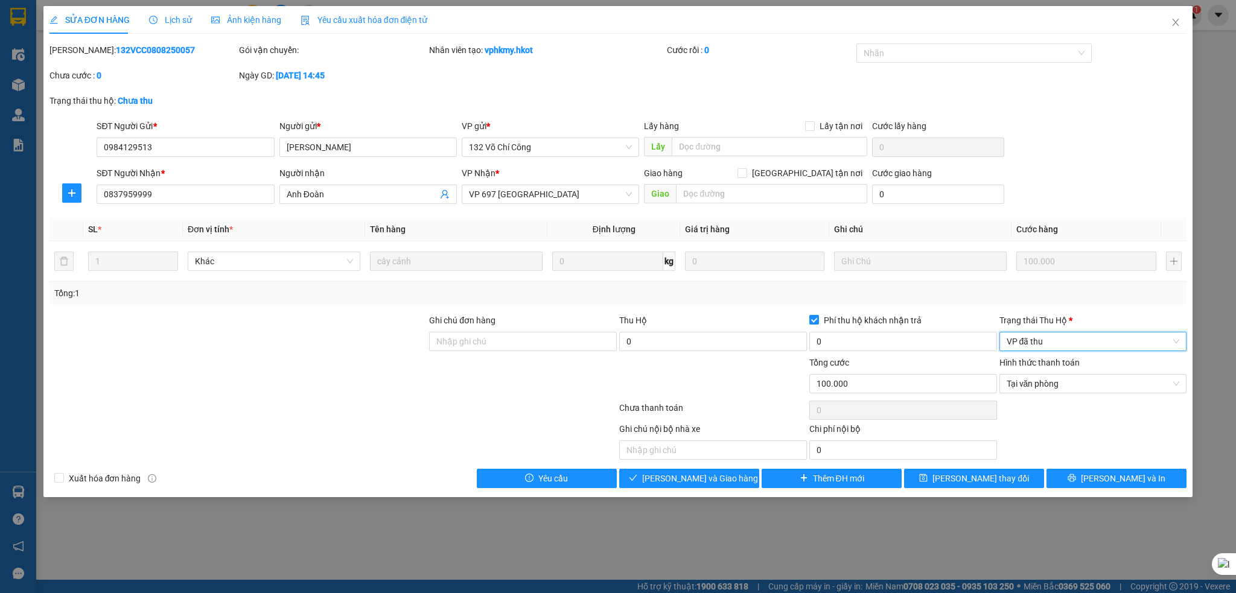
click at [809, 323] on input "Phí thu hộ khách nhận trả" at bounding box center [813, 319] width 8 height 8
checkbox input "false"
drag, startPoint x: 1120, startPoint y: 347, endPoint x: 1138, endPoint y: 342, distance: 18.3
click at [1121, 346] on span "VP đã thu" at bounding box center [1093, 342] width 173 height 18
click at [972, 322] on div "Phí thu hộ khách nhận trả" at bounding box center [903, 320] width 188 height 13
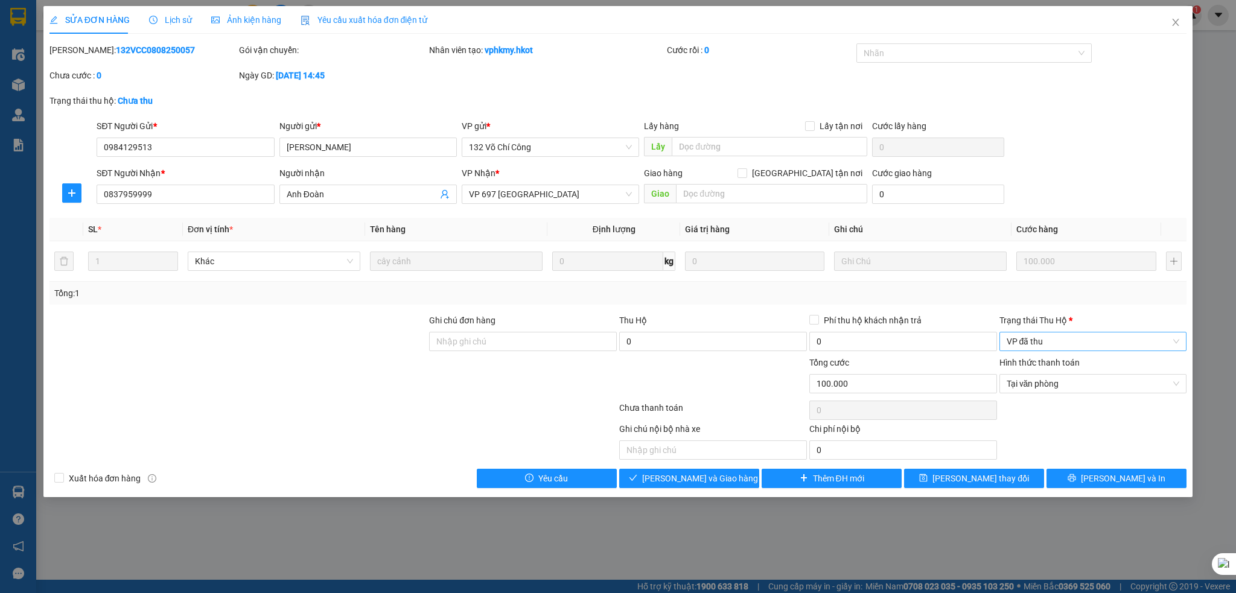
click at [1173, 340] on span "VP đã thu" at bounding box center [1093, 342] width 173 height 18
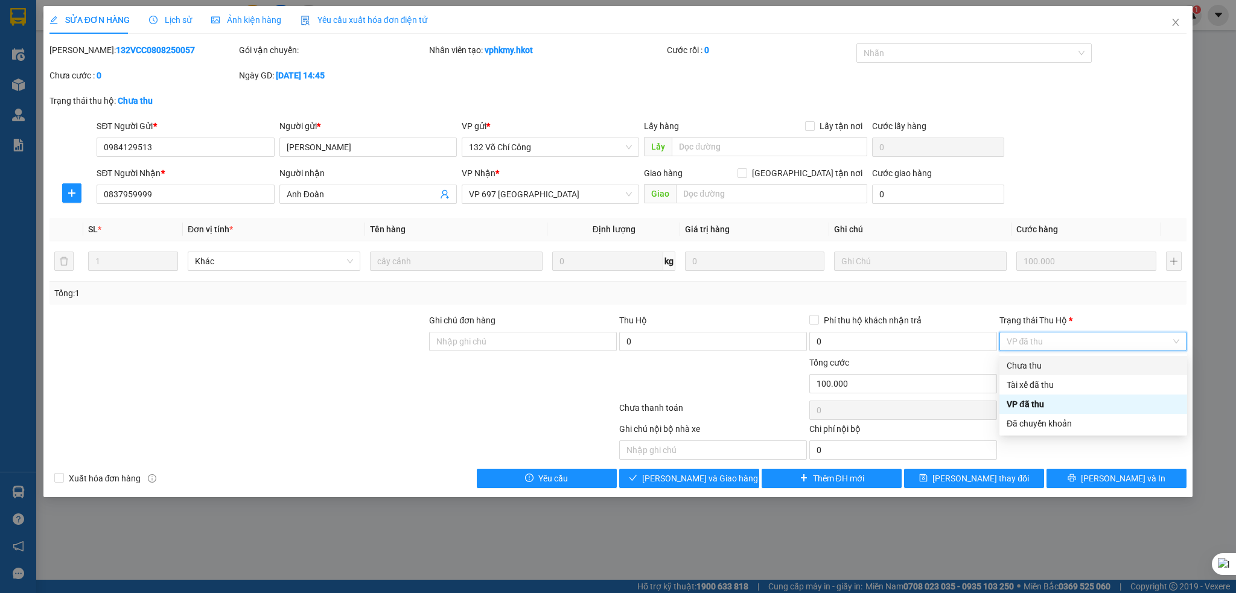
click at [1024, 363] on div "Chưa thu" at bounding box center [1093, 365] width 173 height 13
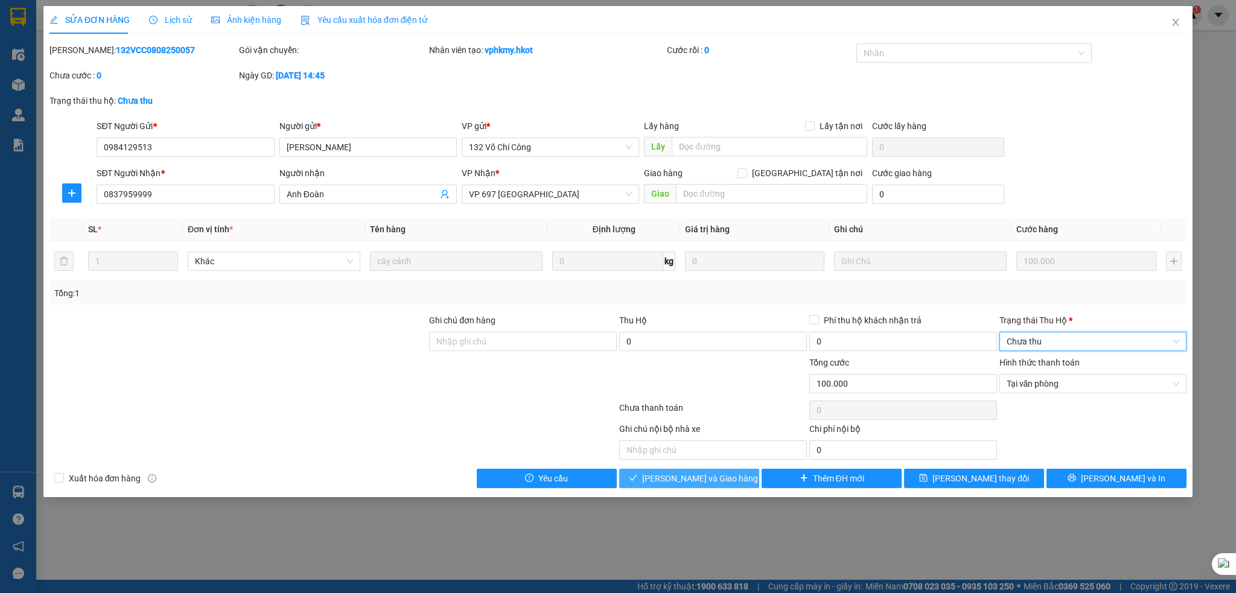
click at [707, 475] on span "[PERSON_NAME] và Giao hàng" at bounding box center [700, 478] width 116 height 13
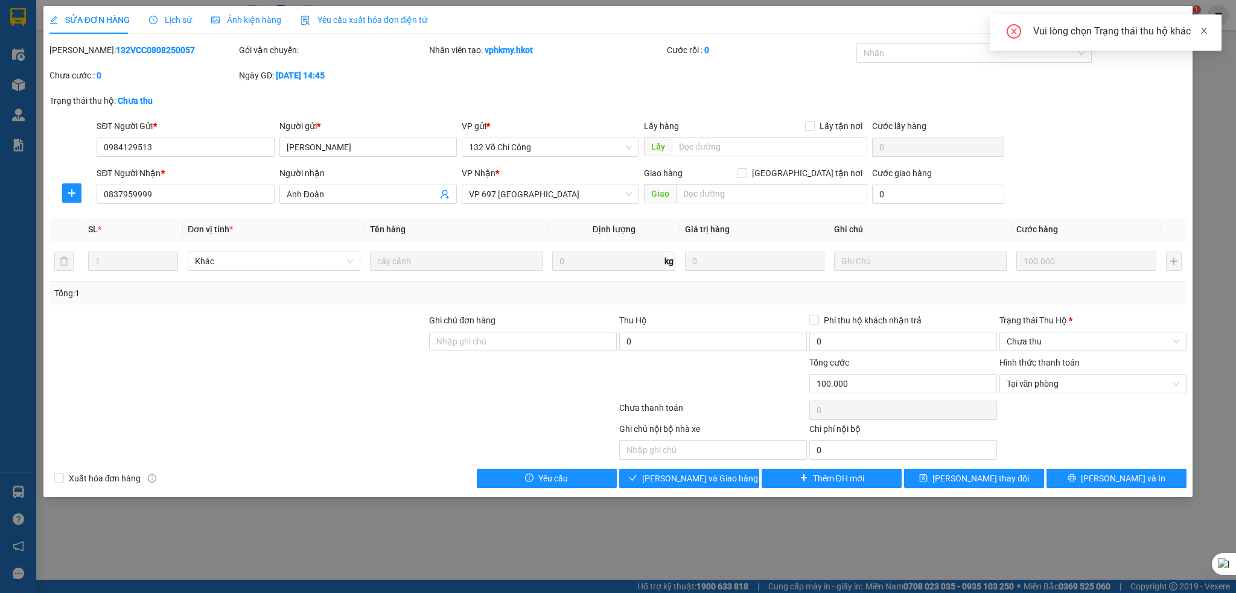
click at [1206, 31] on icon "close" at bounding box center [1204, 31] width 8 height 8
click at [1176, 23] on icon "close" at bounding box center [1176, 22] width 7 height 7
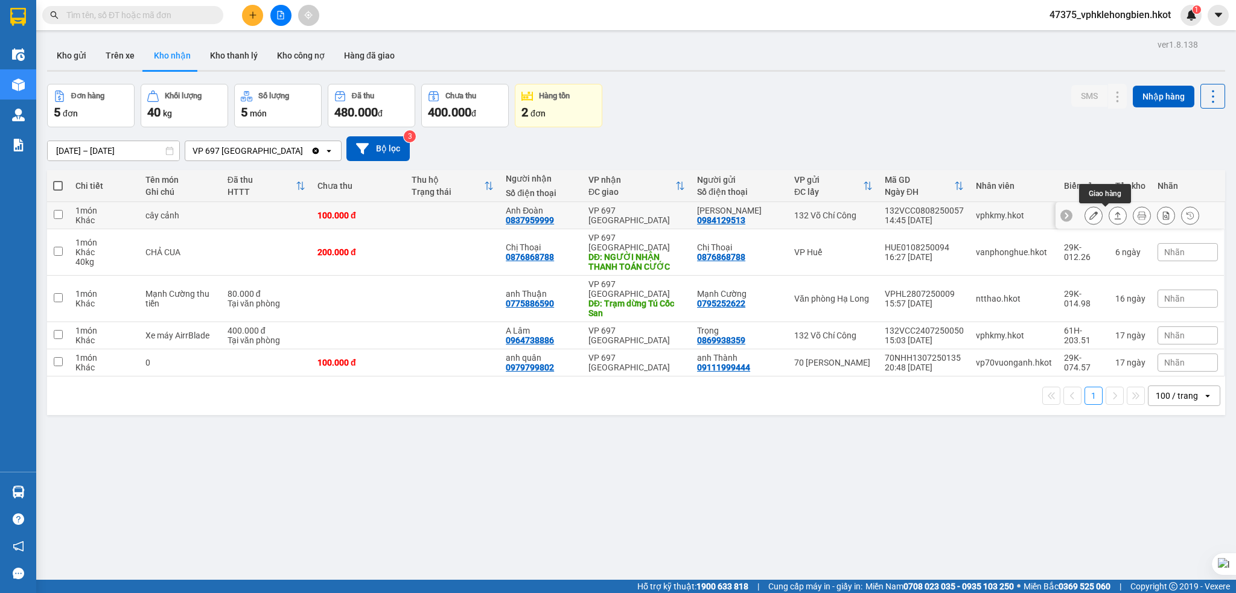
click at [1114, 213] on icon at bounding box center [1118, 215] width 8 height 8
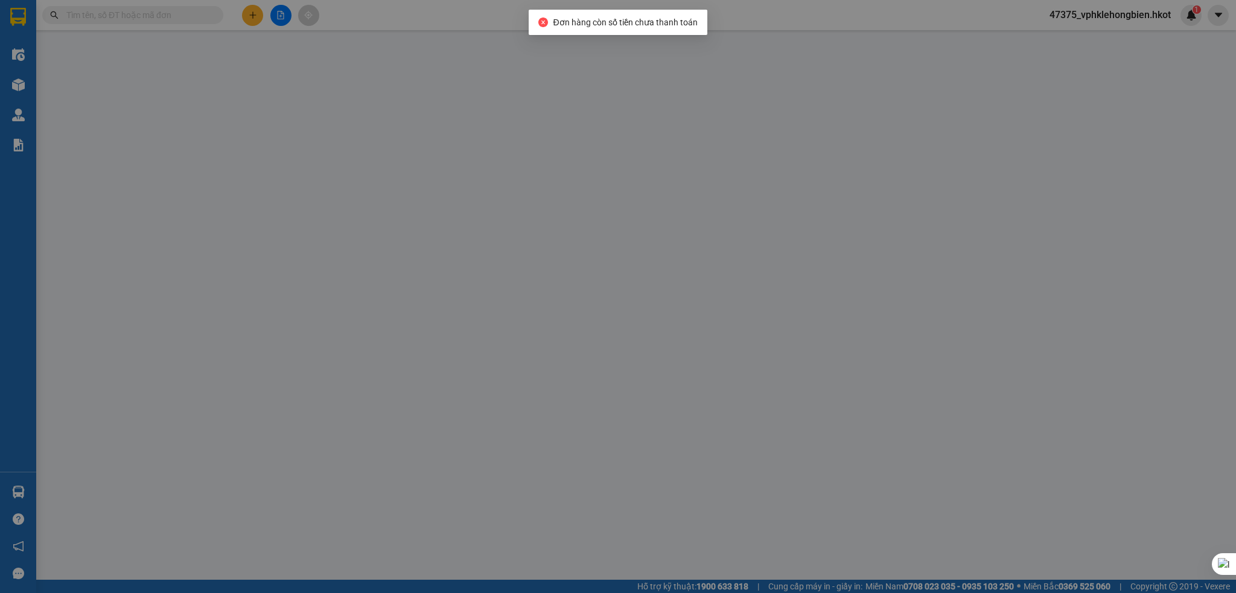
type input "0984129513"
type input "[PERSON_NAME]"
type input "0837959999"
type input "Anh Đoàn"
type input "100.000"
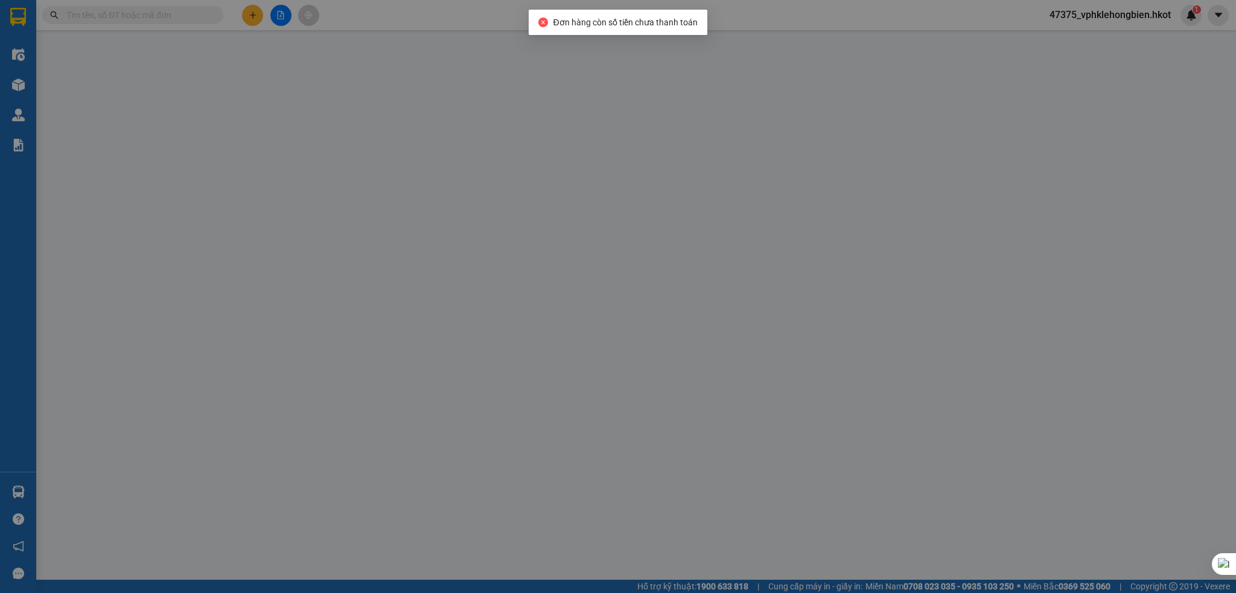
type input "100.000"
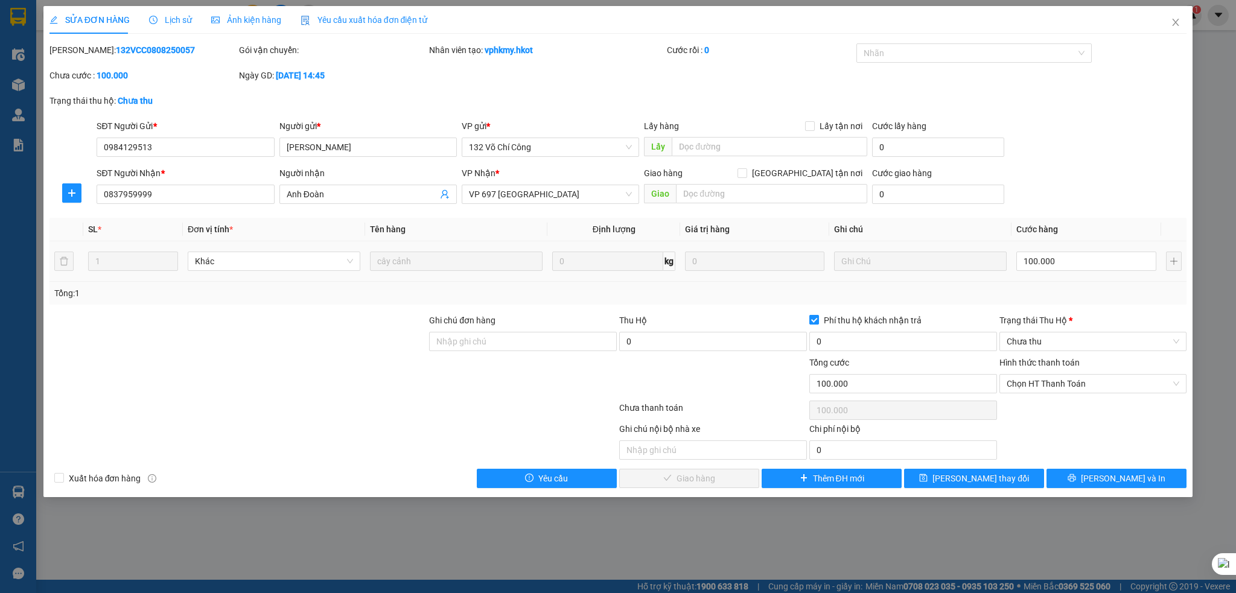
click at [814, 322] on span at bounding box center [814, 320] width 10 height 10
click at [814, 322] on input "Phí thu hộ khách nhận trả" at bounding box center [813, 319] width 8 height 8
click at [815, 322] on input "Phí thu hộ khách nhận trả" at bounding box center [813, 319] width 8 height 8
checkbox input "true"
click at [1043, 382] on span "Chọn HT Thanh Toán" at bounding box center [1093, 384] width 173 height 18
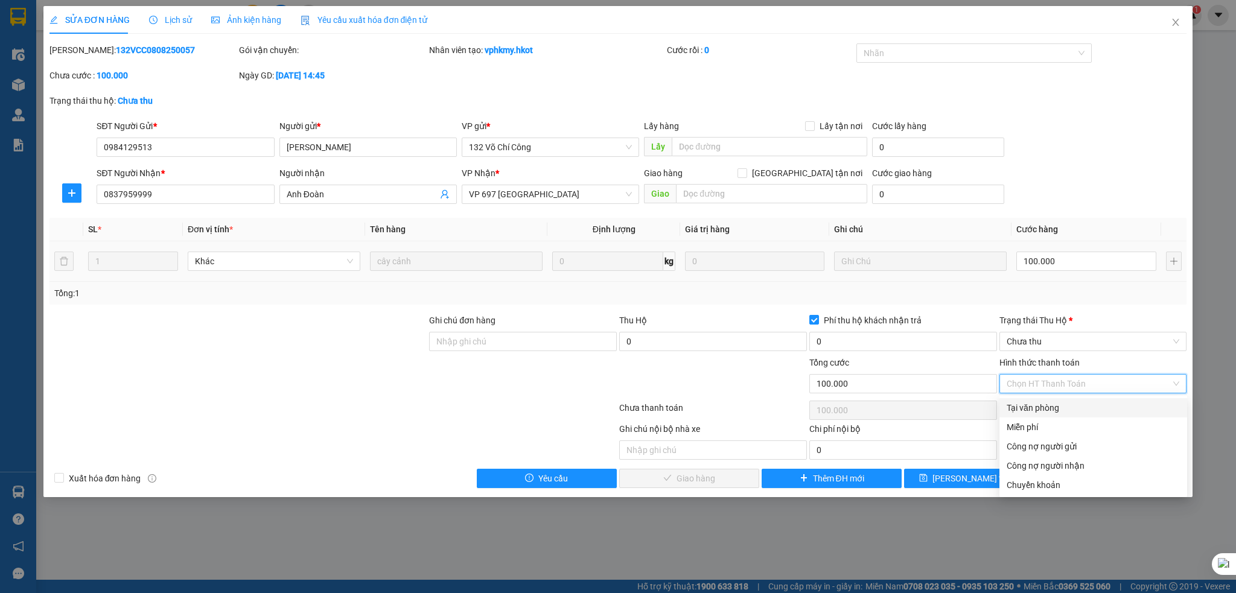
click at [1038, 410] on div "Tại văn phòng" at bounding box center [1093, 407] width 173 height 13
type input "0"
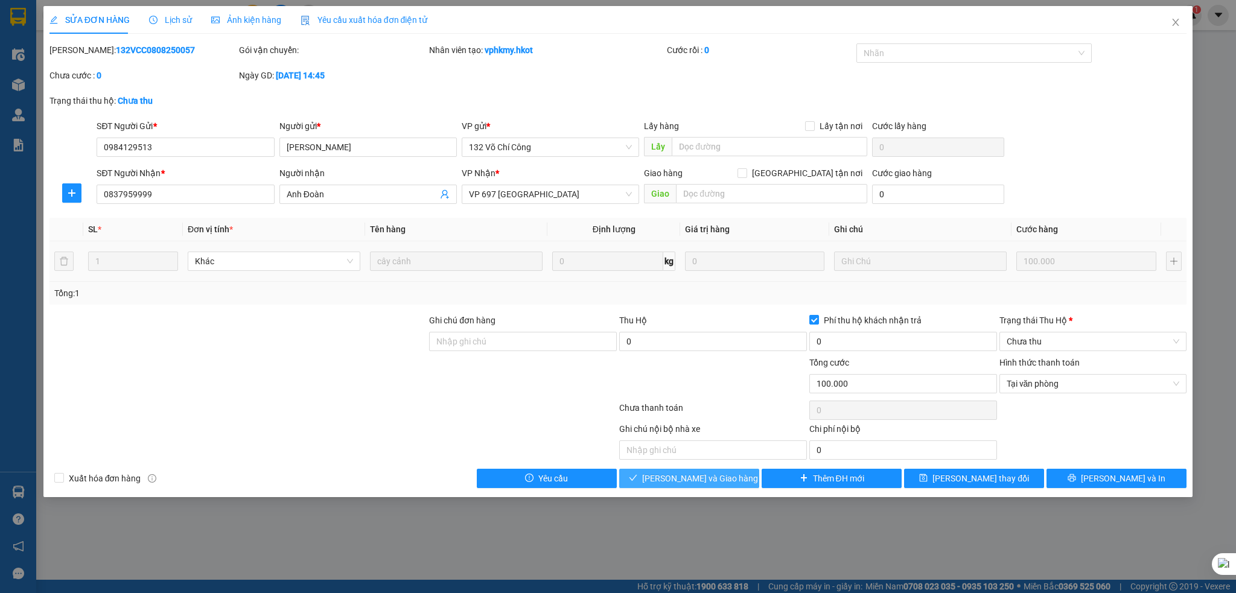
click at [688, 477] on span "[PERSON_NAME] và Giao hàng" at bounding box center [700, 478] width 116 height 13
click at [1059, 342] on span "Chưa thu" at bounding box center [1093, 342] width 173 height 18
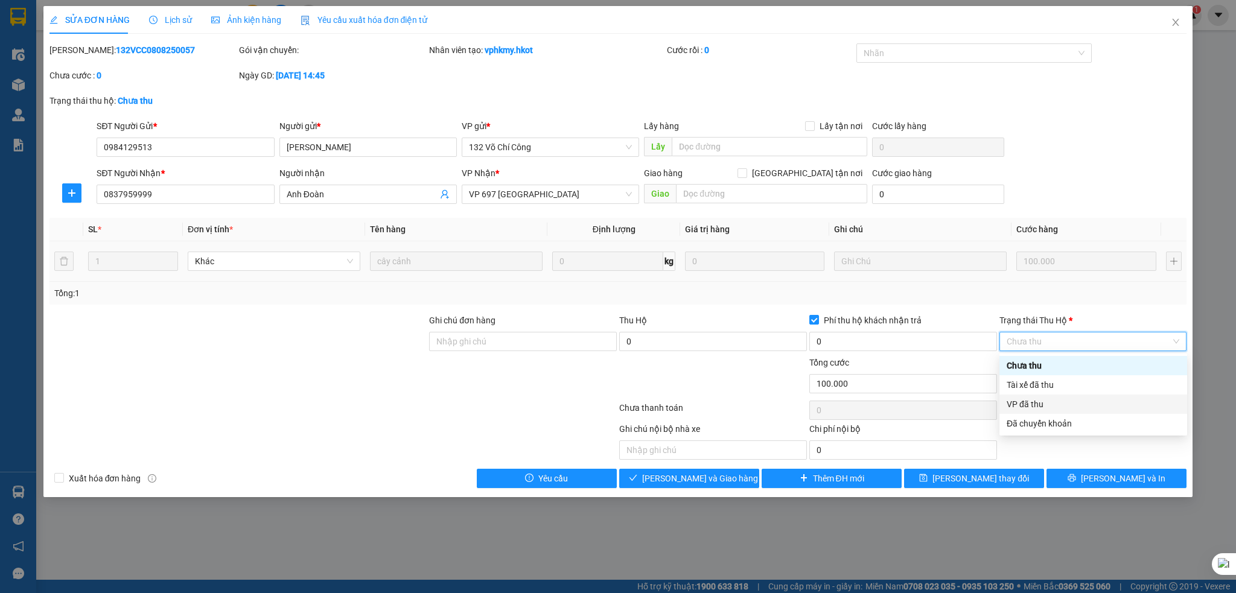
drag, startPoint x: 1051, startPoint y: 409, endPoint x: 1053, endPoint y: 402, distance: 7.5
click at [1053, 409] on div "VP đã thu" at bounding box center [1093, 404] width 173 height 13
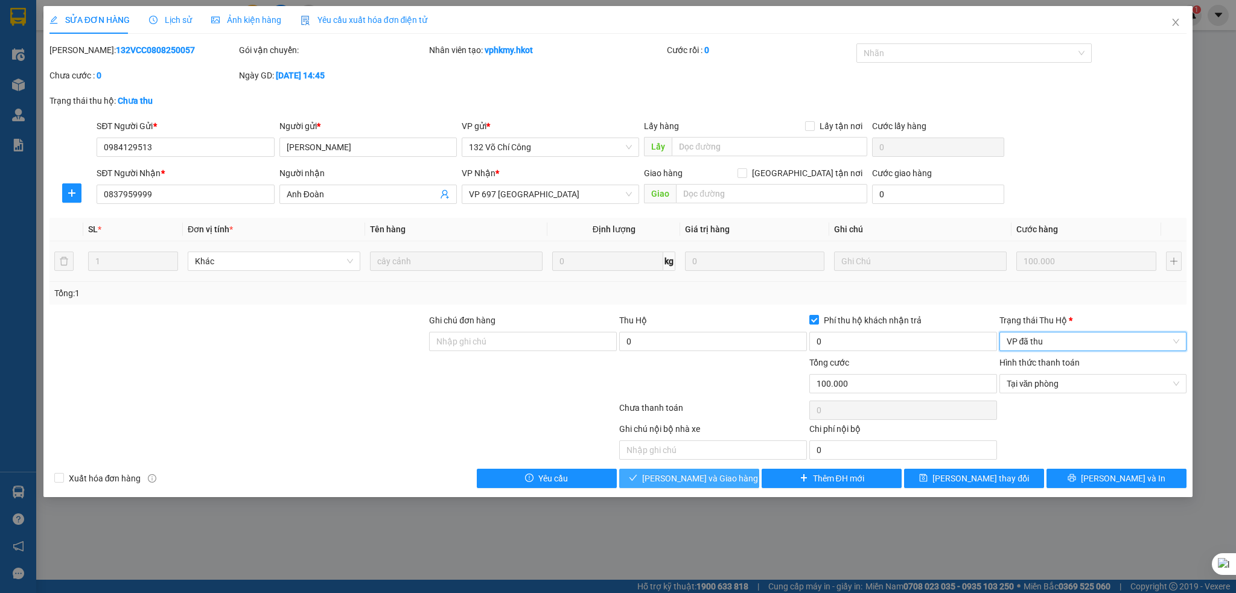
click at [716, 479] on span "[PERSON_NAME] và Giao hàng" at bounding box center [700, 478] width 116 height 13
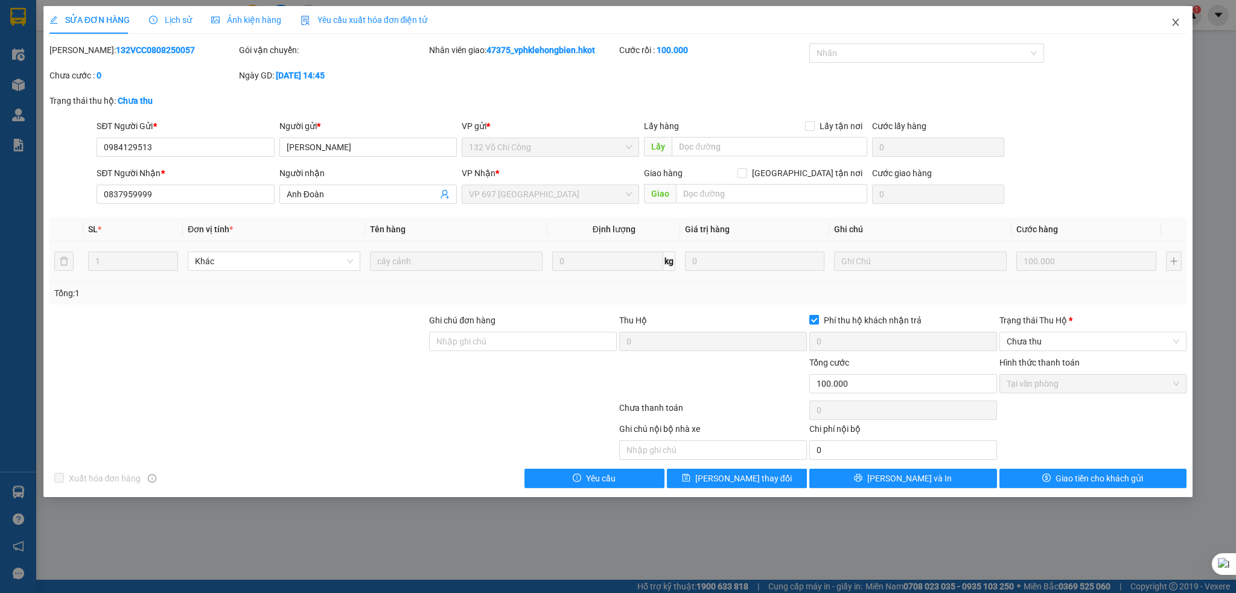
click at [1176, 20] on icon "close" at bounding box center [1176, 23] width 10 height 10
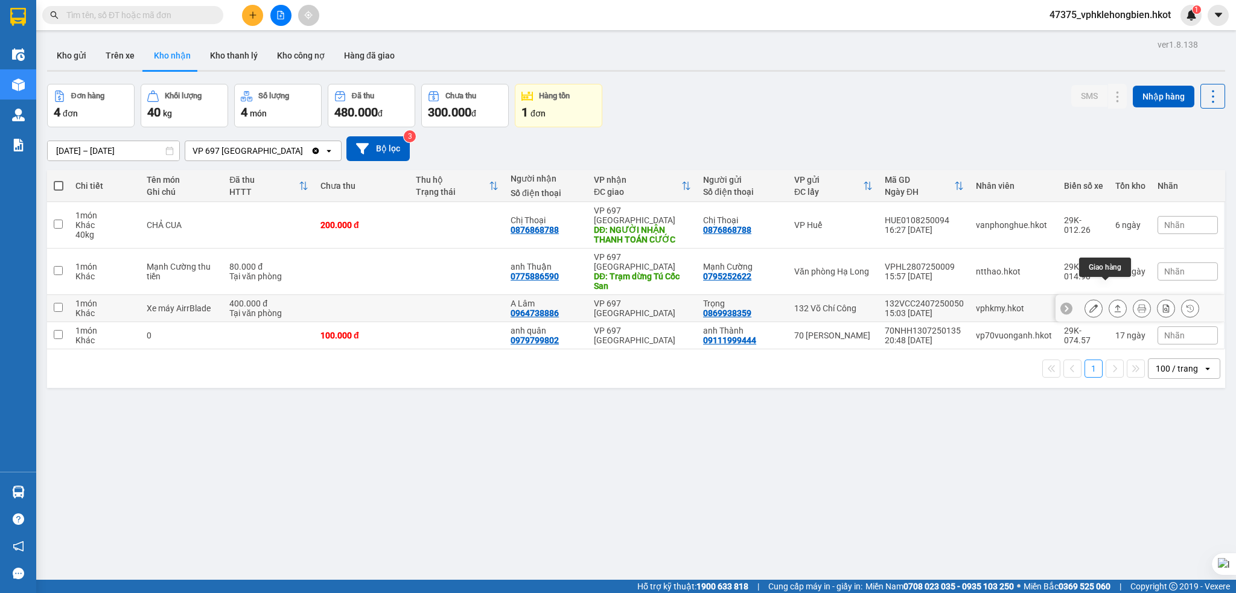
click at [1114, 304] on icon at bounding box center [1118, 308] width 8 height 8
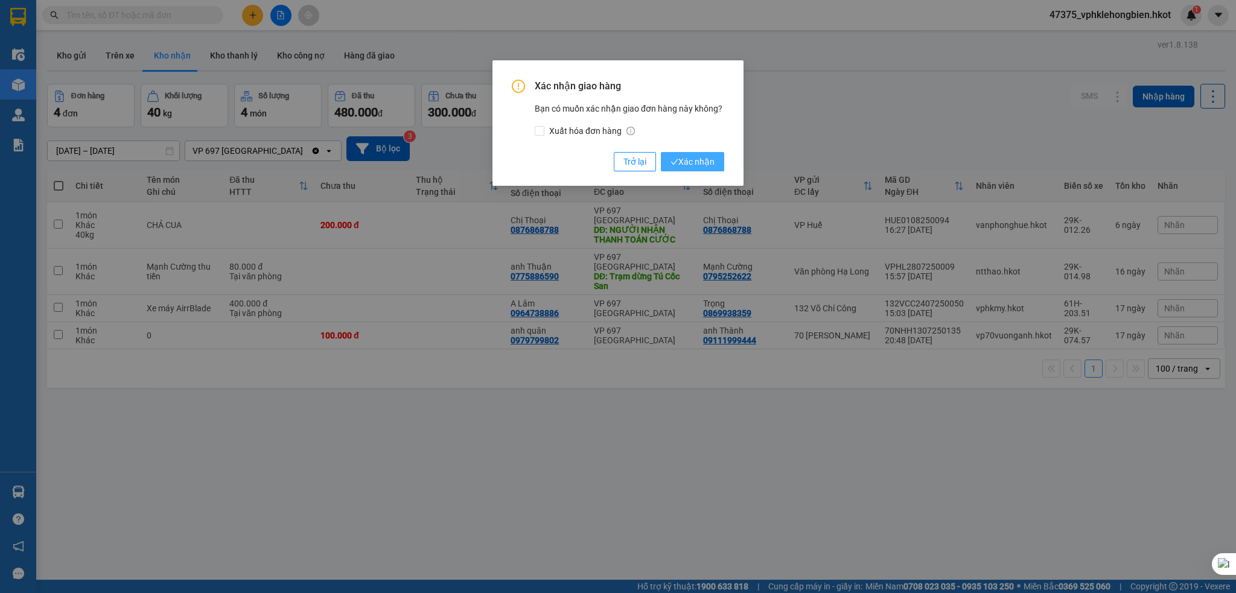
click at [694, 162] on span "Xác nhận" at bounding box center [693, 161] width 44 height 13
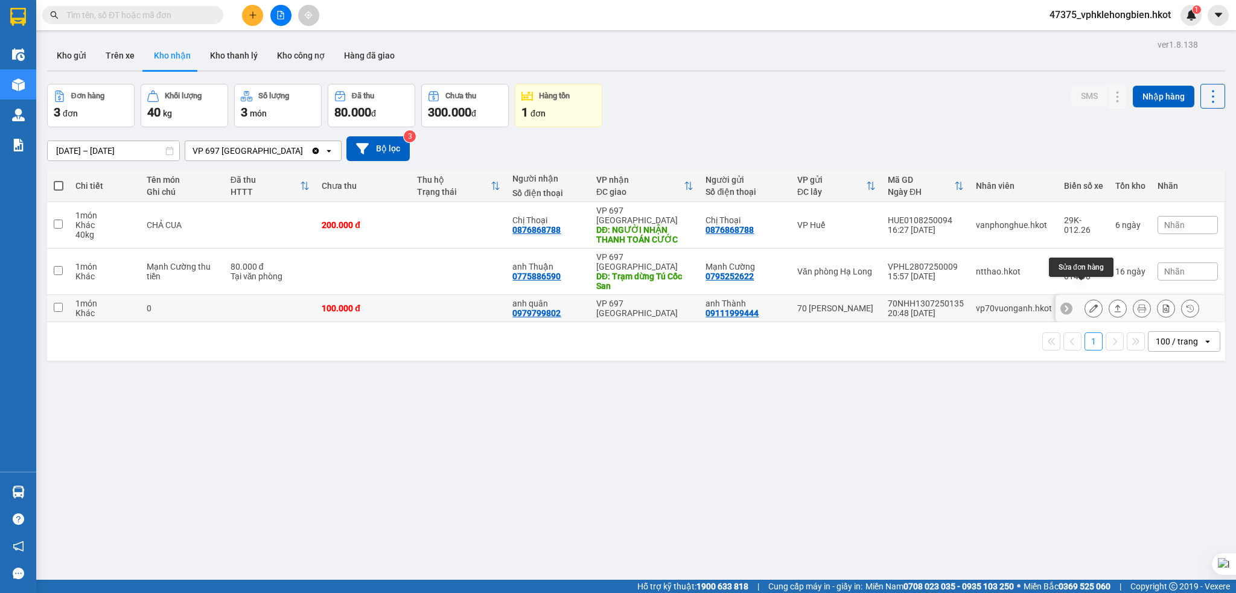
click at [1089, 304] on icon at bounding box center [1093, 308] width 8 height 8
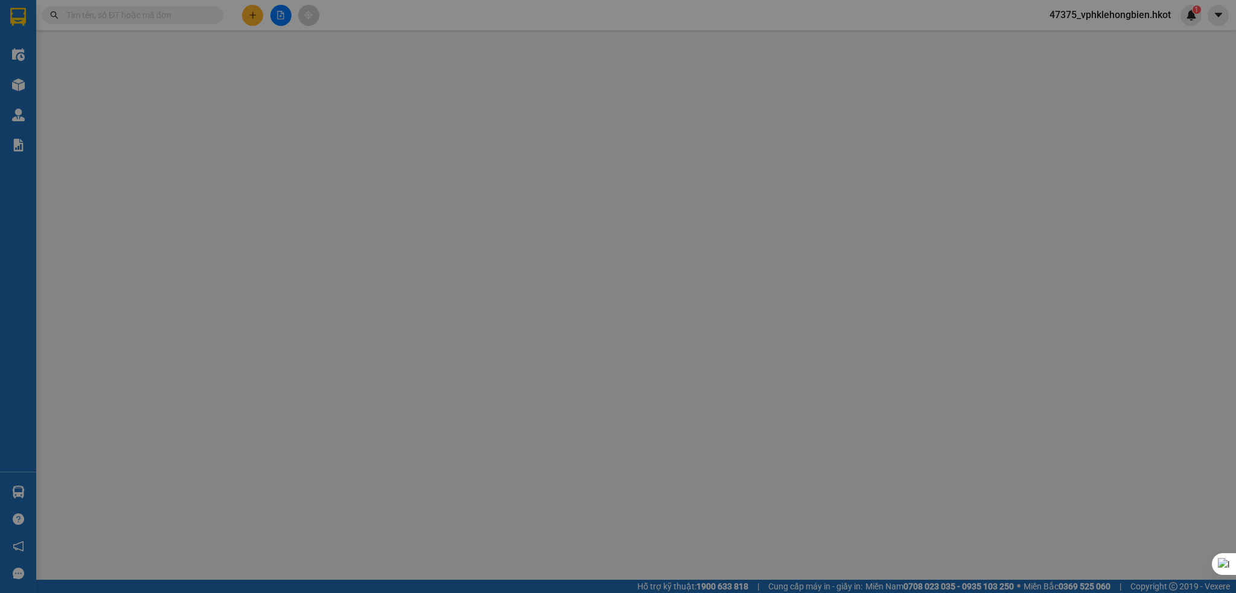
type input "09111999444"
type input "anh Thành"
type input "0979799802"
type input "anh quân"
type input "đi xe 19251 sapa"
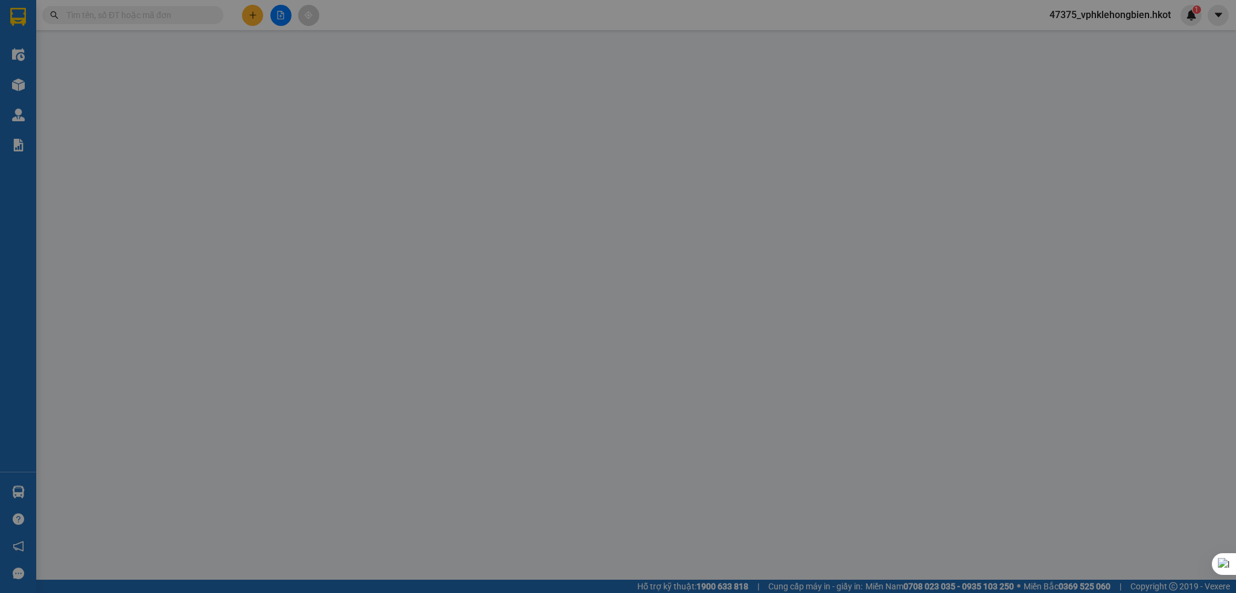
type input "100.000"
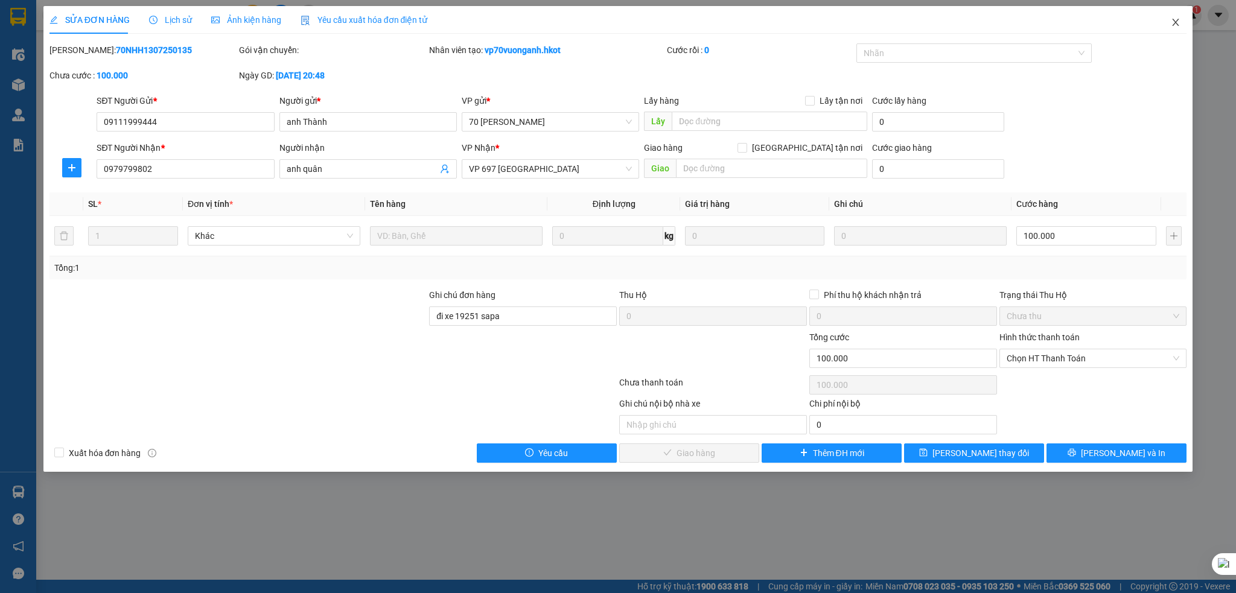
click at [1179, 19] on icon "close" at bounding box center [1176, 23] width 10 height 10
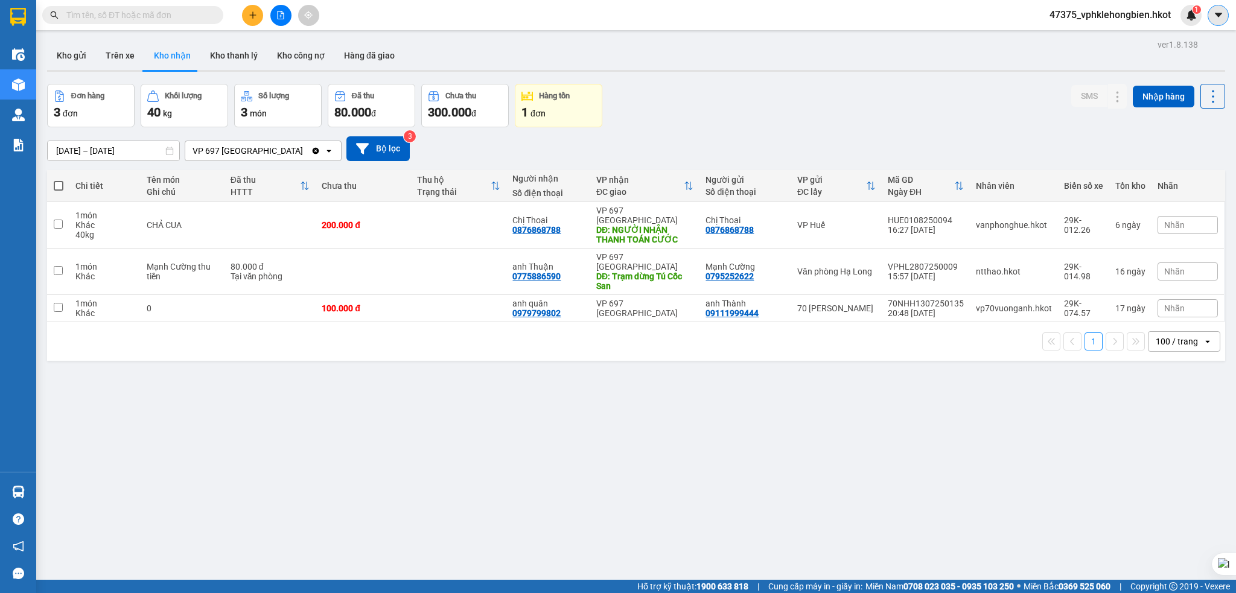
click at [1218, 8] on button at bounding box center [1218, 15] width 21 height 21
click at [1179, 43] on div "Cấu hình nhà xe" at bounding box center [1186, 45] width 61 height 13
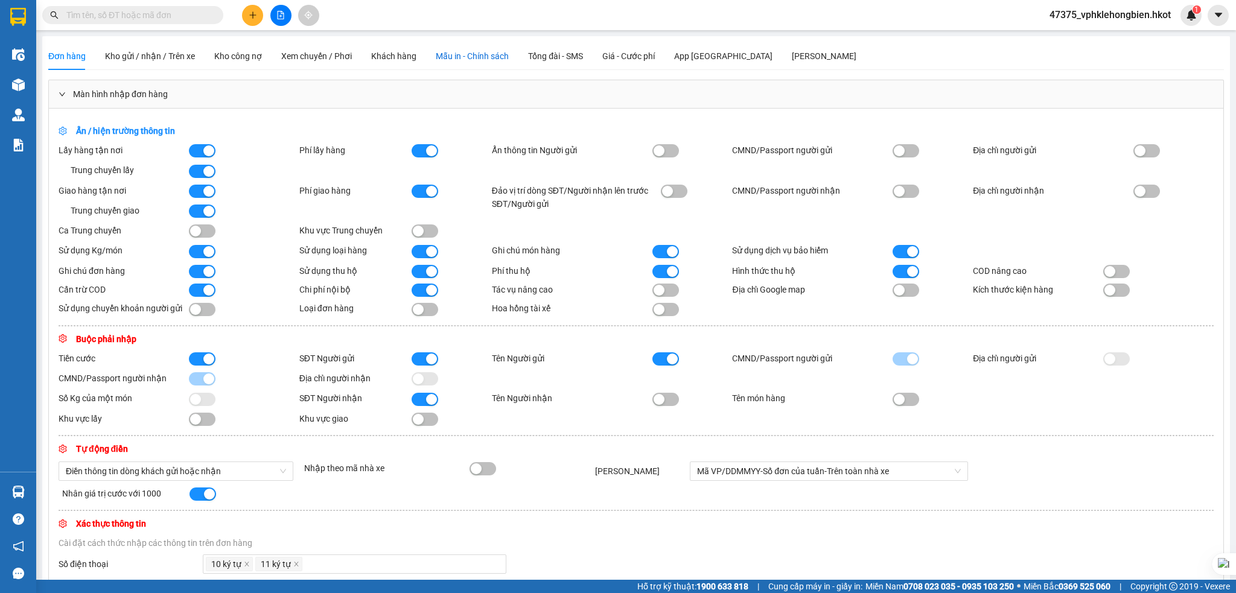
click at [462, 56] on span "Mẫu in - Chính sách" at bounding box center [472, 56] width 73 height 10
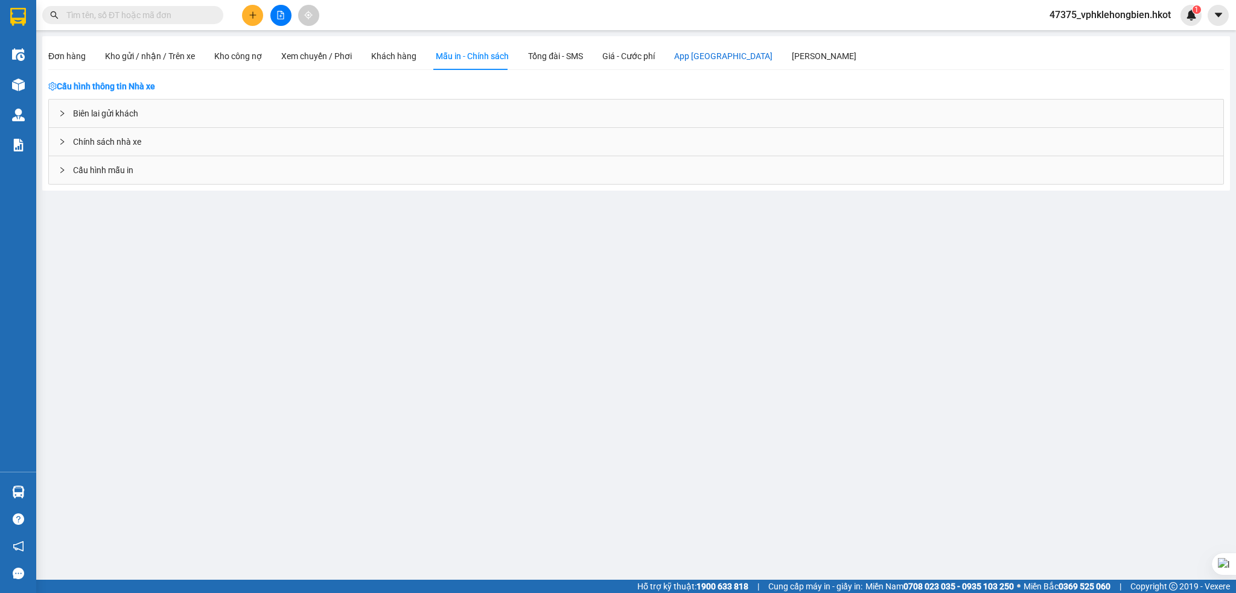
click at [706, 60] on div "App [GEOGRAPHIC_DATA]" at bounding box center [723, 55] width 98 height 13
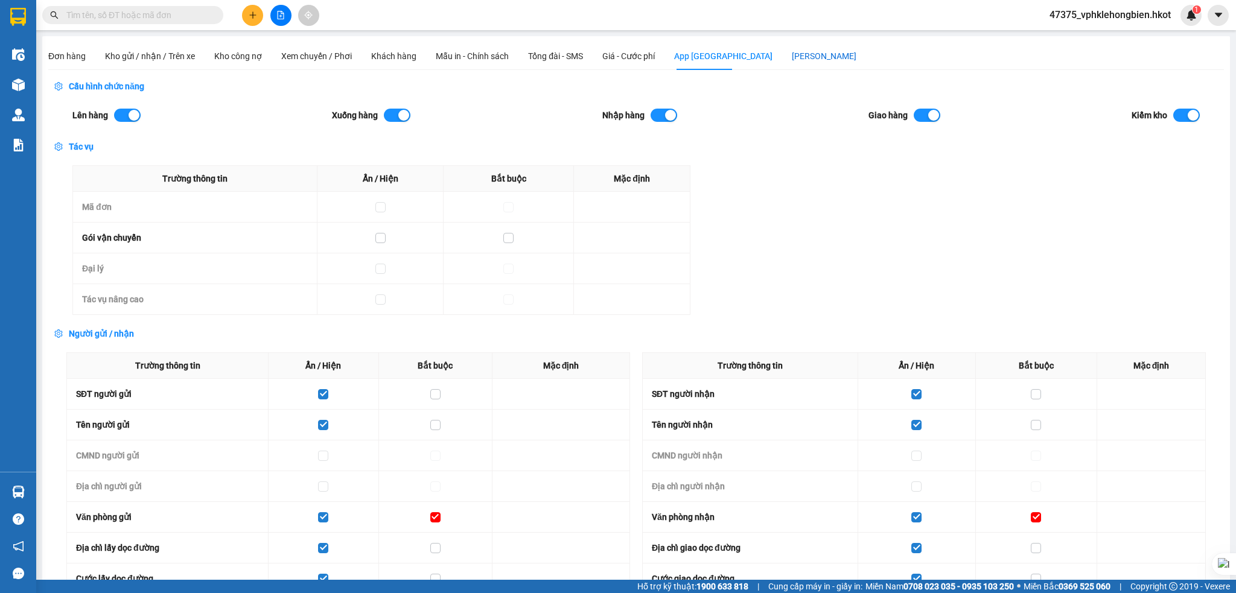
click at [792, 56] on div "[PERSON_NAME]" at bounding box center [824, 55] width 65 height 13
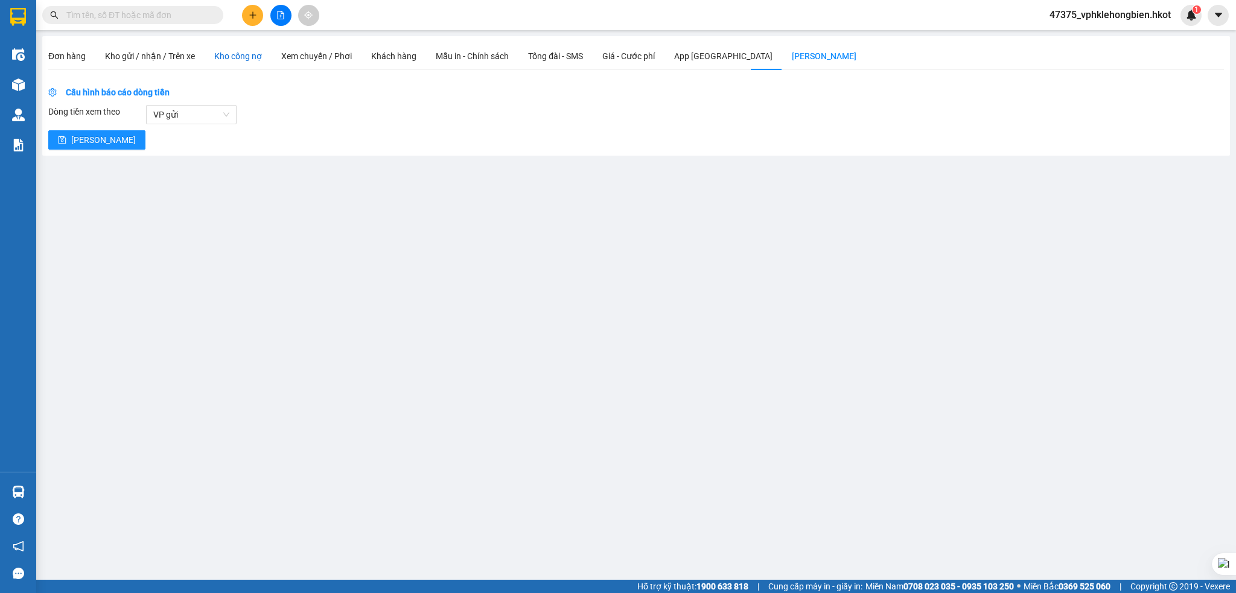
click at [246, 59] on div "Kho công nợ" at bounding box center [238, 55] width 48 height 13
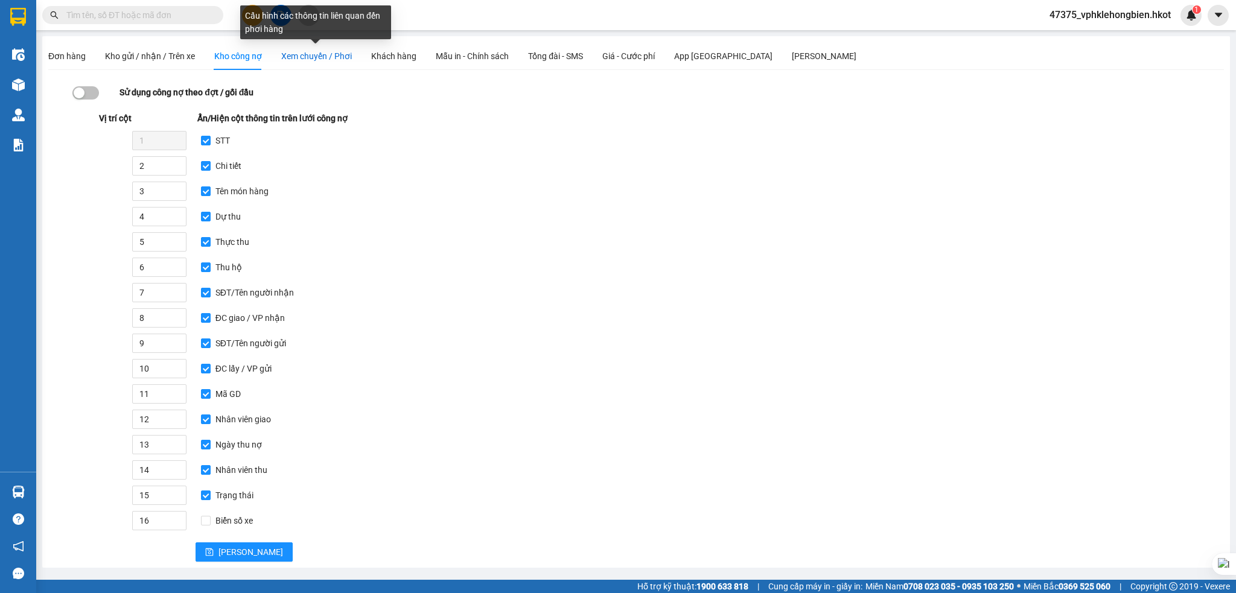
click at [317, 57] on span "Xem chuyến / Phơi" at bounding box center [316, 56] width 71 height 10
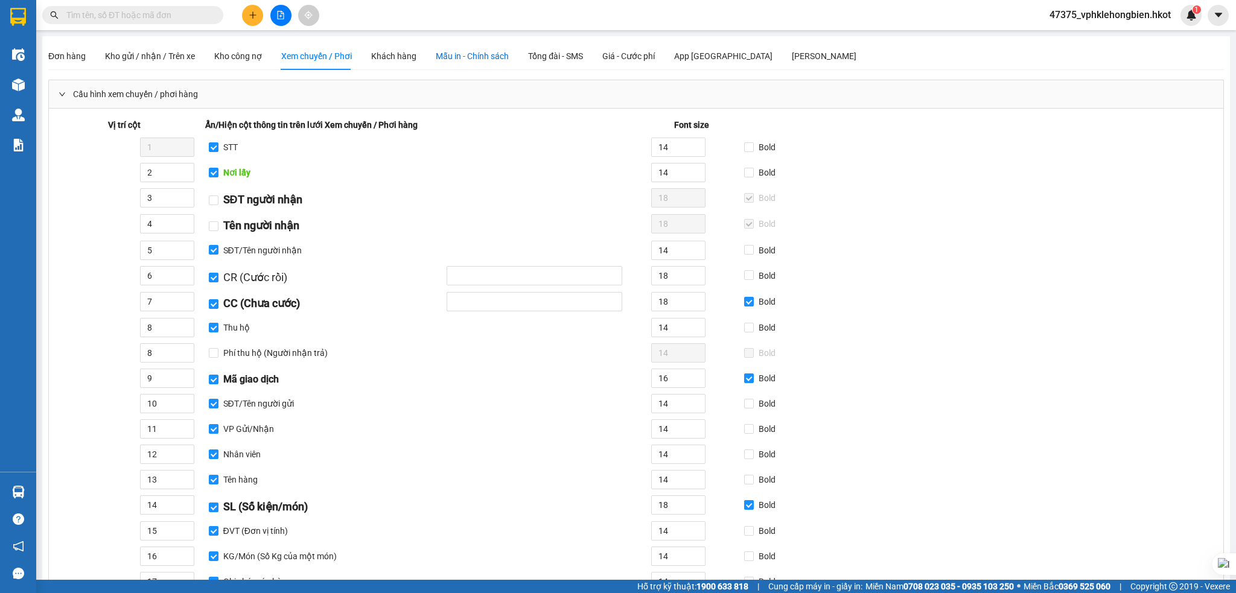
click at [453, 53] on span "Mẫu in - Chính sách" at bounding box center [472, 56] width 73 height 10
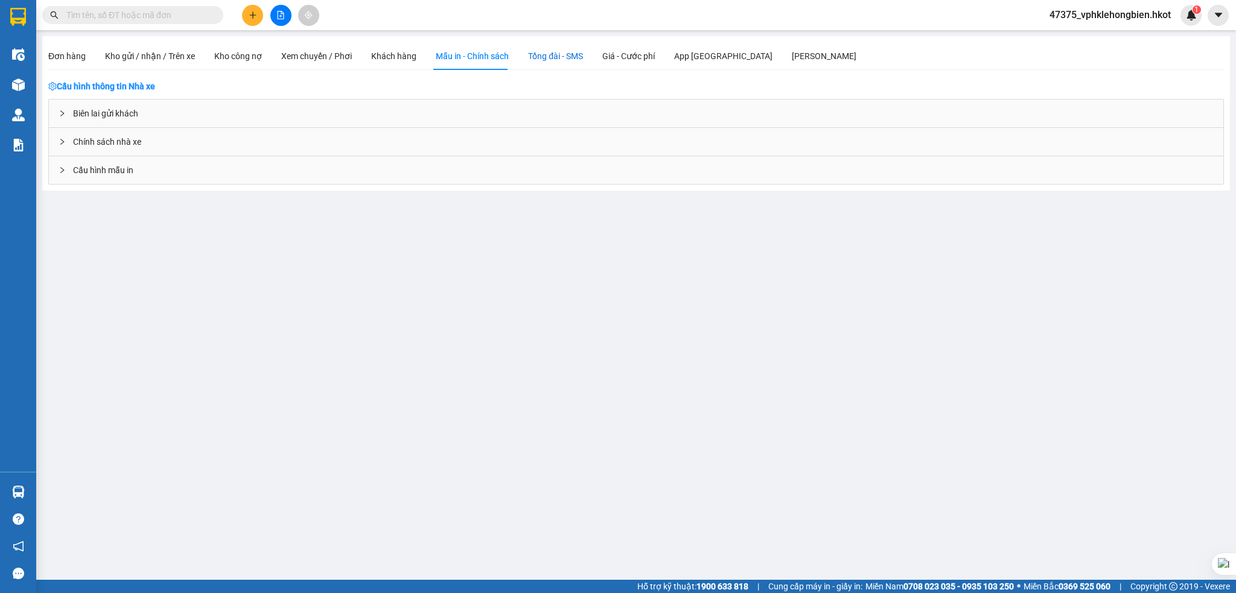
click at [544, 51] on span "Tổng đài - SMS" at bounding box center [555, 56] width 55 height 10
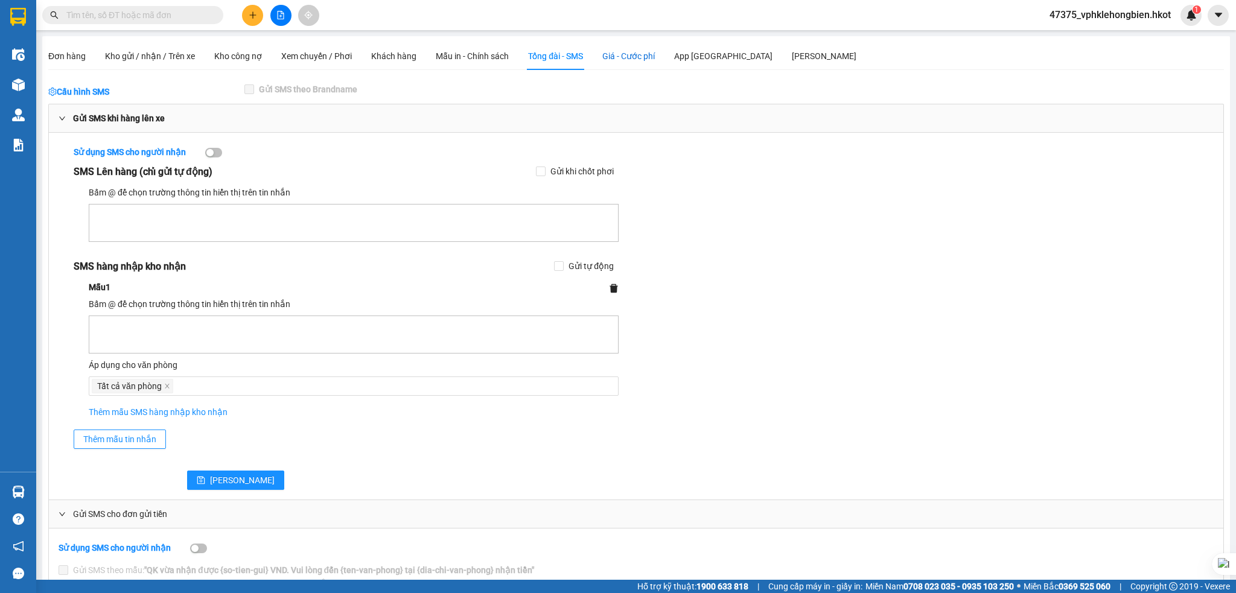
click at [630, 51] on span "Giá - Cước phí" at bounding box center [628, 56] width 53 height 10
